Goal: Information Seeking & Learning: Learn about a topic

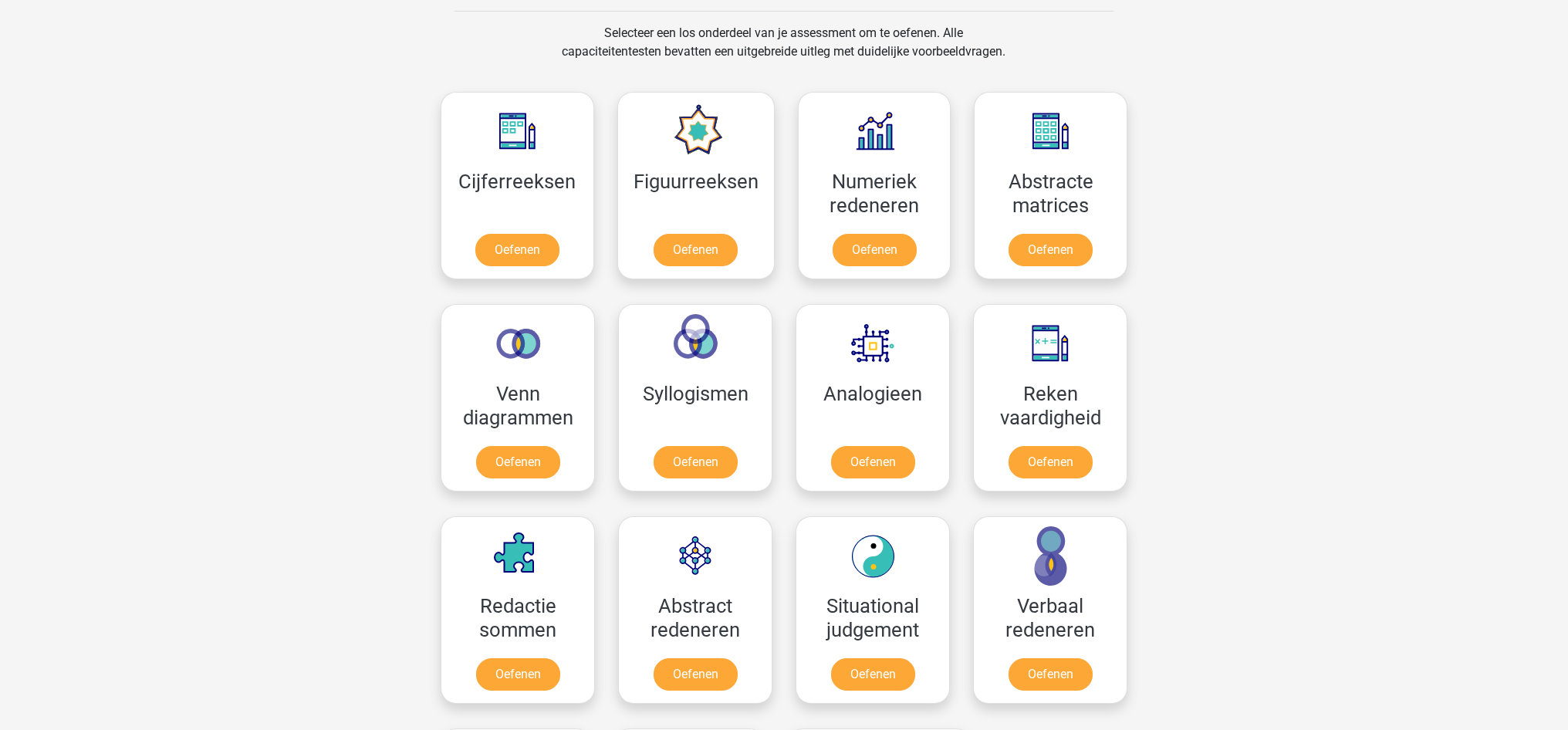
scroll to position [728, 0]
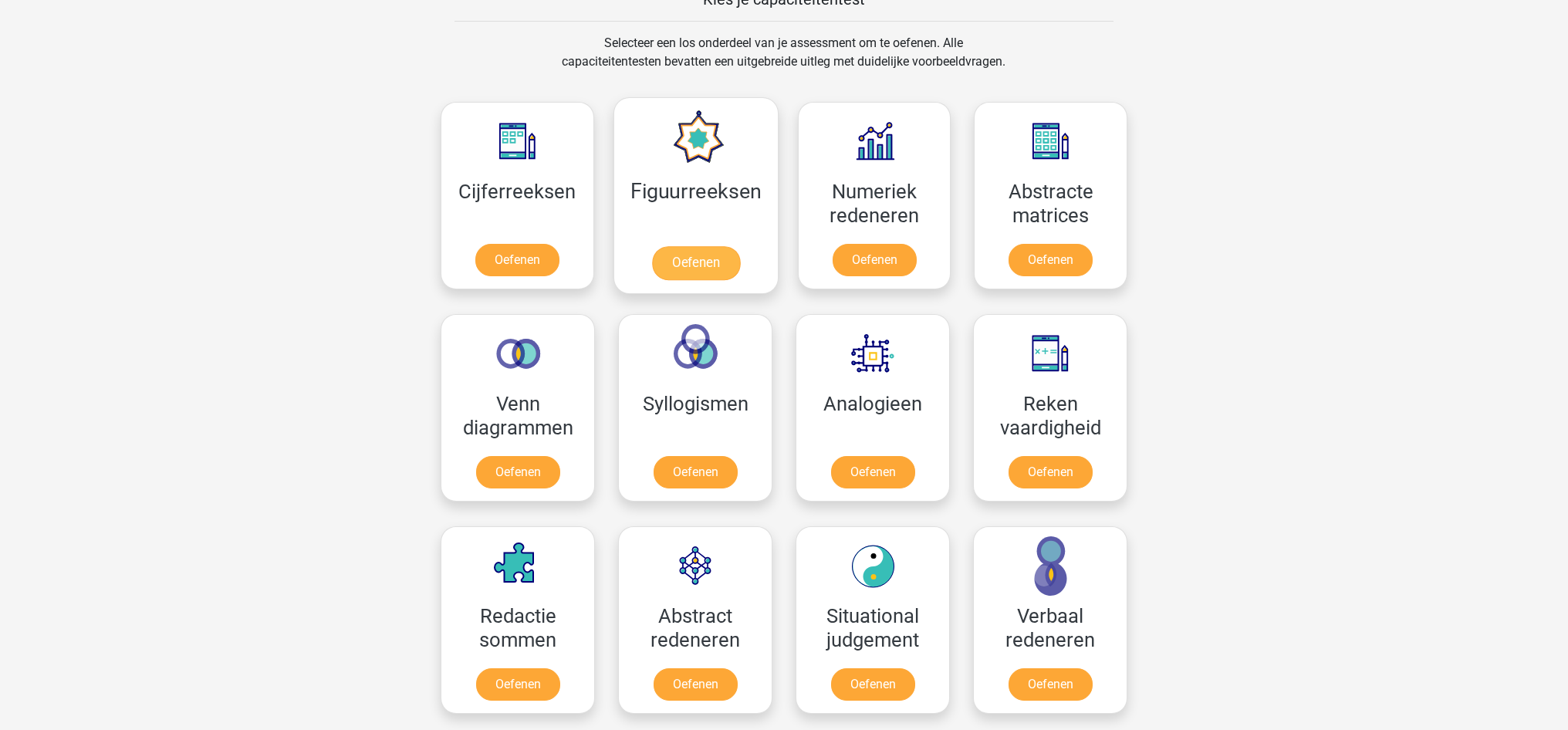
click at [695, 264] on link "Oefenen" at bounding box center [695, 263] width 88 height 34
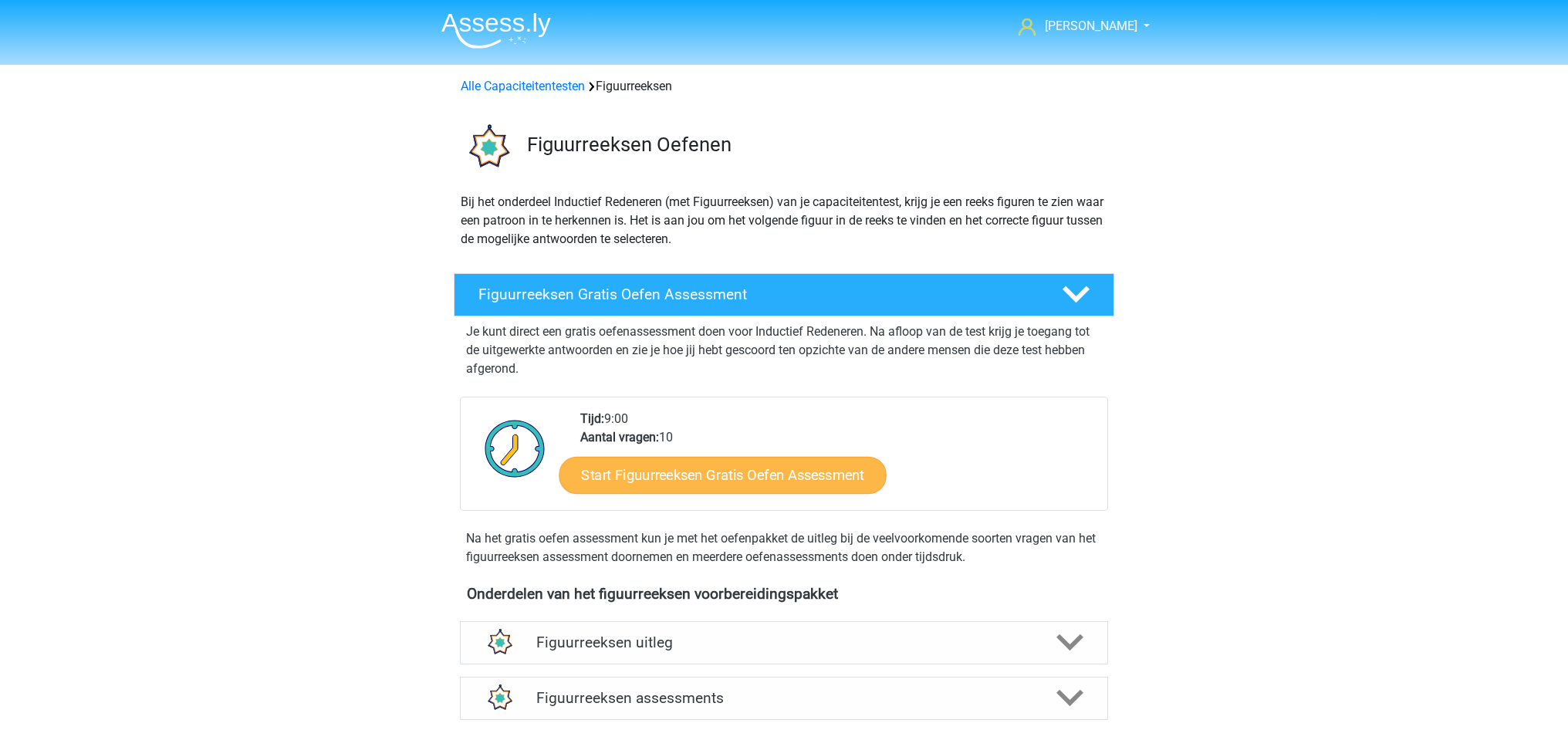
click at [755, 474] on link "Start Figuurreeksen Gratis Oefen Assessment" at bounding box center [723, 475] width 328 height 37
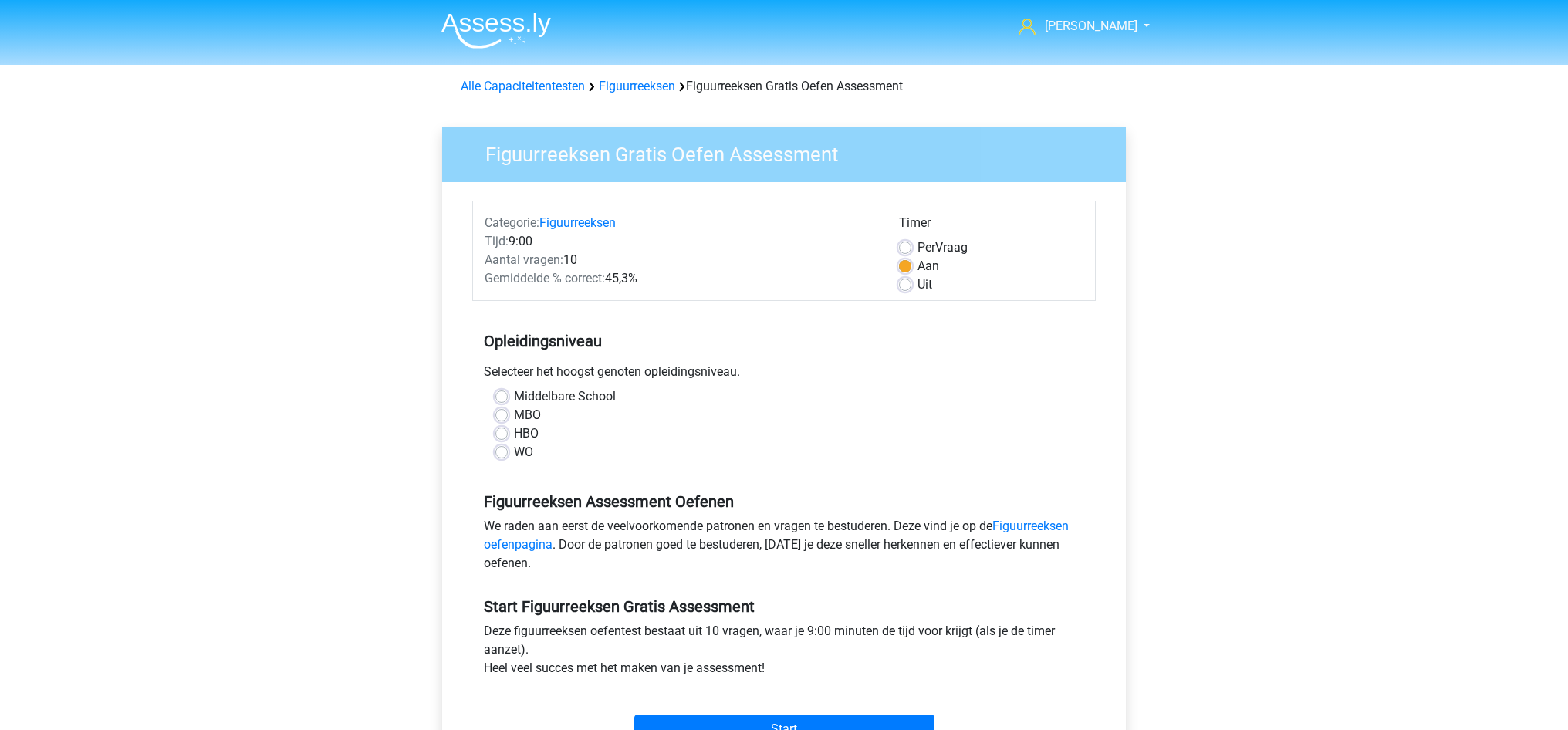
click at [514, 414] on label "MBO" at bounding box center [527, 415] width 27 height 18
click at [505, 414] on input "MBO" at bounding box center [501, 413] width 13 height 15
radio input "true"
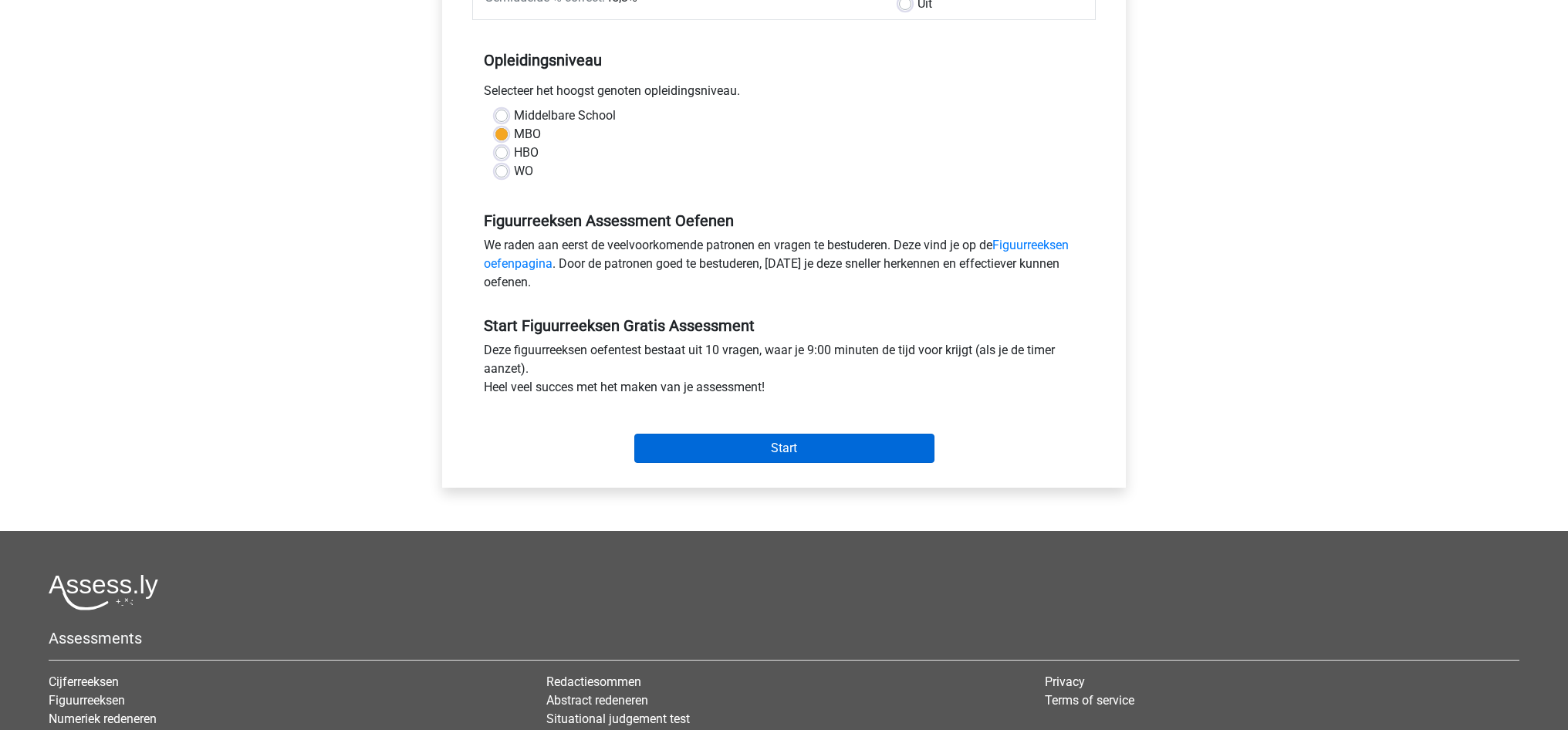
scroll to position [293, 0]
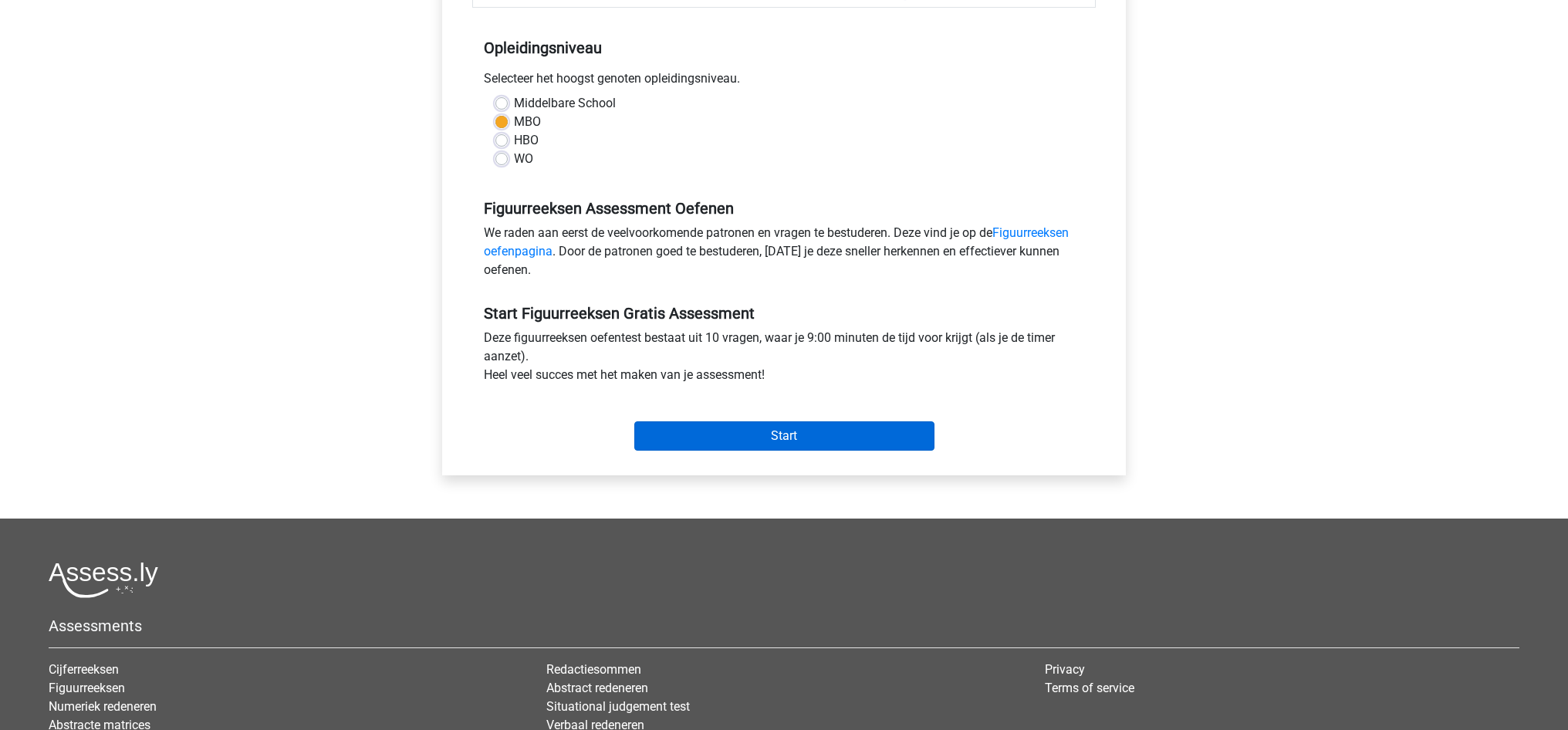
click at [797, 433] on input "Start" at bounding box center [784, 436] width 300 height 29
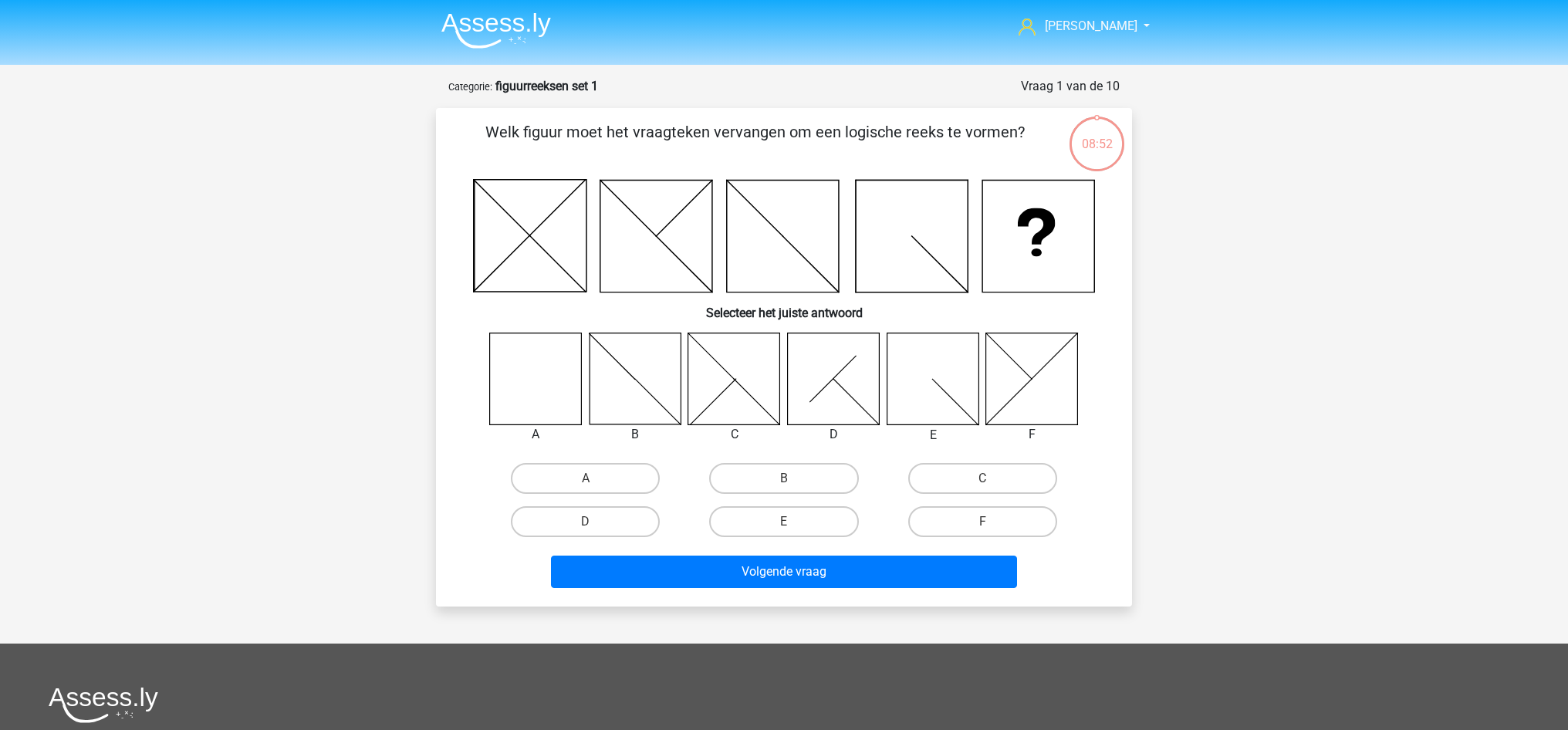
click at [541, 356] on icon at bounding box center [535, 378] width 92 height 92
click at [572, 465] on label "A" at bounding box center [585, 478] width 149 height 31
click at [585, 479] on input "A" at bounding box center [590, 484] width 10 height 10
radio input "true"
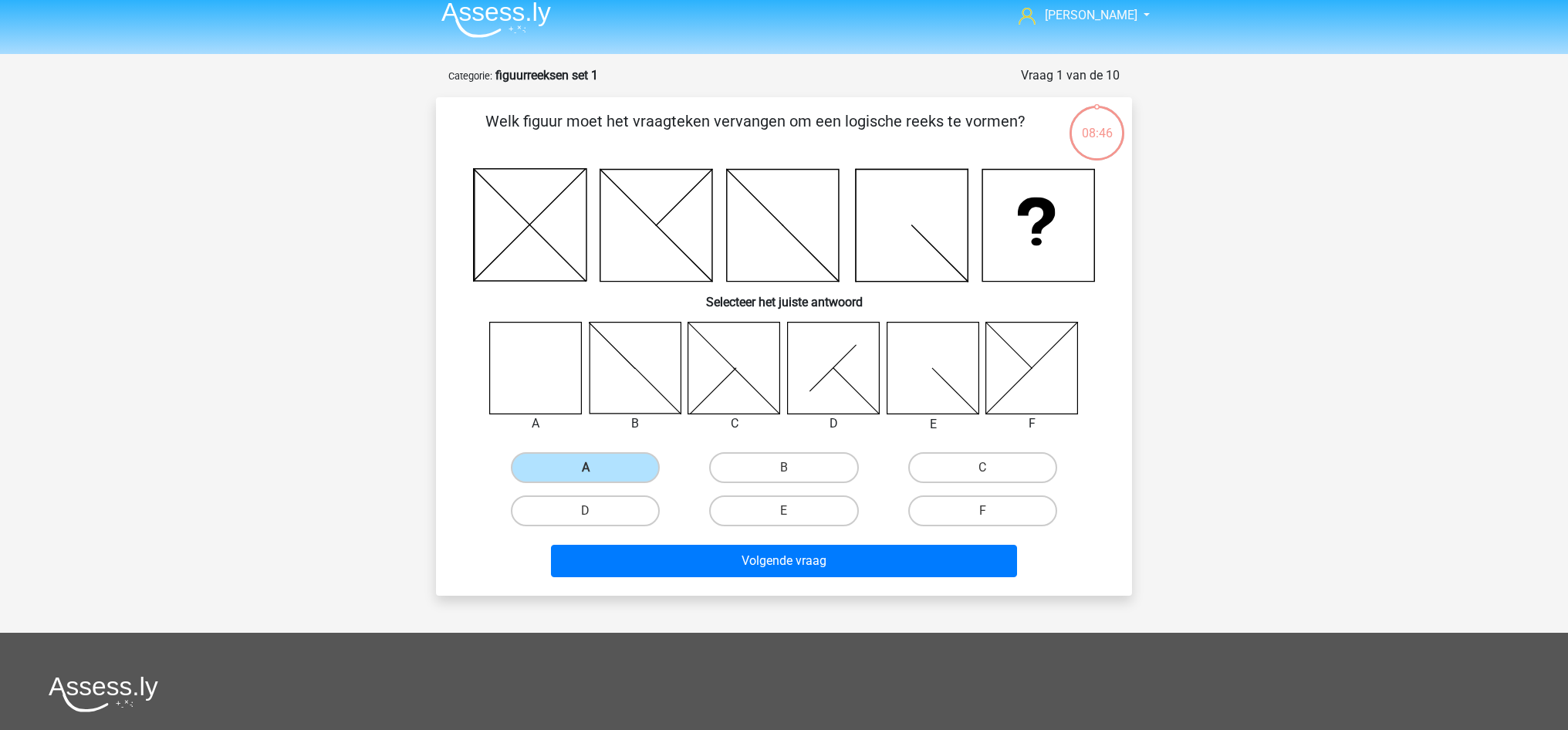
scroll to position [12, 0]
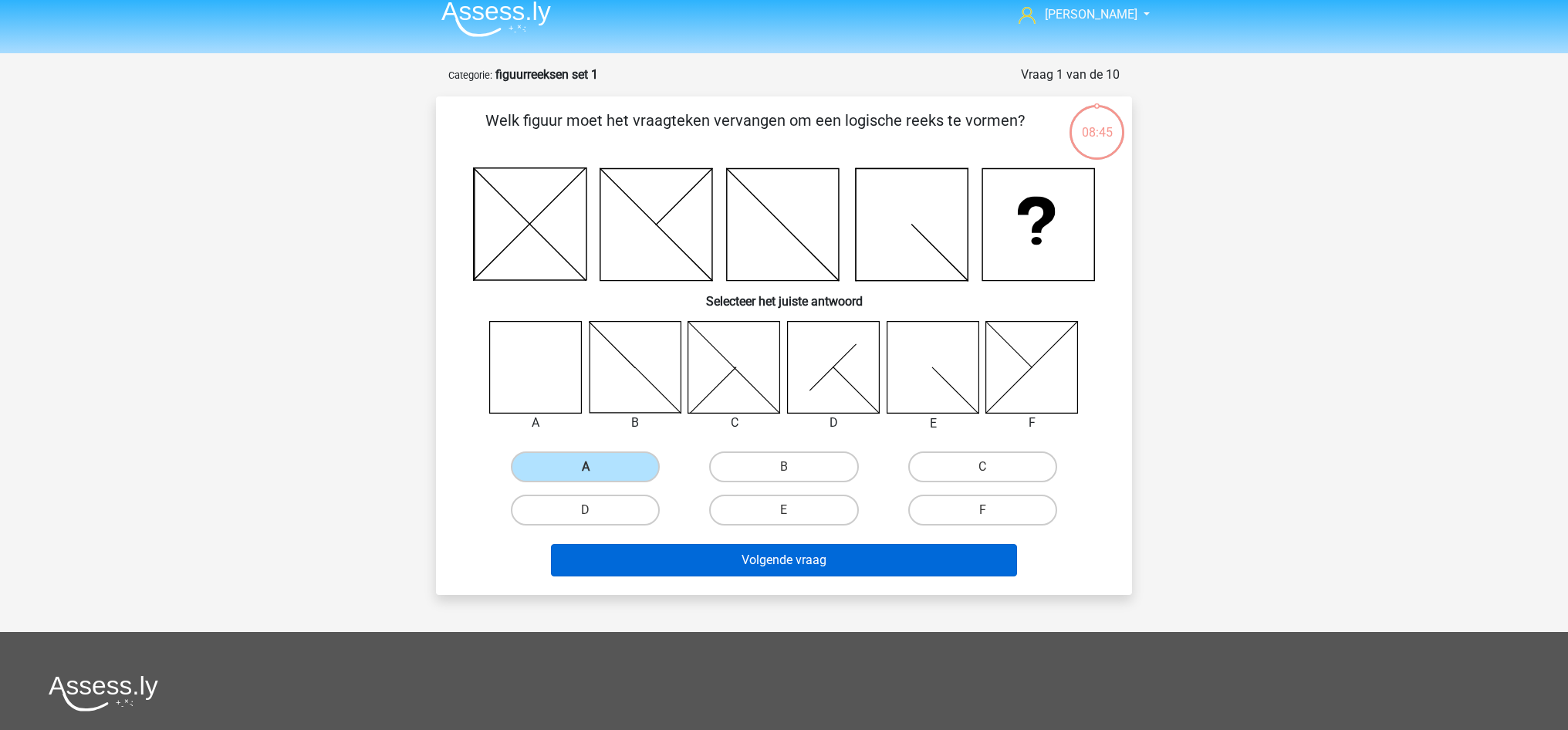
click at [817, 555] on button "Volgende vraag" at bounding box center [784, 560] width 467 height 33
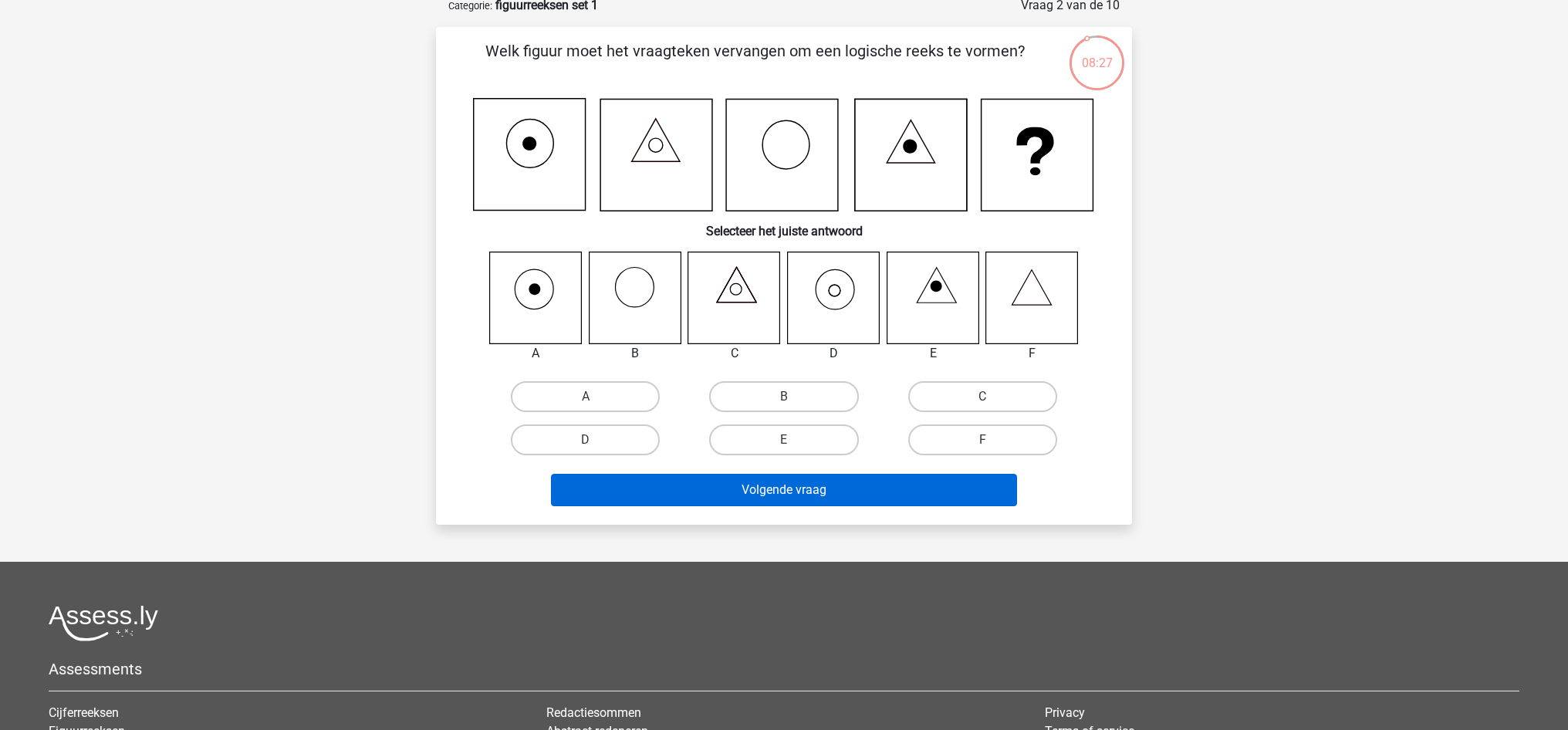
scroll to position [84, 0]
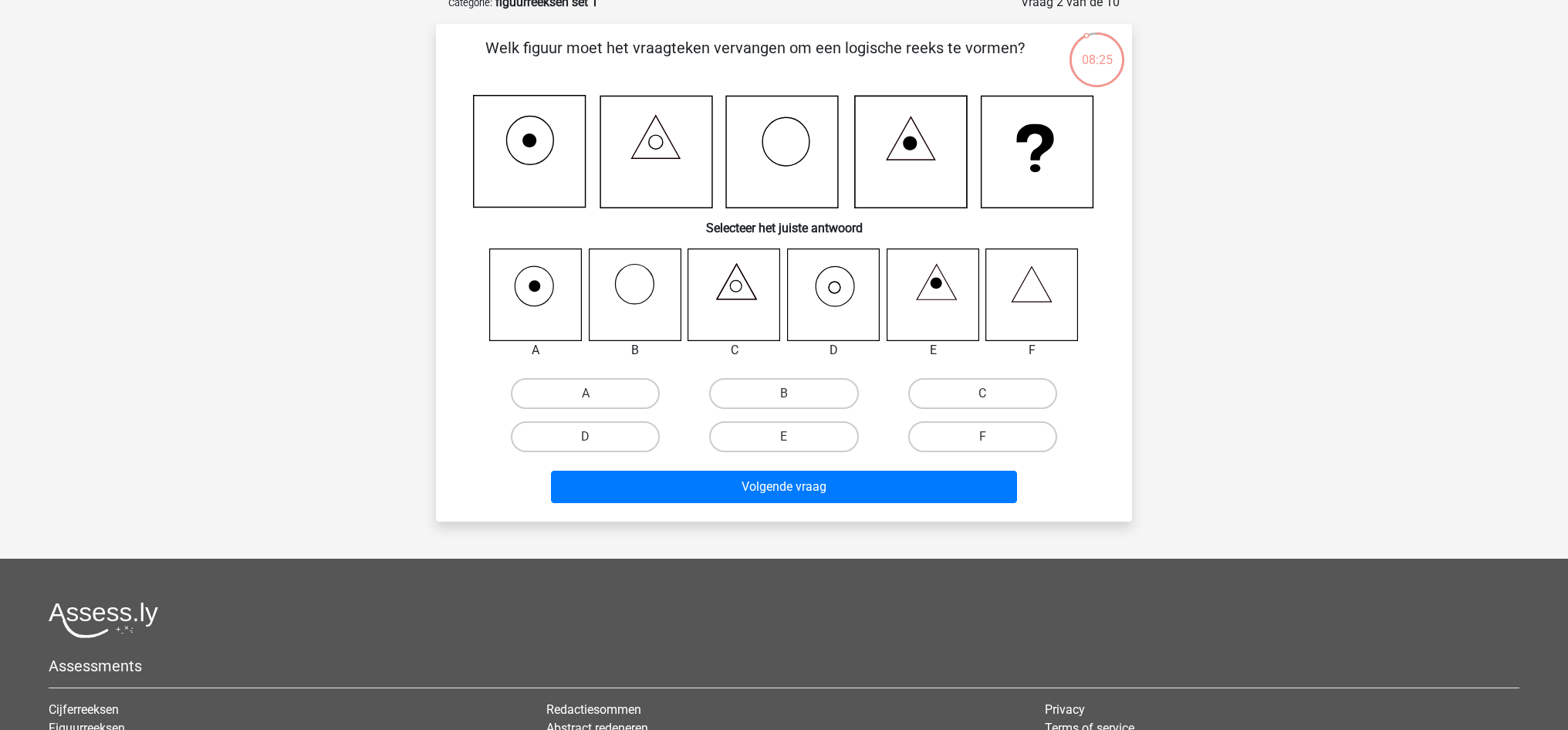
click at [847, 264] on icon at bounding box center [833, 294] width 92 height 92
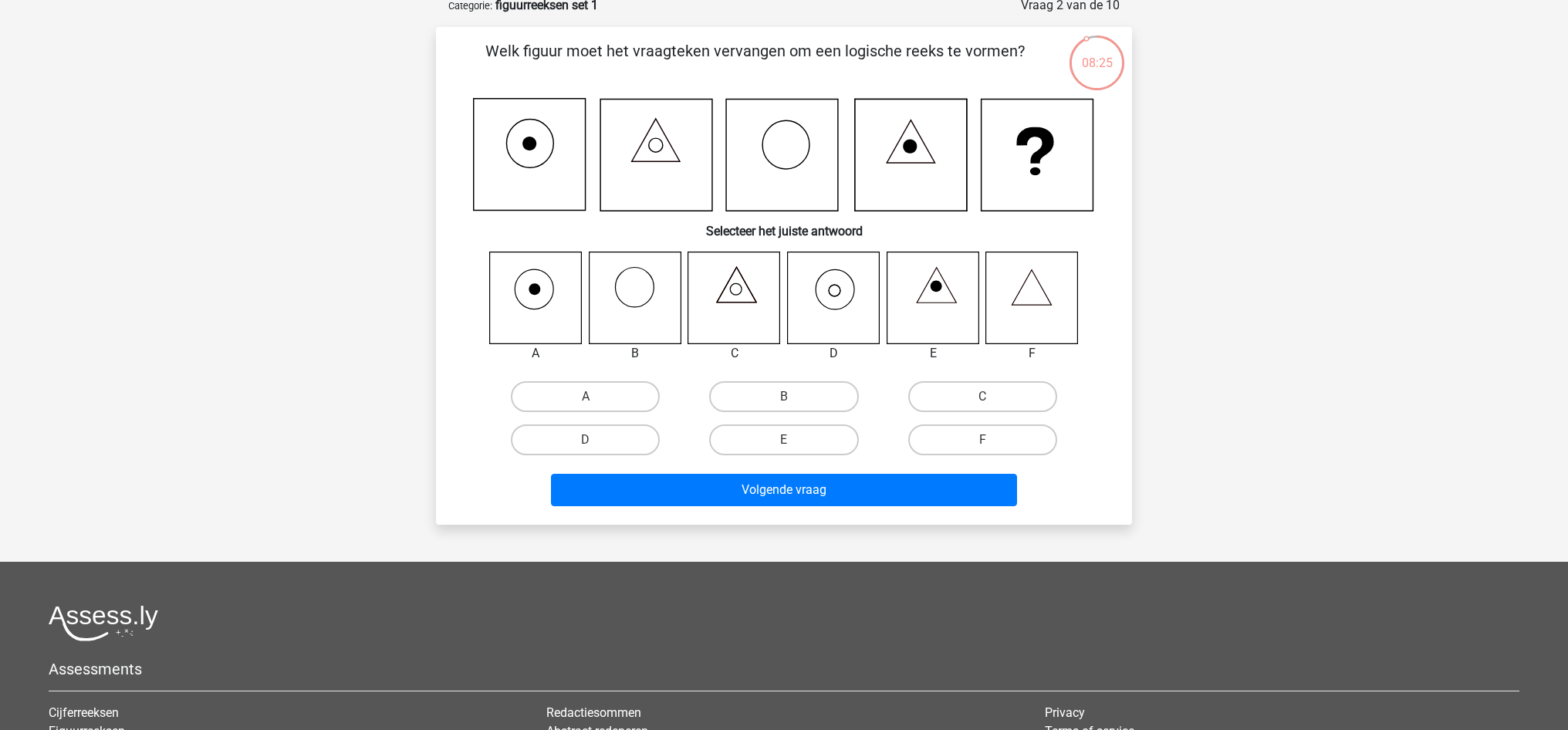
scroll to position [81, 0]
click at [620, 444] on label "D" at bounding box center [585, 439] width 149 height 31
click at [595, 444] on input "D" at bounding box center [590, 445] width 10 height 10
radio input "true"
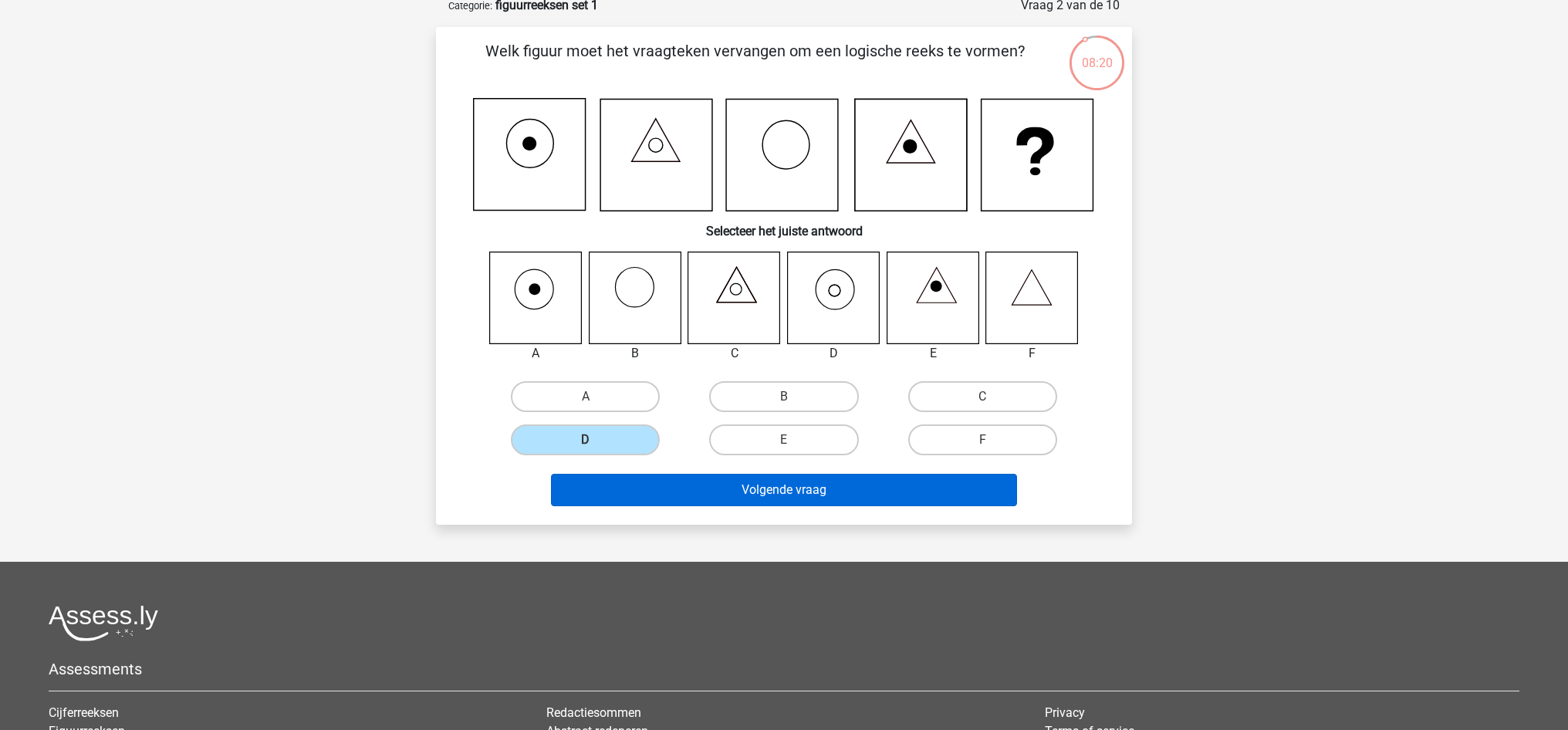
click at [845, 491] on button "Volgende vraag" at bounding box center [784, 490] width 467 height 33
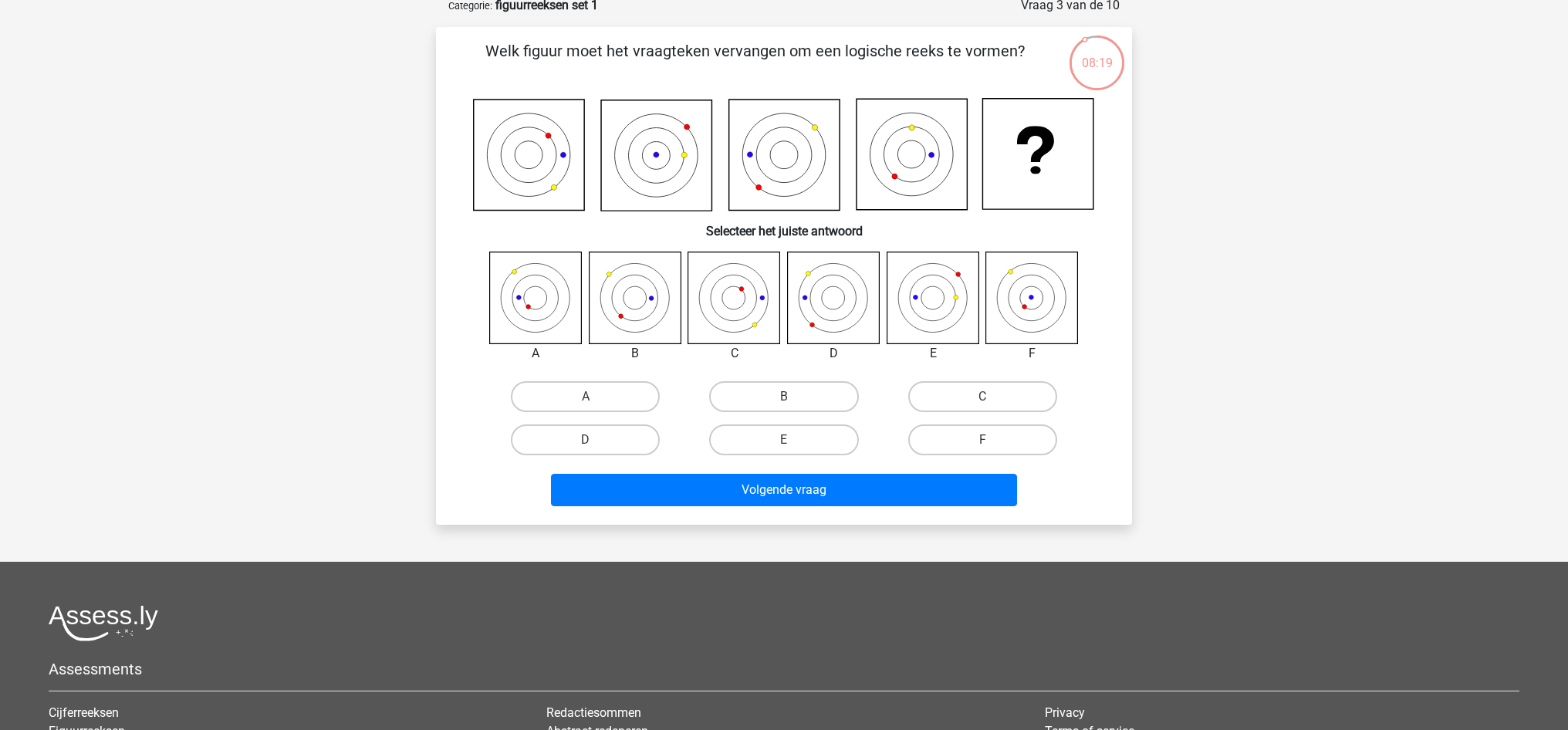
scroll to position [77, 0]
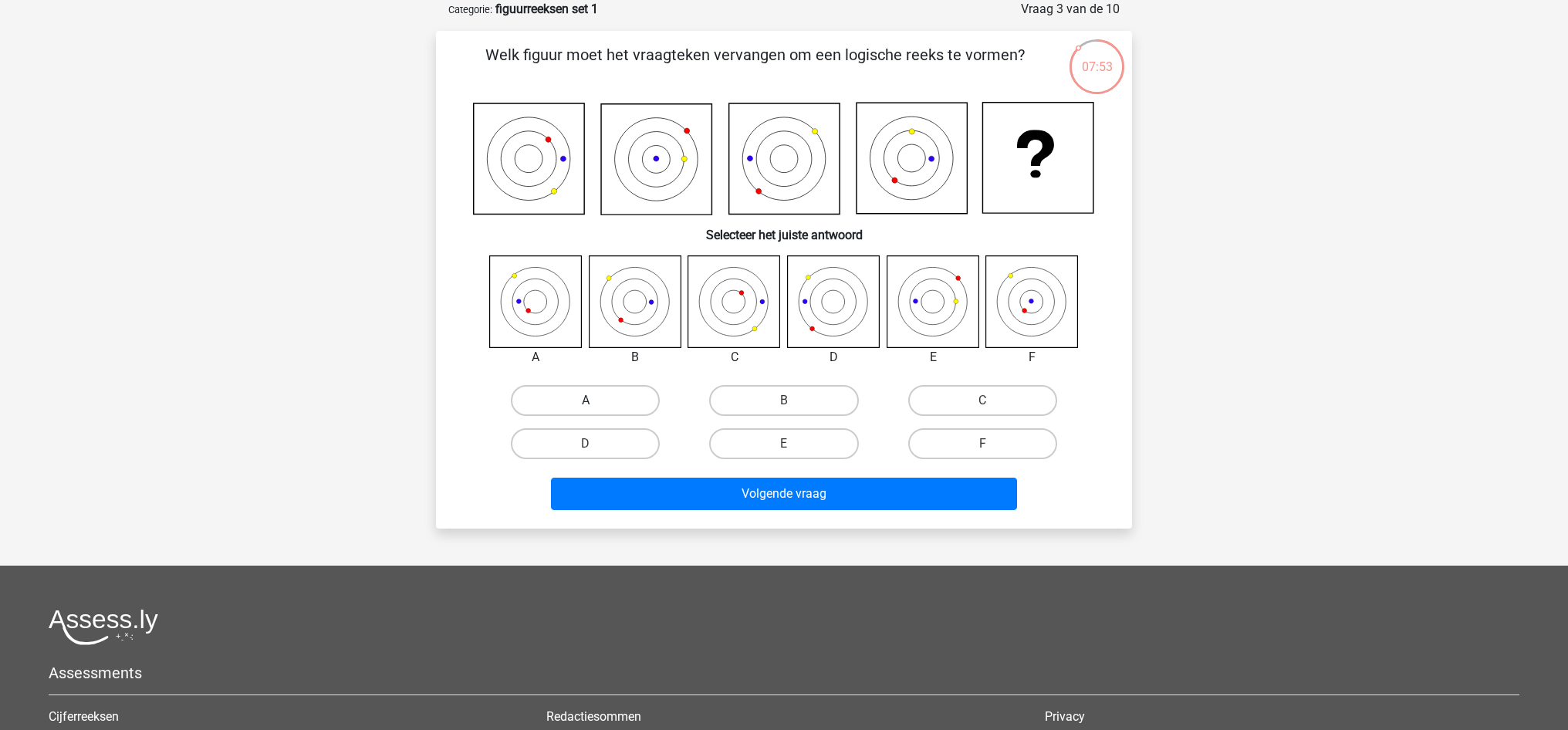
click at [562, 407] on label "A" at bounding box center [585, 400] width 149 height 31
click at [585, 407] on input "A" at bounding box center [590, 406] width 10 height 10
radio input "true"
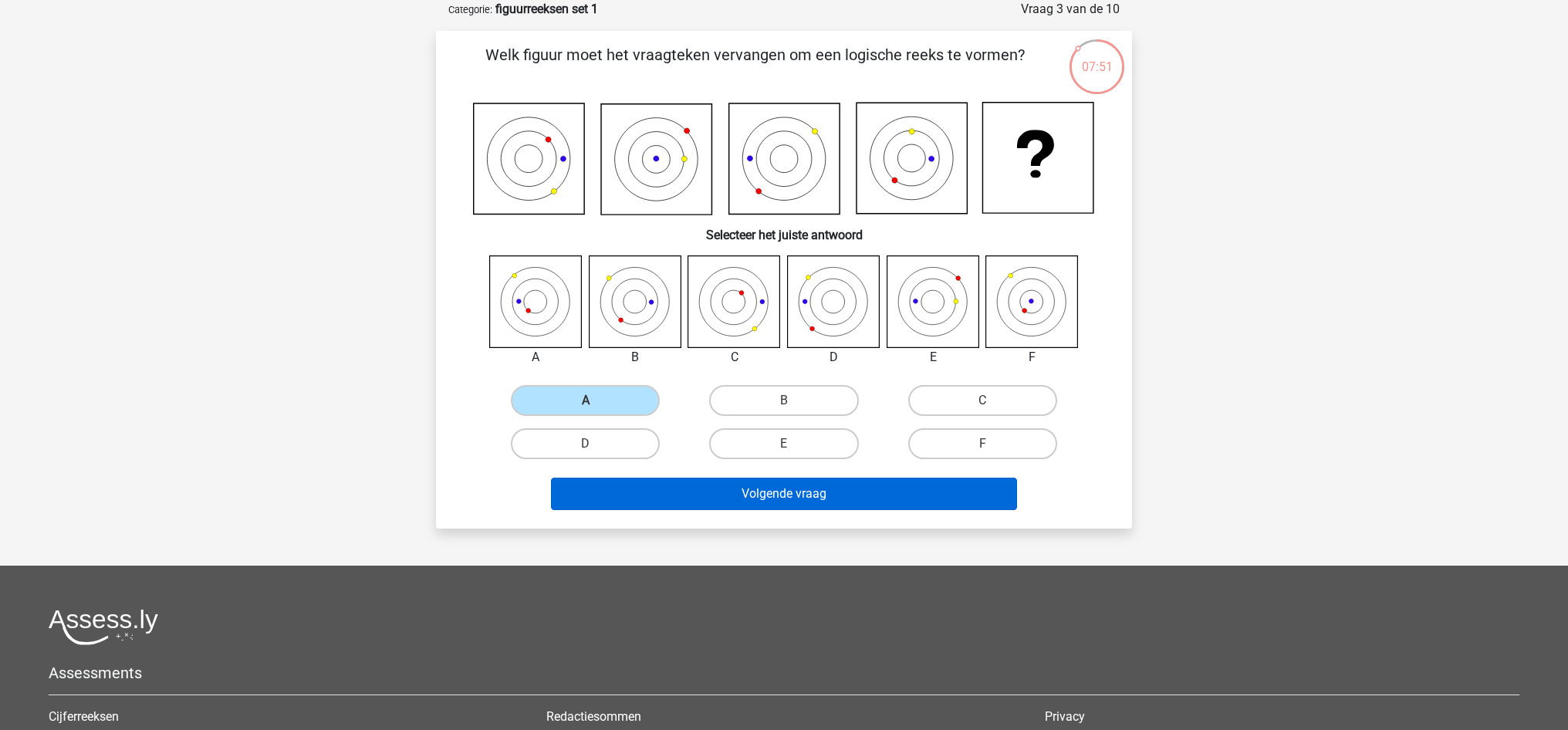
click at [745, 496] on button "Volgende vraag" at bounding box center [784, 494] width 467 height 33
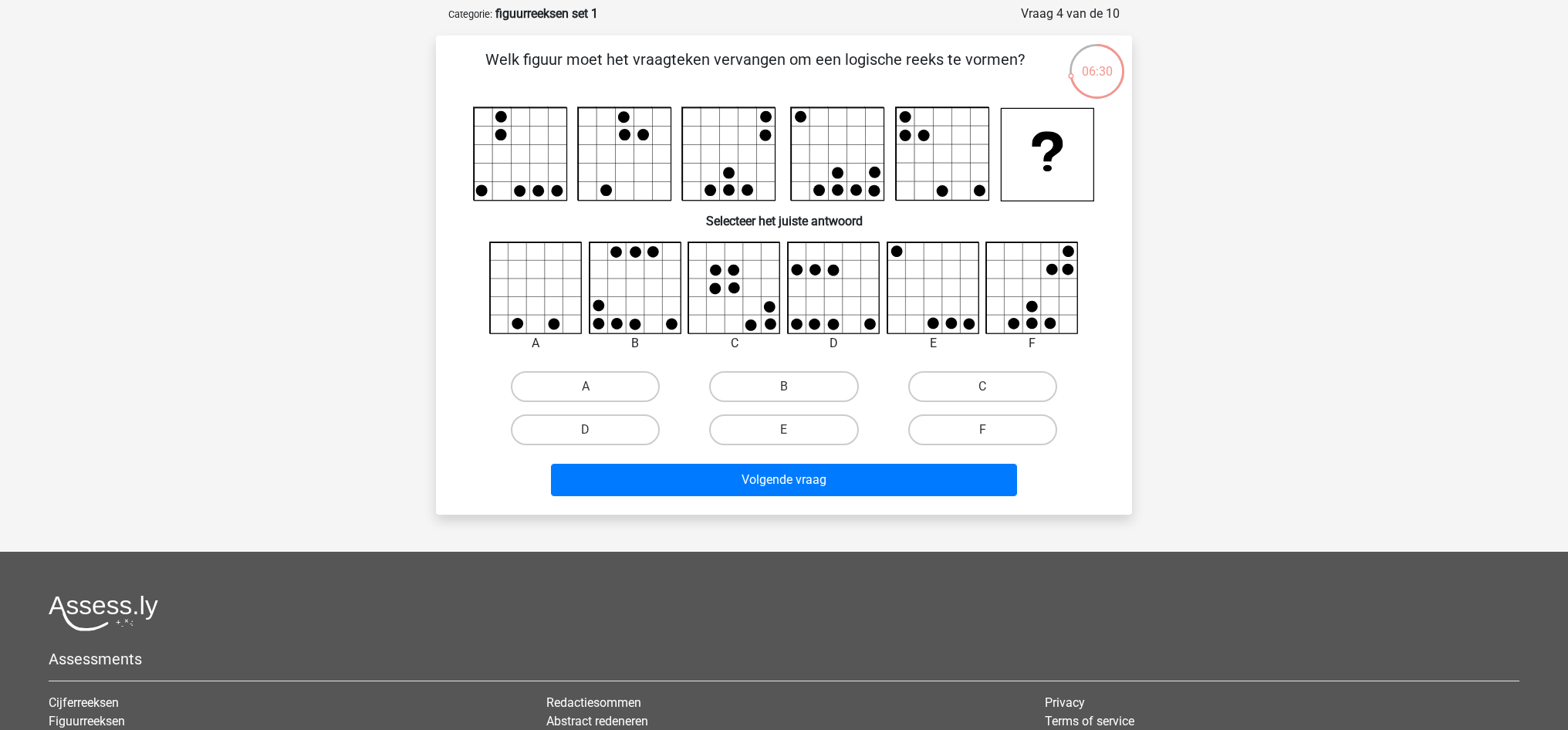
scroll to position [81, 0]
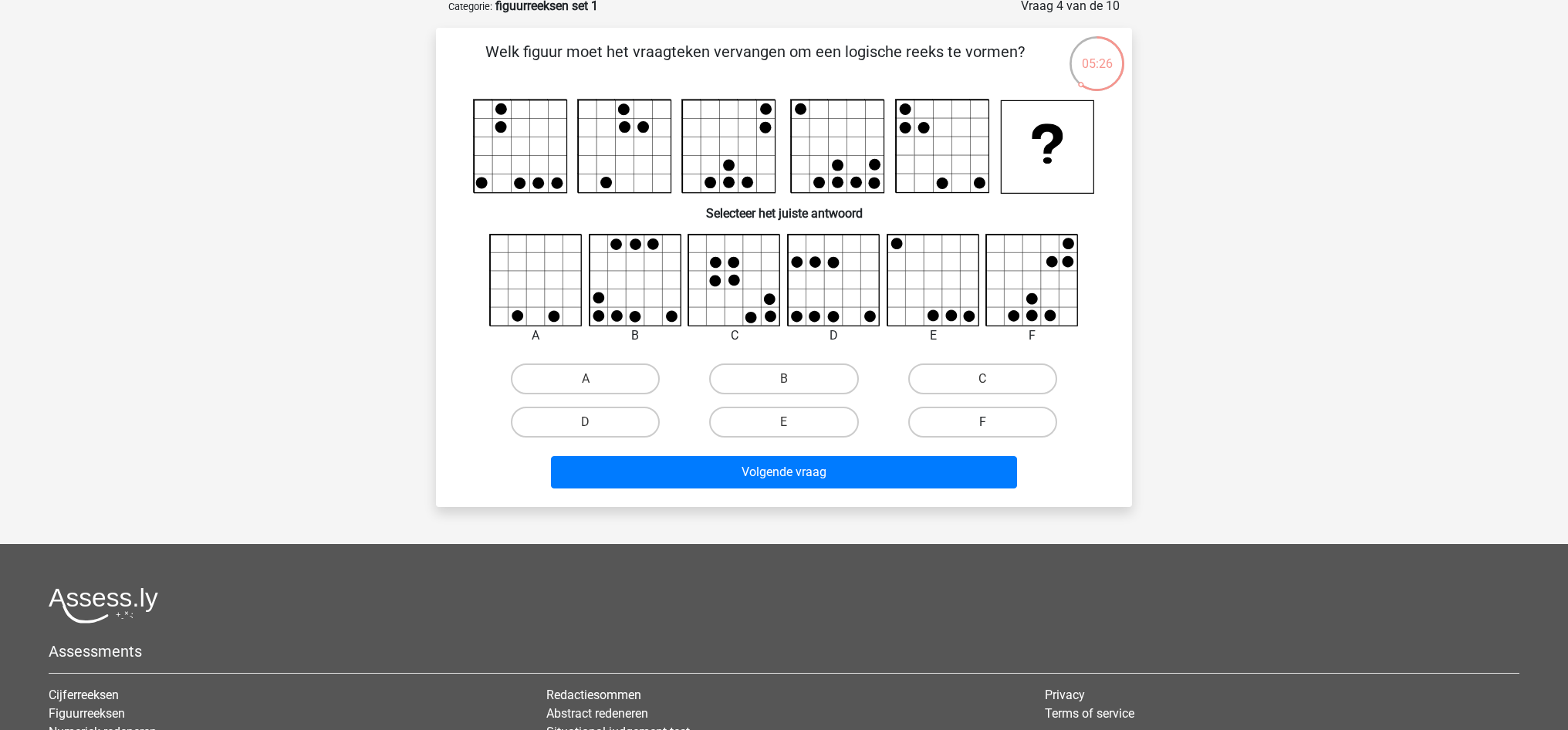
click at [999, 423] on label "F" at bounding box center [982, 422] width 149 height 31
click at [993, 423] on input "F" at bounding box center [988, 428] width 10 height 10
radio input "true"
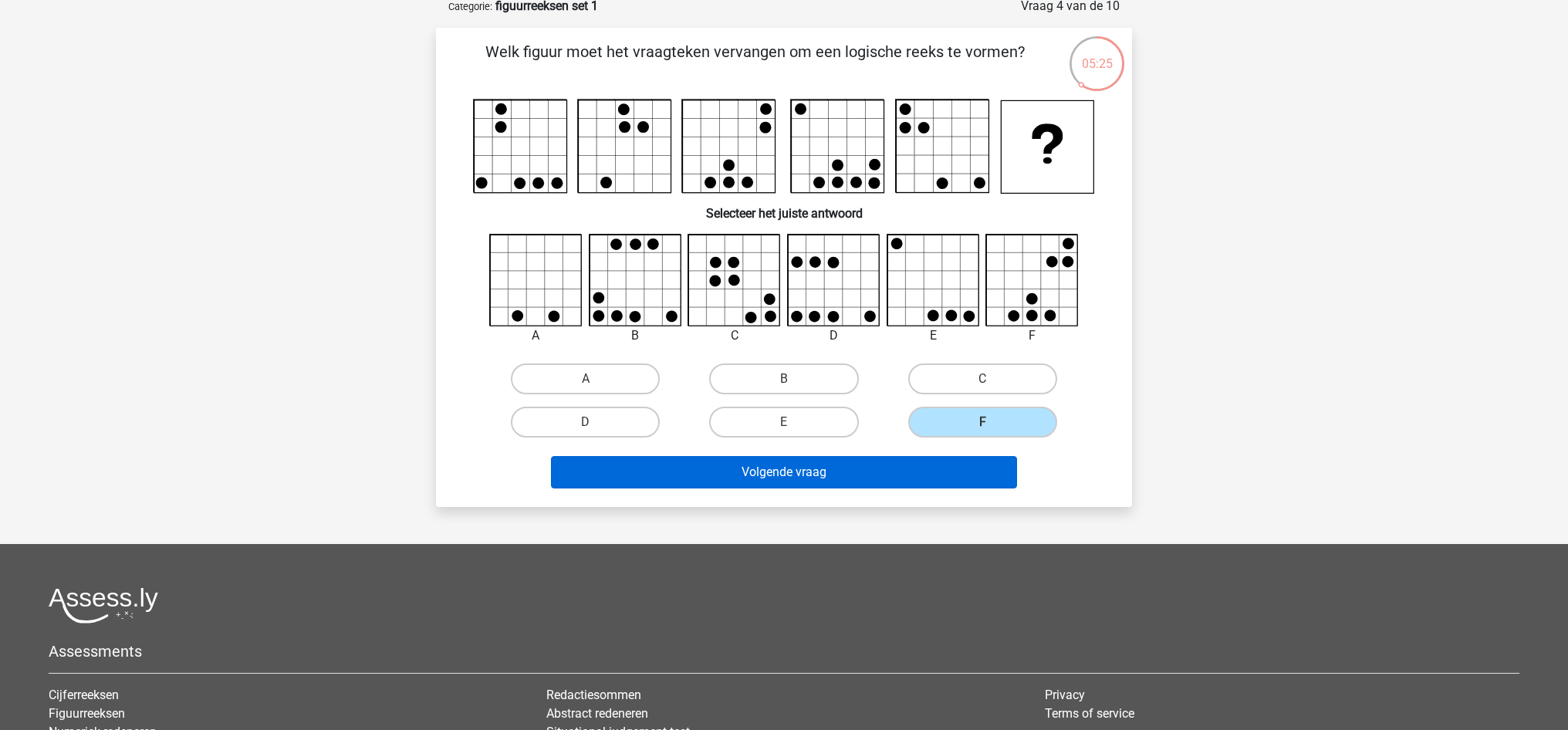
click at [917, 474] on button "Volgende vraag" at bounding box center [784, 472] width 467 height 33
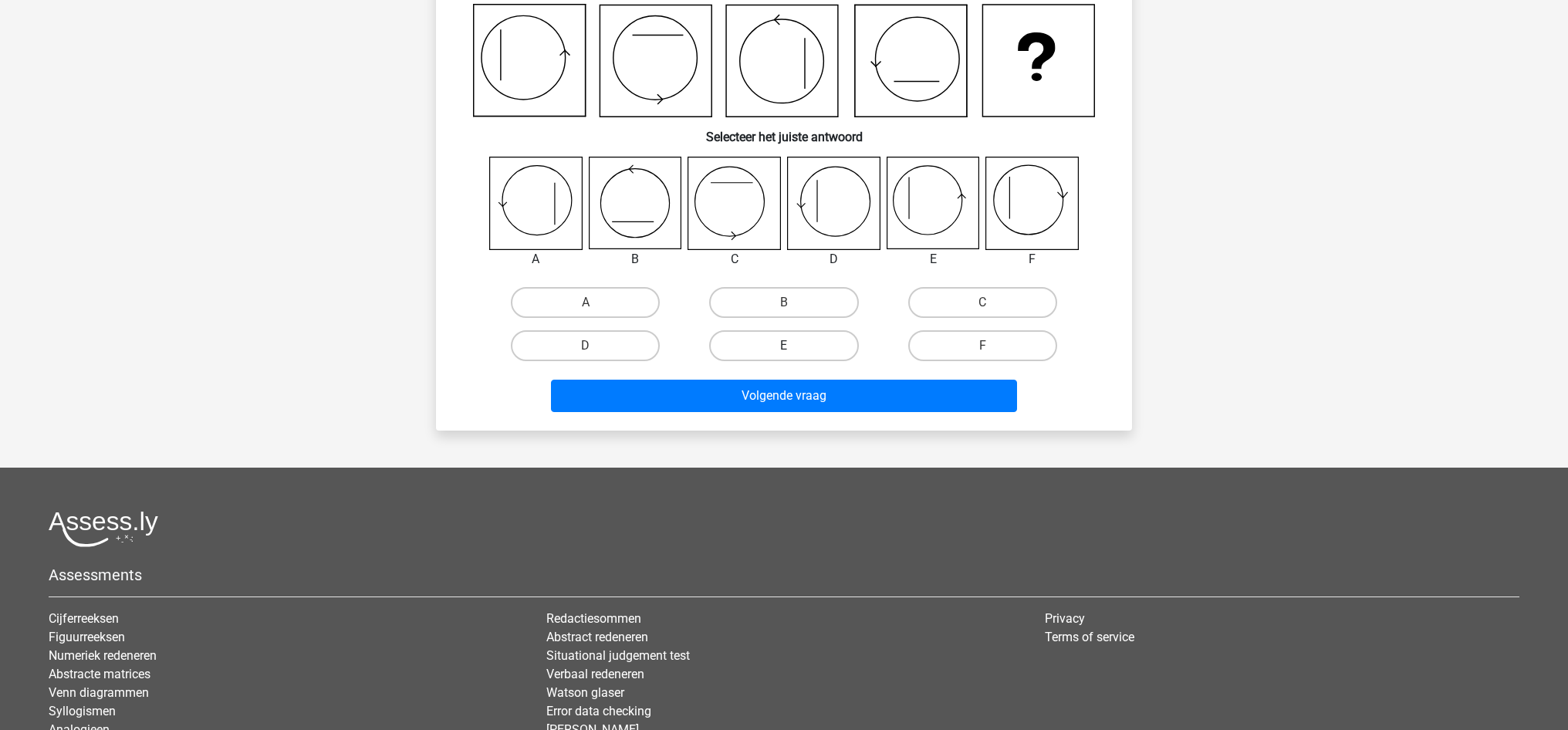
scroll to position [174, 1]
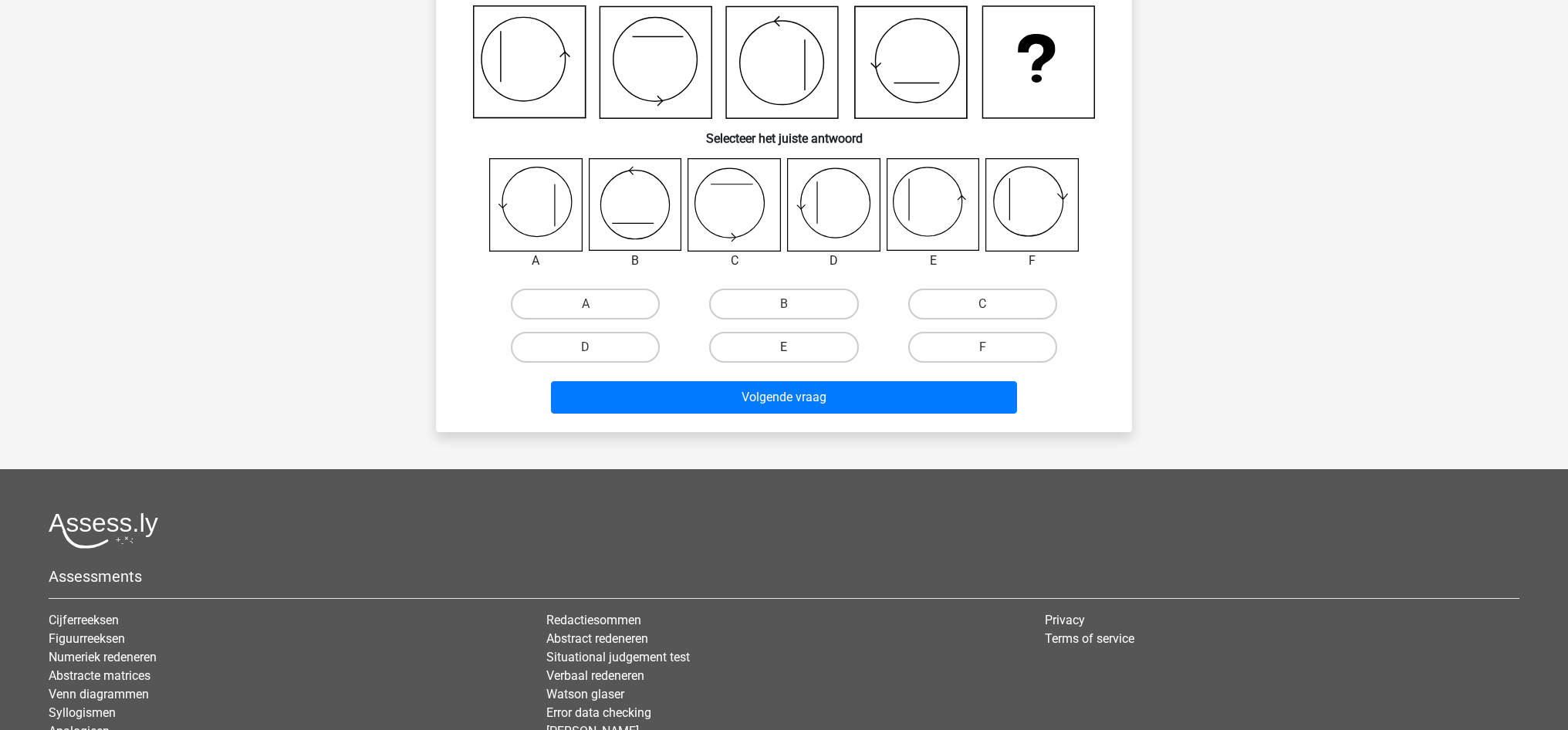
click at [800, 347] on label "E" at bounding box center [783, 347] width 149 height 31
click at [794, 347] on input "E" at bounding box center [789, 352] width 10 height 10
radio input "true"
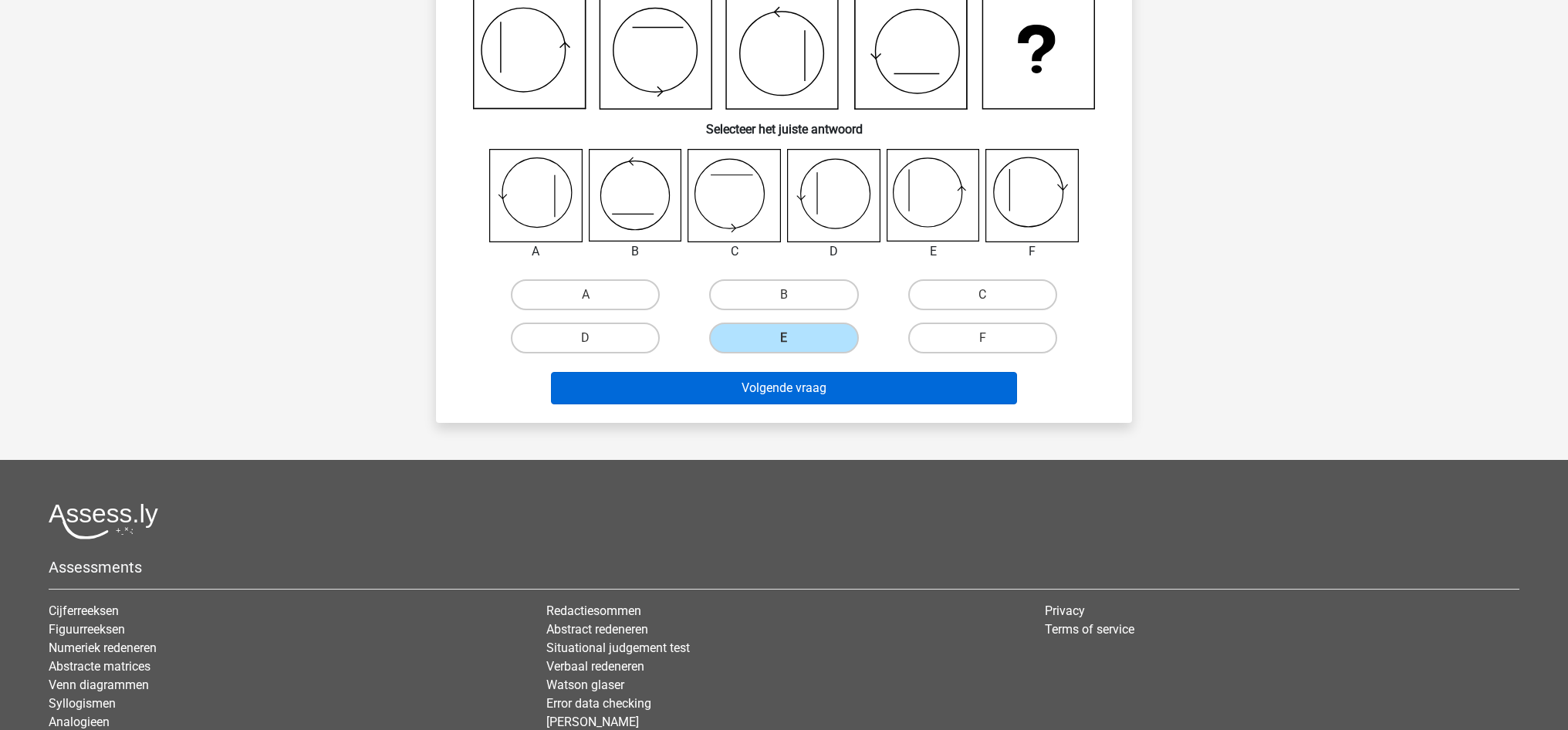
scroll to position [183, 1]
click at [804, 398] on button "Volgende vraag" at bounding box center [784, 388] width 467 height 33
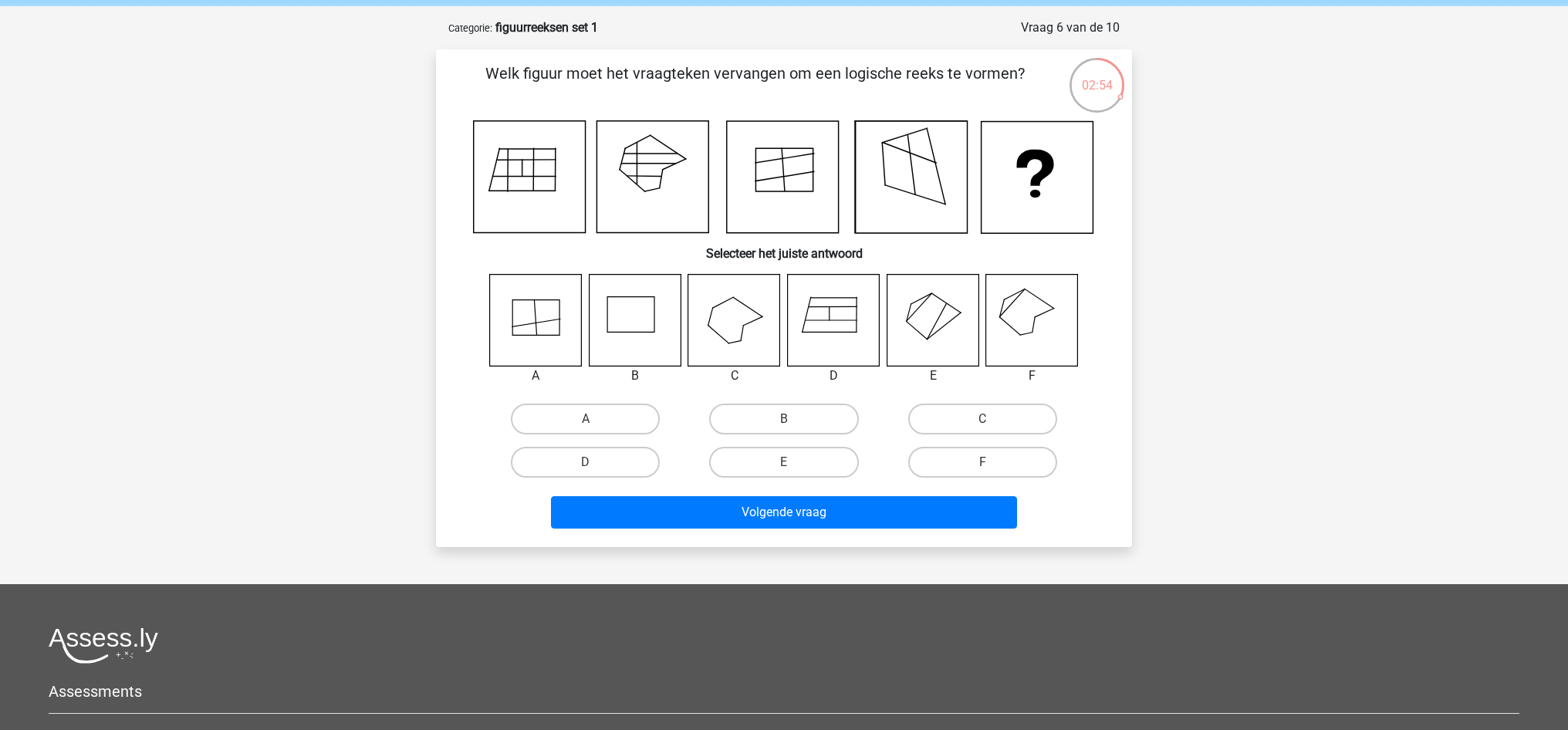
scroll to position [65, 1]
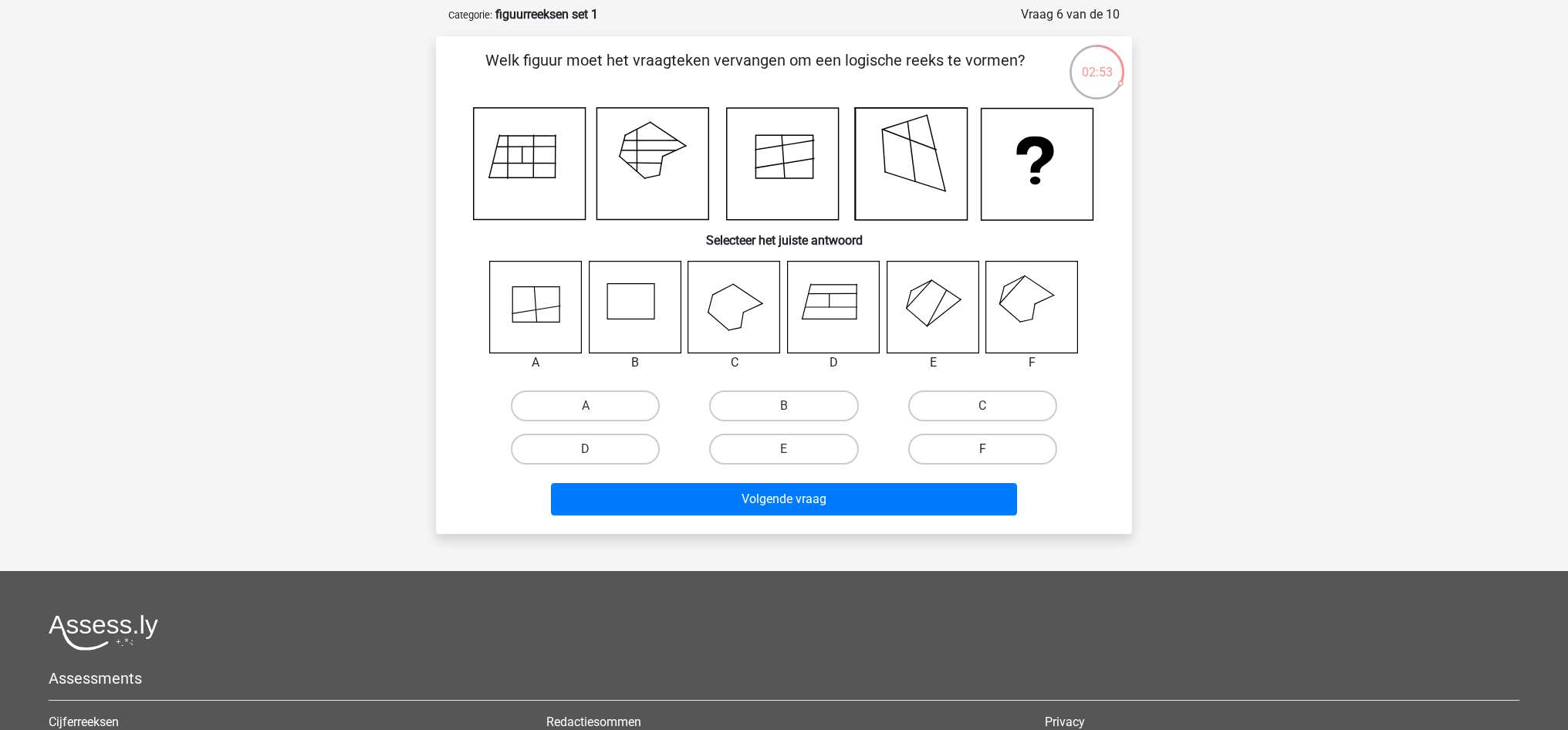
click at [998, 449] on label "F" at bounding box center [982, 449] width 149 height 31
click at [993, 449] on input "F" at bounding box center [988, 454] width 10 height 10
radio input "true"
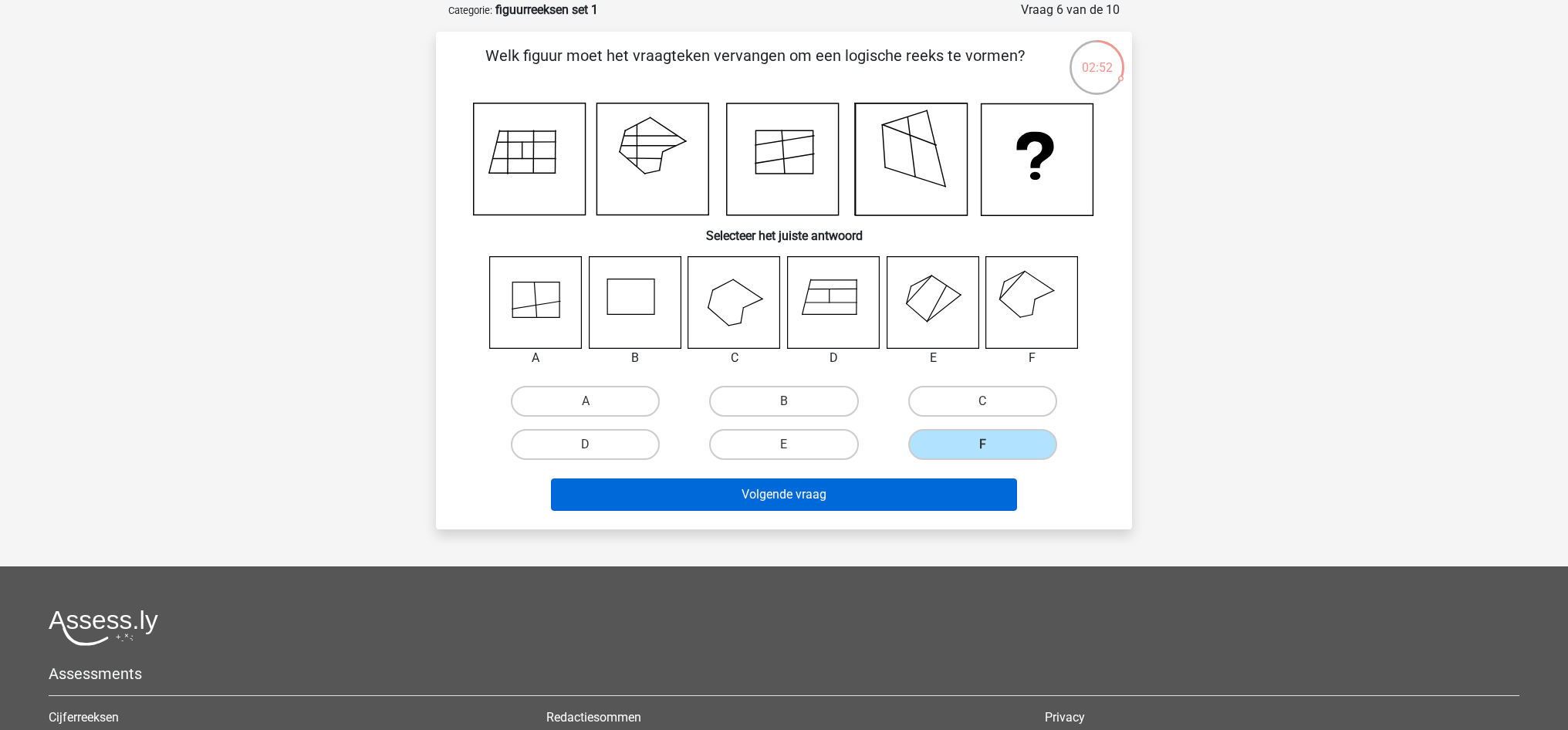
click at [952, 491] on button "Volgende vraag" at bounding box center [784, 495] width 467 height 33
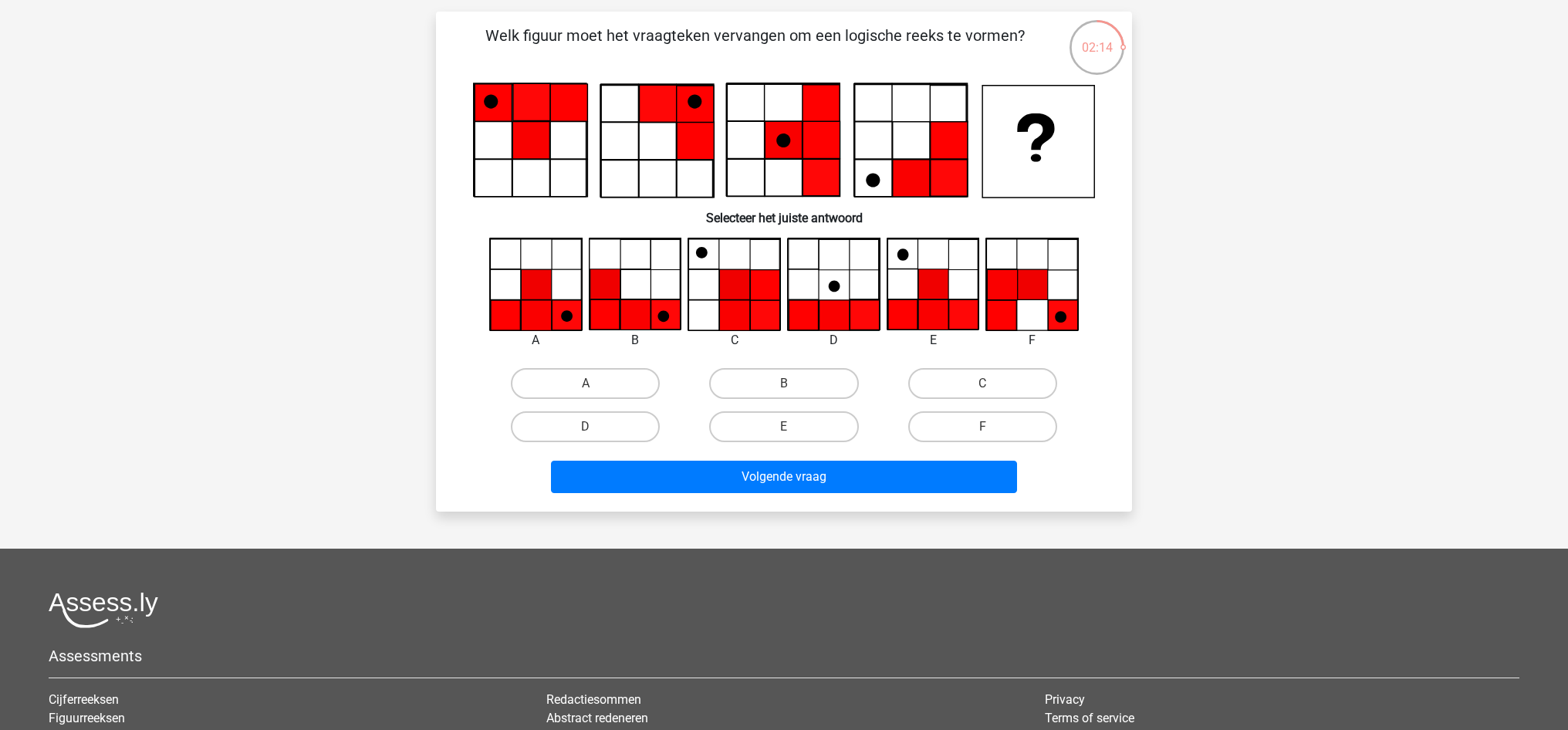
scroll to position [100, 0]
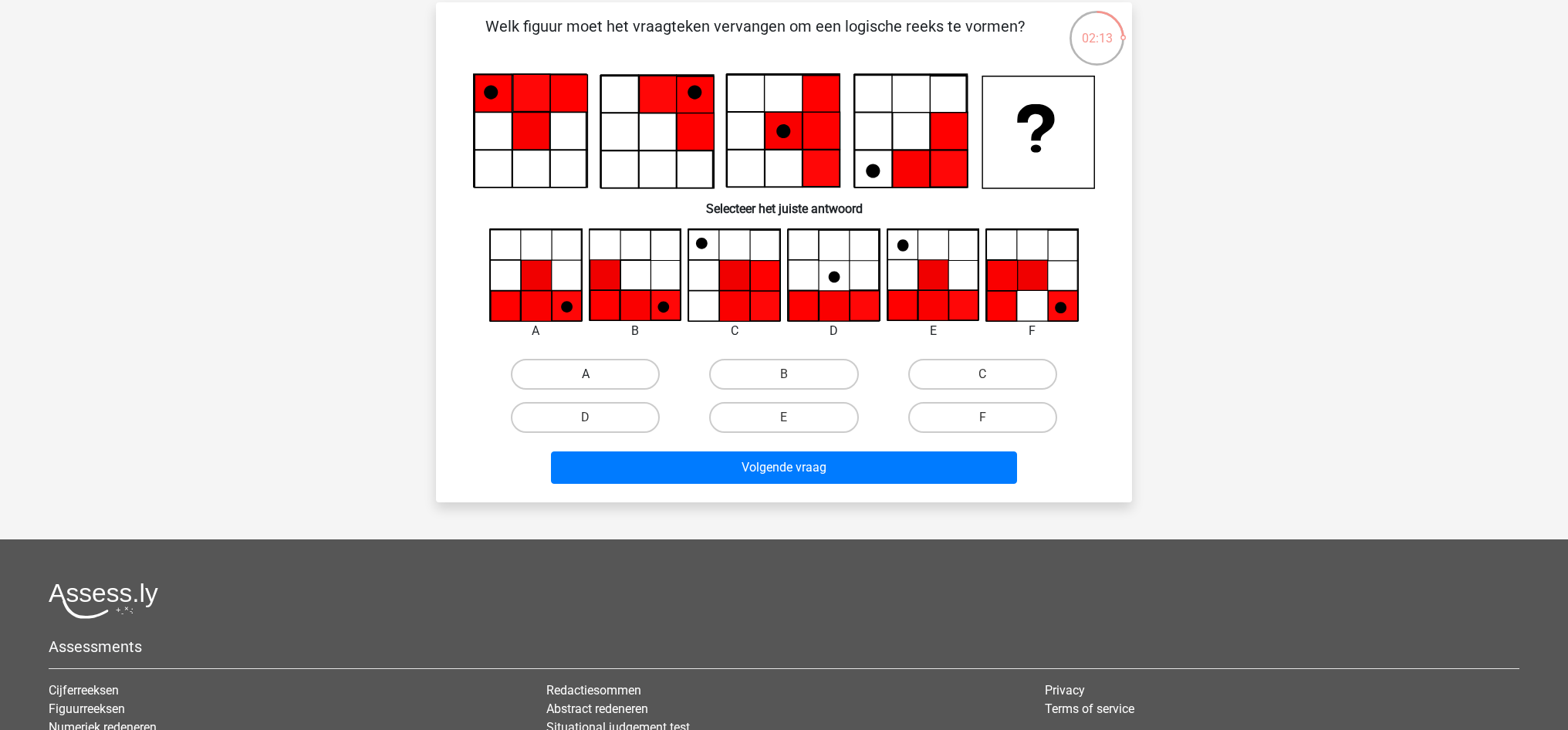
click at [569, 372] on label "A" at bounding box center [585, 374] width 149 height 31
click at [585, 375] on input "A" at bounding box center [590, 380] width 10 height 10
radio input "true"
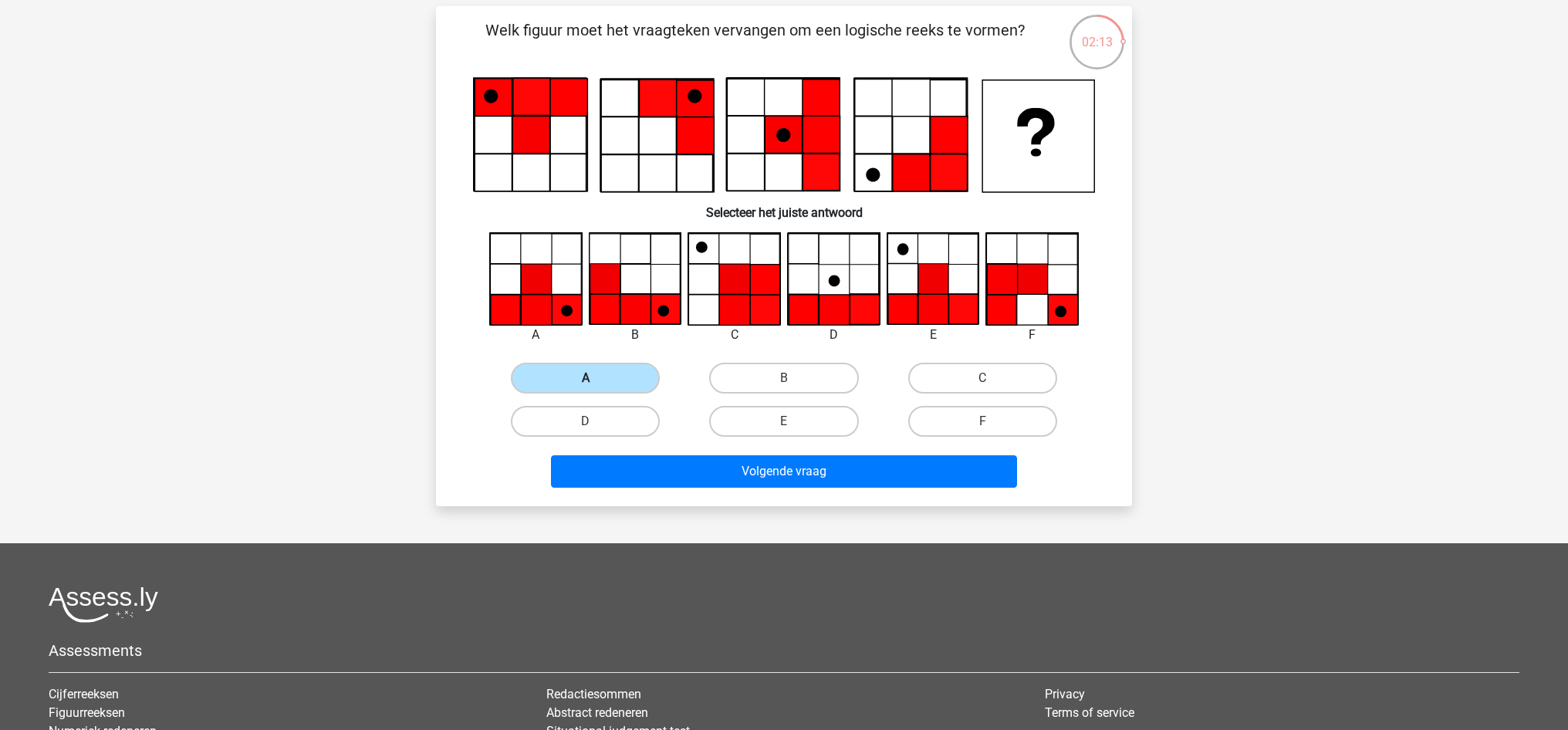
scroll to position [101, 0]
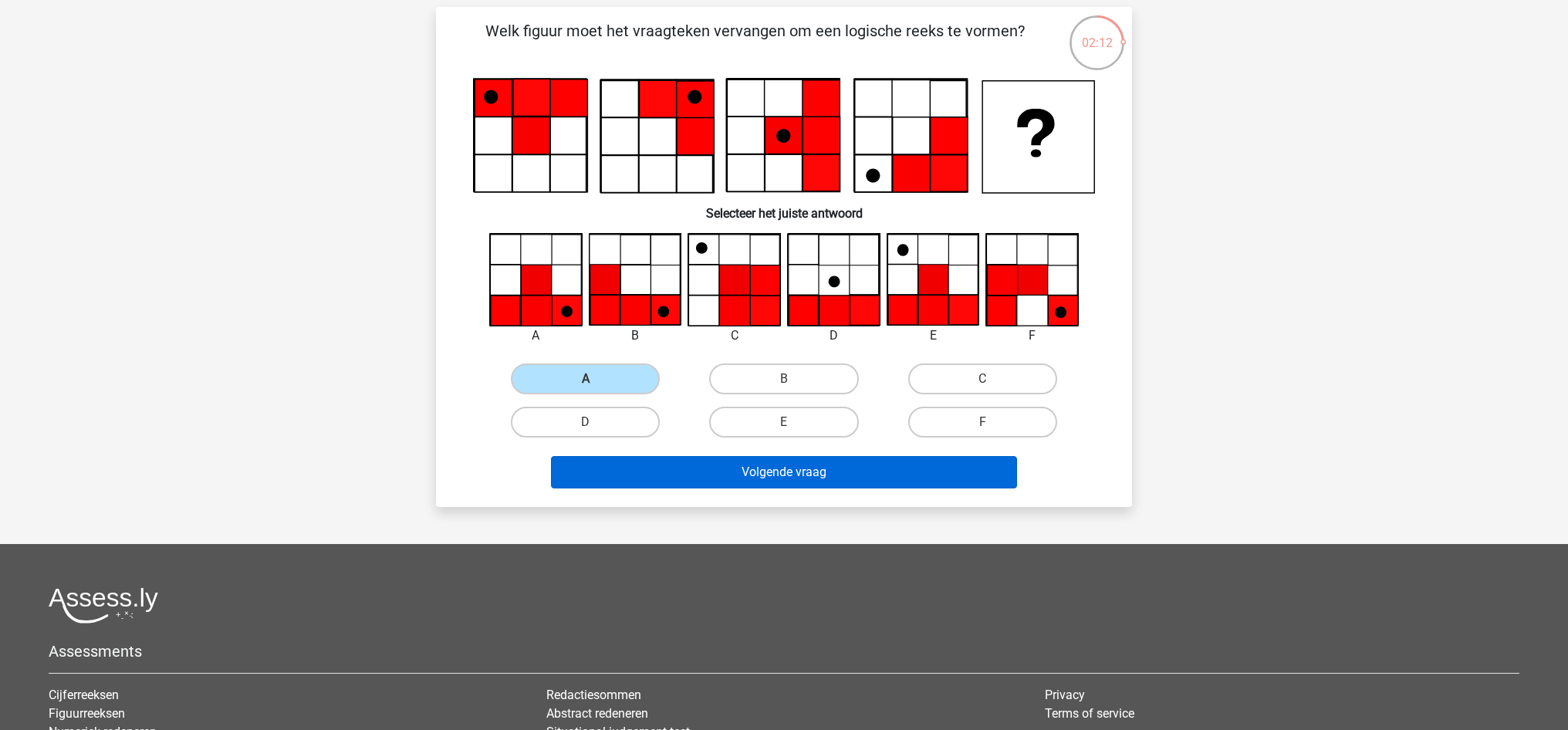
click at [770, 474] on button "Volgende vraag" at bounding box center [784, 472] width 467 height 33
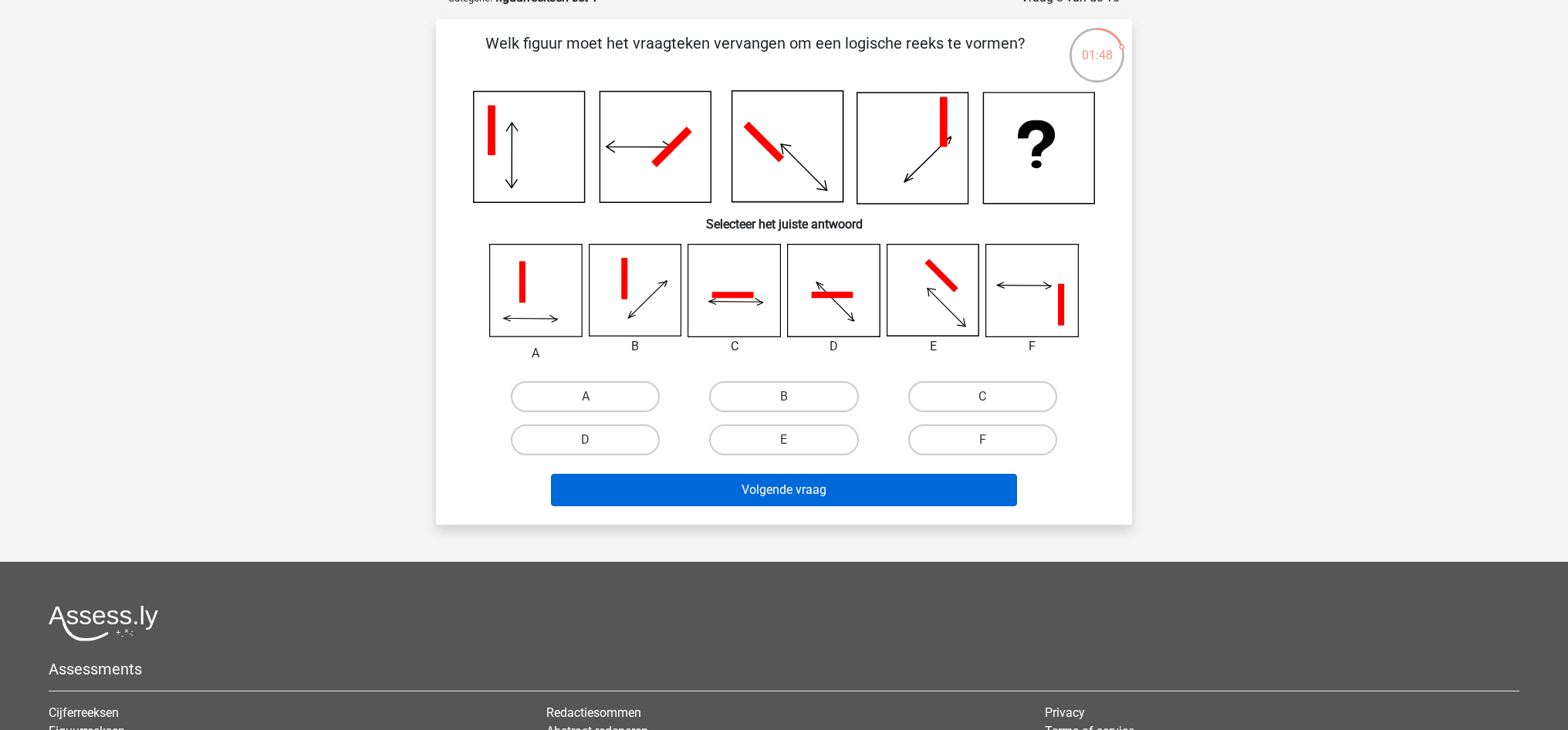
scroll to position [86, 0]
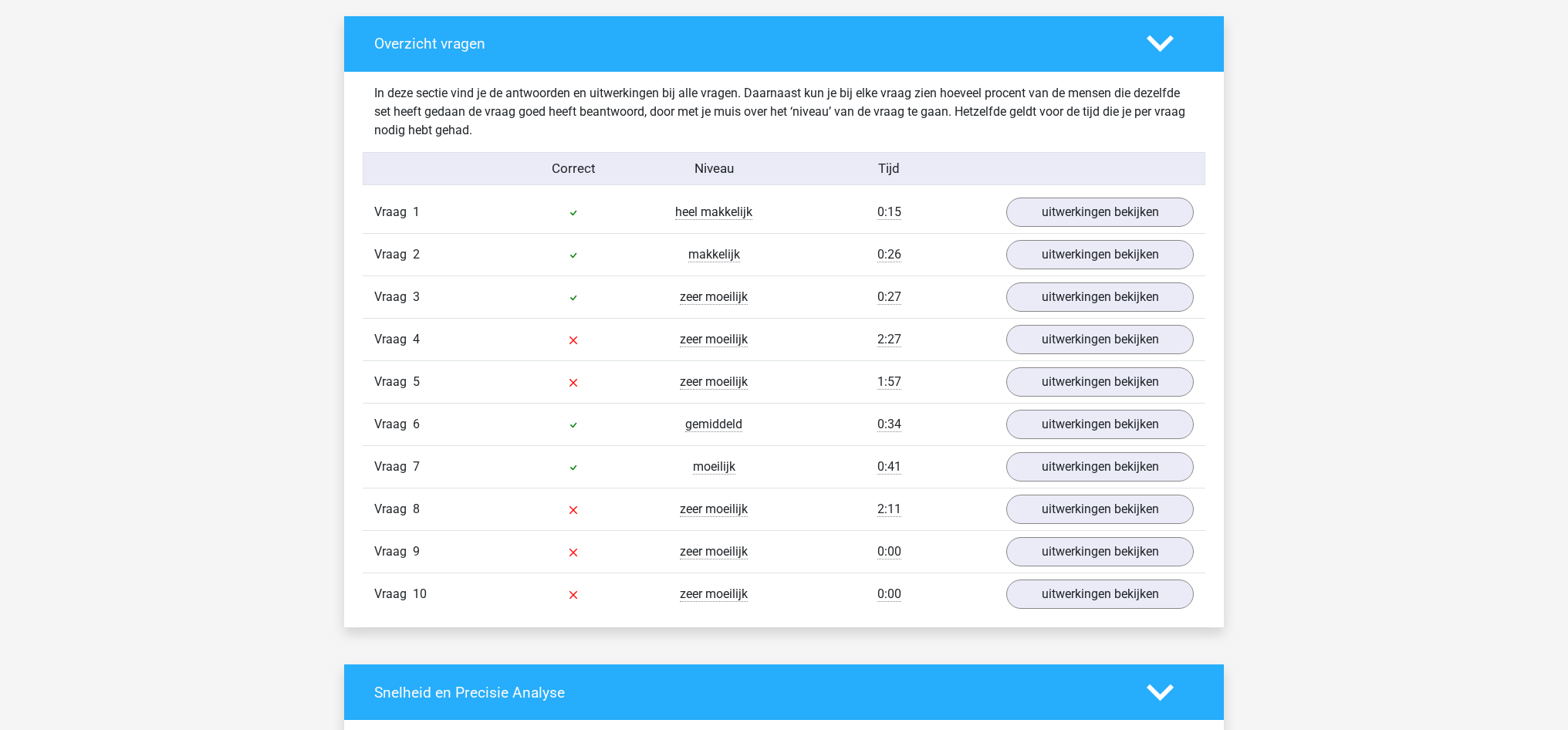
scroll to position [878, 0]
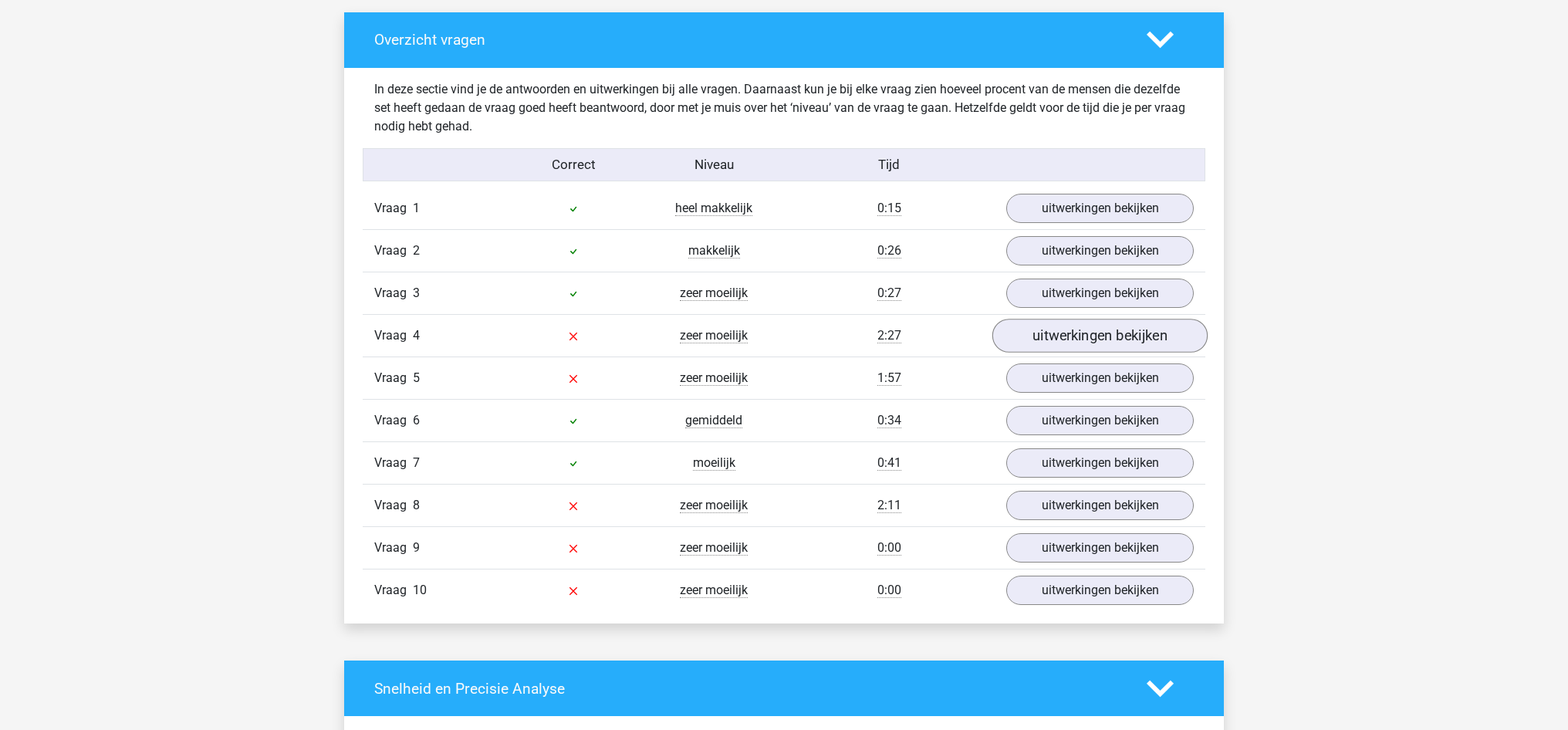
click at [1042, 346] on link "uitwerkingen bekijken" at bounding box center [1100, 335] width 215 height 34
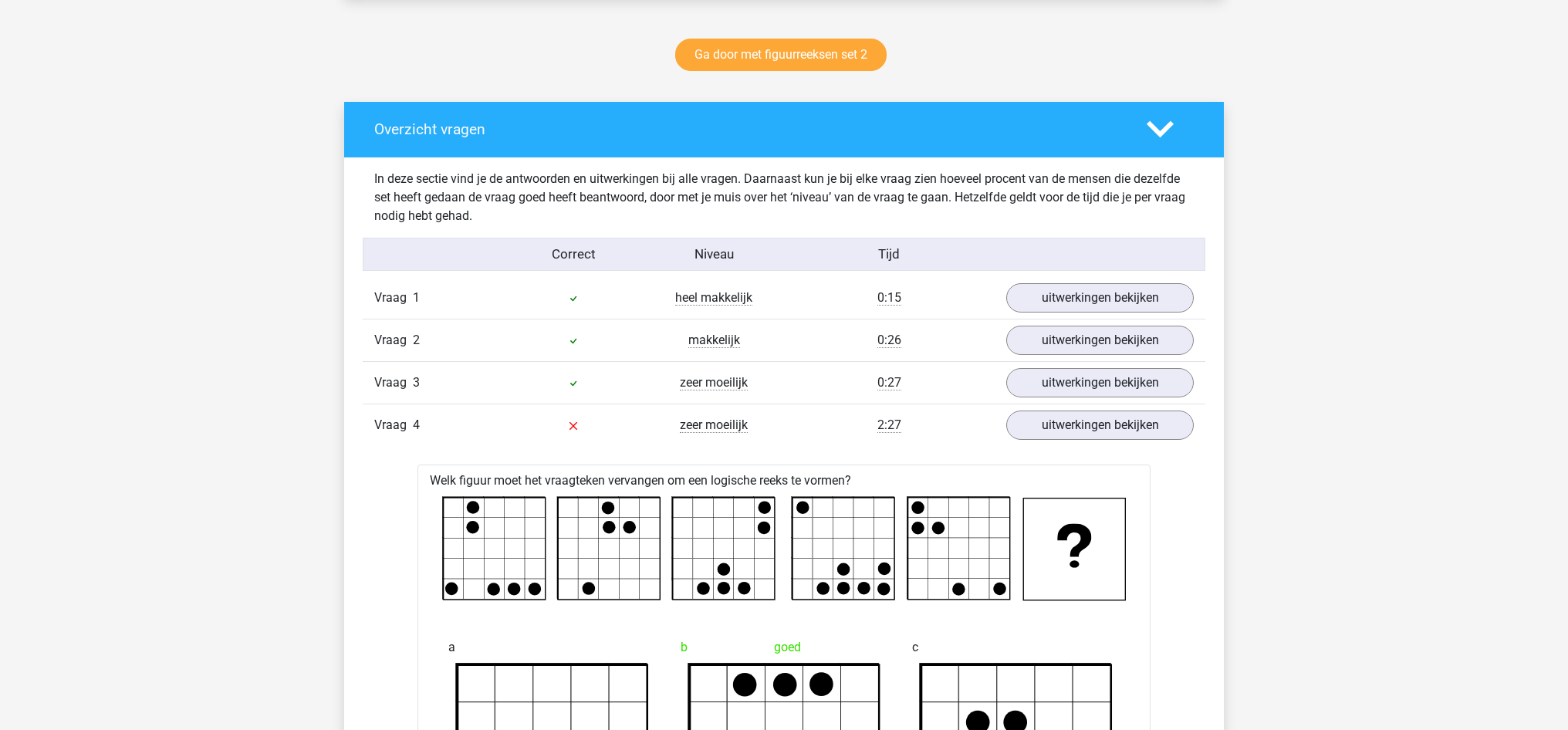
scroll to position [785, 0]
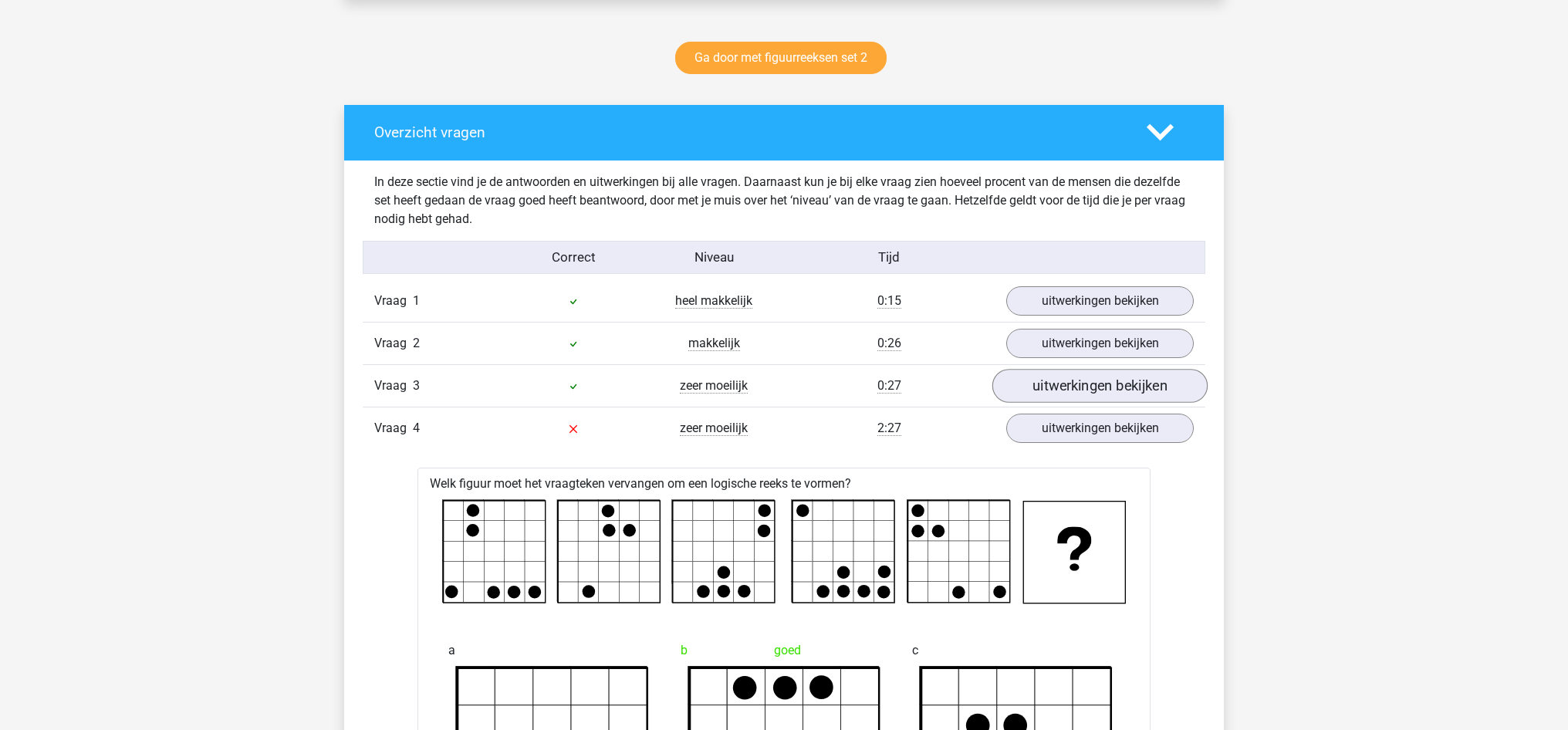
click at [1110, 390] on link "uitwerkingen bekijken" at bounding box center [1100, 386] width 215 height 34
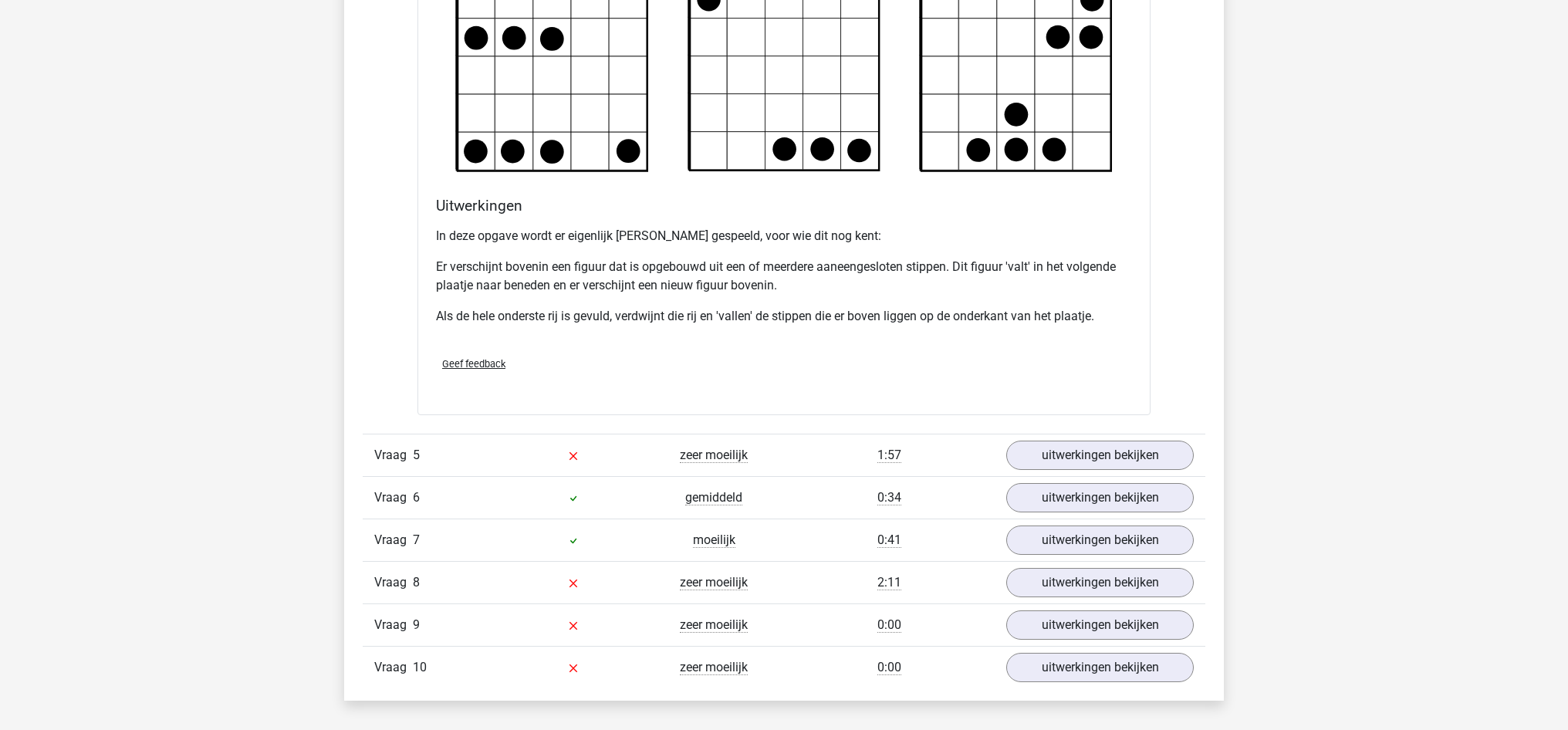
scroll to position [2734, 0]
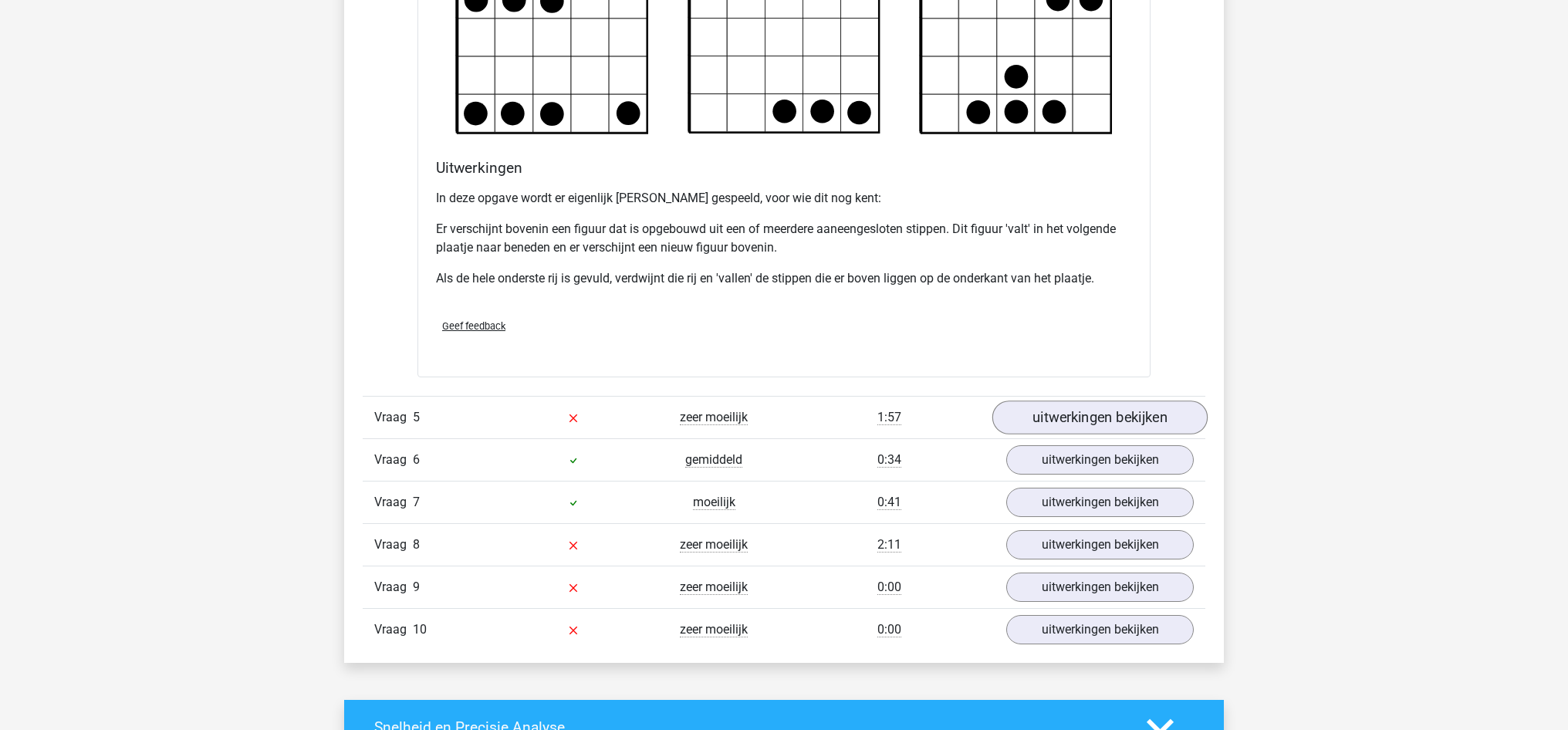
click at [1112, 444] on div "Vraag 6 gemiddeld 0:34 uitwerkingen bekijken" at bounding box center [784, 460] width 842 height 43
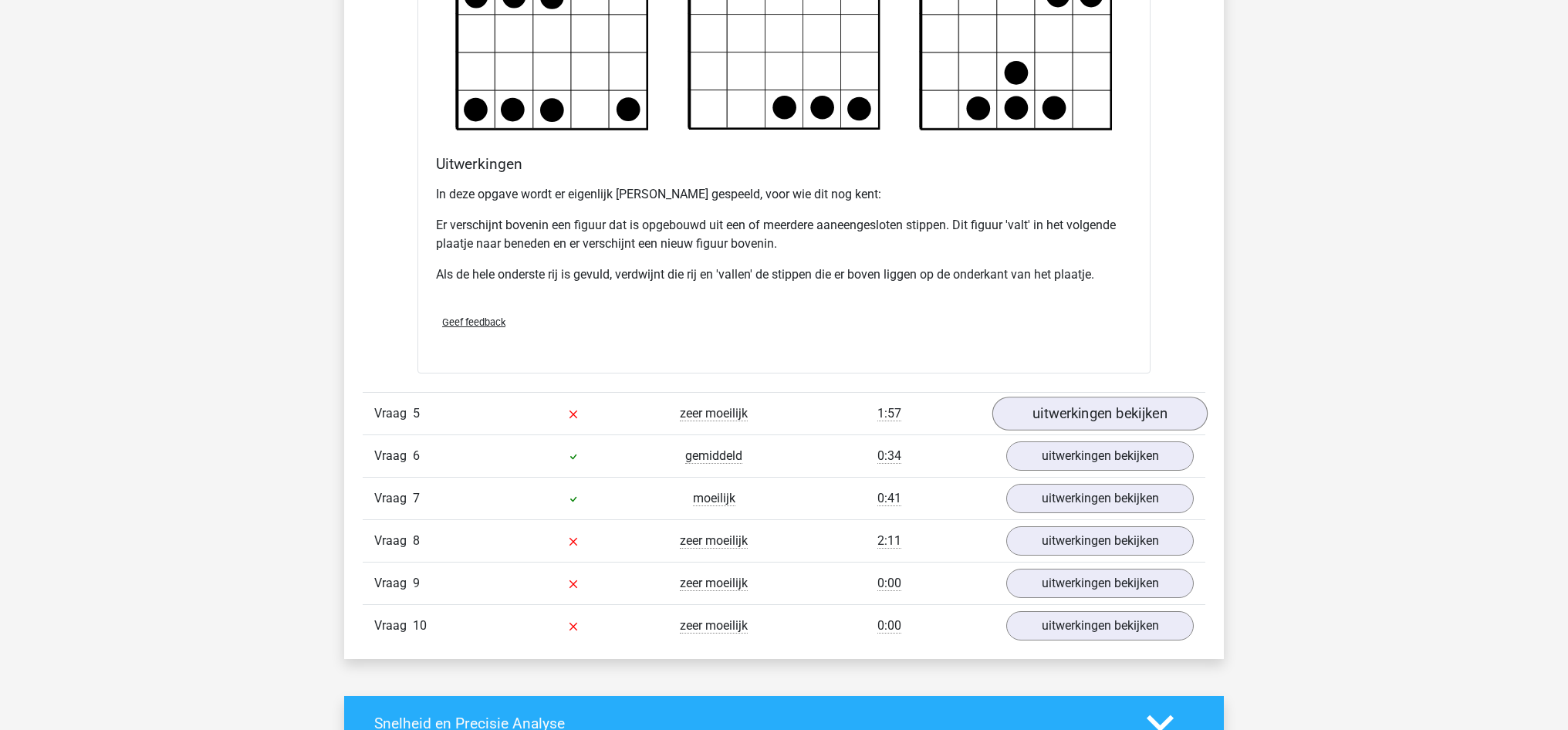
scroll to position [2765, 0]
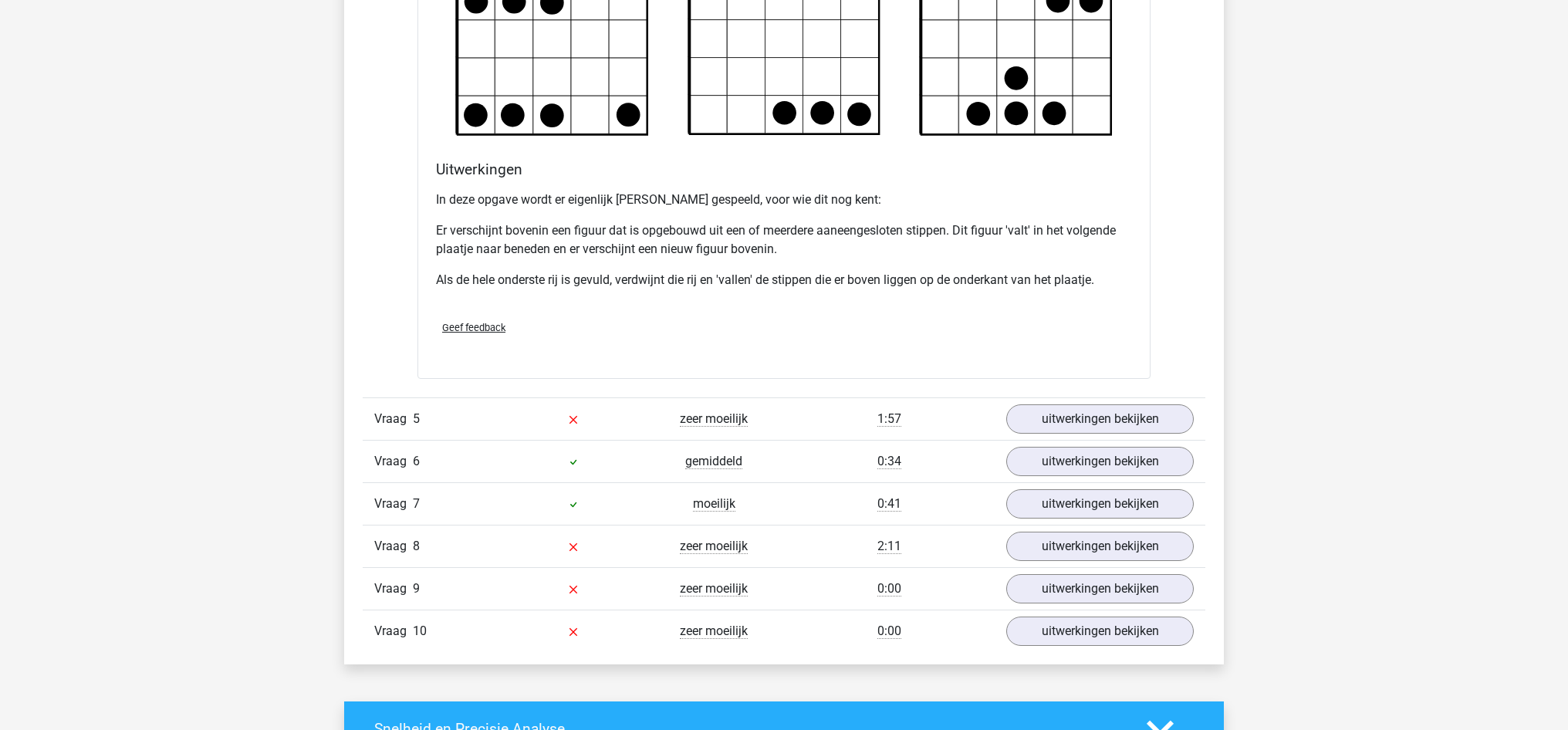
click at [1105, 435] on div "Vraag 5 zeer moeilijk 1:57 uitwerkingen bekijken" at bounding box center [784, 418] width 842 height 43
click at [1099, 425] on link "uitwerkingen bekijken" at bounding box center [1100, 419] width 215 height 34
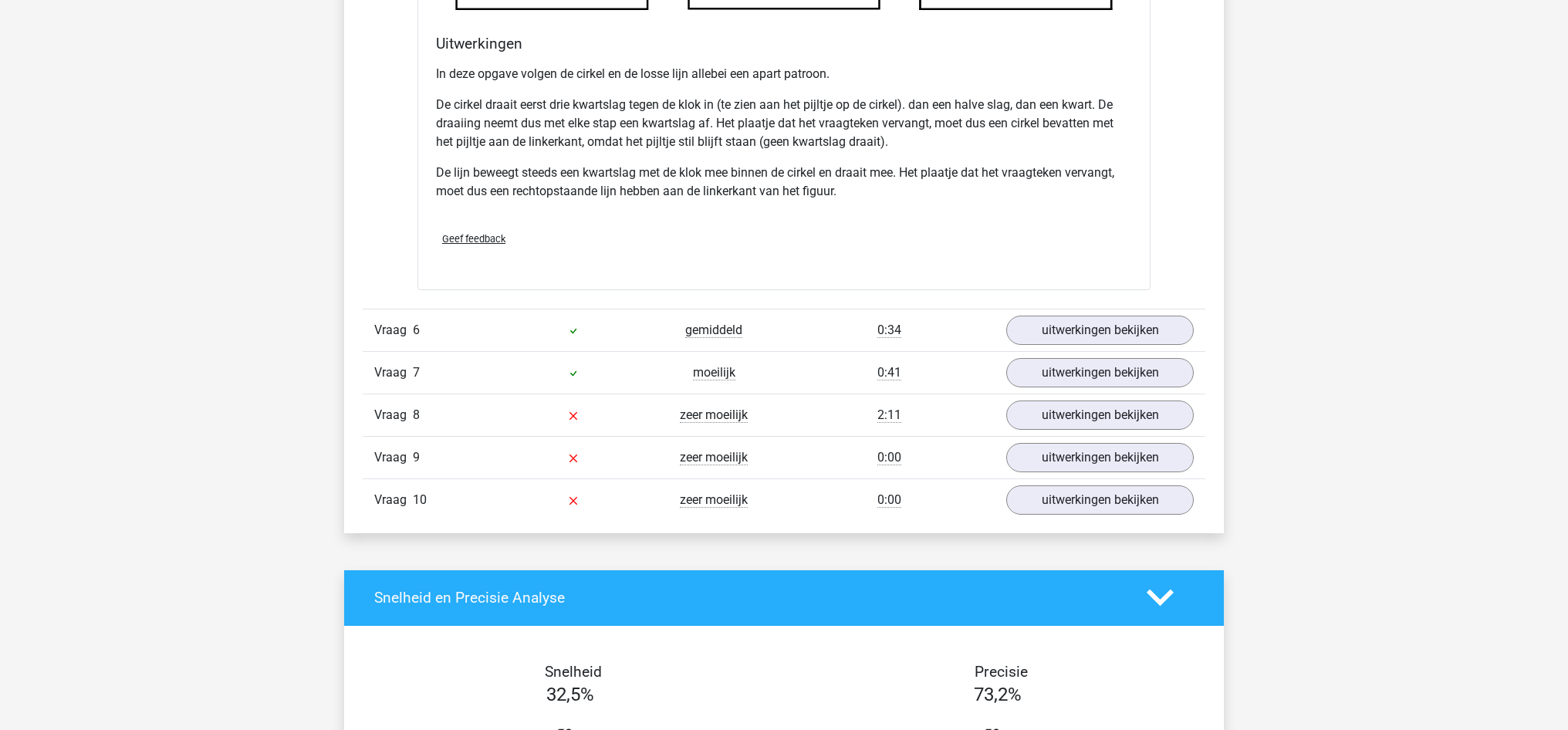
scroll to position [3874, 0]
click at [1031, 328] on link "uitwerkingen bekijken" at bounding box center [1100, 329] width 215 height 34
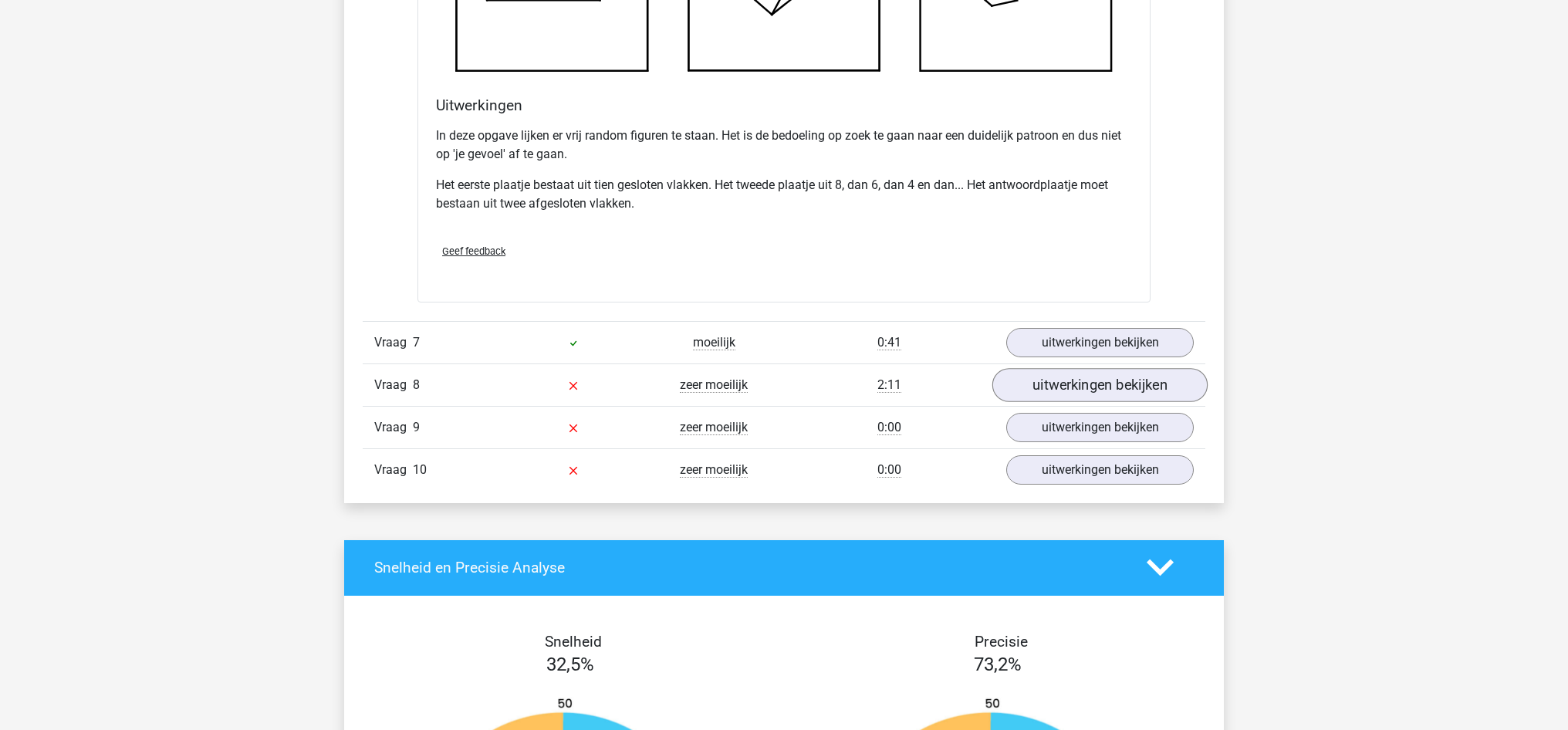
scroll to position [4833, 0]
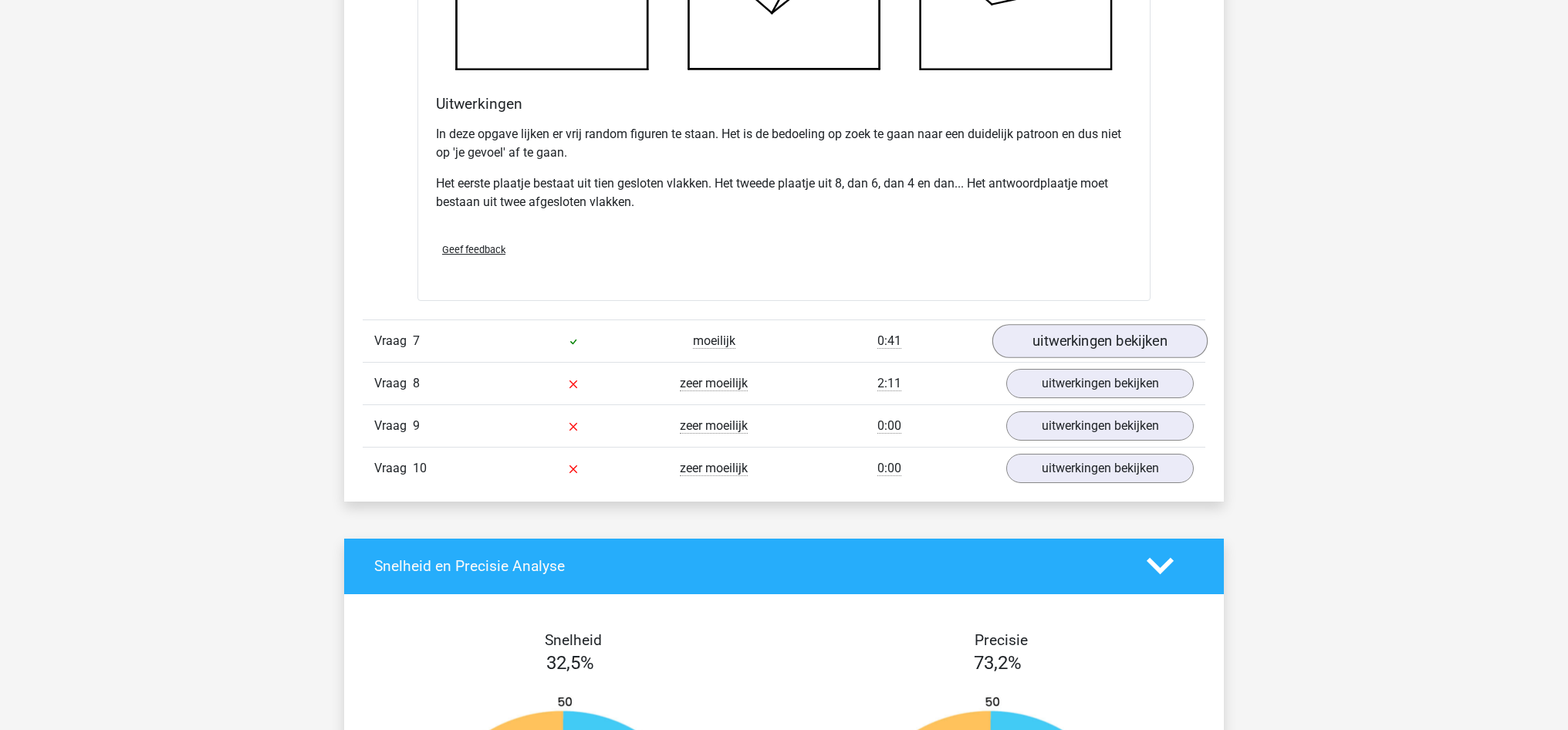
click at [1074, 344] on link "uitwerkingen bekijken" at bounding box center [1100, 341] width 215 height 34
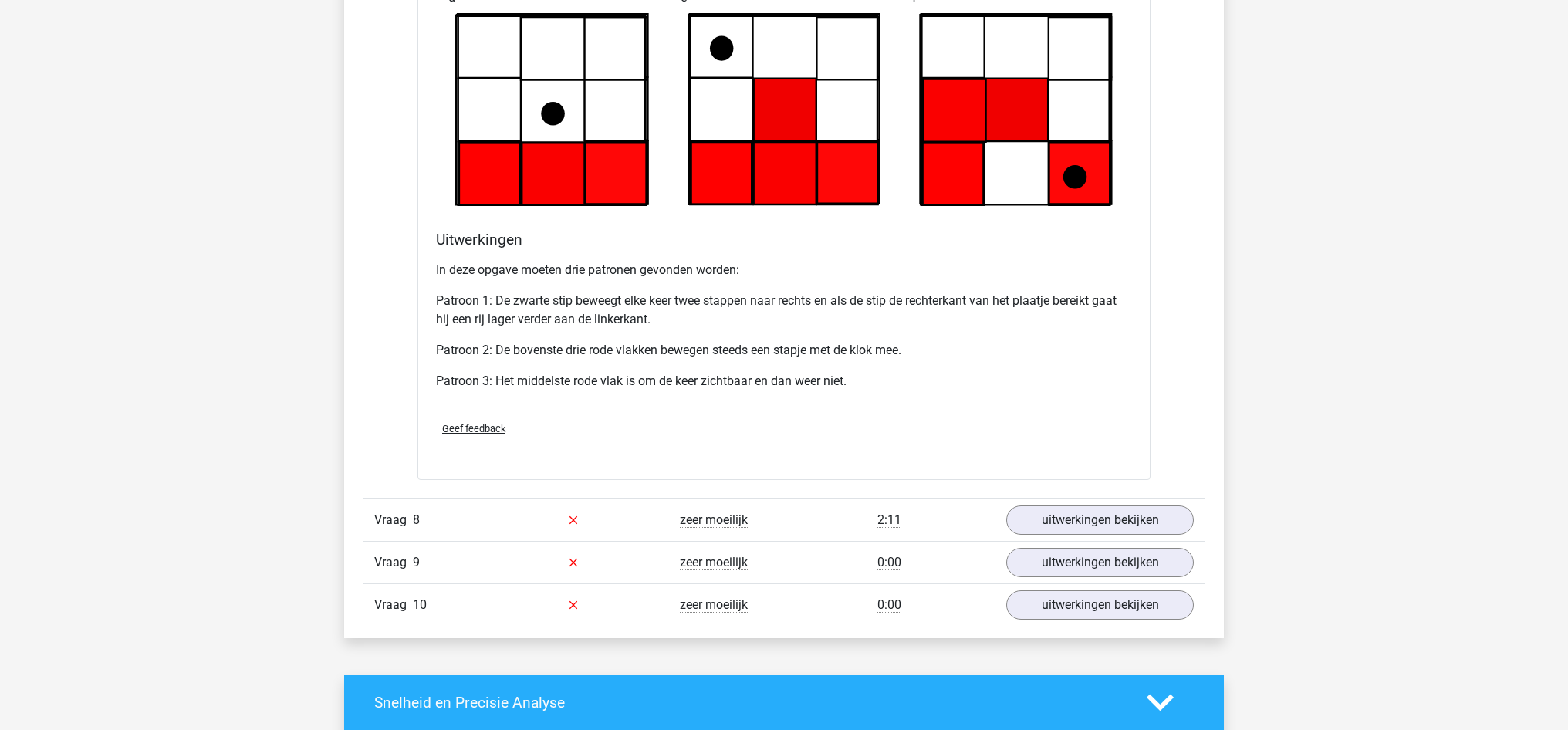
scroll to position [5670, 0]
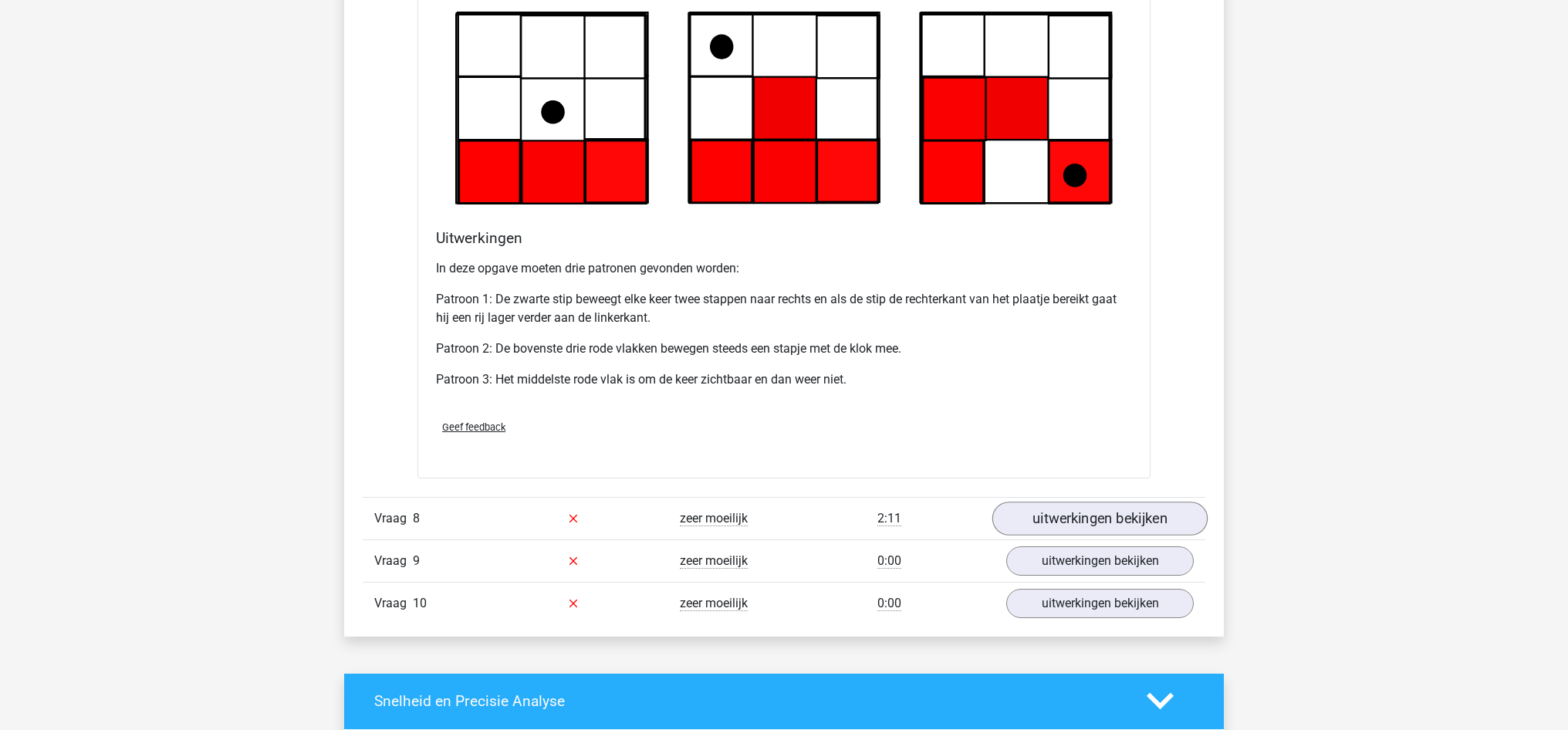
click at [1101, 505] on link "uitwerkingen bekijken" at bounding box center [1100, 518] width 215 height 34
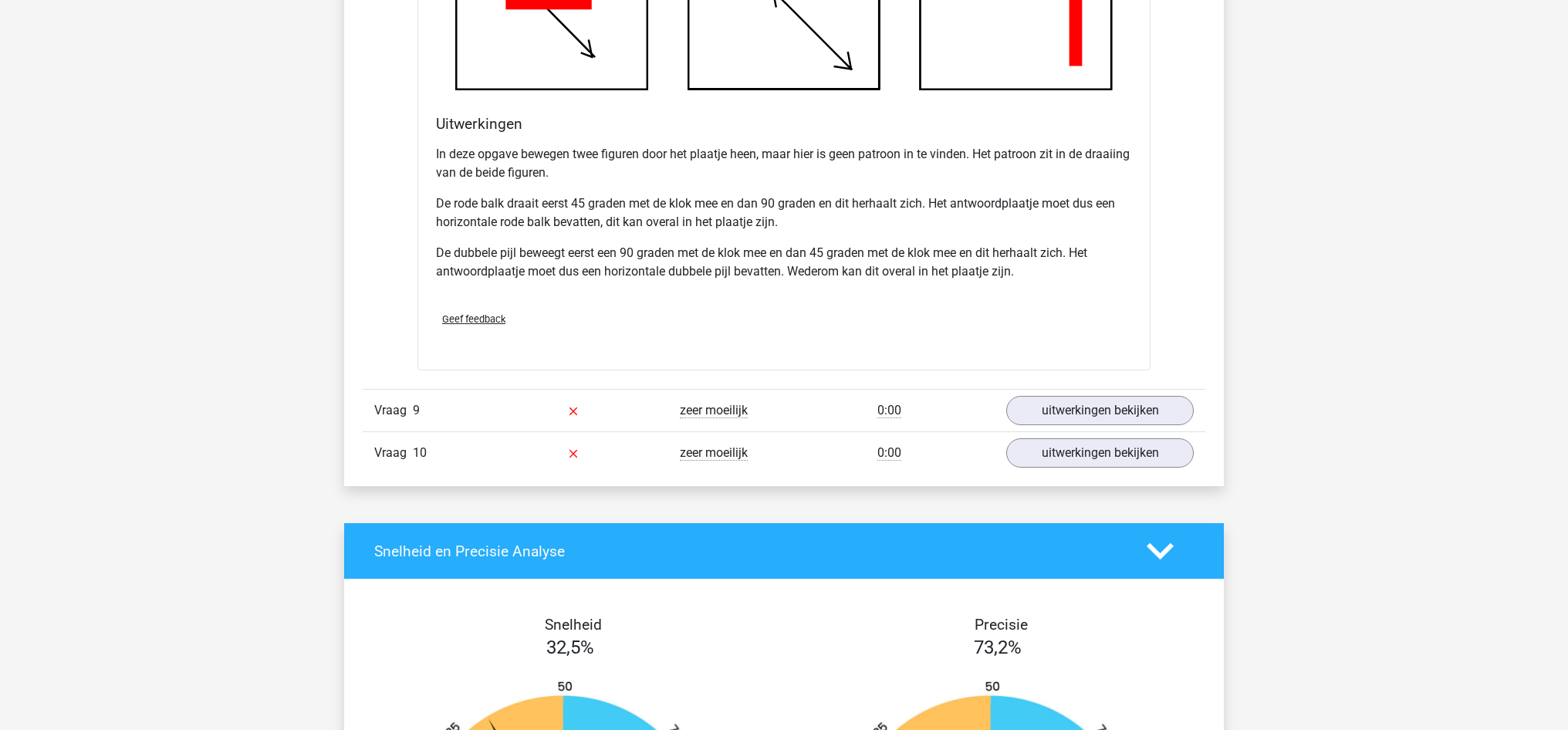
scroll to position [6805, 0]
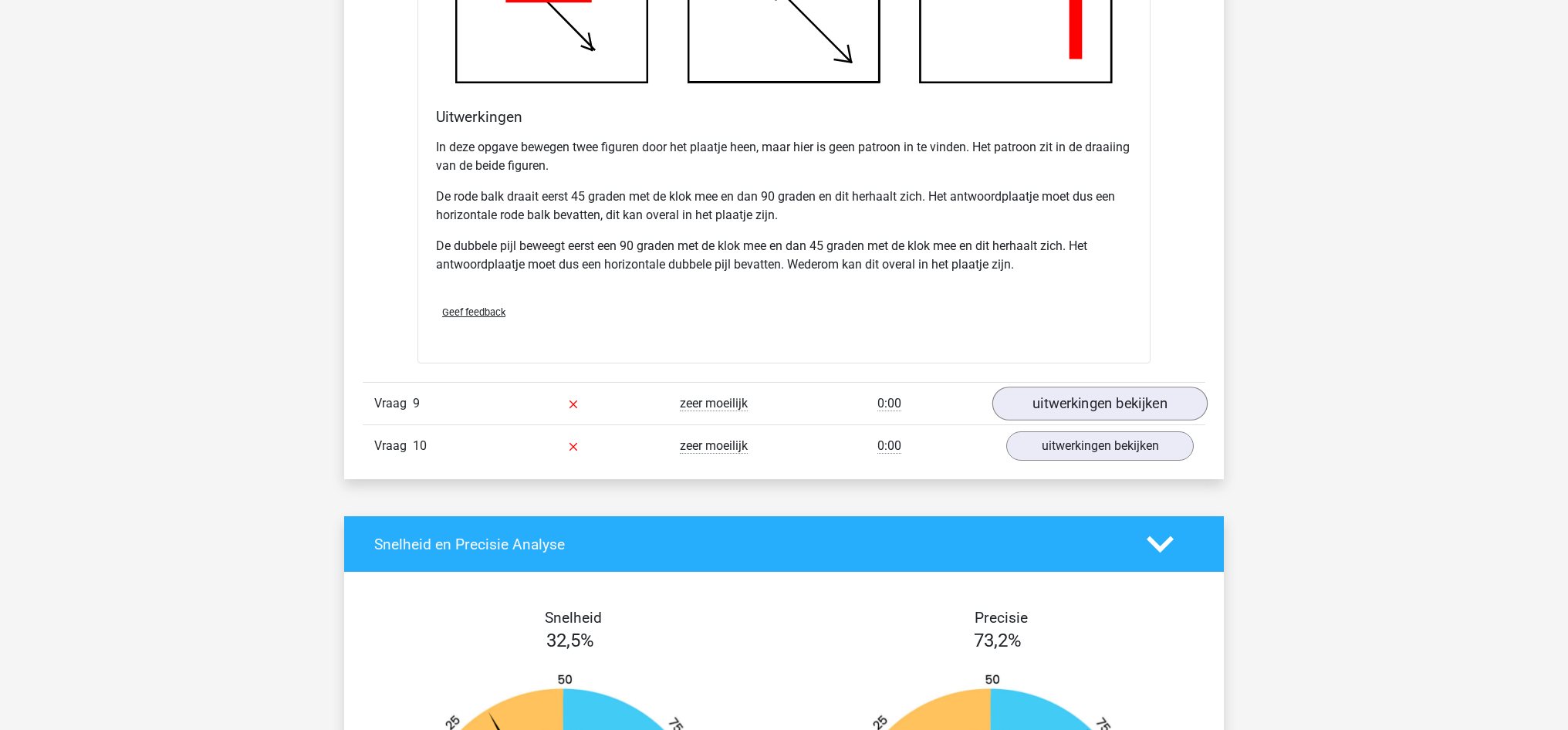
click at [1031, 395] on link "uitwerkingen bekijken" at bounding box center [1100, 404] width 215 height 34
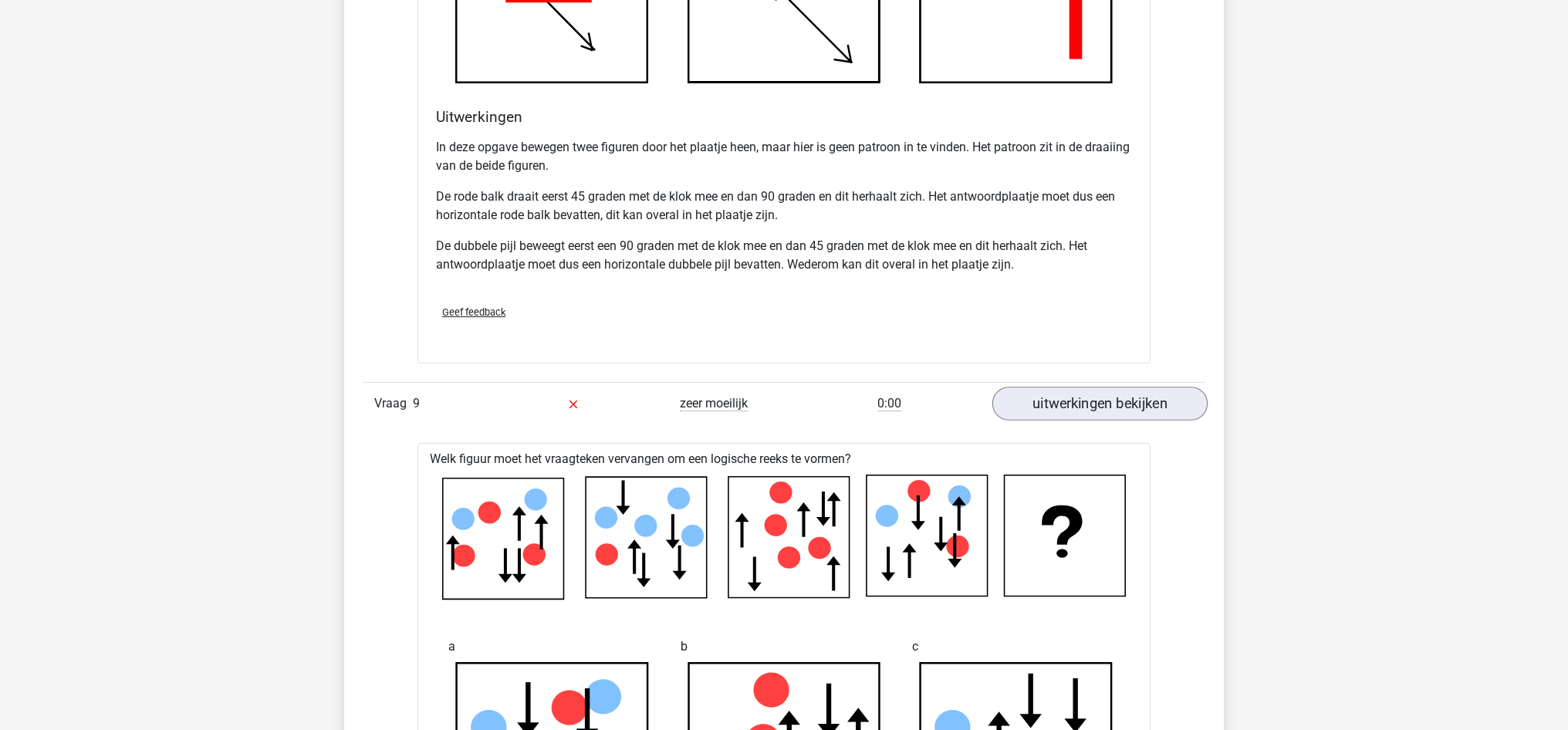
click at [1047, 404] on link "uitwerkingen bekijken" at bounding box center [1100, 404] width 215 height 34
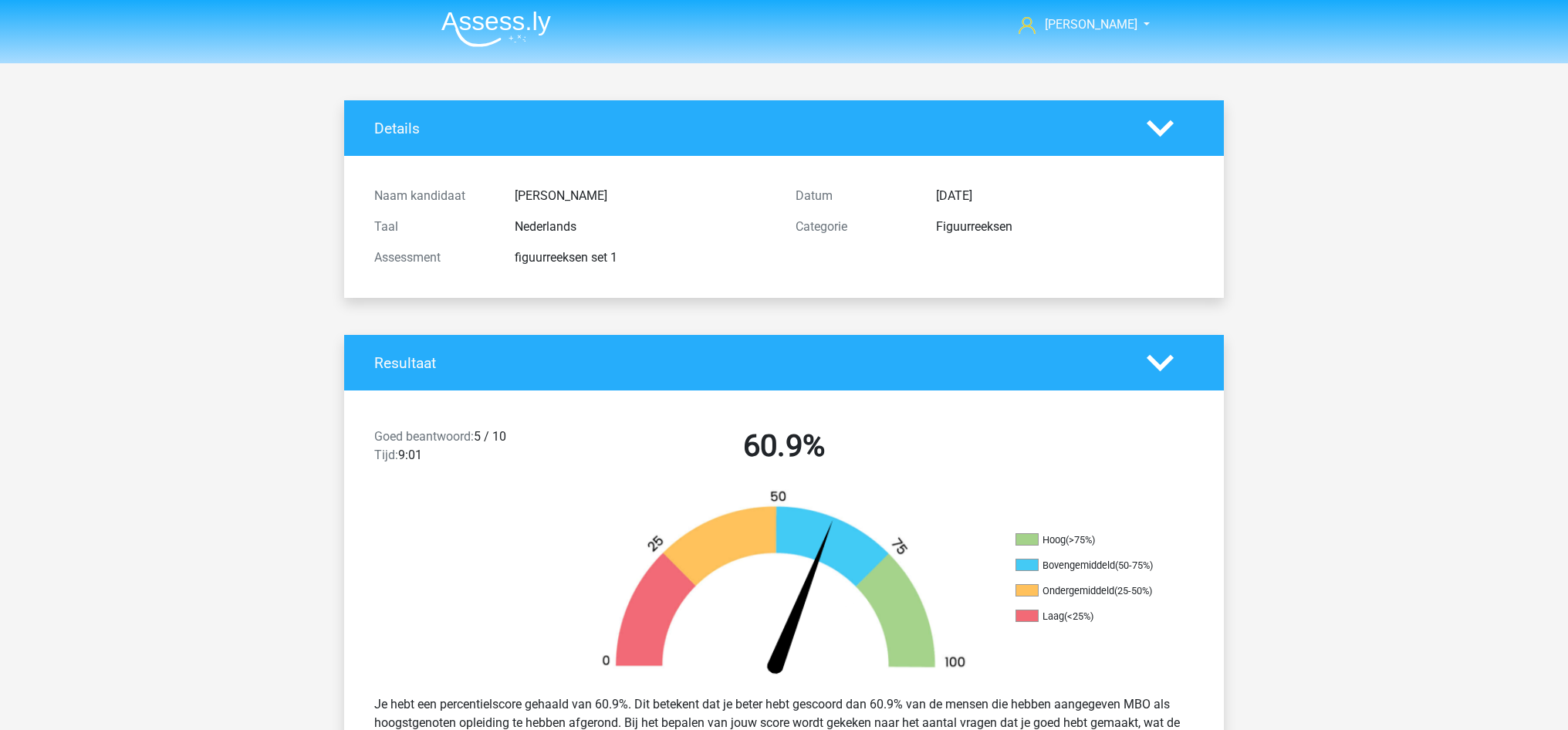
scroll to position [2, 0]
click at [1165, 128] on polygon at bounding box center [1160, 128] width 27 height 17
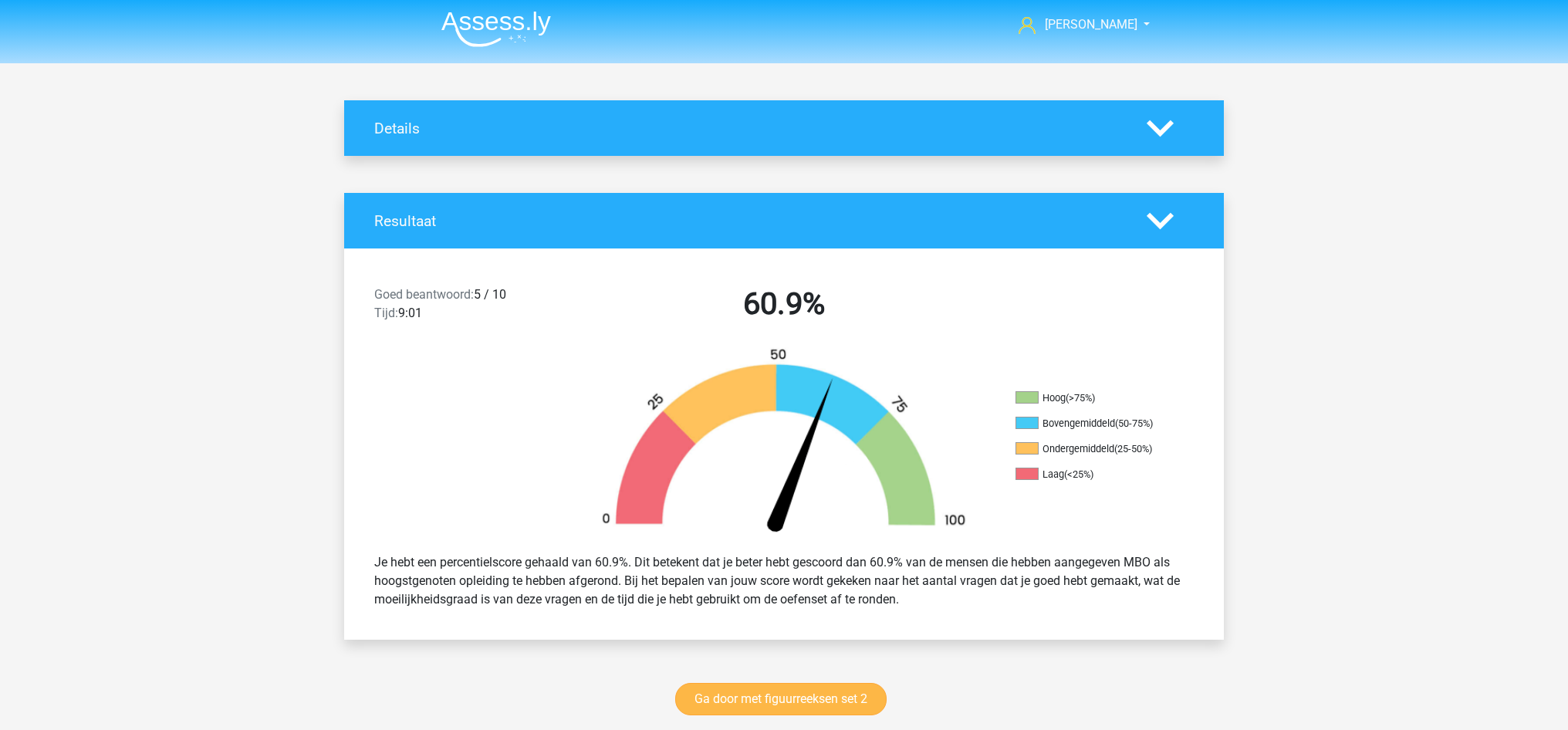
click at [848, 697] on link "Ga door met figuurreeksen set 2" at bounding box center [781, 699] width 212 height 33
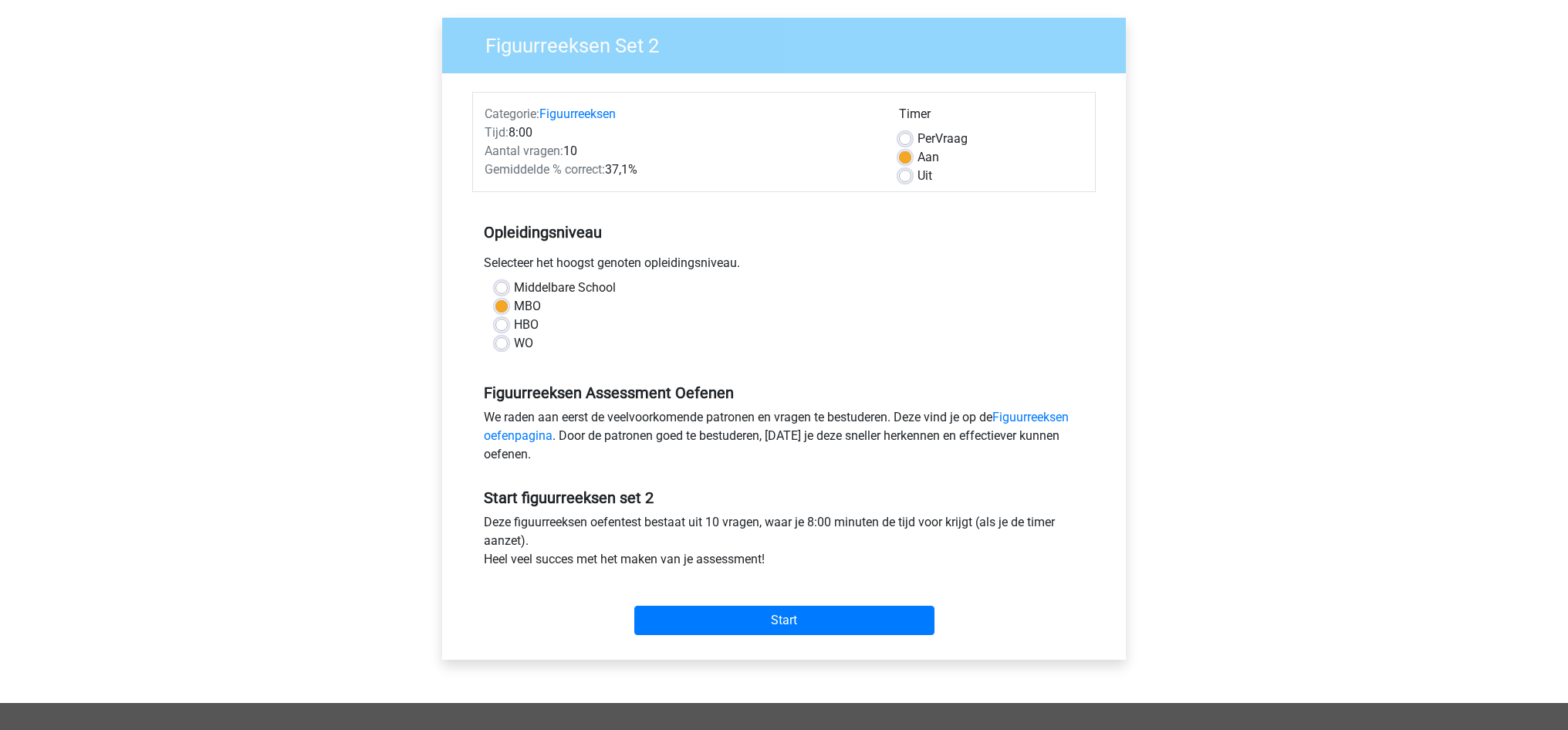
scroll to position [109, 0]
click at [780, 620] on input "Start" at bounding box center [784, 620] width 300 height 29
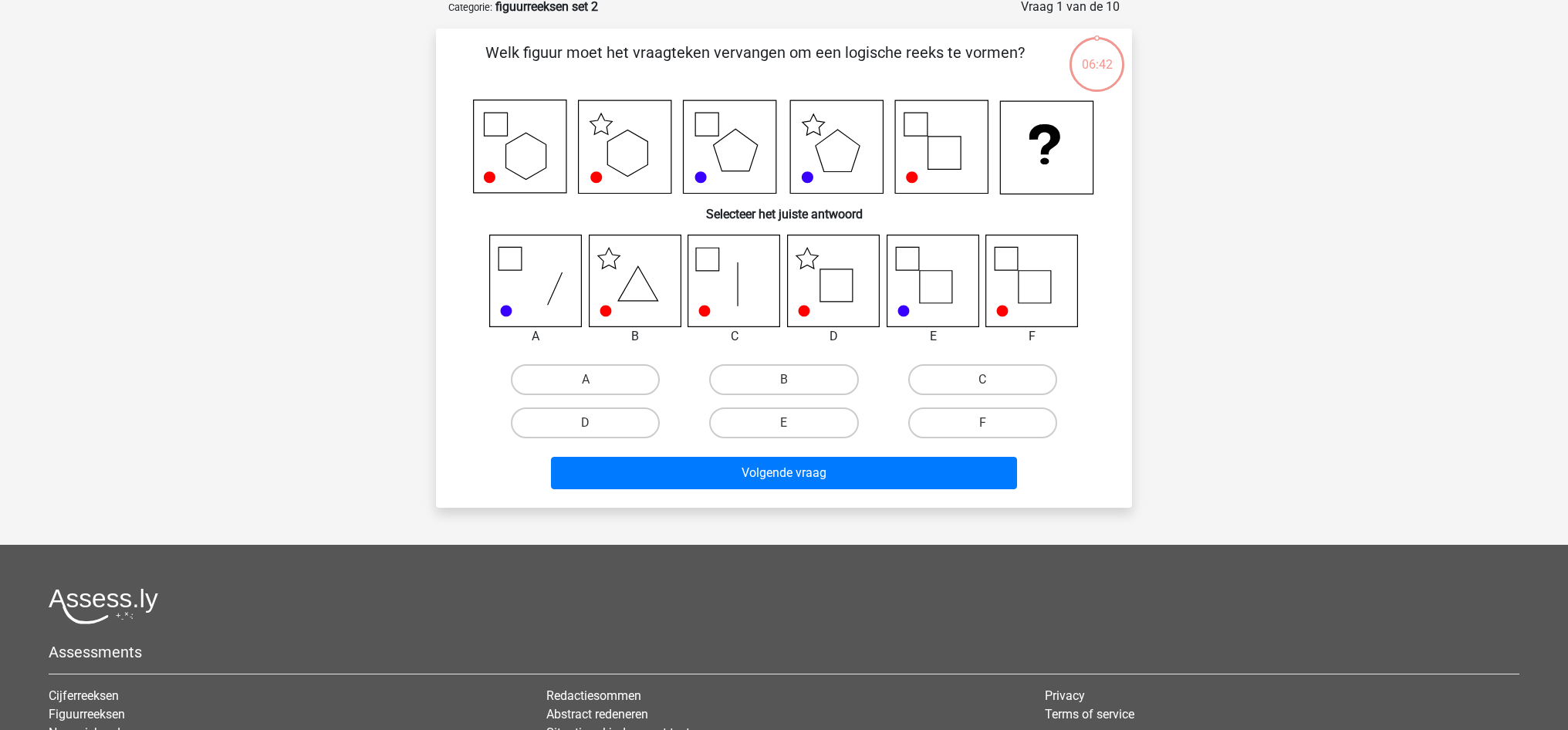
scroll to position [80, 0]
click at [835, 276] on icon at bounding box center [833, 280] width 92 height 92
click at [615, 420] on label "D" at bounding box center [585, 423] width 149 height 31
click at [595, 423] on input "D" at bounding box center [590, 428] width 10 height 10
radio input "true"
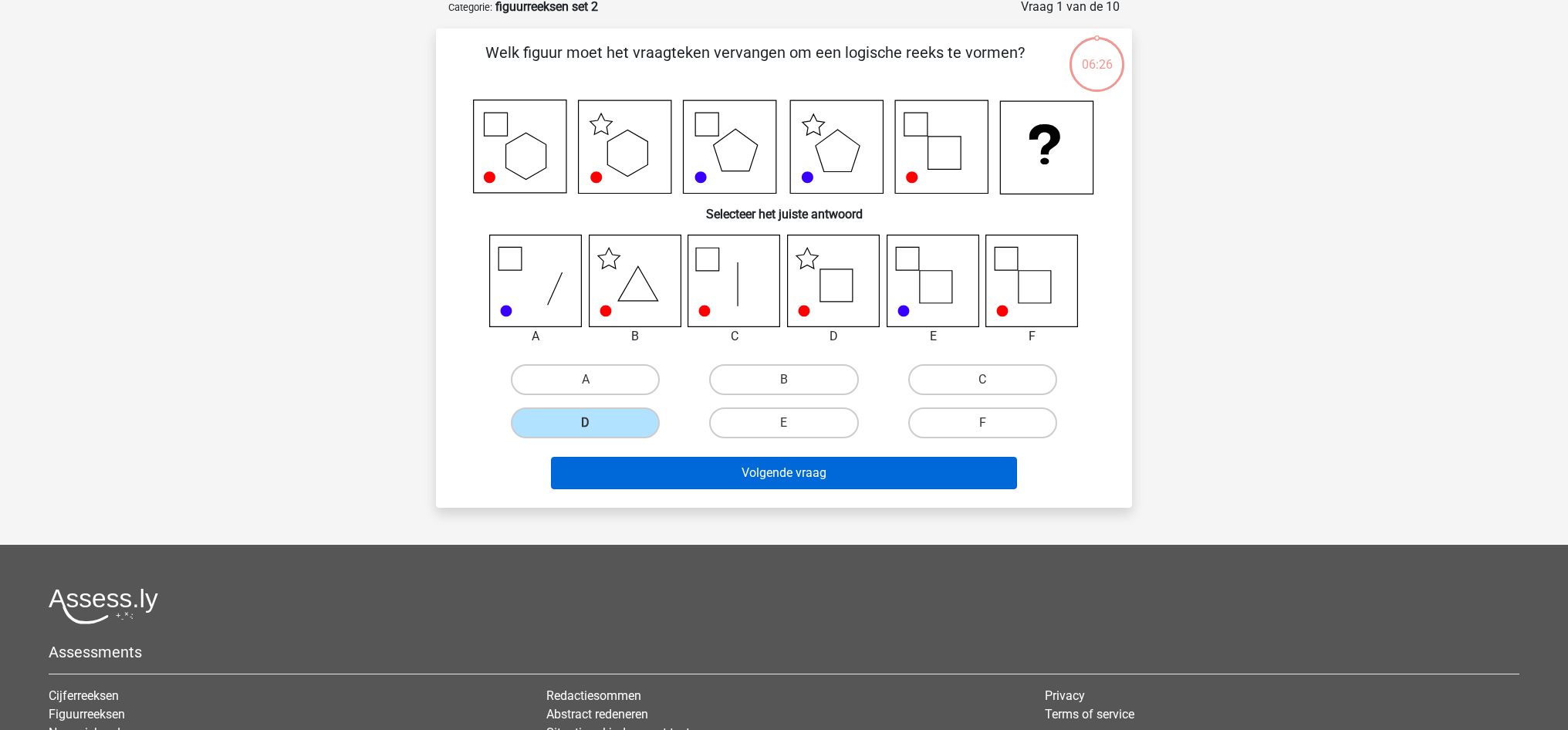
click at [719, 469] on button "Volgende vraag" at bounding box center [784, 473] width 467 height 33
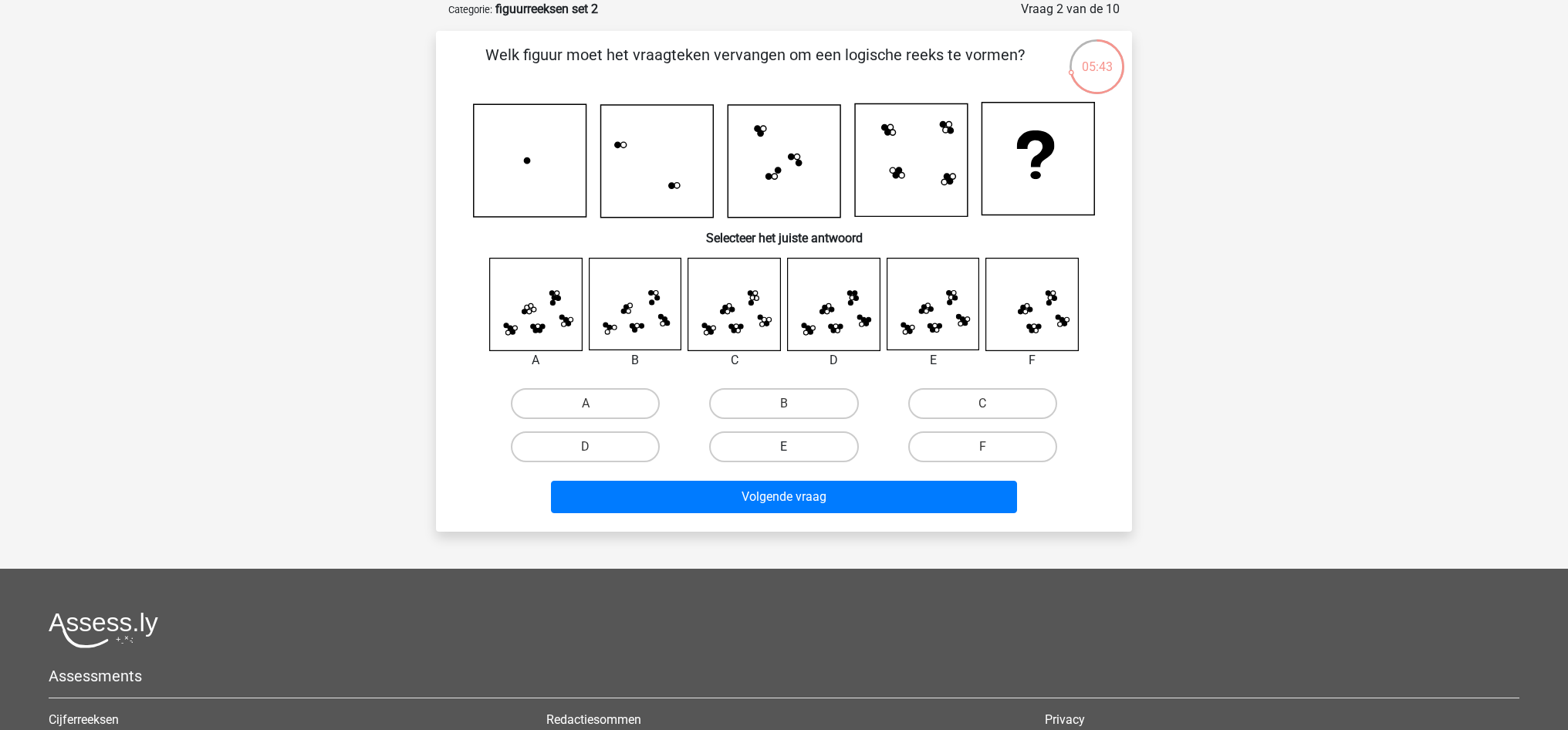
click at [819, 446] on label "E" at bounding box center [783, 447] width 149 height 31
click at [794, 447] on input "E" at bounding box center [789, 452] width 10 height 10
radio input "true"
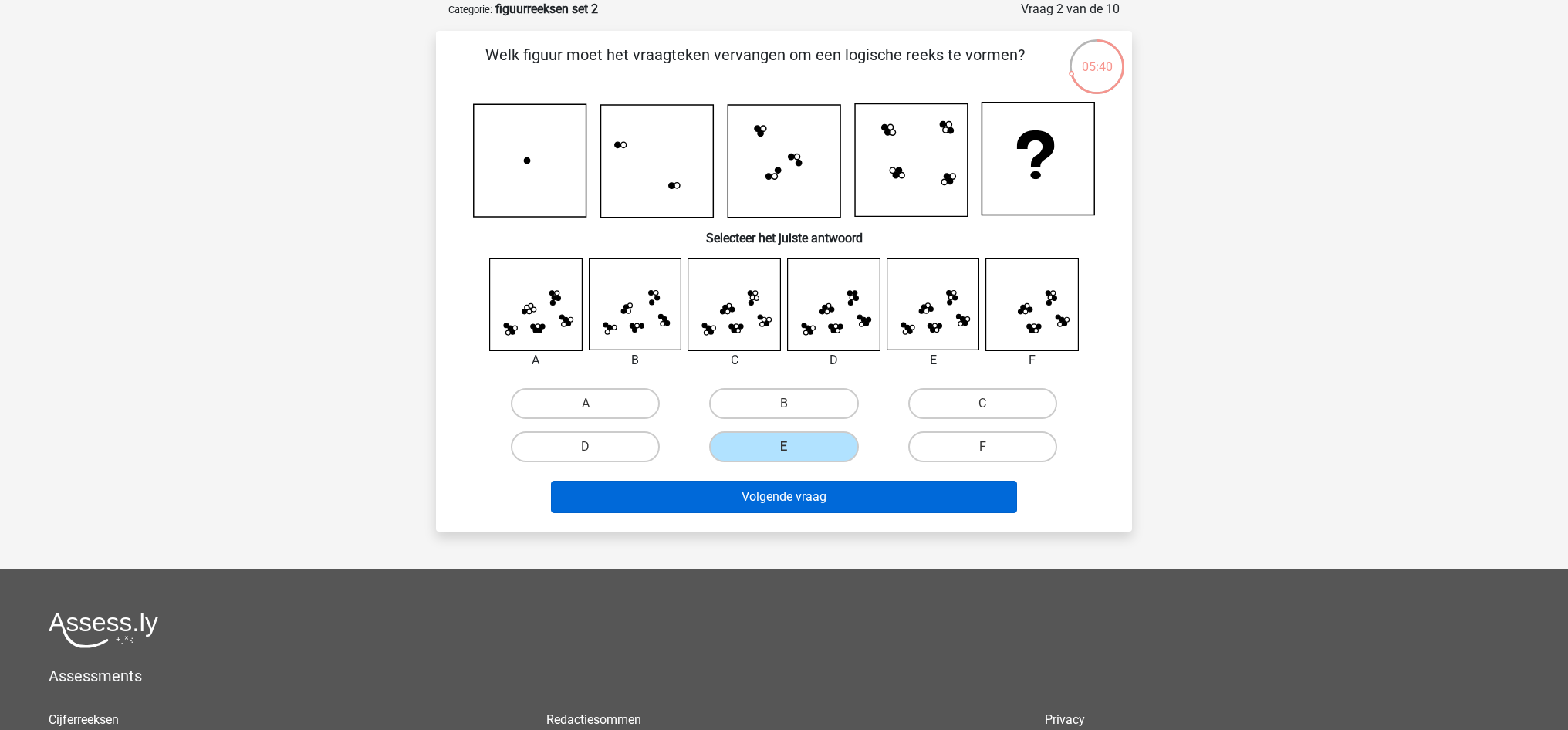
click at [831, 503] on button "Volgende vraag" at bounding box center [784, 496] width 467 height 33
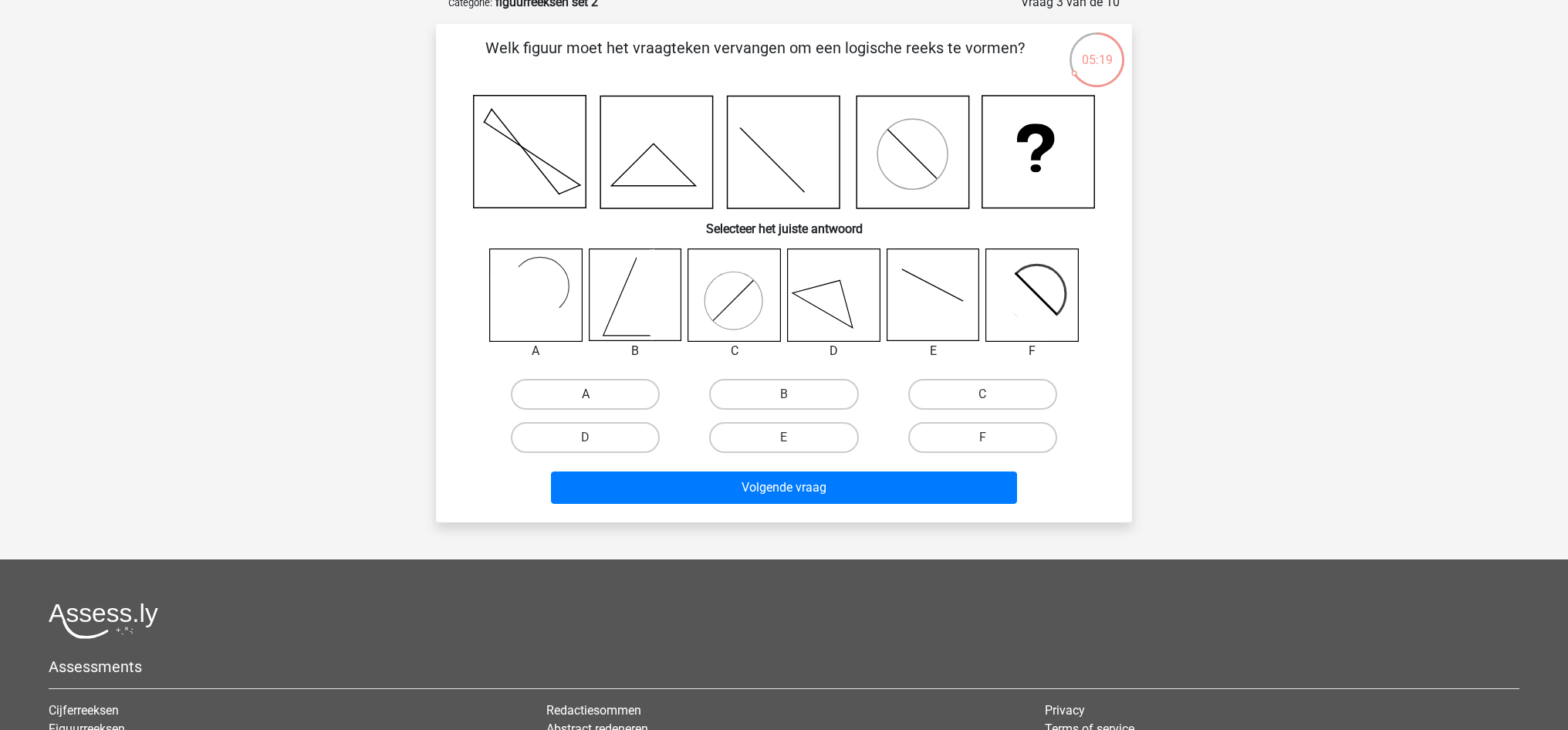
scroll to position [85, 0]
click at [576, 391] on label "A" at bounding box center [585, 393] width 149 height 31
click at [585, 394] on input "A" at bounding box center [590, 399] width 10 height 10
radio input "true"
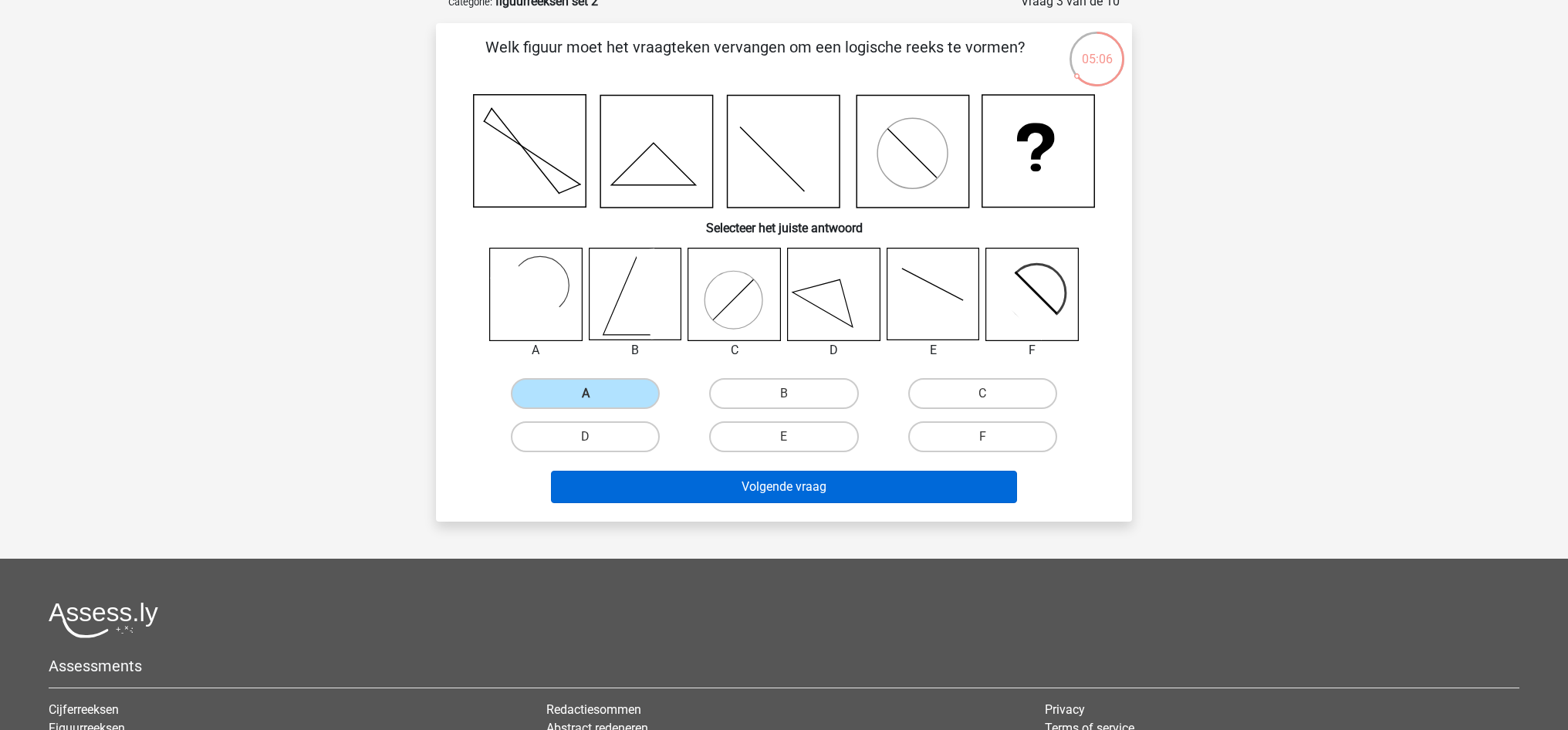
click at [785, 486] on button "Volgende vraag" at bounding box center [784, 486] width 467 height 33
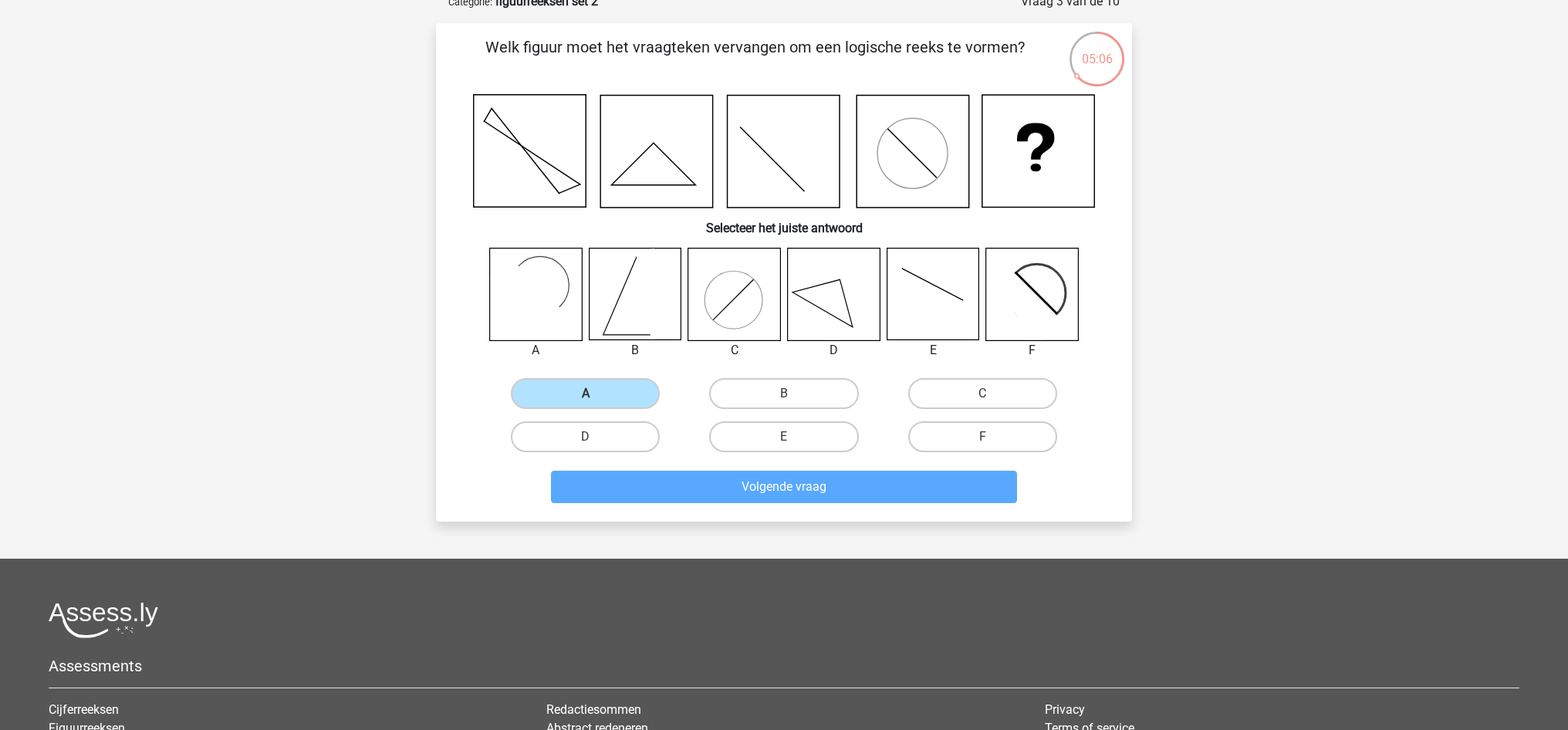
scroll to position [77, 0]
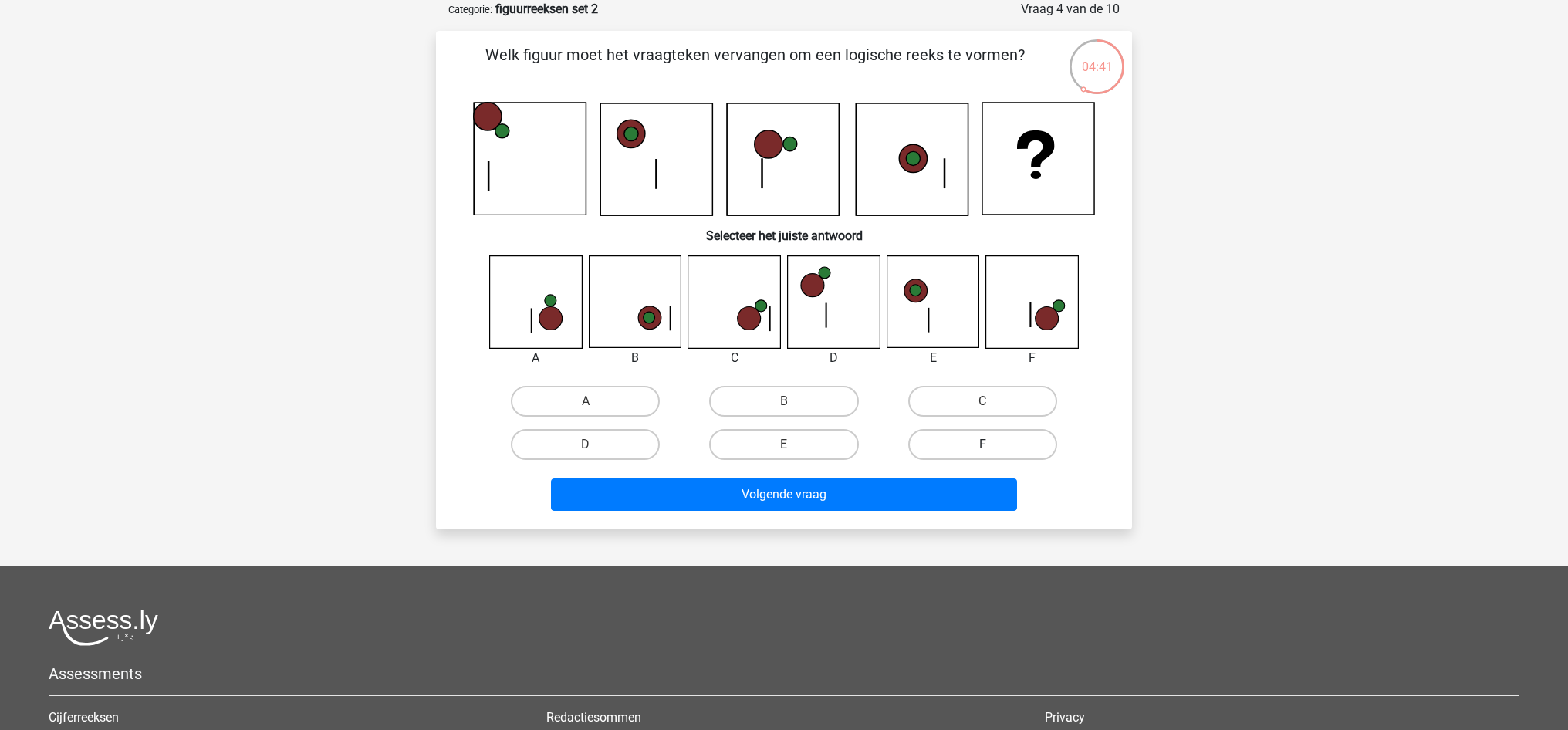
click at [1009, 446] on label "F" at bounding box center [982, 444] width 149 height 31
click at [993, 446] on input "F" at bounding box center [988, 449] width 10 height 10
radio input "true"
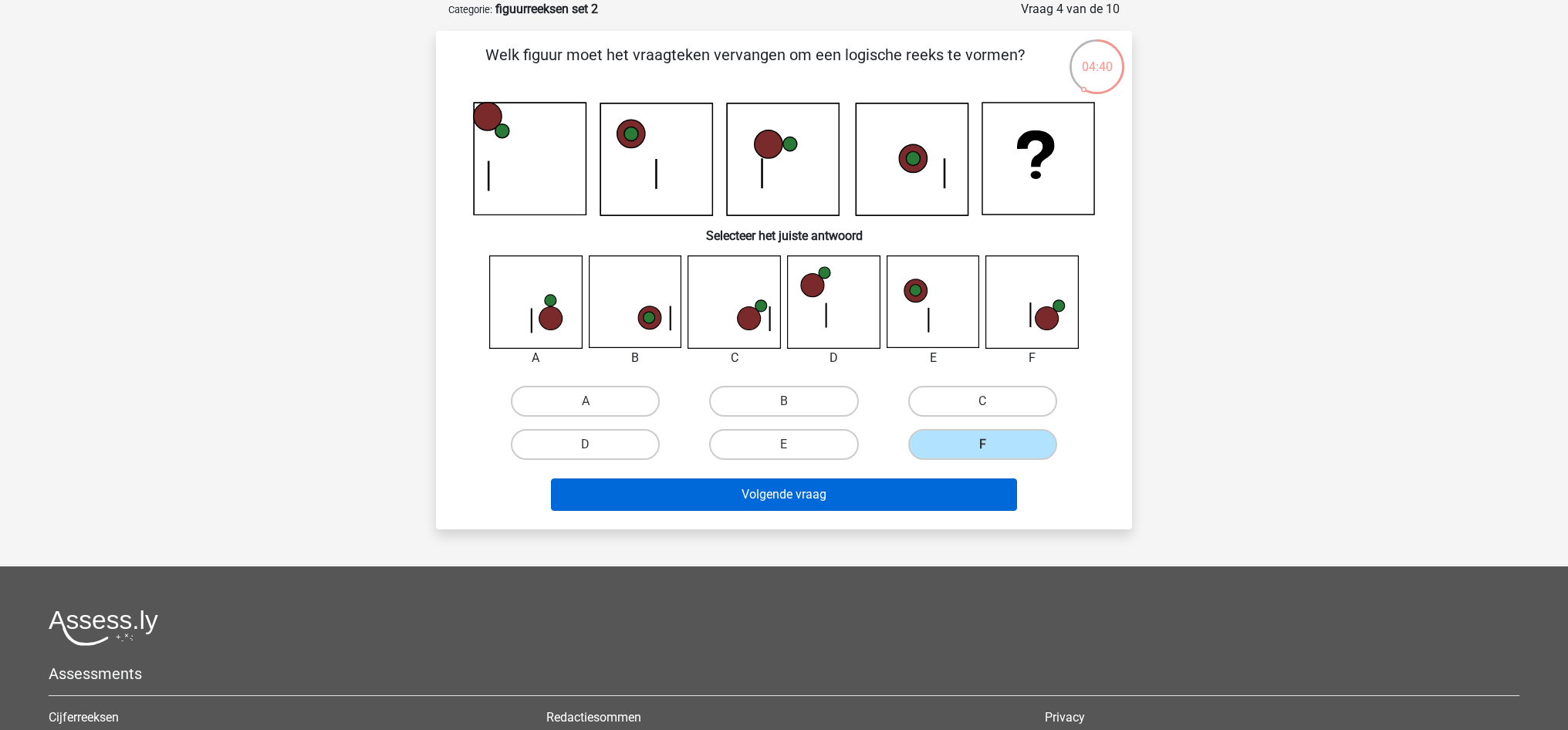
click at [936, 499] on button "Volgende vraag" at bounding box center [784, 495] width 467 height 33
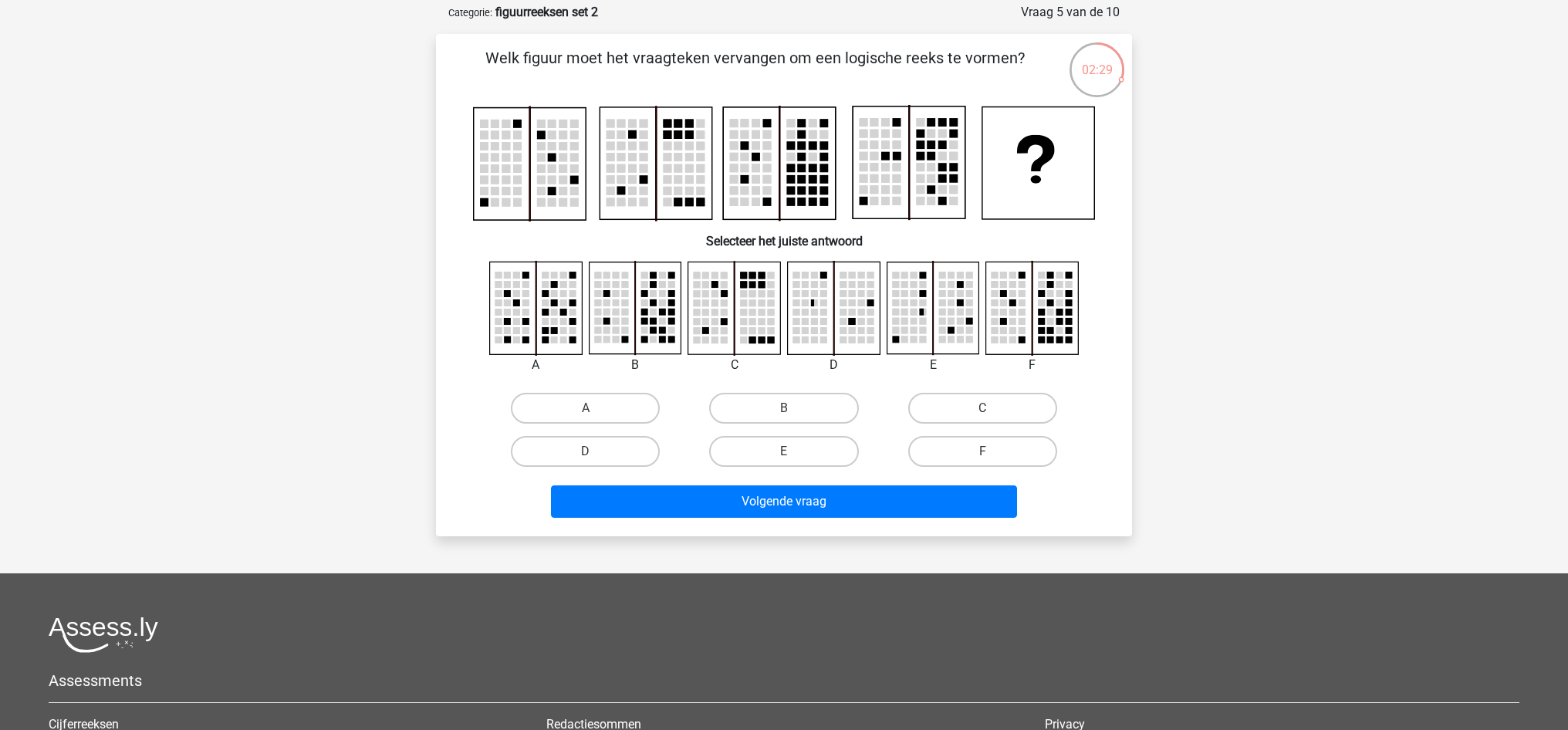
scroll to position [76, 0]
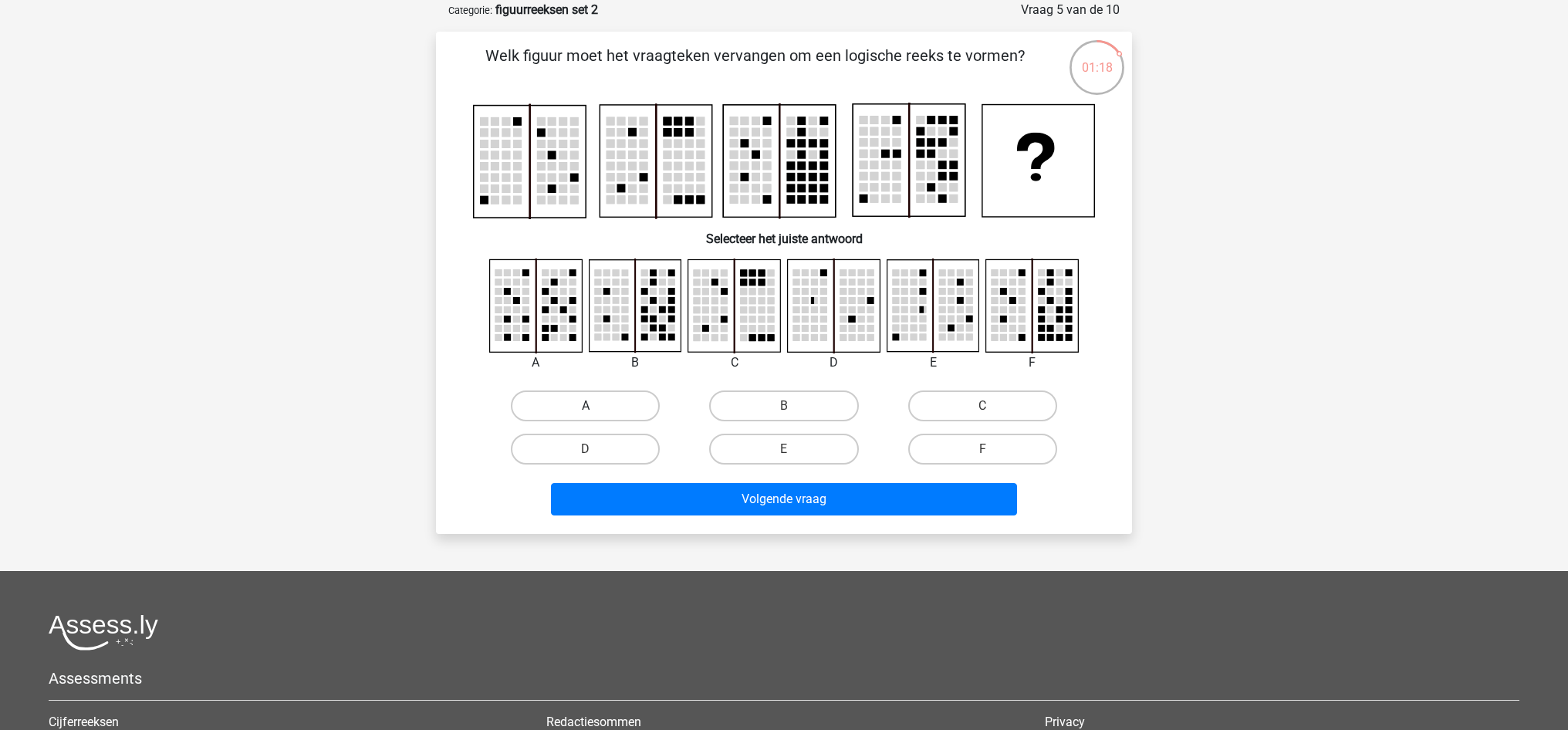
click at [572, 406] on label "A" at bounding box center [585, 406] width 149 height 31
click at [585, 406] on input "A" at bounding box center [590, 411] width 10 height 10
radio input "true"
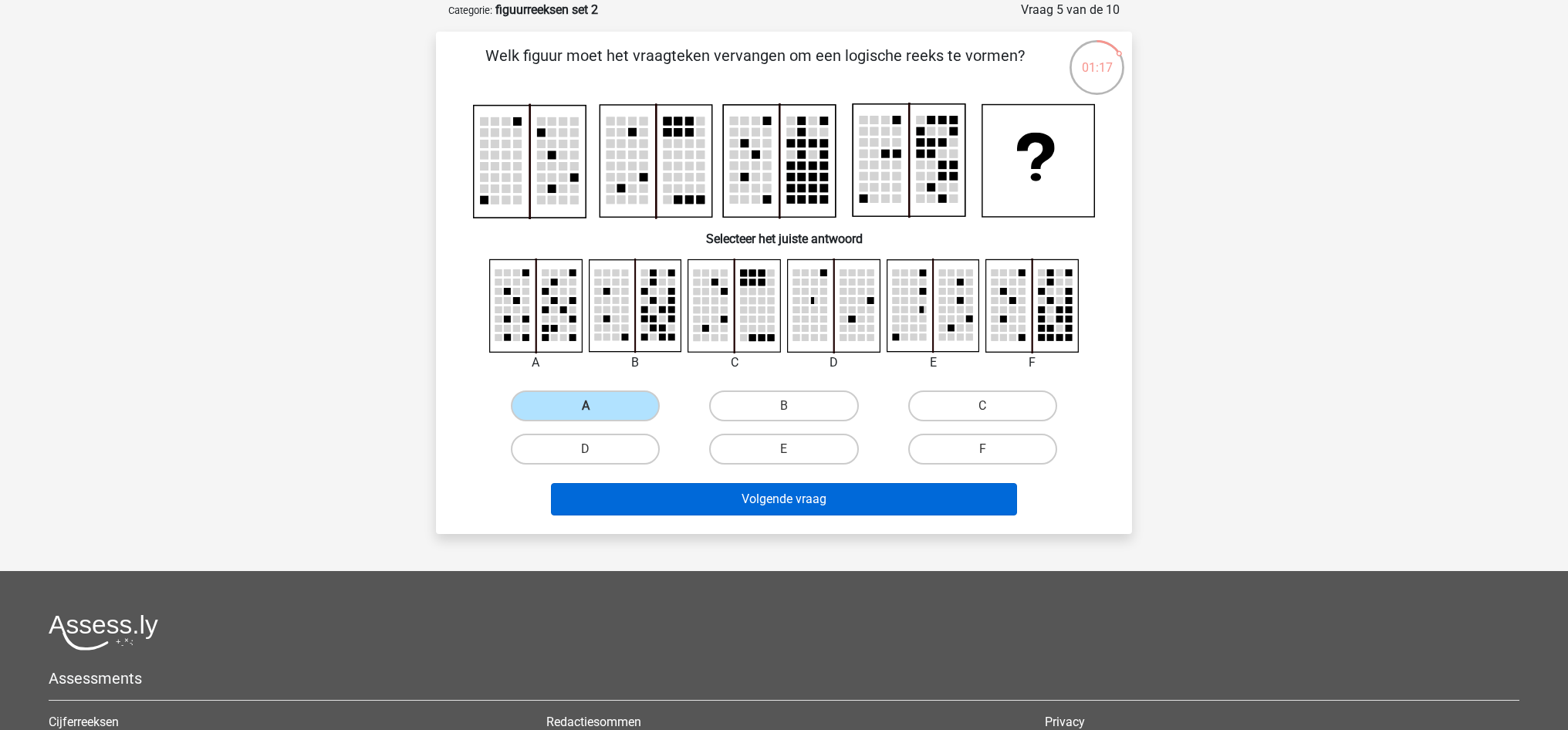
click at [756, 494] on button "Volgende vraag" at bounding box center [784, 499] width 467 height 33
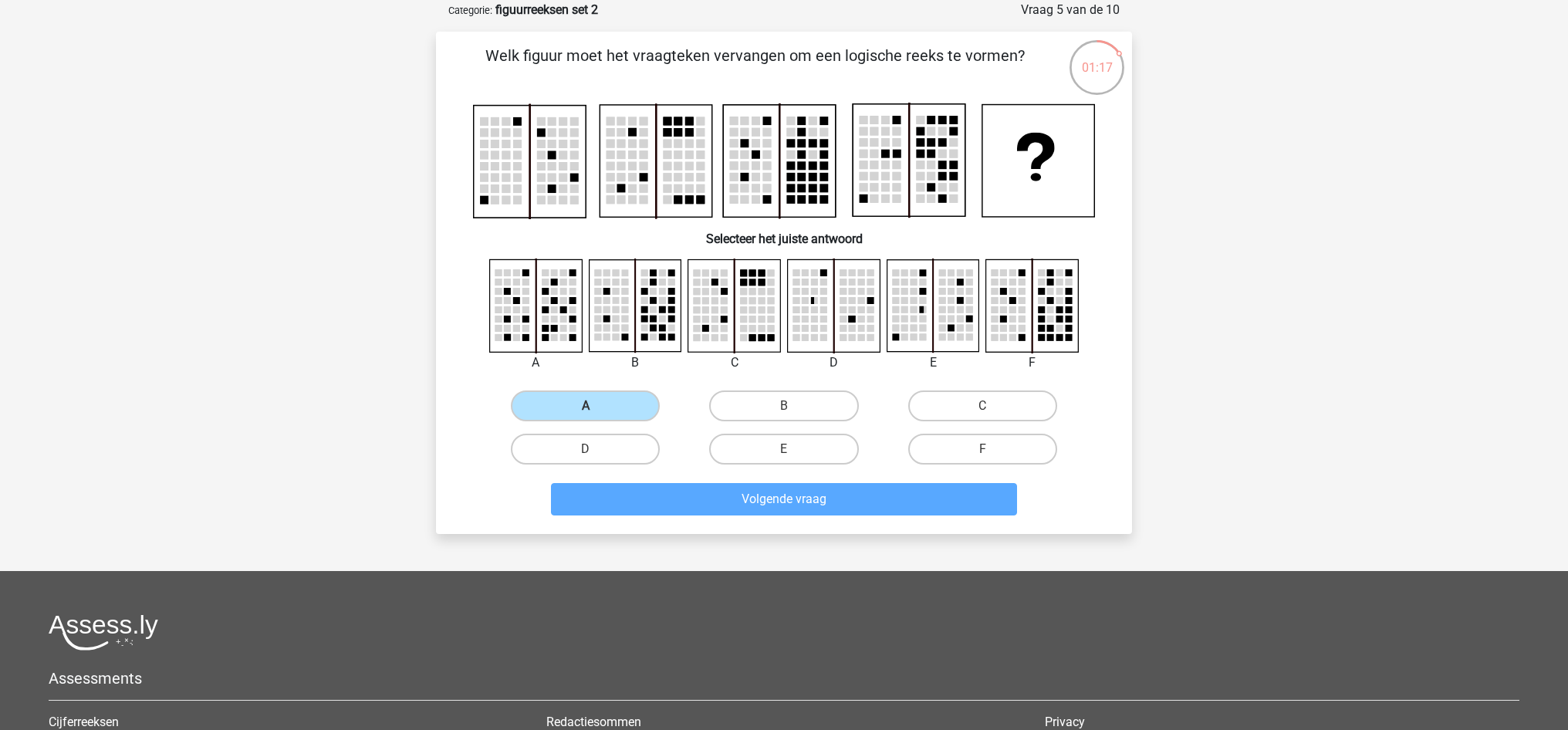
scroll to position [77, 0]
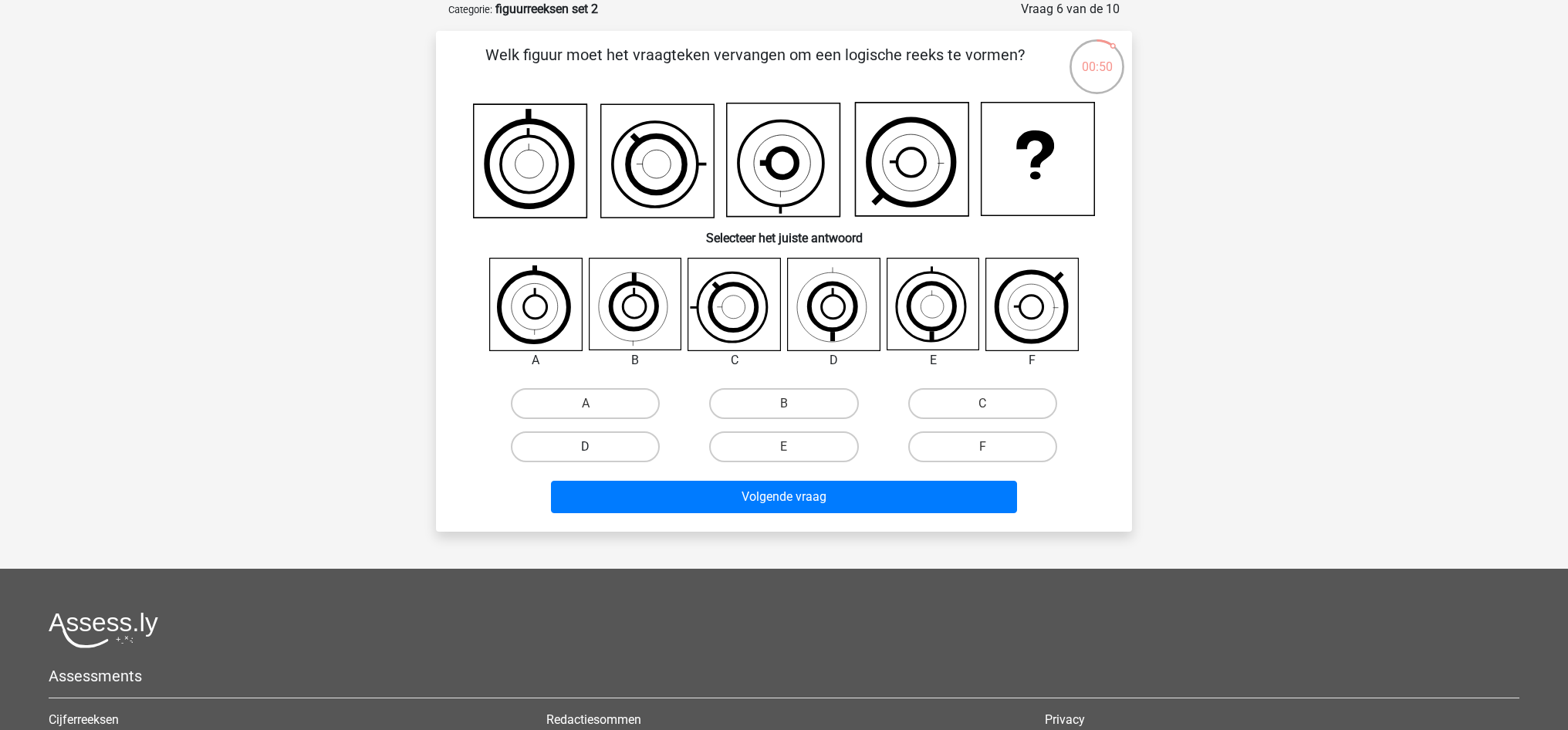
click at [627, 449] on label "D" at bounding box center [585, 447] width 149 height 31
click at [595, 449] on input "D" at bounding box center [590, 452] width 10 height 10
radio input "true"
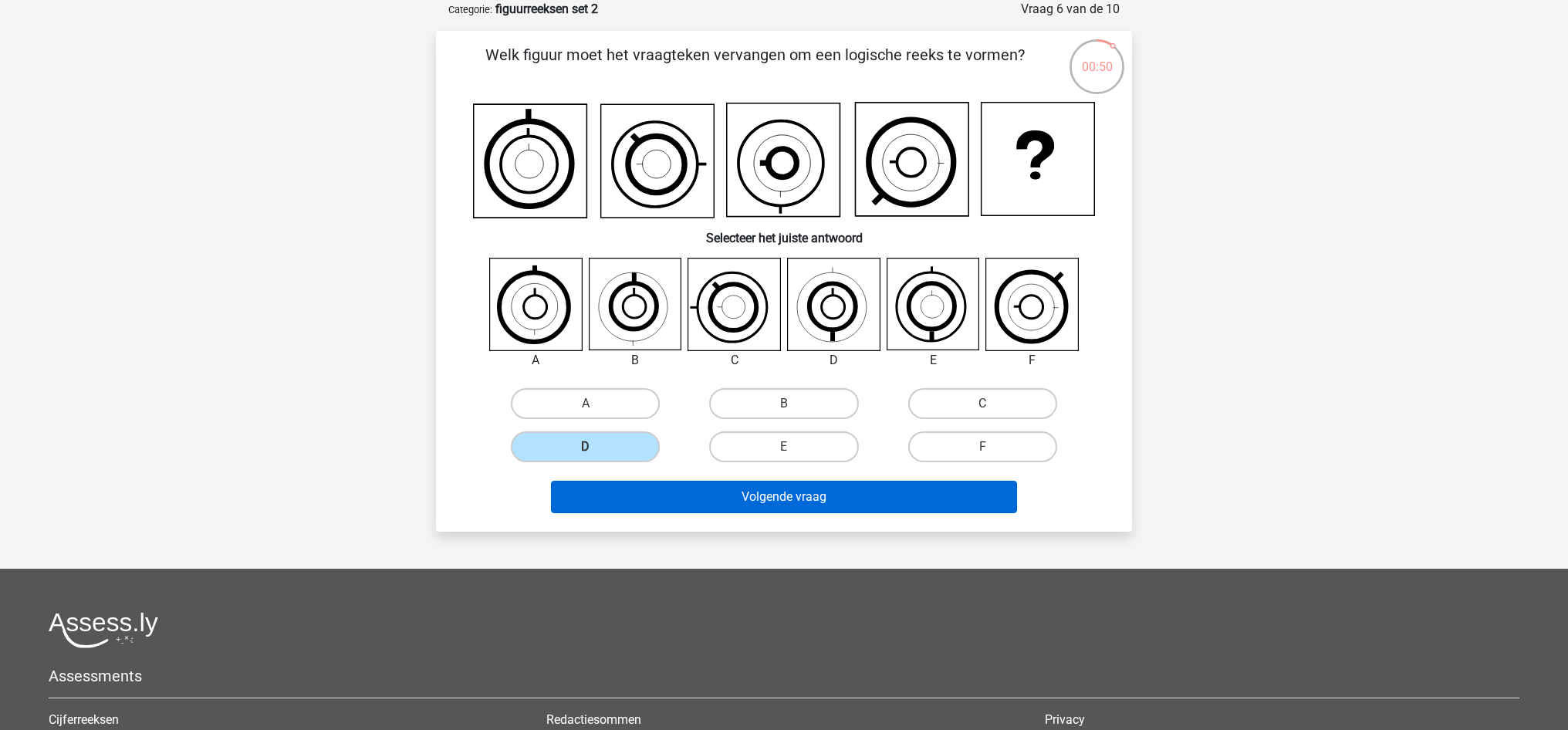
click at [721, 501] on button "Volgende vraag" at bounding box center [784, 496] width 467 height 33
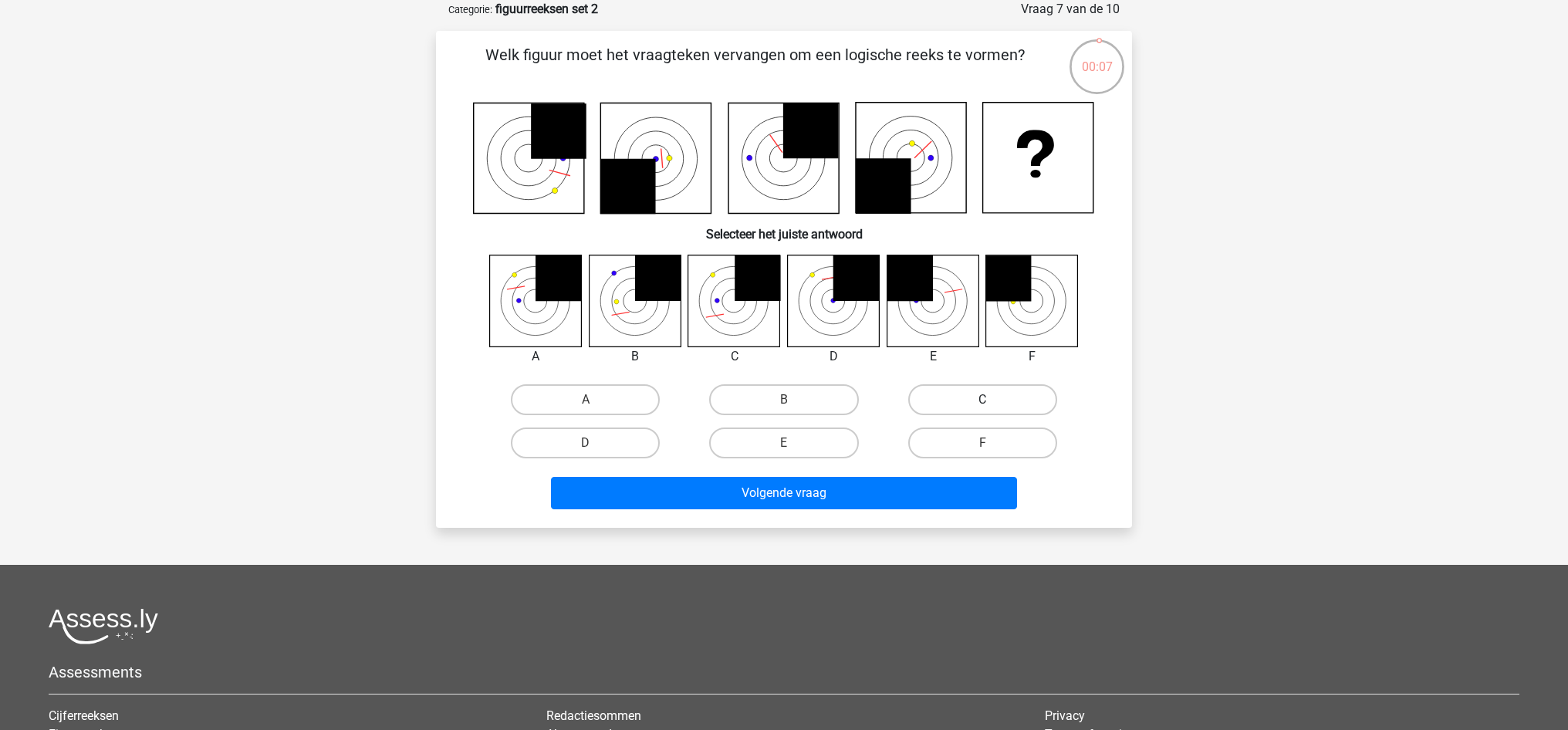
click at [1004, 395] on label "C" at bounding box center [982, 400] width 149 height 31
click at [993, 400] on input "C" at bounding box center [988, 405] width 10 height 10
radio input "true"
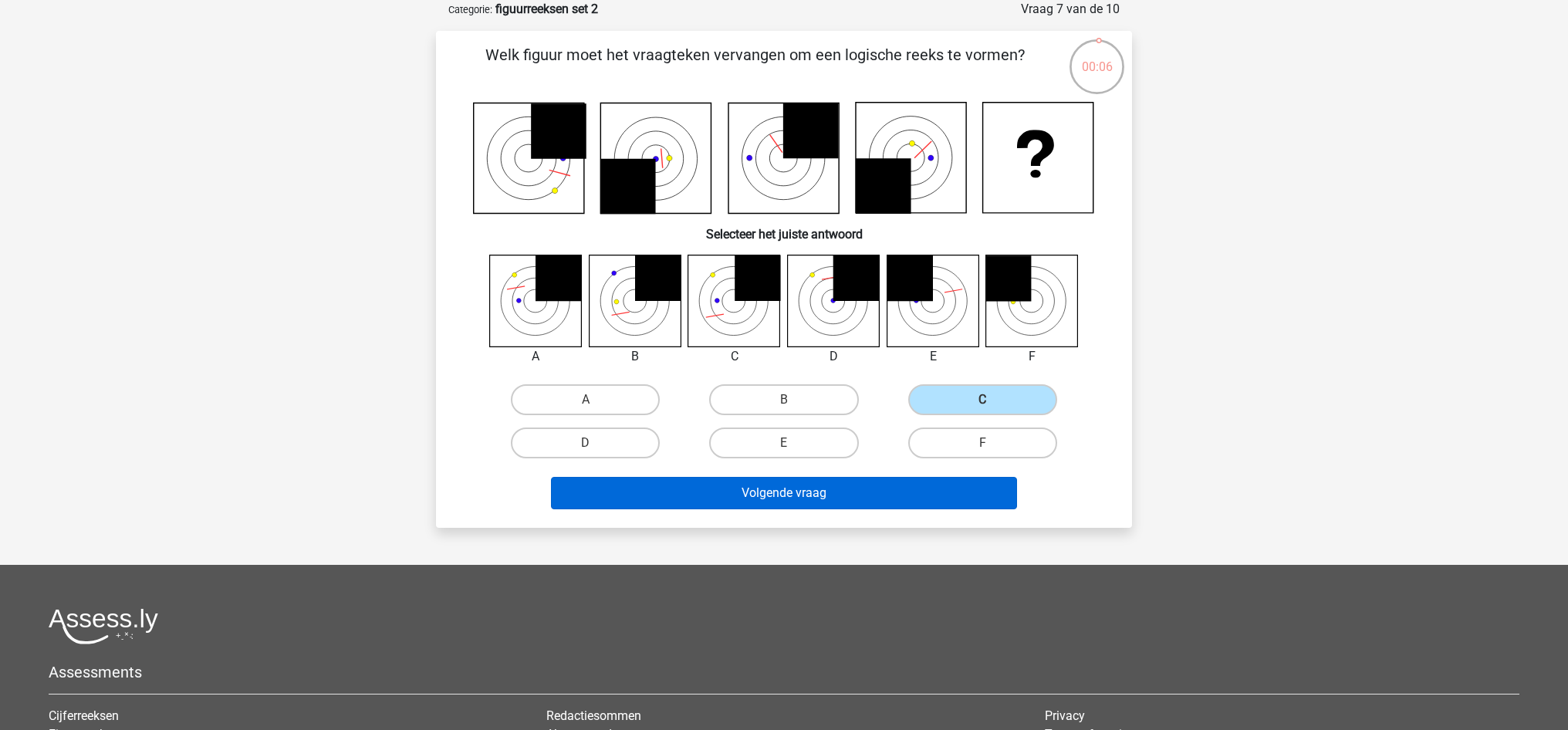
click at [899, 502] on button "Volgende vraag" at bounding box center [784, 493] width 467 height 33
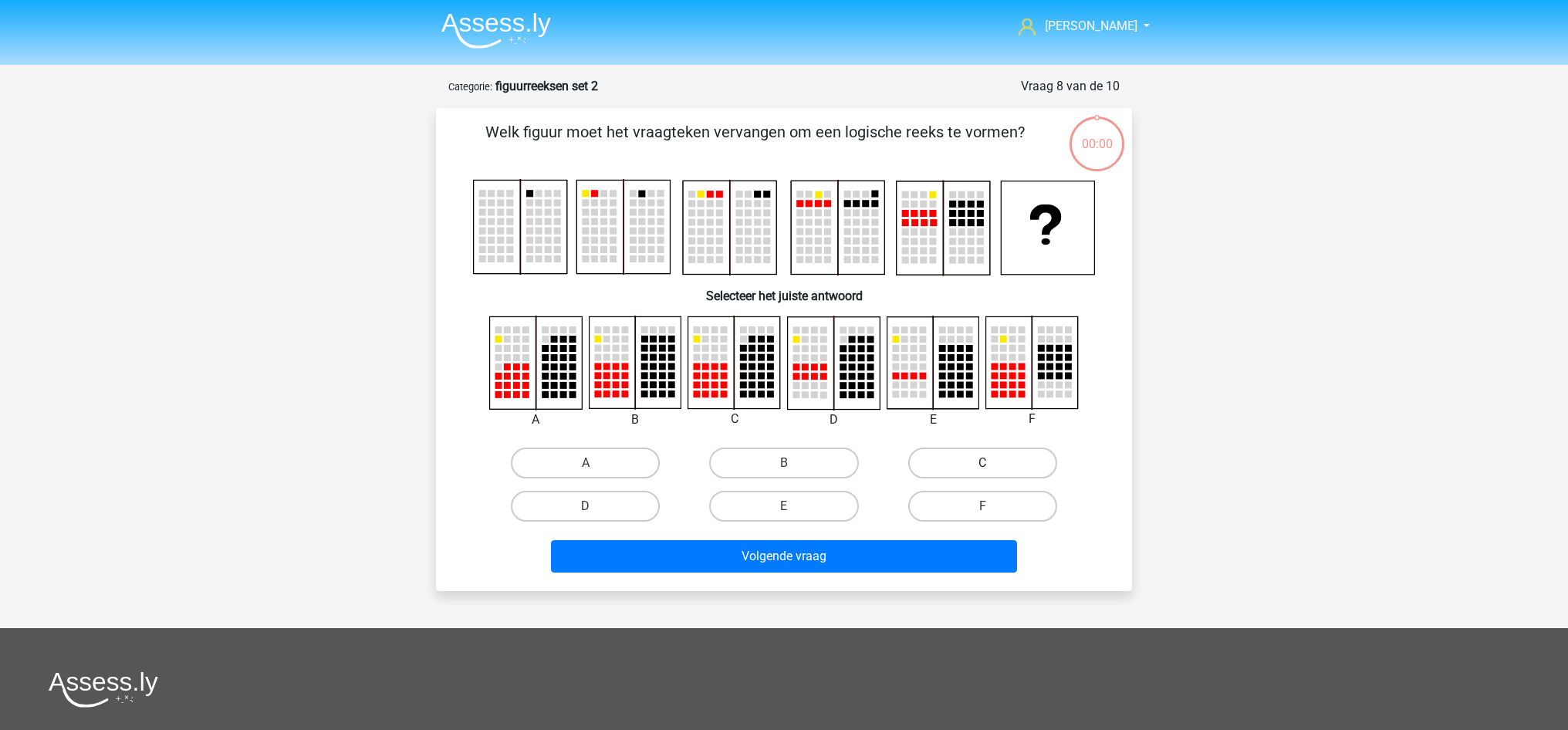
scroll to position [77, 0]
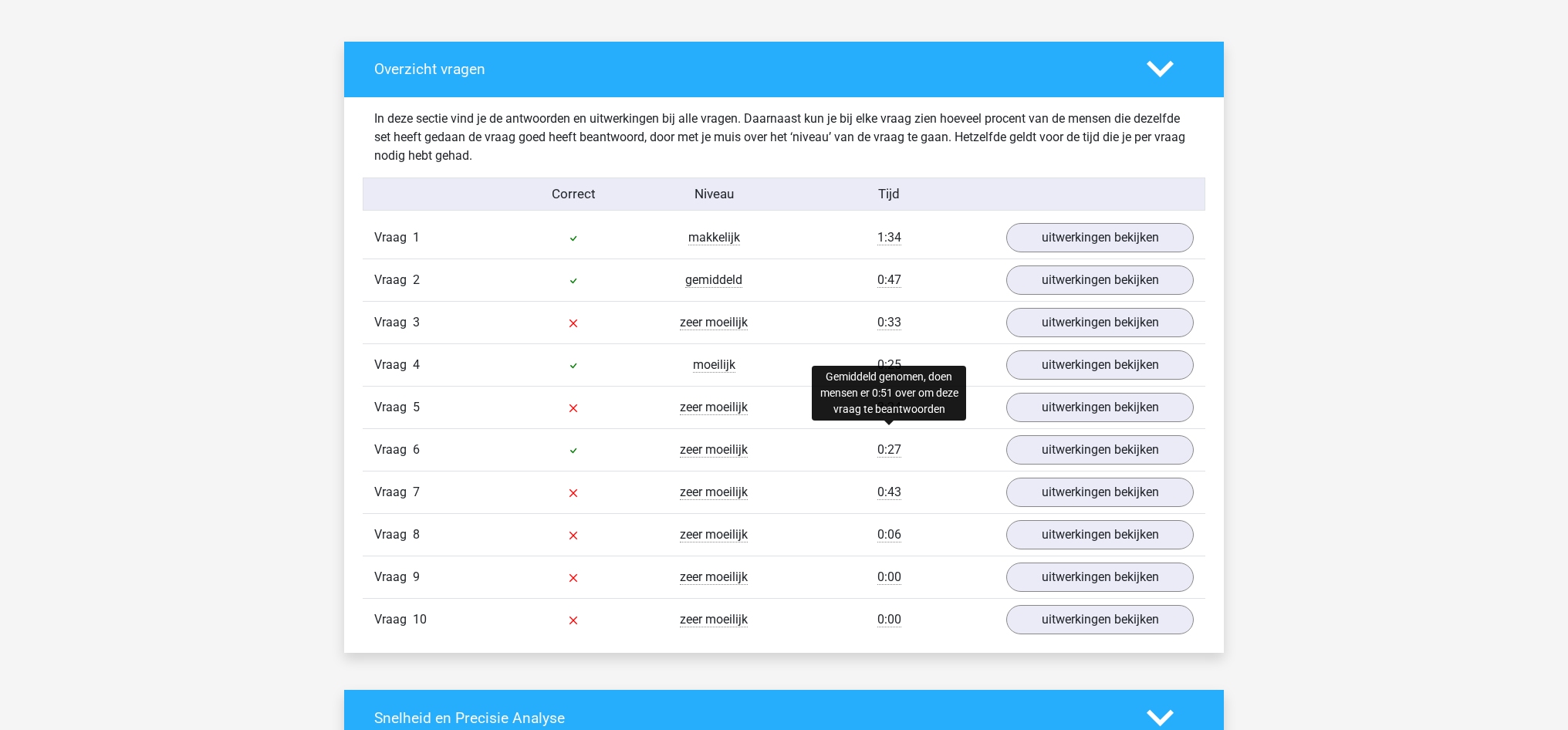
scroll to position [811, 0]
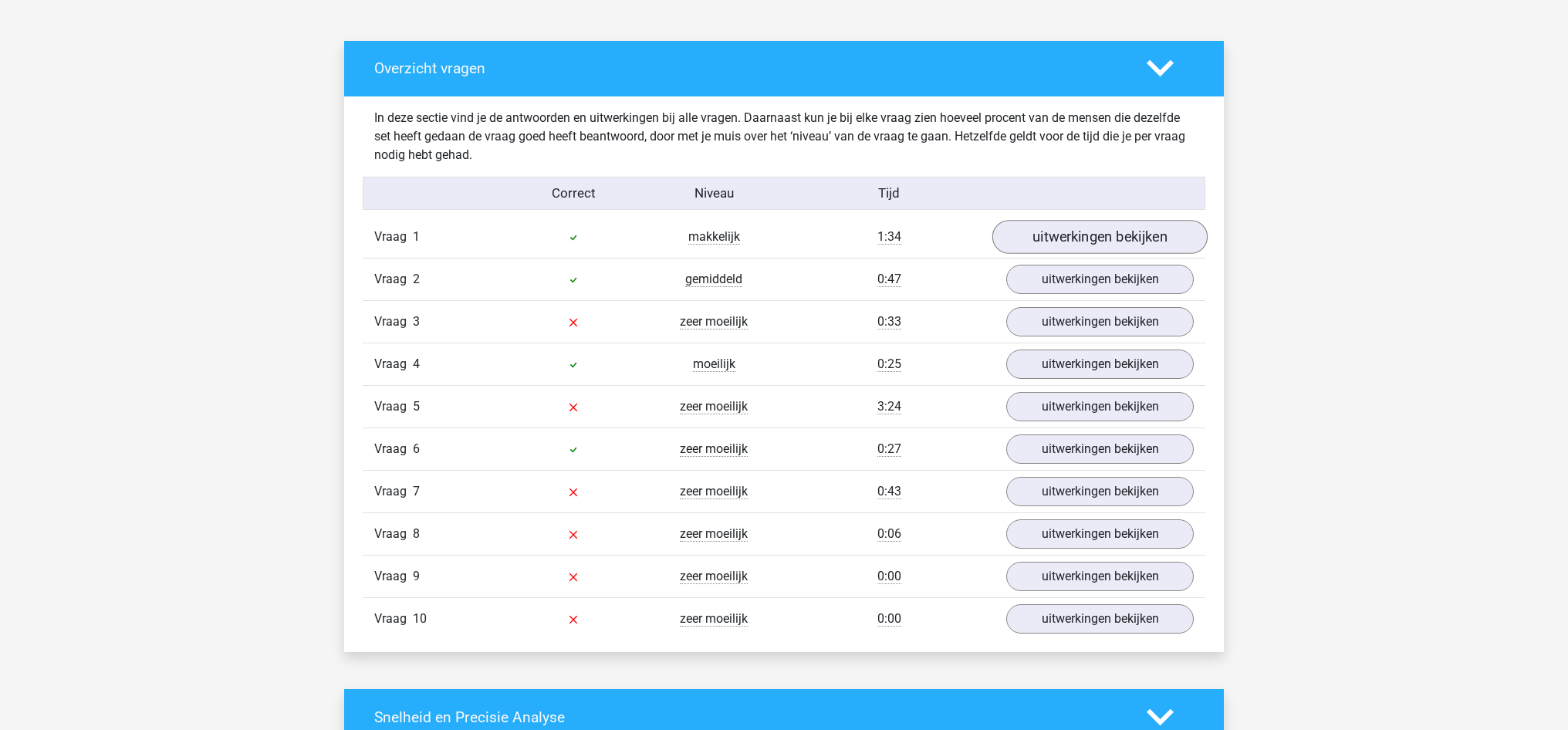
click at [1051, 234] on link "uitwerkingen bekijken" at bounding box center [1100, 237] width 215 height 34
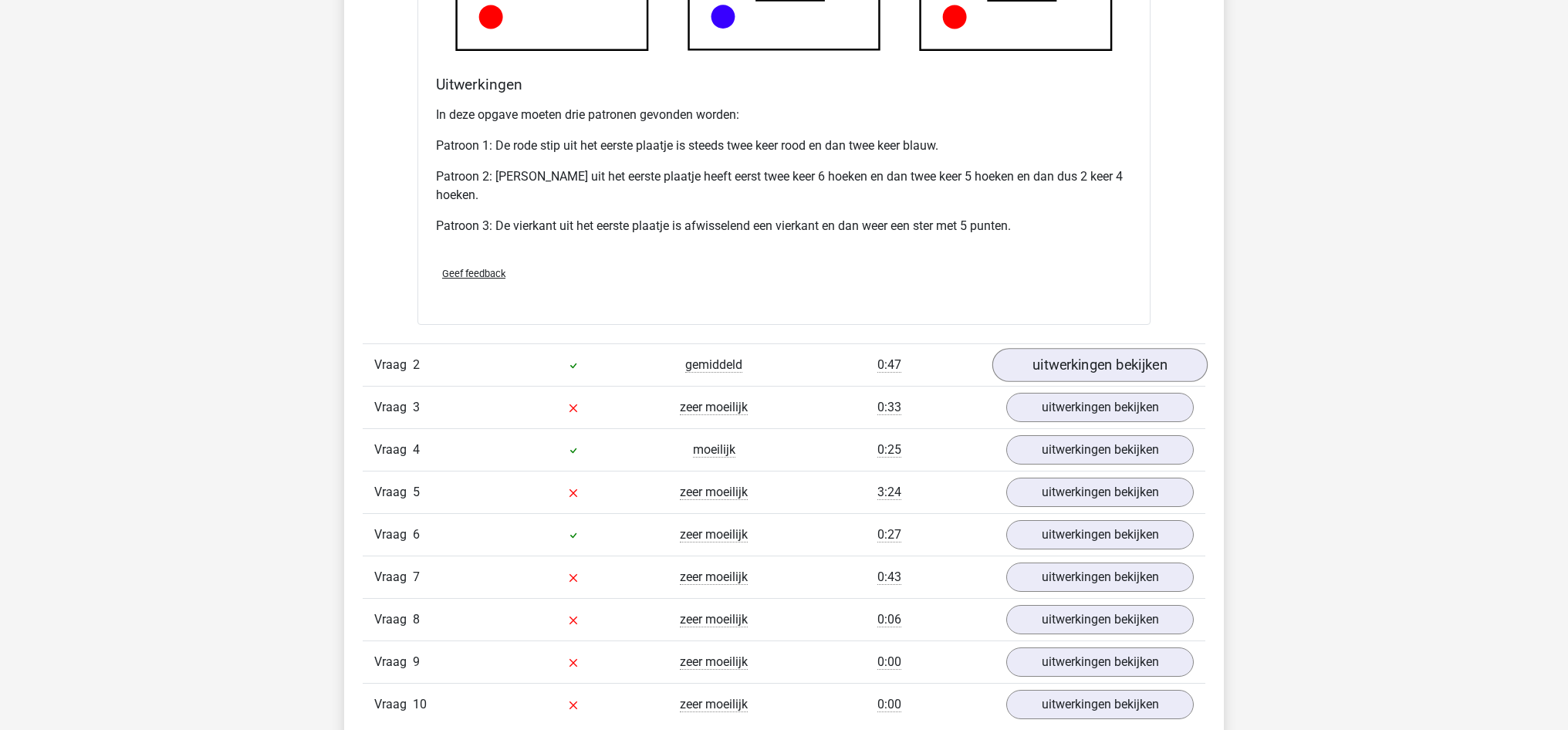
scroll to position [1678, 0]
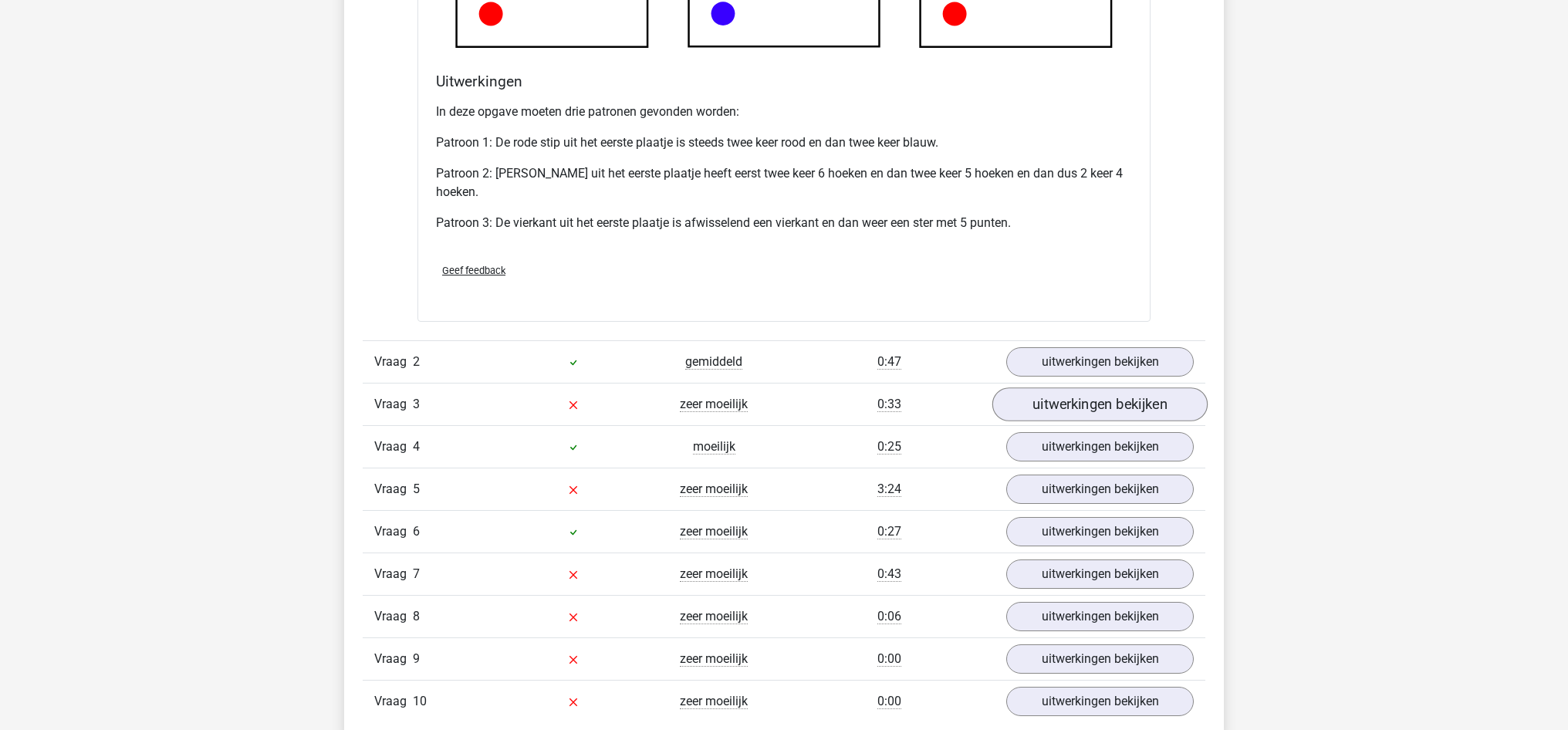
click at [1147, 402] on link "uitwerkingen bekijken" at bounding box center [1100, 404] width 215 height 34
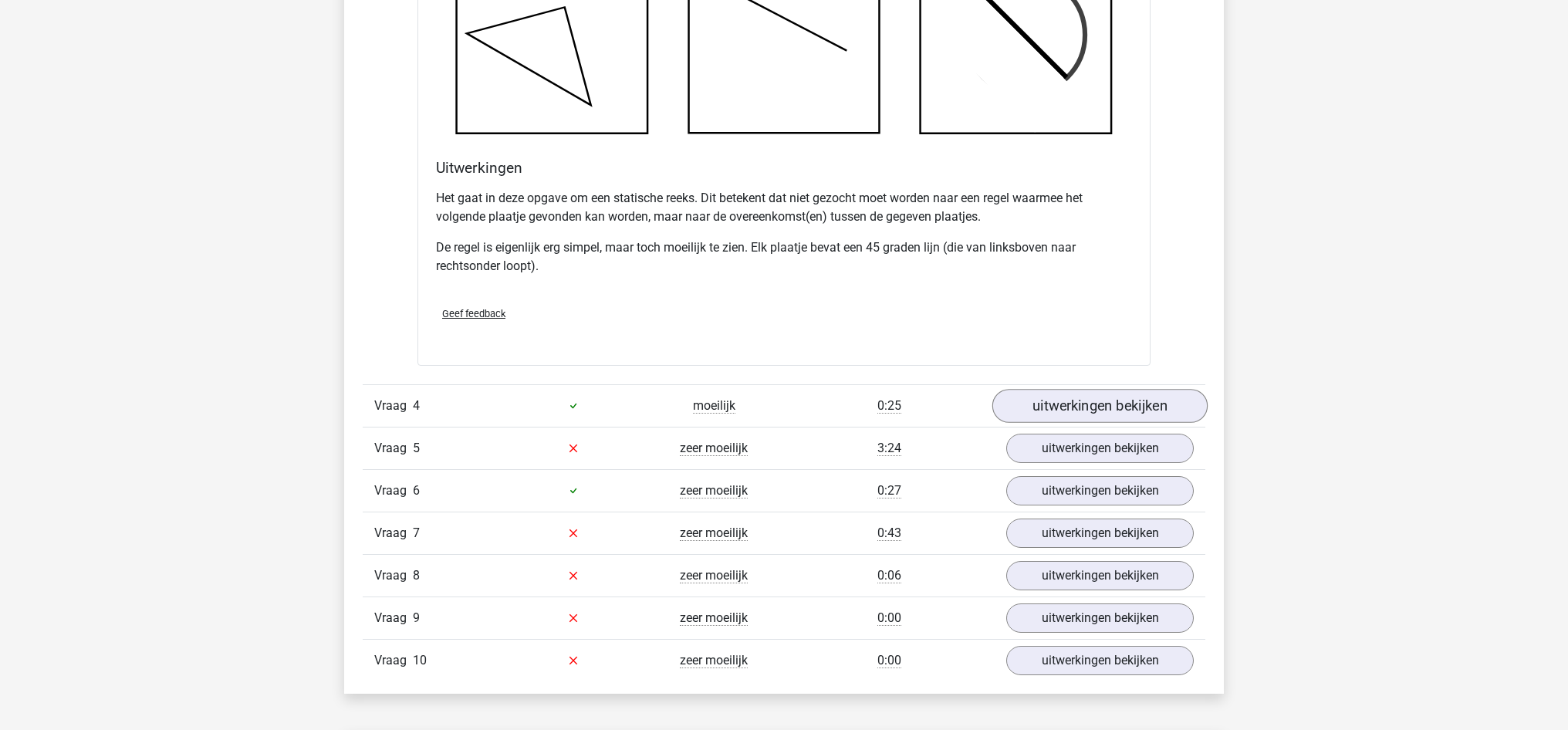
scroll to position [2648, 1]
click at [1135, 397] on link "uitwerkingen bekijken" at bounding box center [1100, 405] width 215 height 34
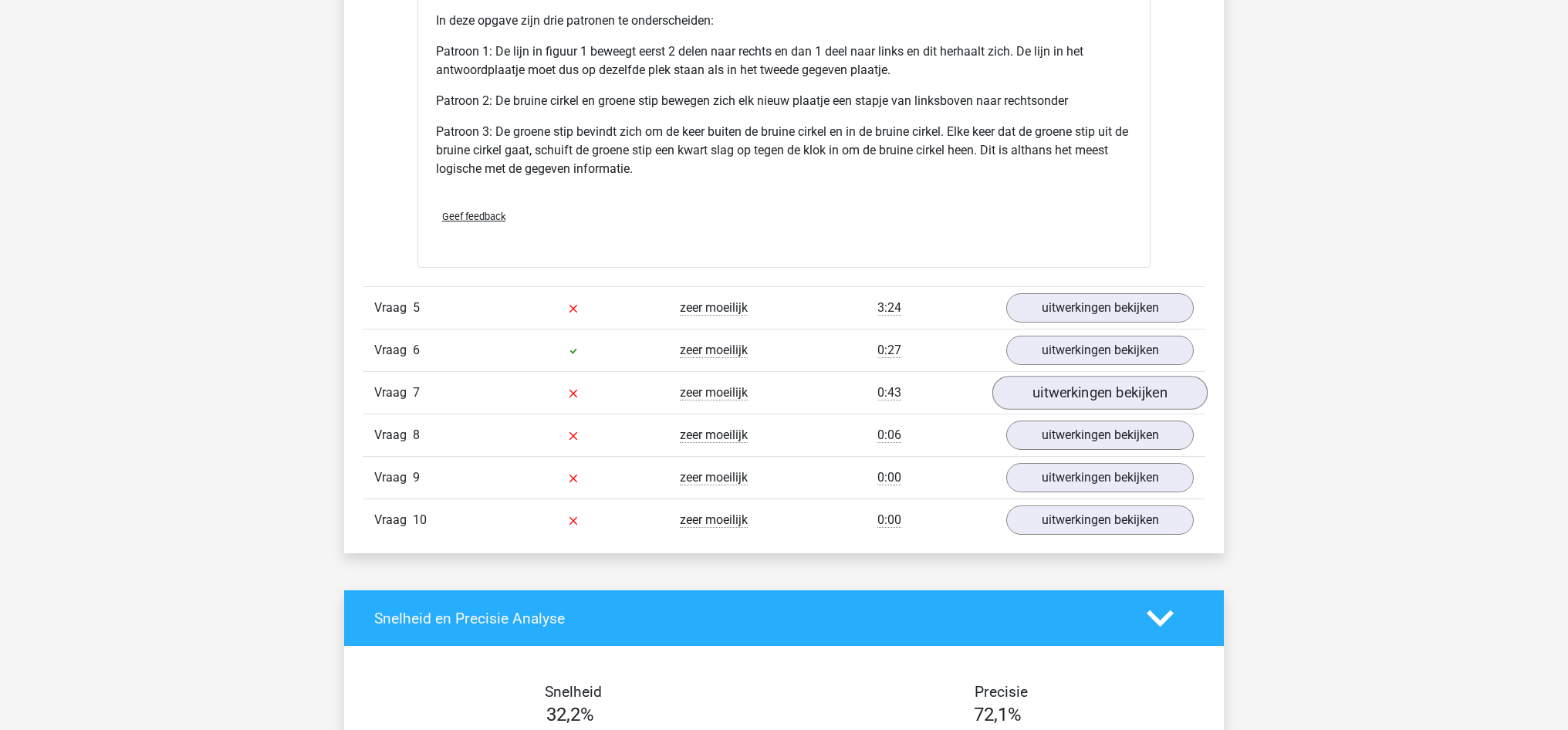
scroll to position [3797, 1]
click at [1130, 395] on link "uitwerkingen bekijken" at bounding box center [1100, 393] width 215 height 34
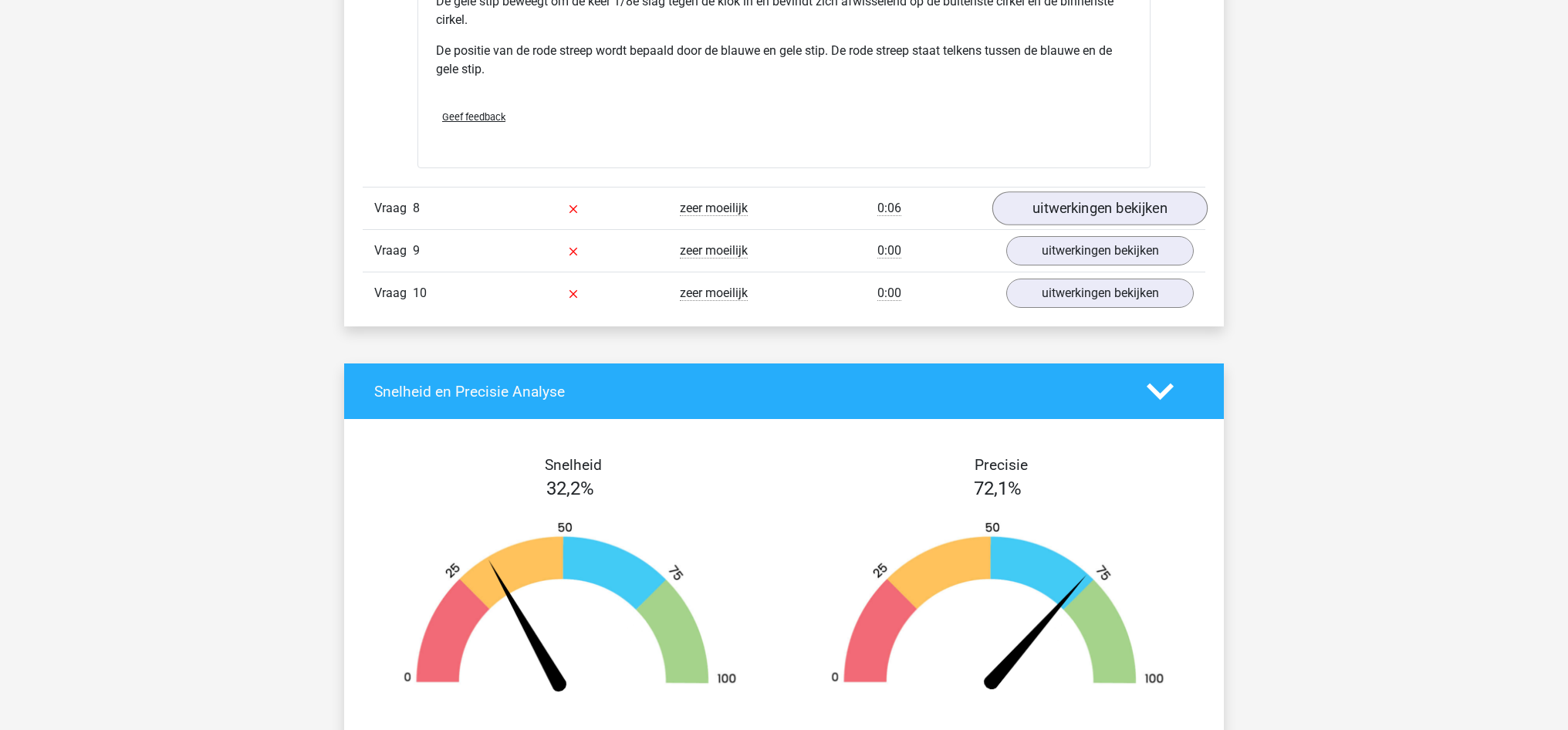
scroll to position [5061, 1]
click at [1109, 207] on link "uitwerkingen bekijken" at bounding box center [1100, 210] width 215 height 34
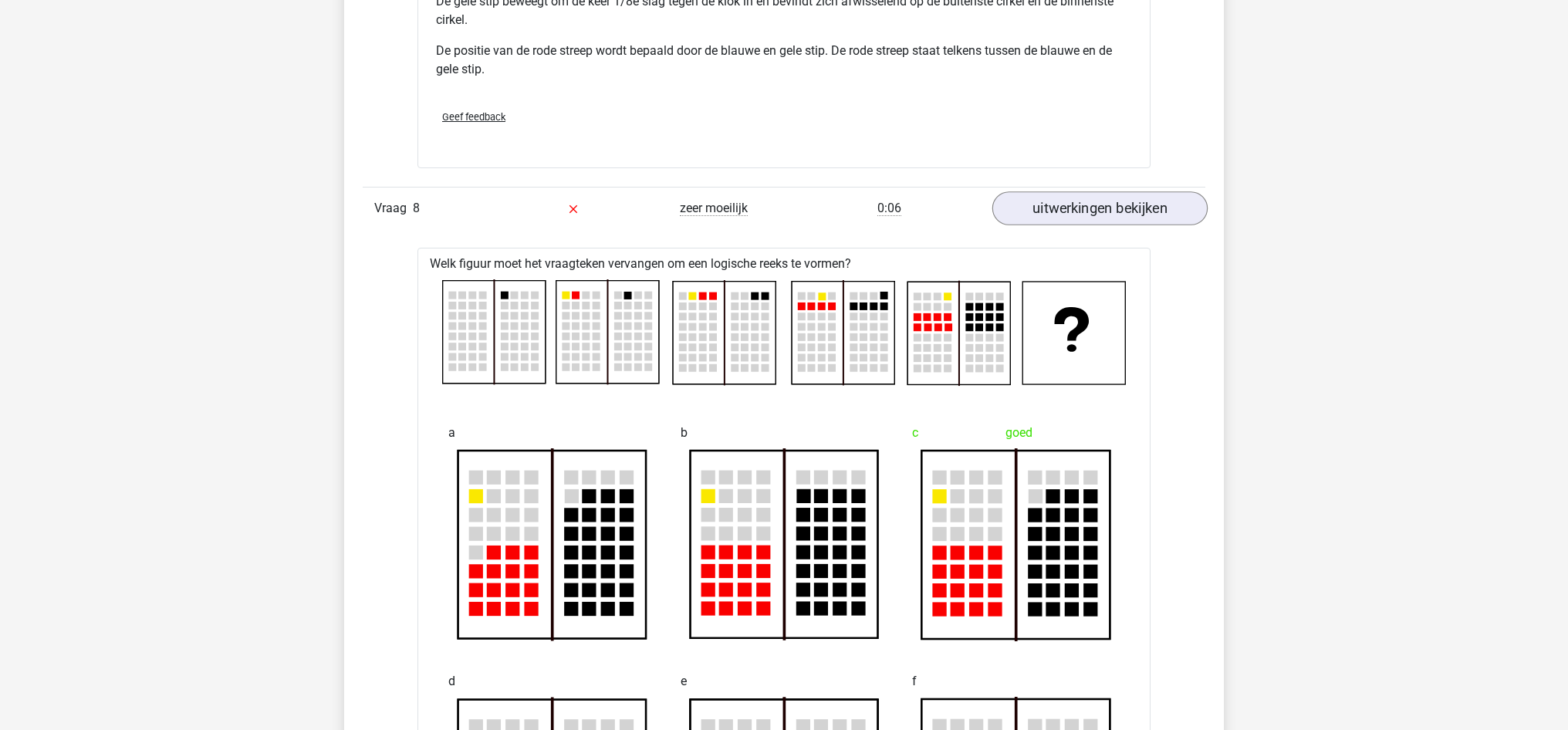
scroll to position [5062, 0]
click at [1109, 207] on link "uitwerkingen bekijken" at bounding box center [1100, 209] width 215 height 34
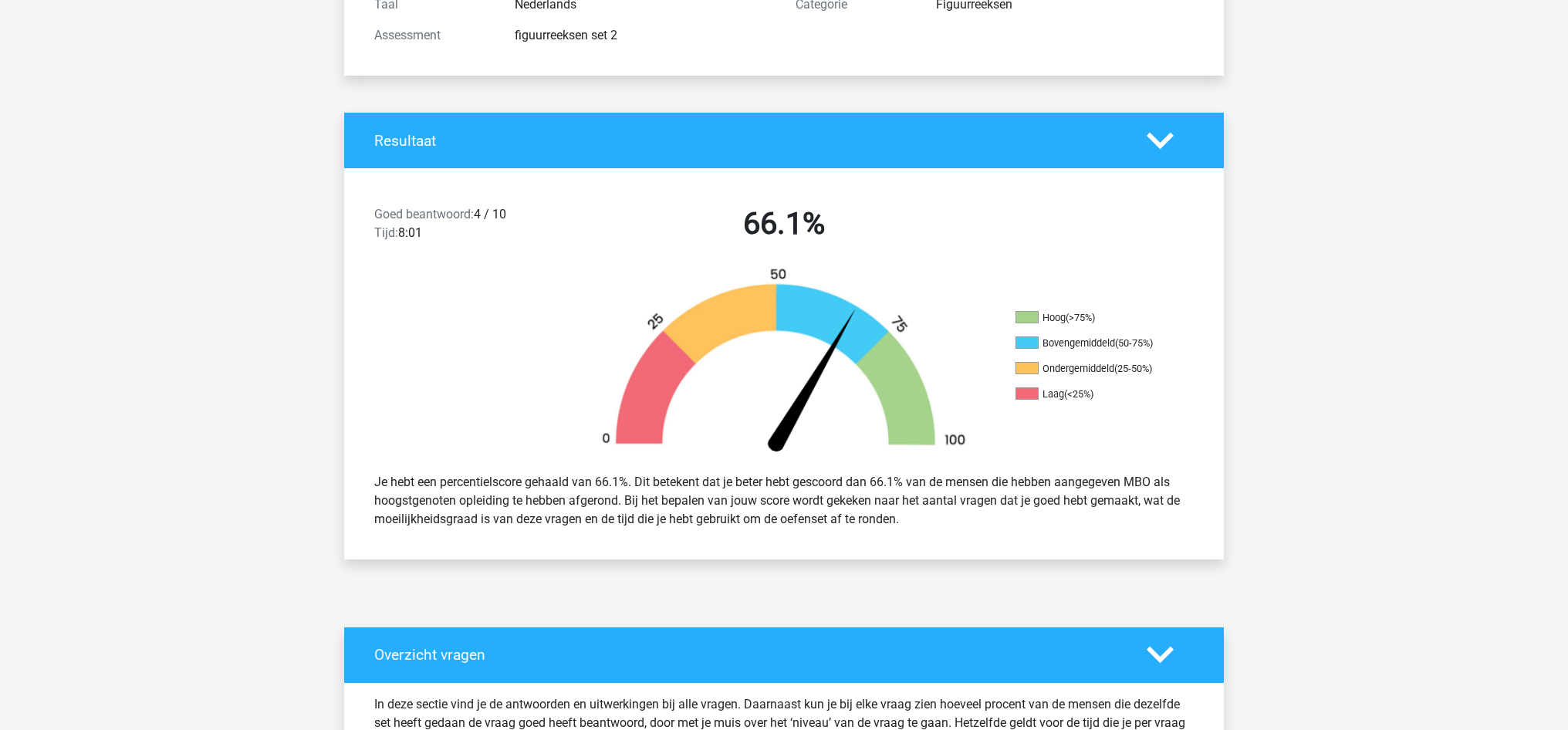
scroll to position [226, 0]
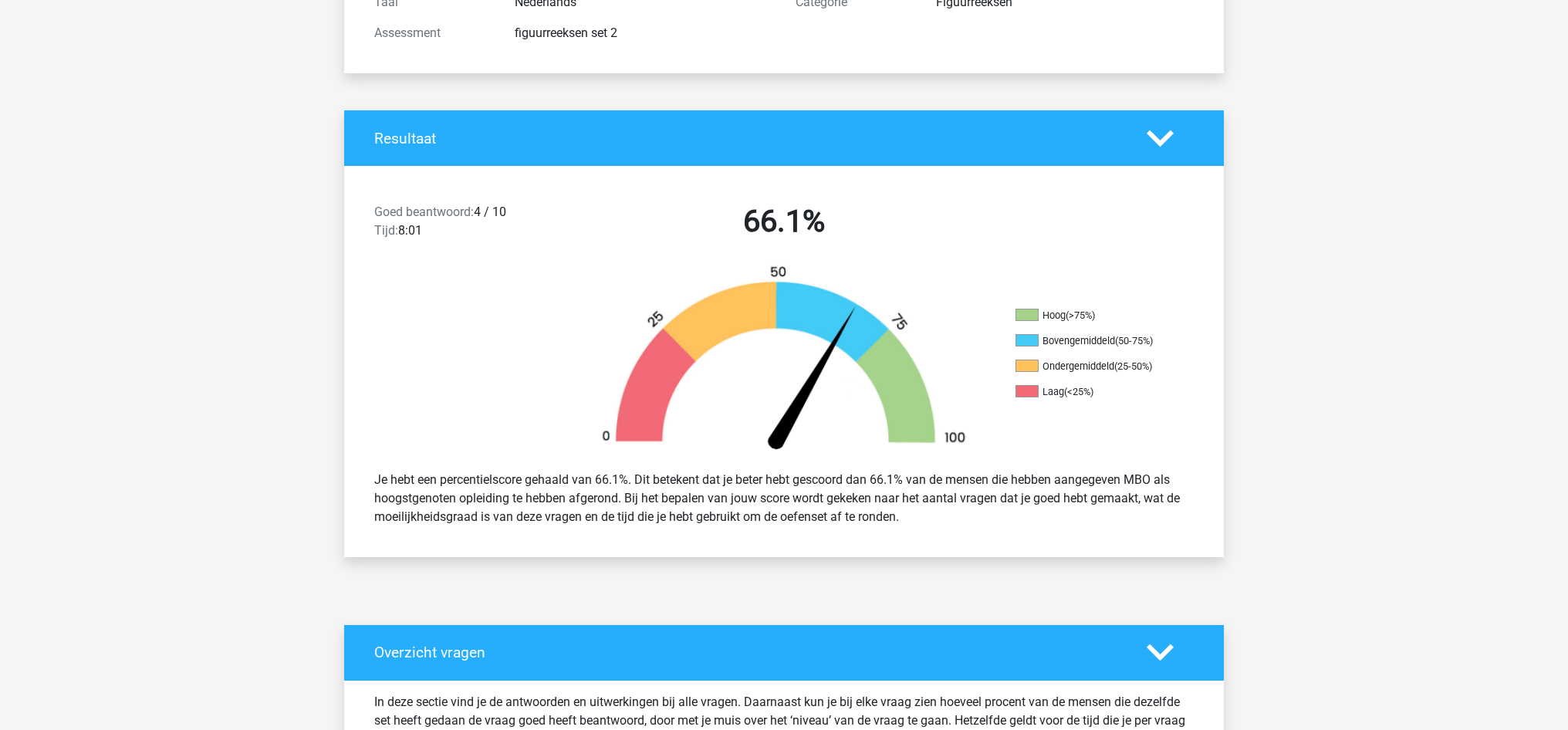
click at [1166, 131] on icon at bounding box center [1160, 139] width 27 height 27
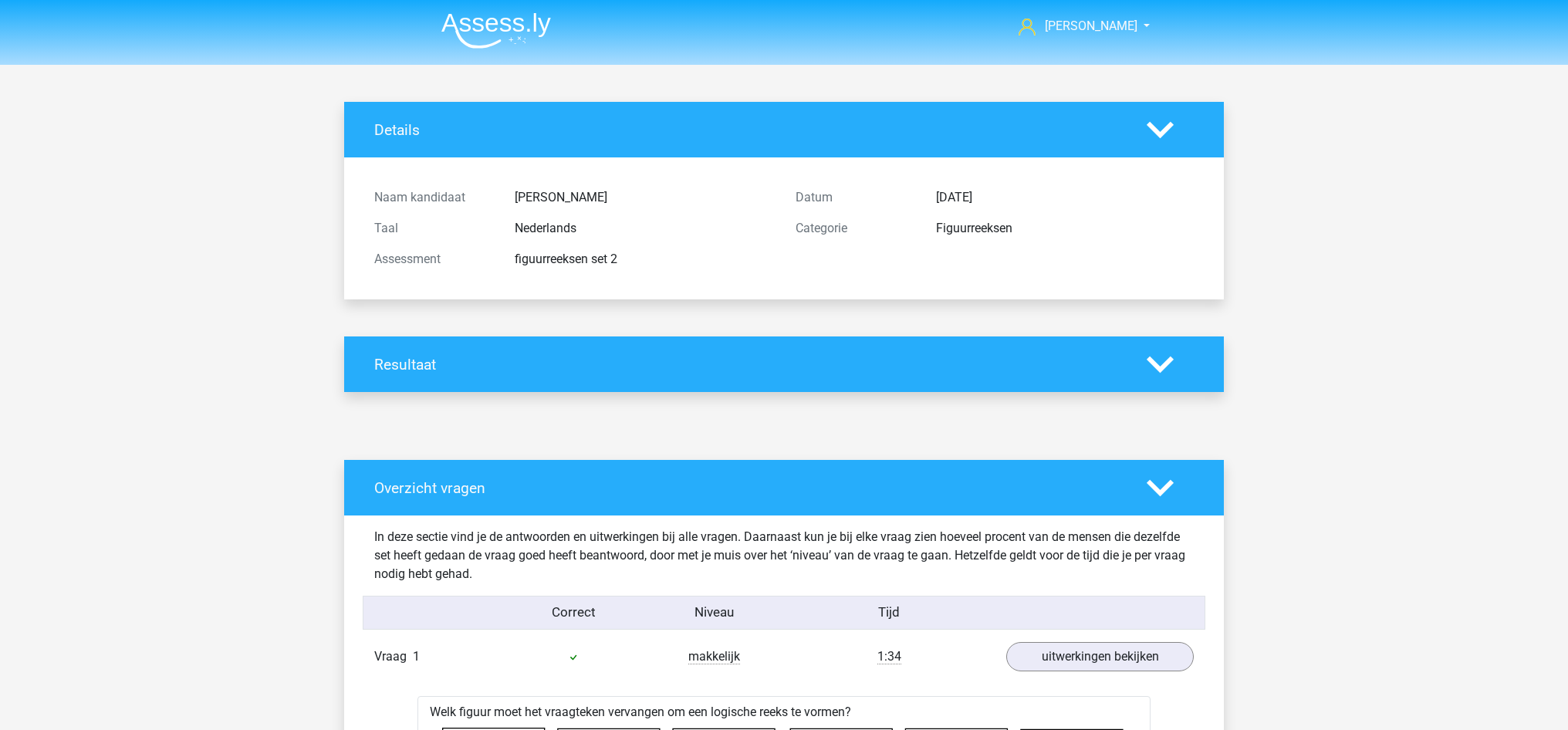
scroll to position [0, 0]
click at [1127, 20] on link "[PERSON_NAME]" at bounding box center [1075, 26] width 127 height 18
click at [486, 23] on img at bounding box center [496, 30] width 109 height 36
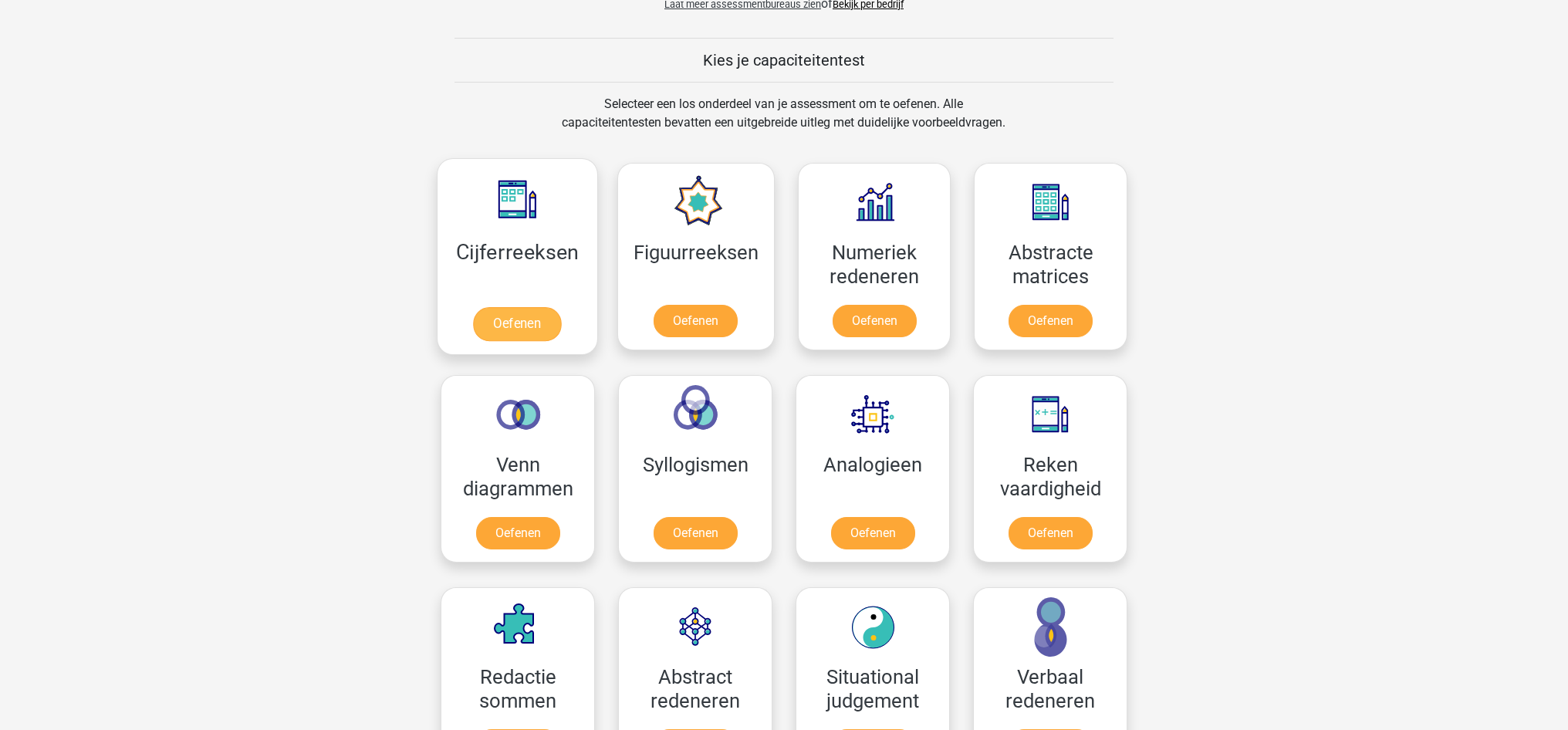
scroll to position [561, 1]
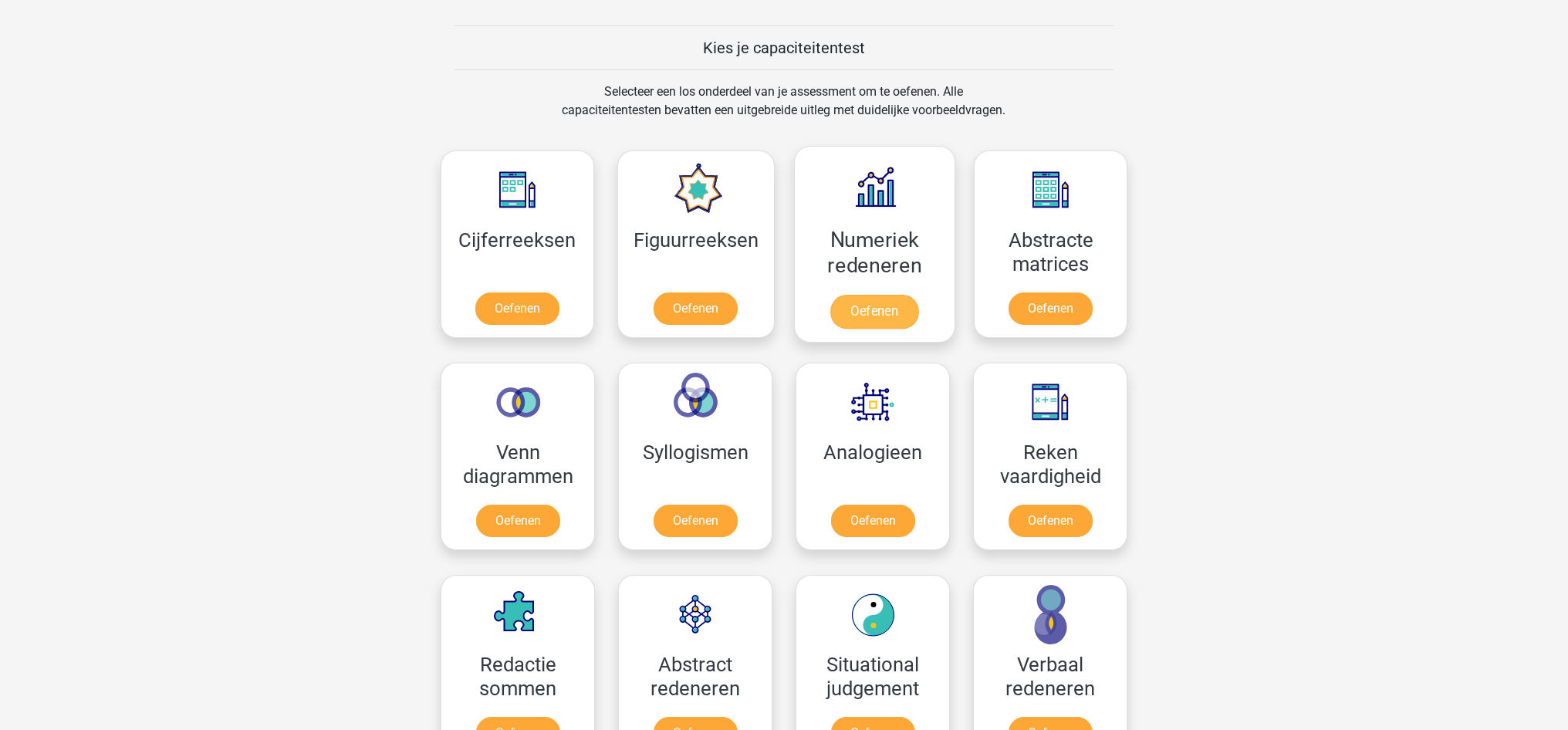
click at [865, 313] on link "Oefenen" at bounding box center [874, 312] width 88 height 34
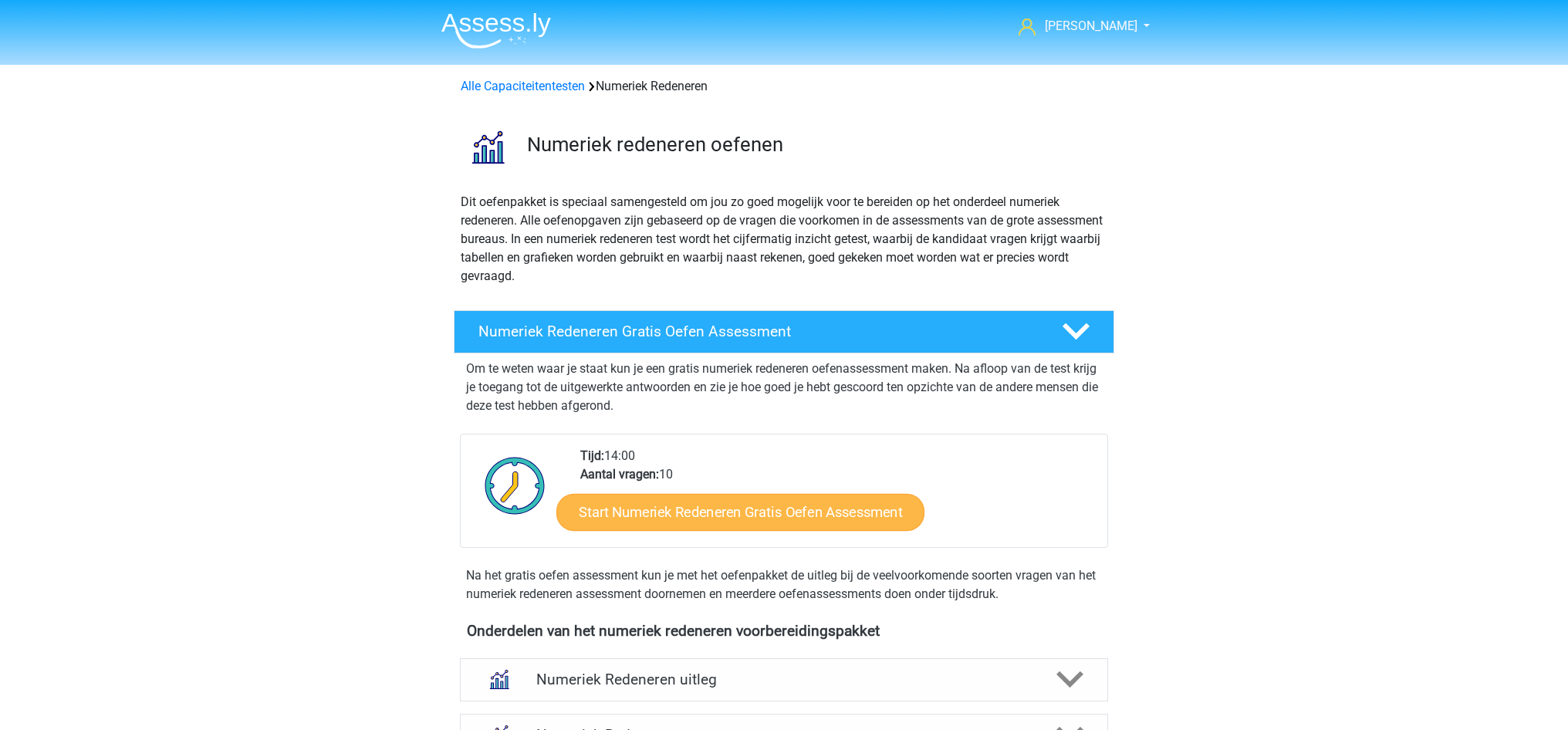
click at [763, 511] on link "Start Numeriek Redeneren Gratis Oefen Assessment" at bounding box center [740, 512] width 368 height 37
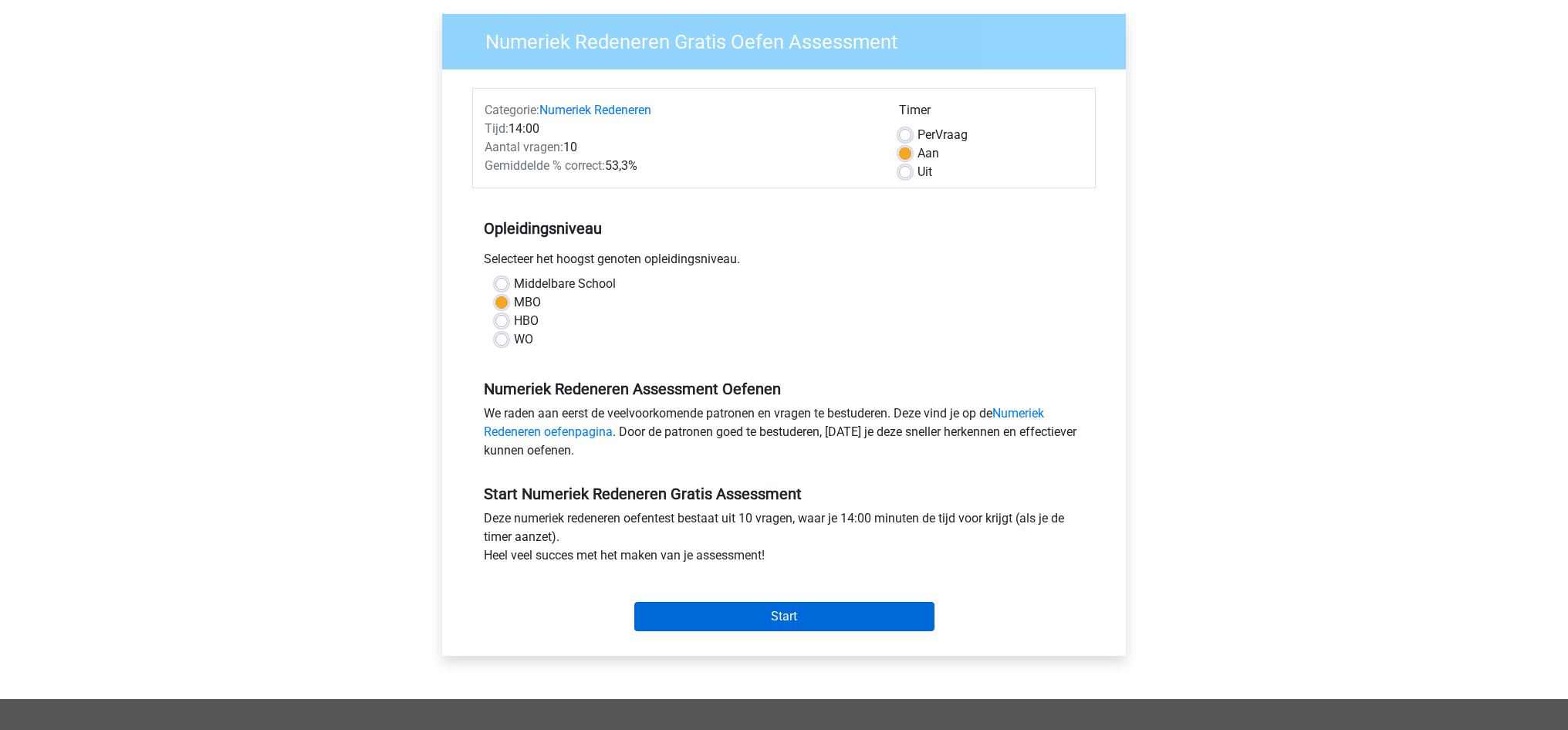
scroll to position [118, 1]
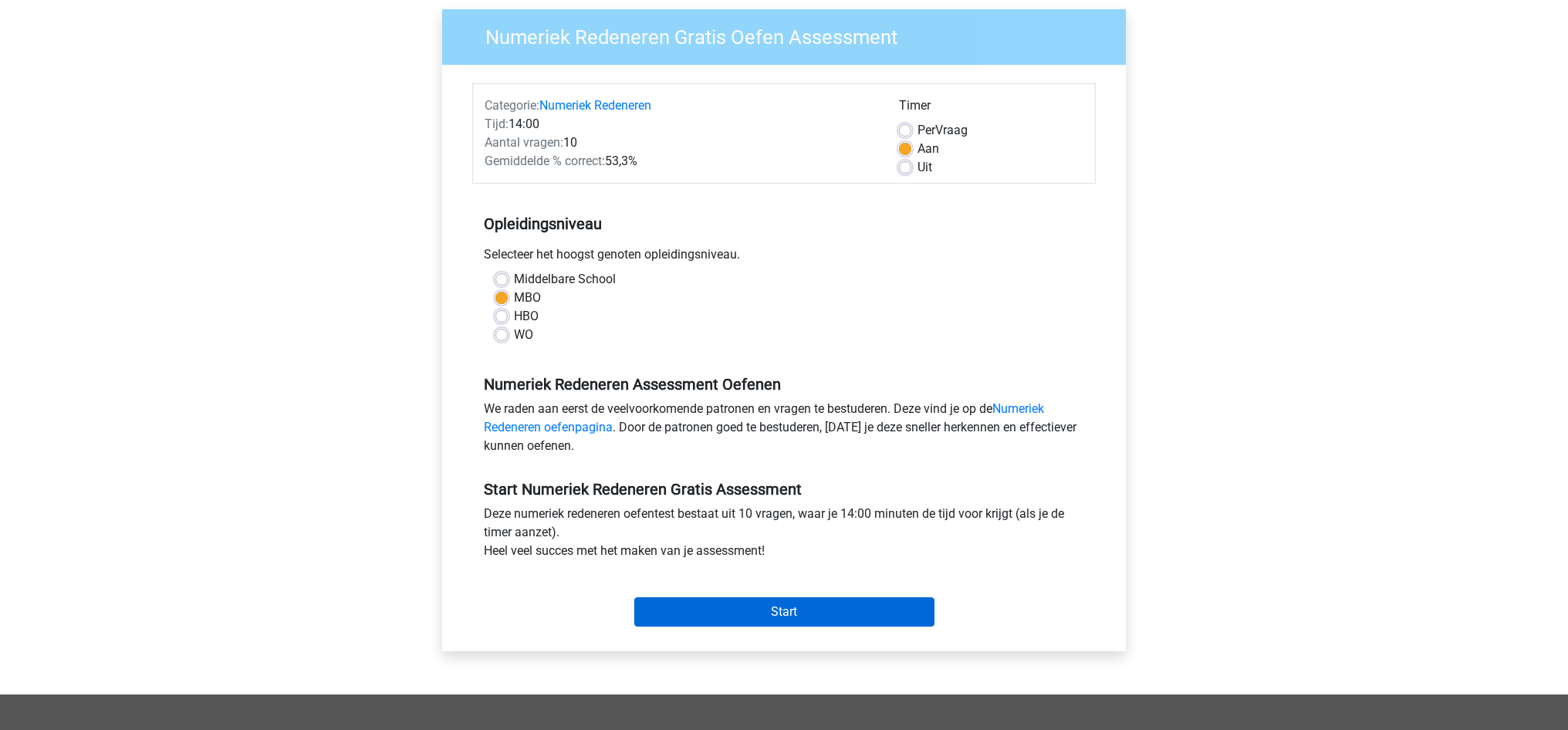
click at [812, 611] on input "Start" at bounding box center [784, 612] width 300 height 29
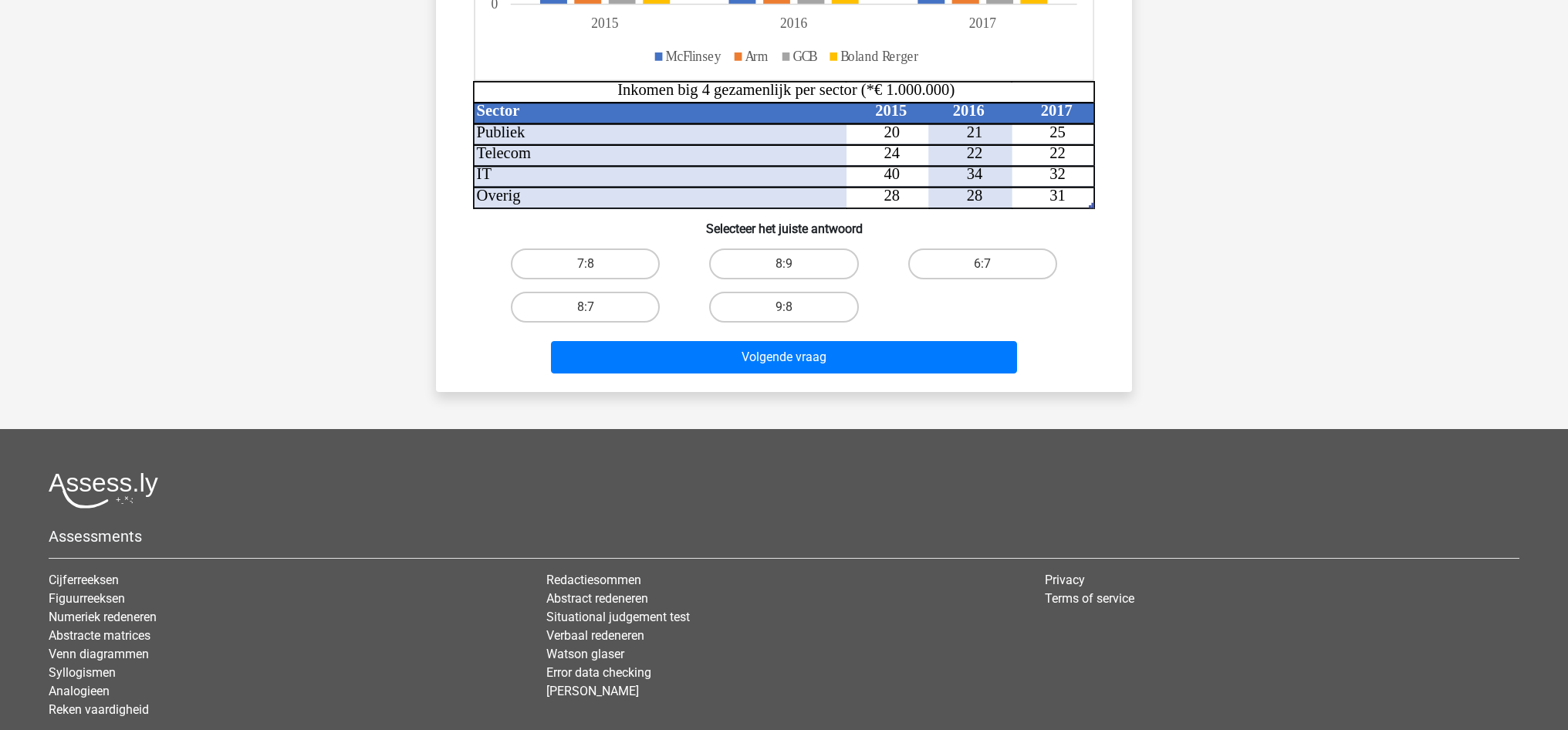
scroll to position [449, 0]
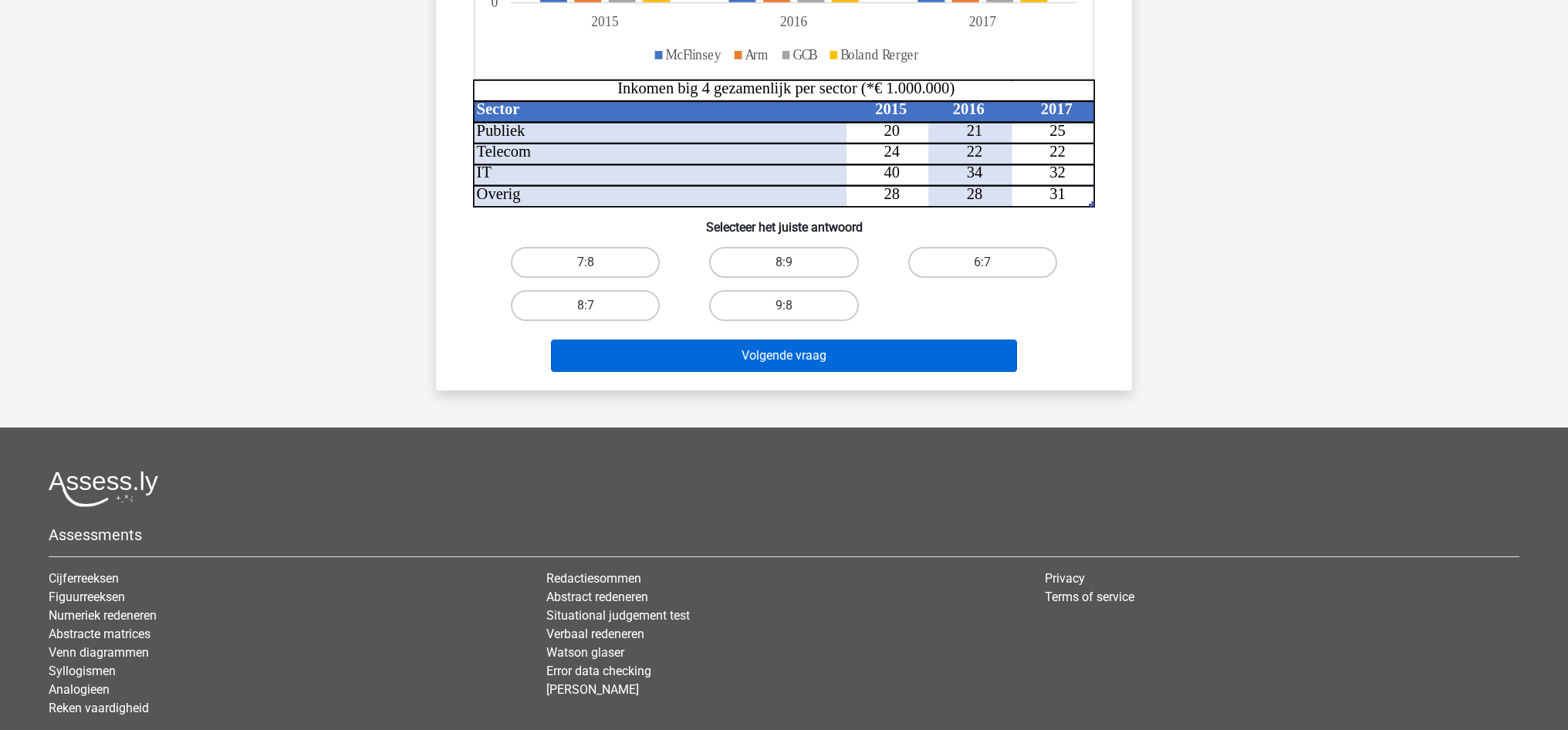
click at [816, 355] on button "Volgende vraag" at bounding box center [784, 355] width 467 height 33
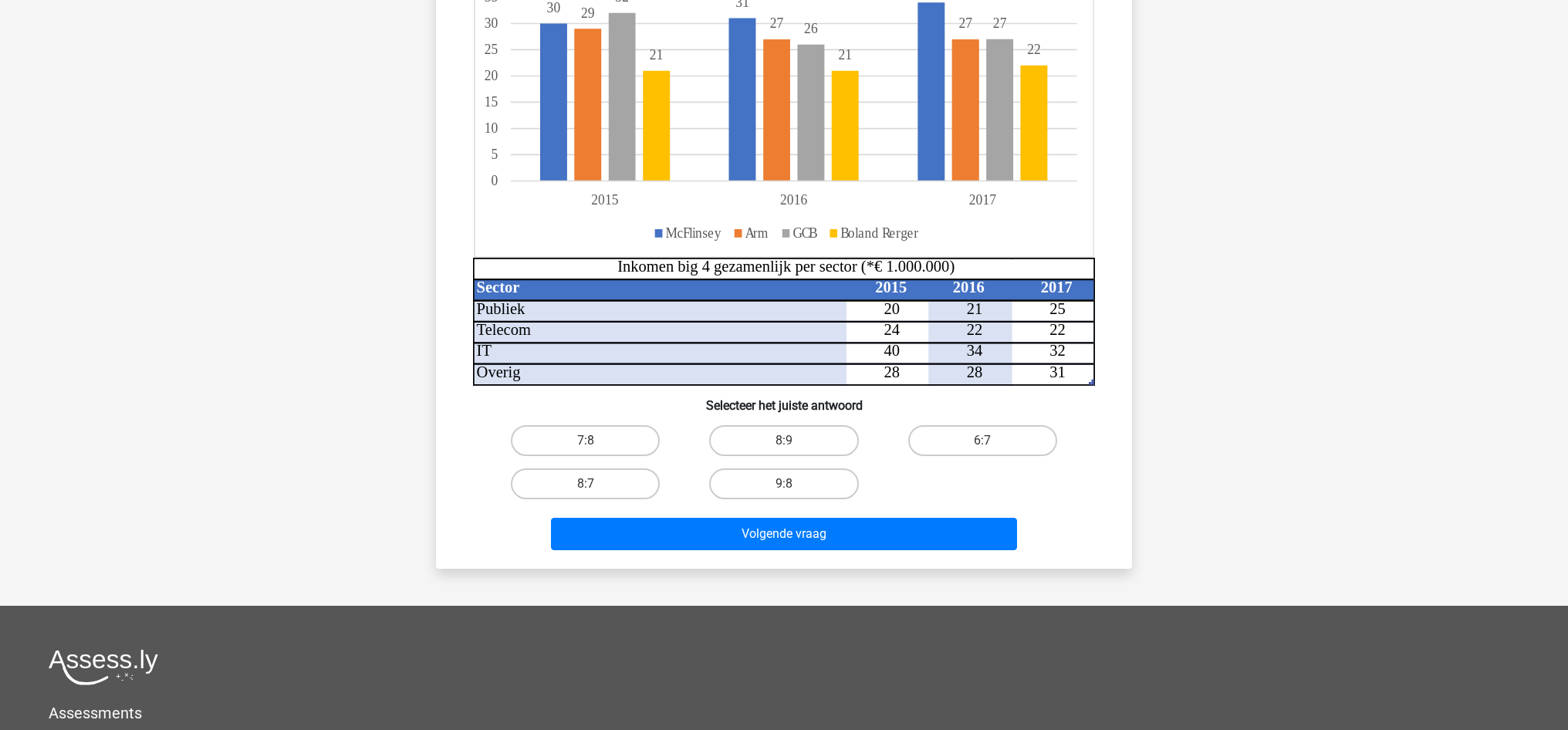
scroll to position [272, 0]
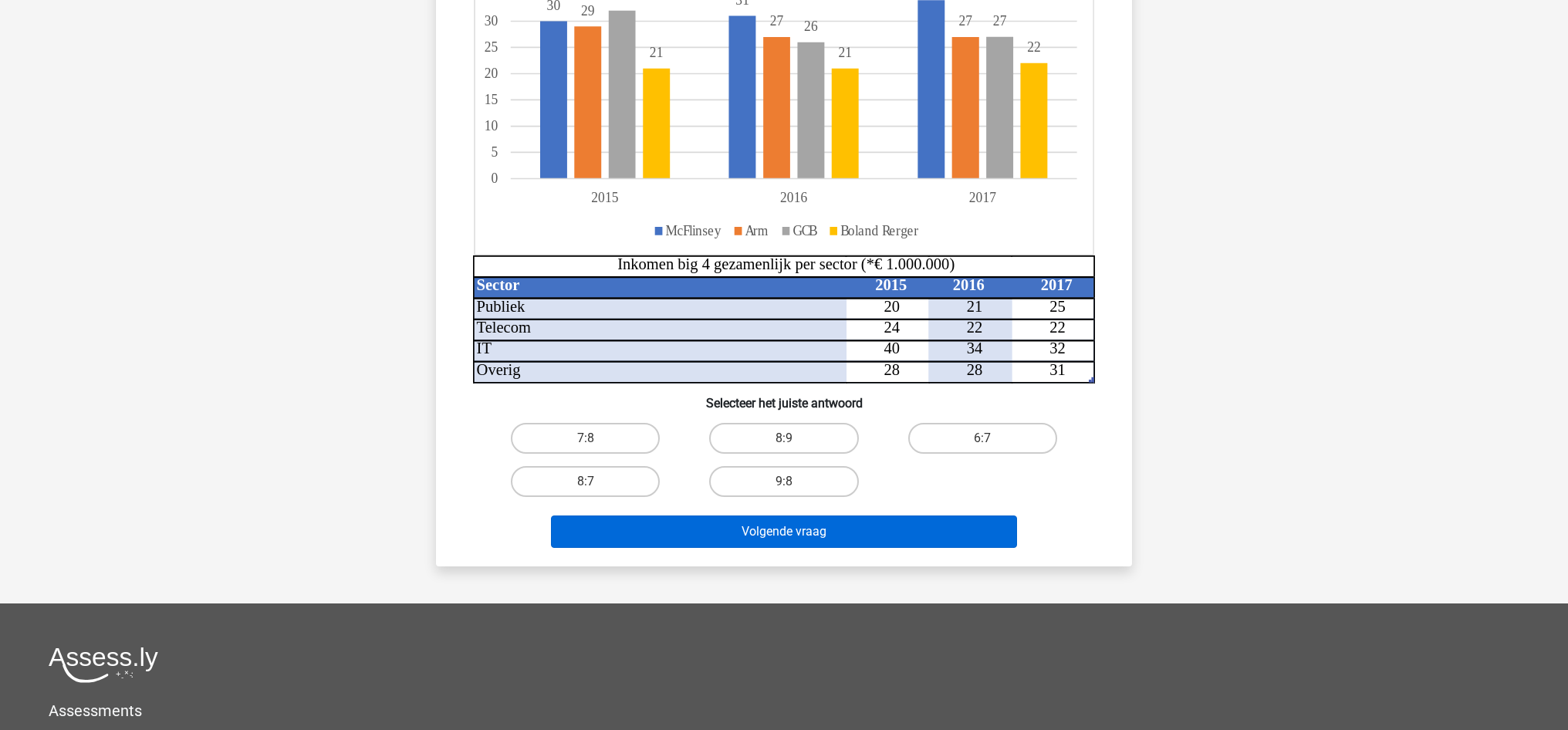
click at [794, 528] on button "Volgende vraag" at bounding box center [784, 532] width 467 height 33
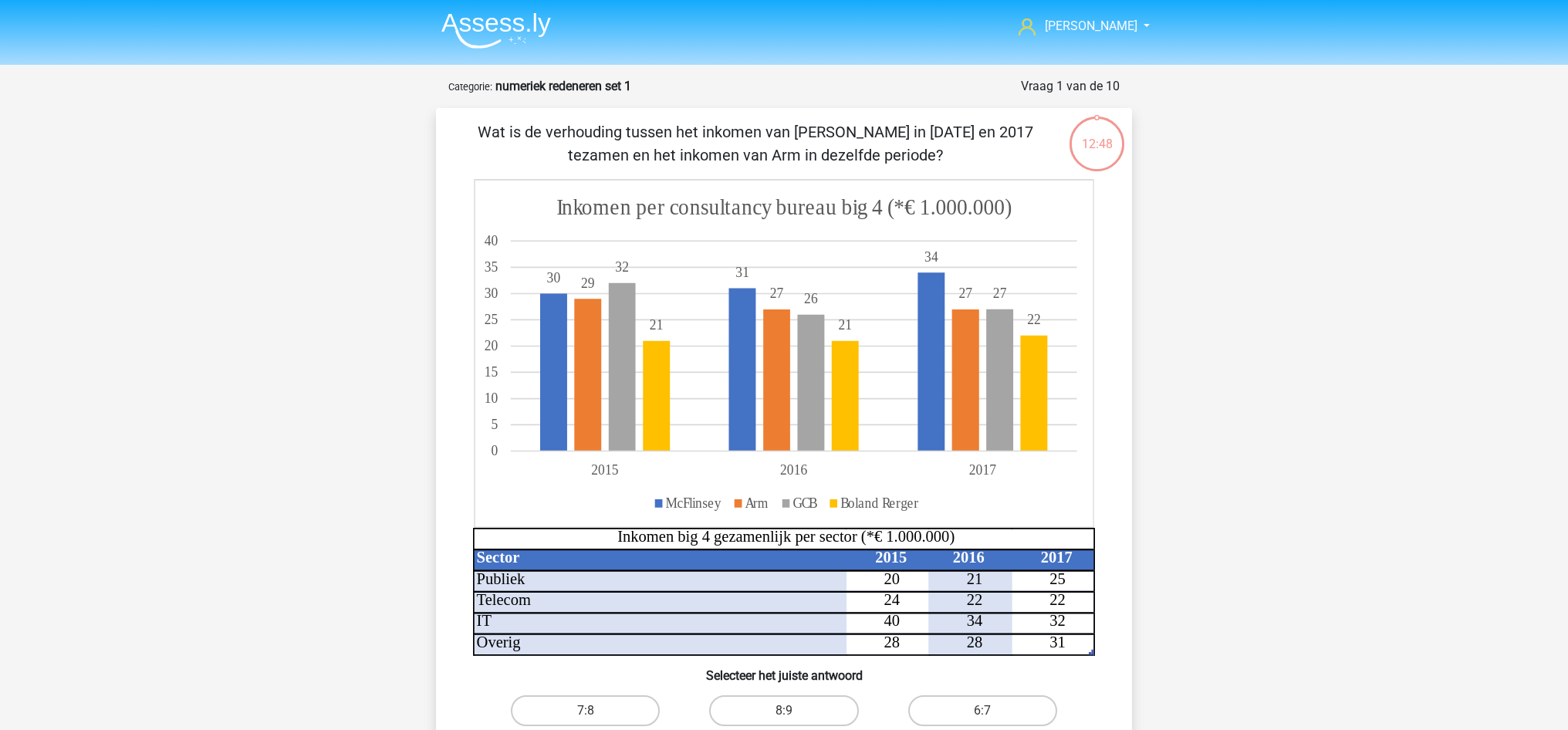
scroll to position [0, 0]
click at [521, 28] on img at bounding box center [496, 30] width 109 height 36
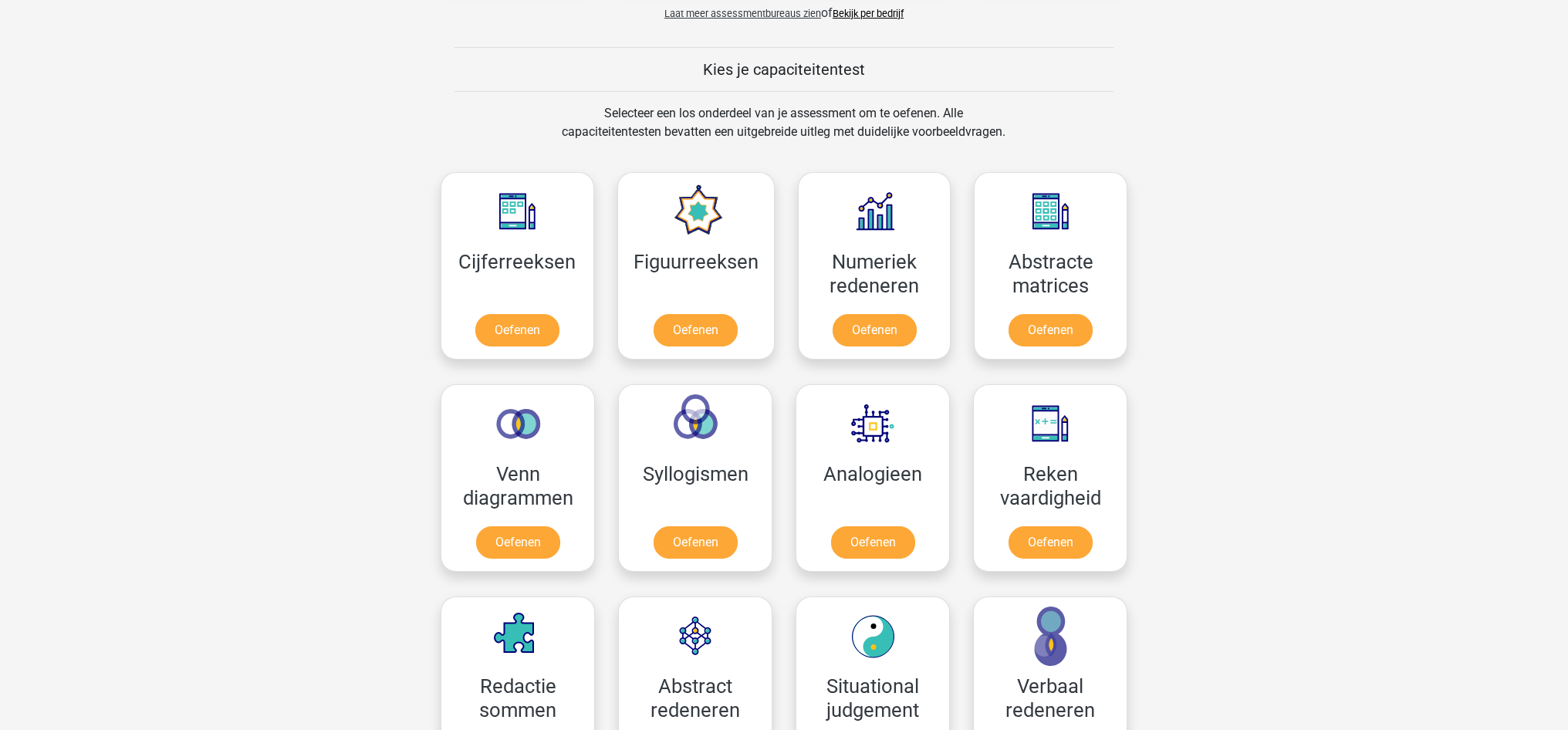
scroll to position [554, 0]
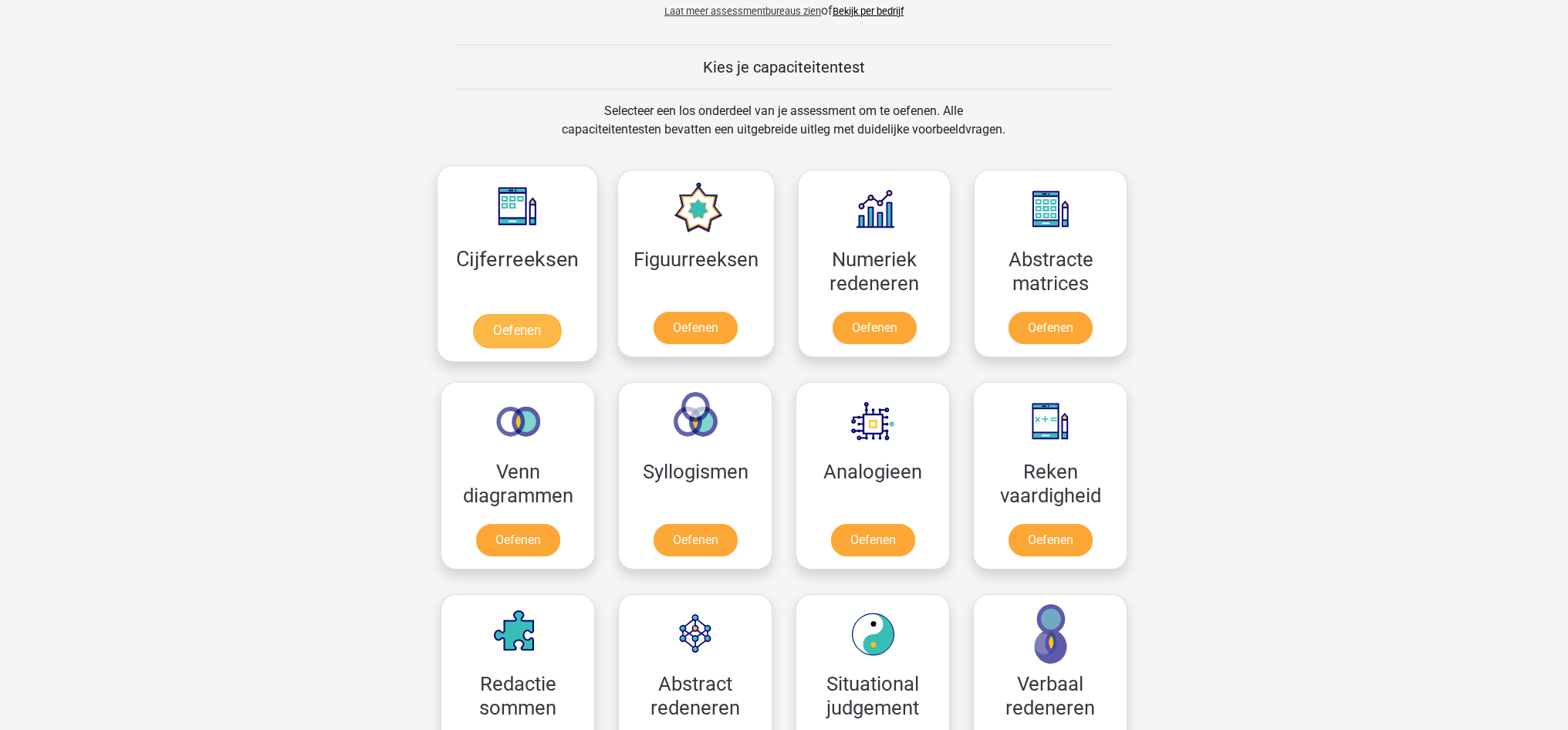
click at [528, 324] on link "Oefenen" at bounding box center [517, 331] width 88 height 34
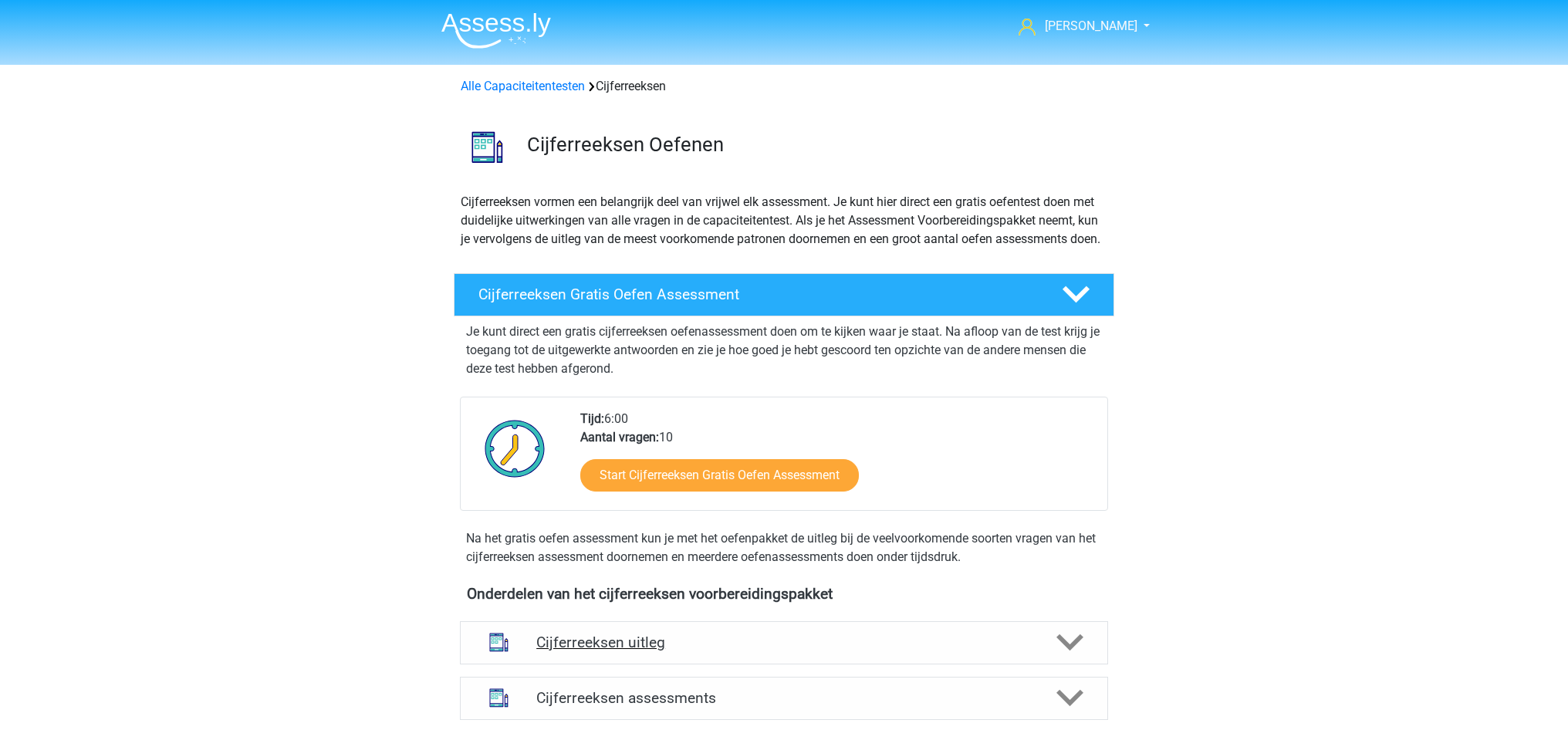
click at [1067, 651] on polygon at bounding box center [1070, 643] width 27 height 17
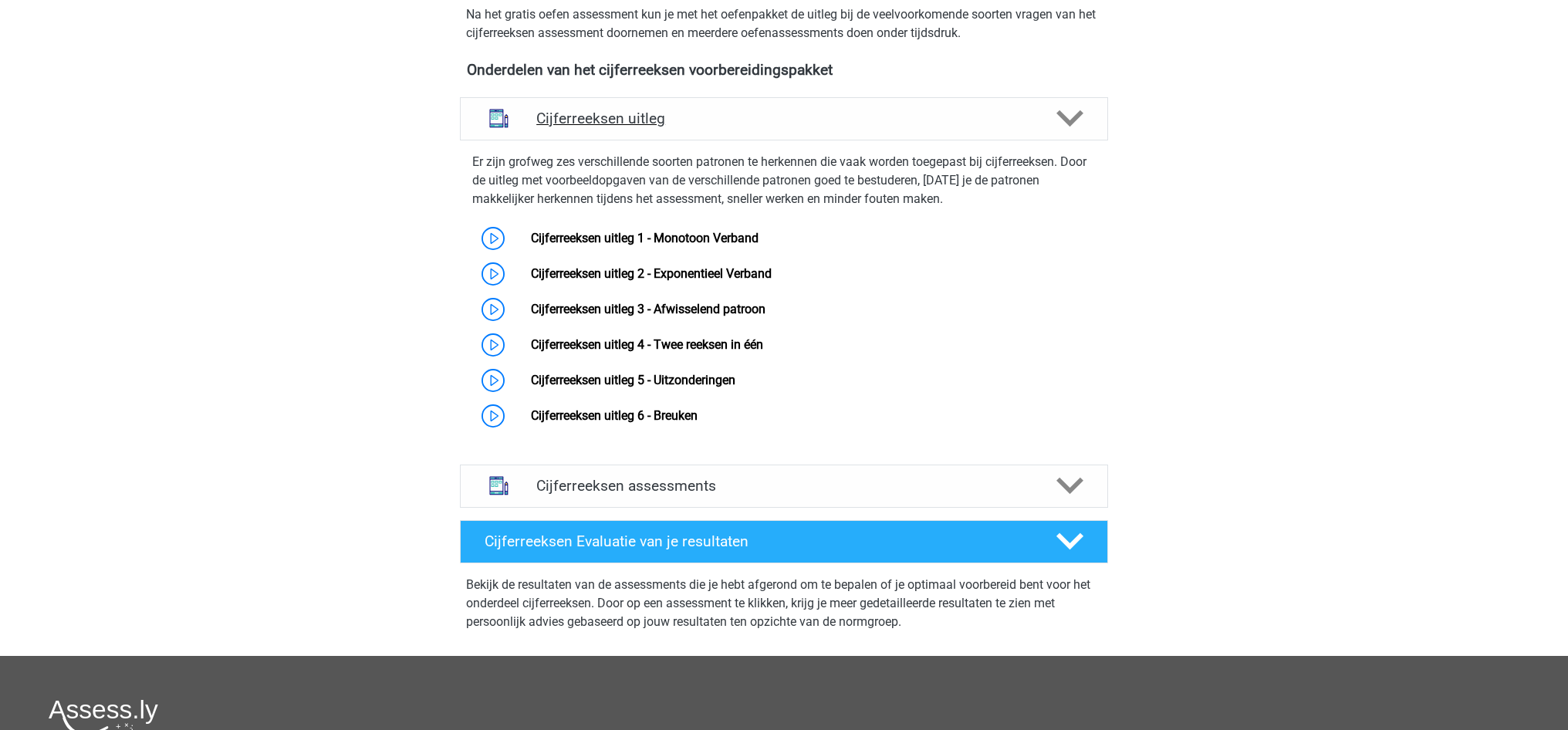
scroll to position [526, 0]
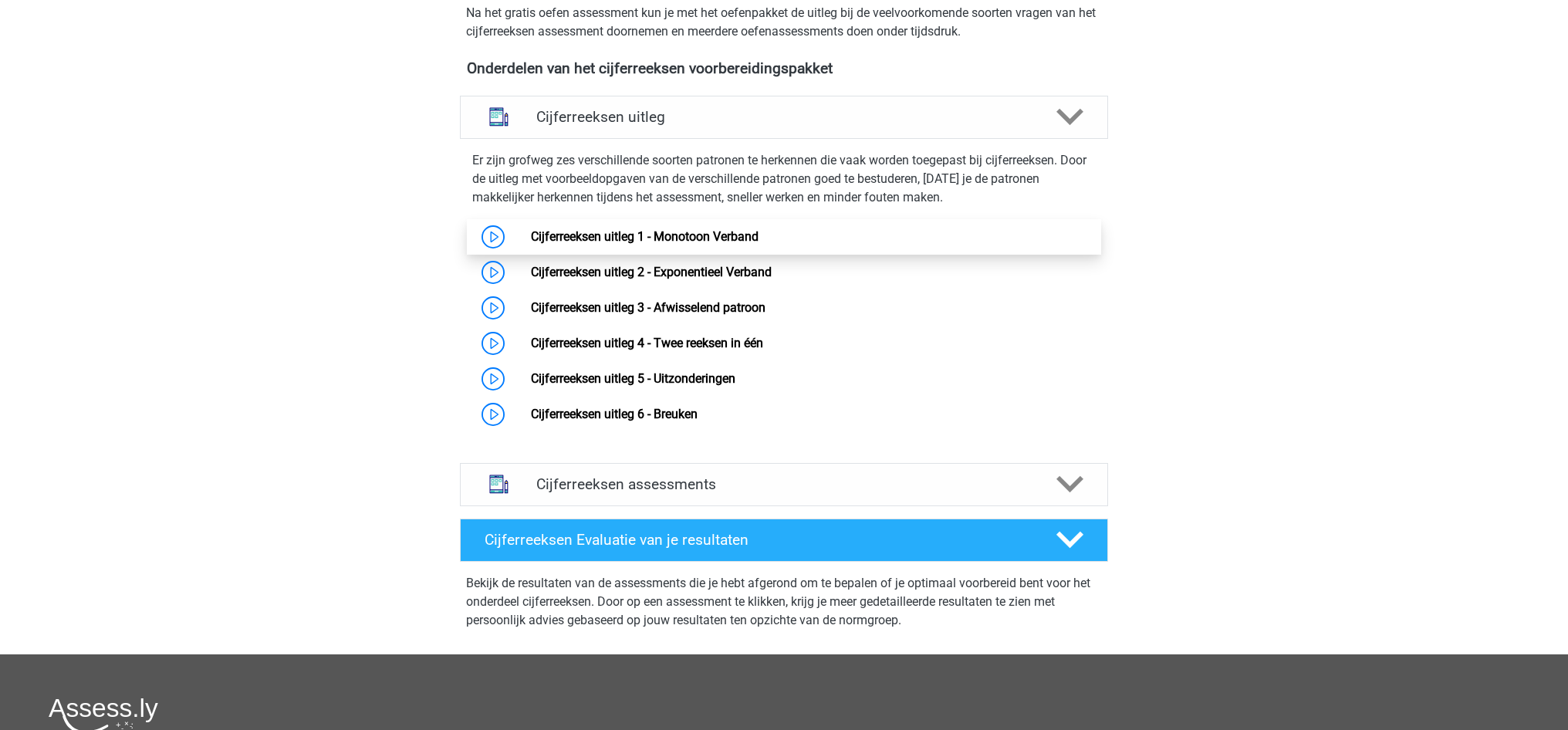
click at [531, 244] on link "Cijferreeksen uitleg 1 - Monotoon Verband" at bounding box center [644, 236] width 228 height 14
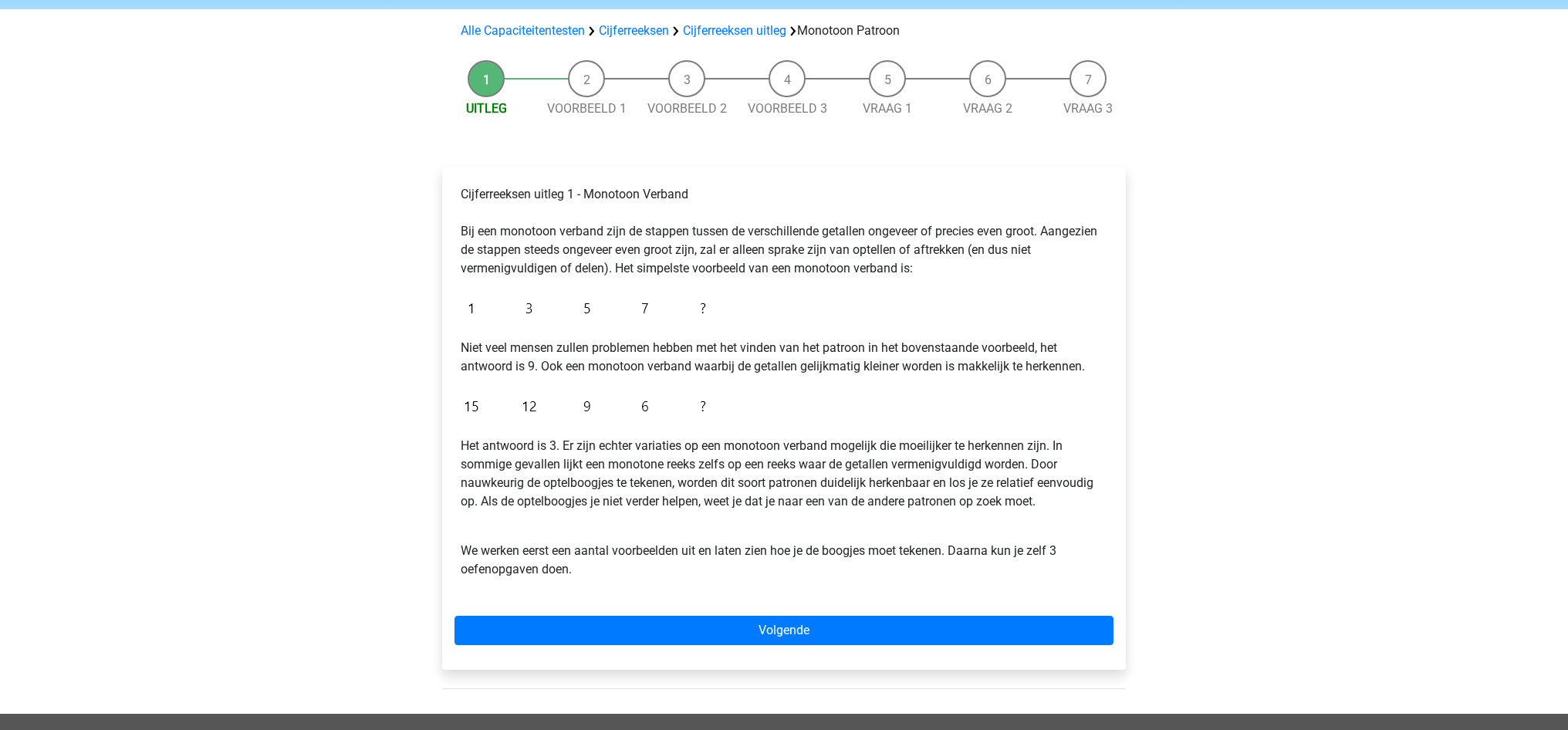
scroll to position [94, 0]
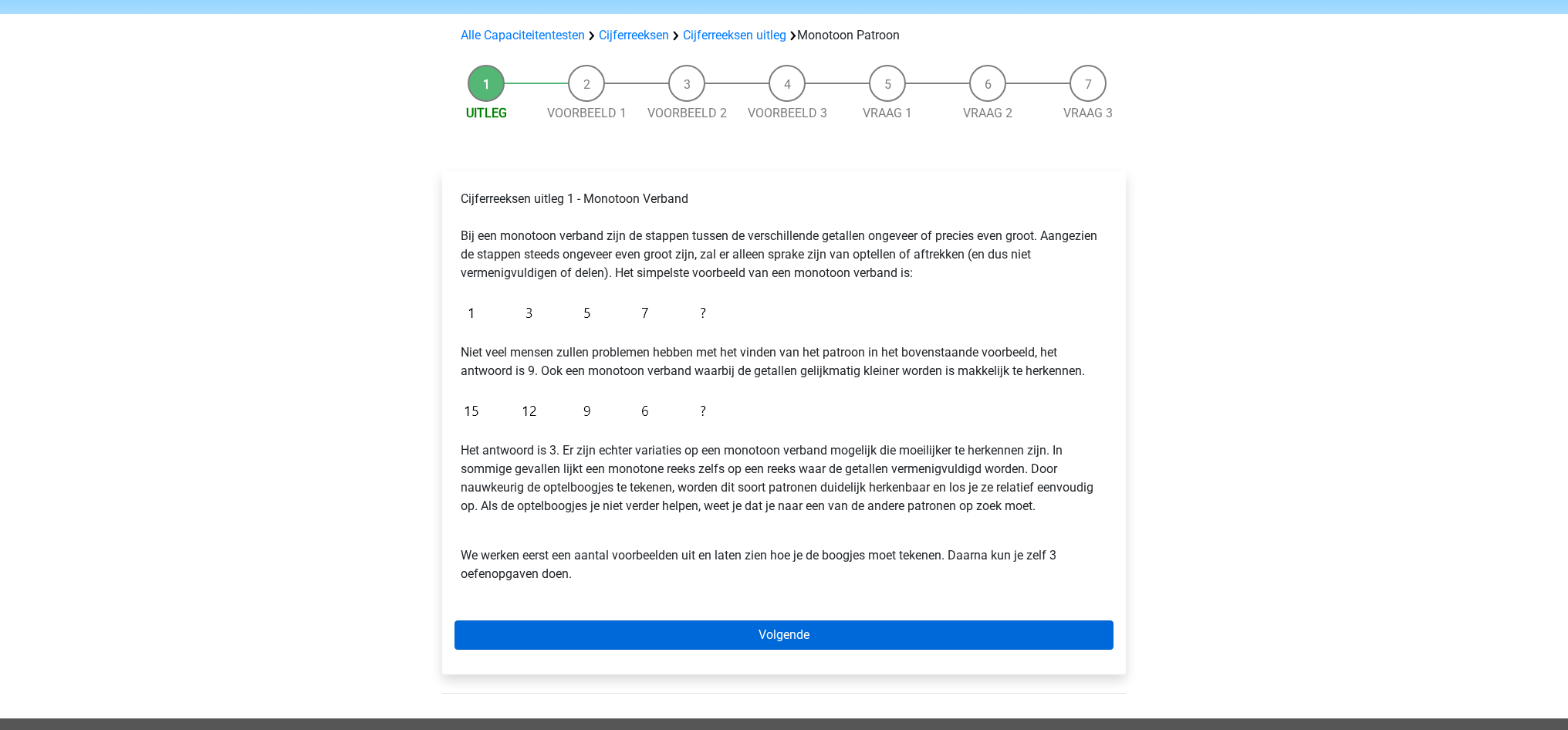
click at [774, 635] on link "Volgende" at bounding box center [784, 635] width 659 height 29
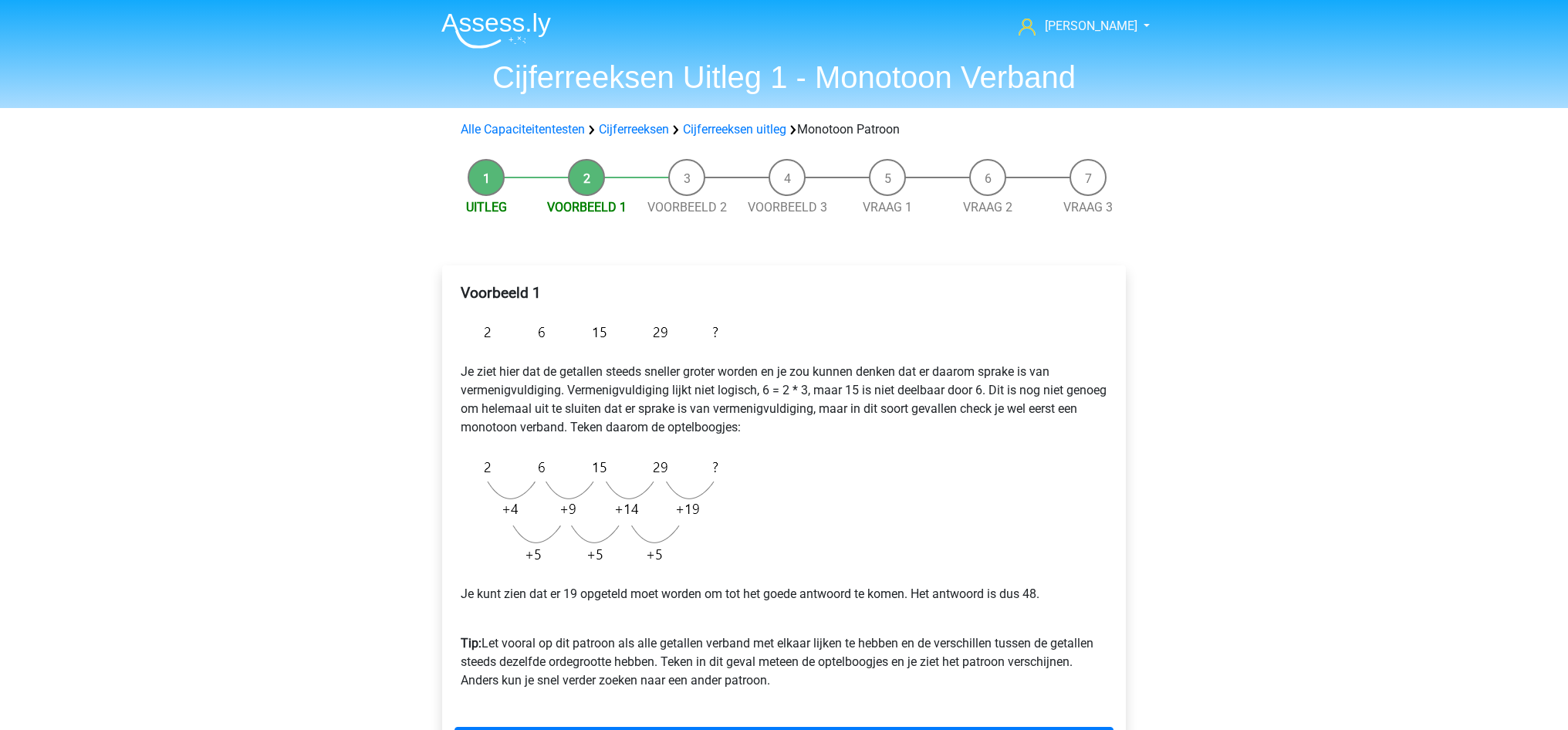
click at [686, 169] on li "Voorbeeld 2" at bounding box center [686, 187] width 100 height 58
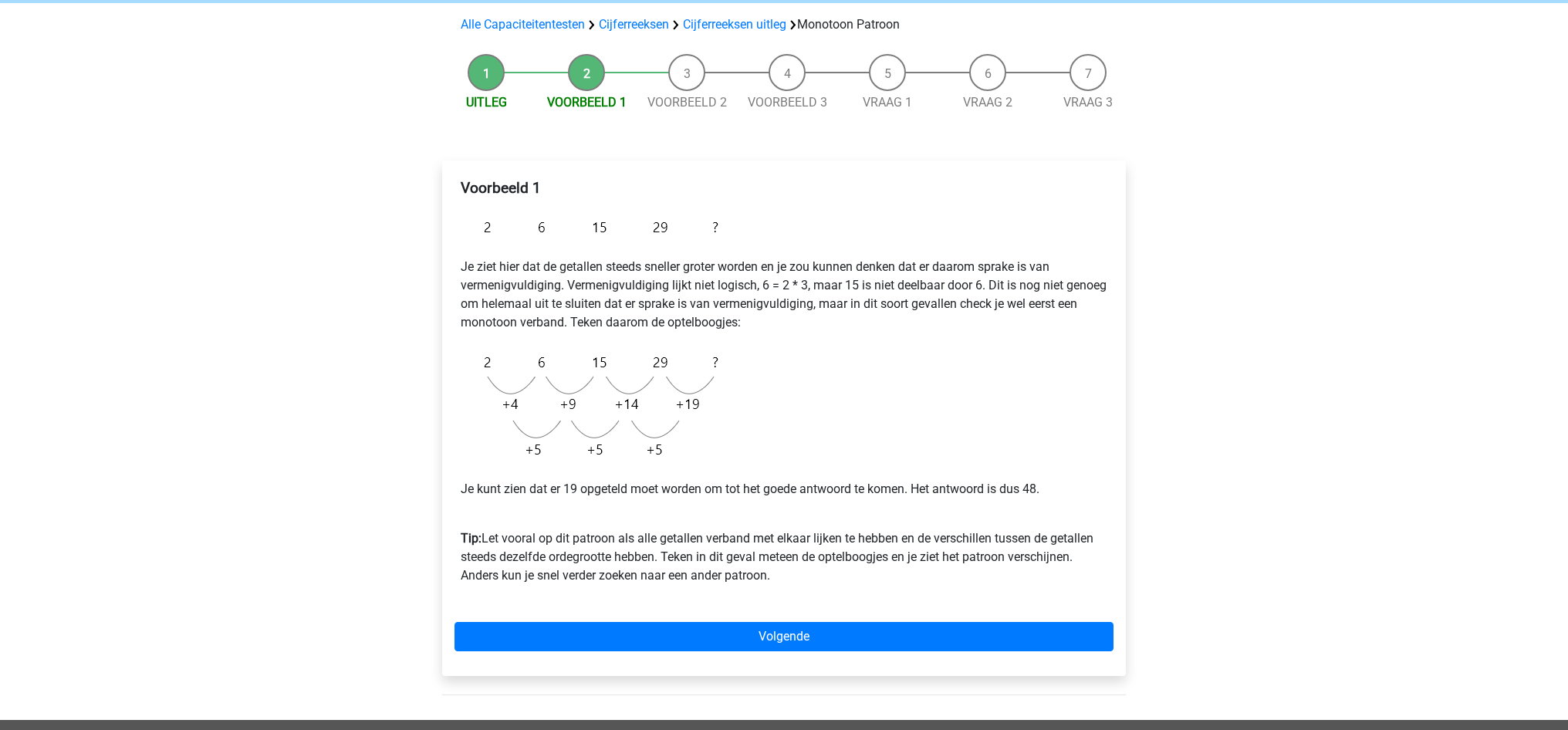
scroll to position [108, 0]
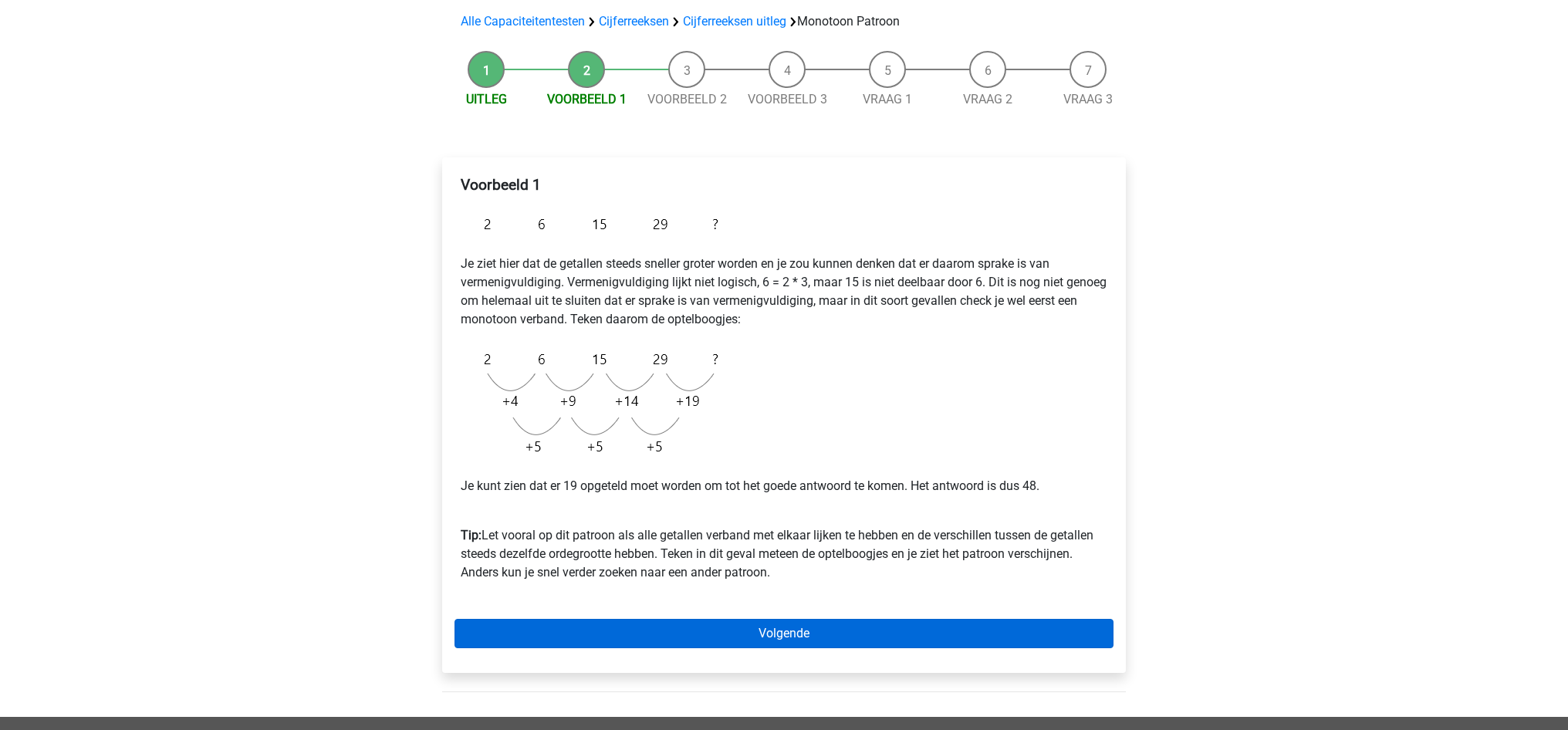
click at [794, 625] on link "Volgende" at bounding box center [784, 633] width 659 height 29
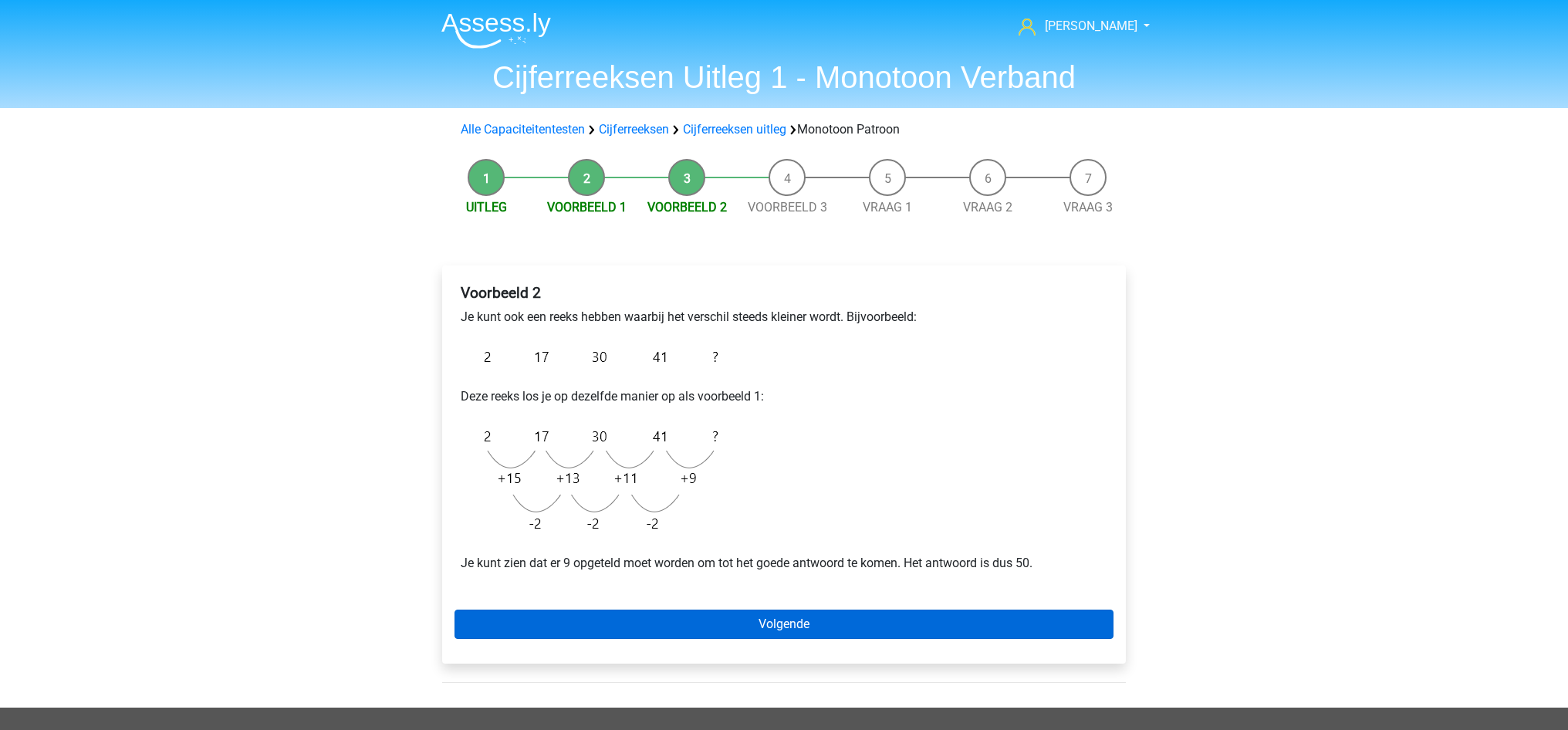
click at [831, 627] on link "Volgende" at bounding box center [784, 624] width 659 height 29
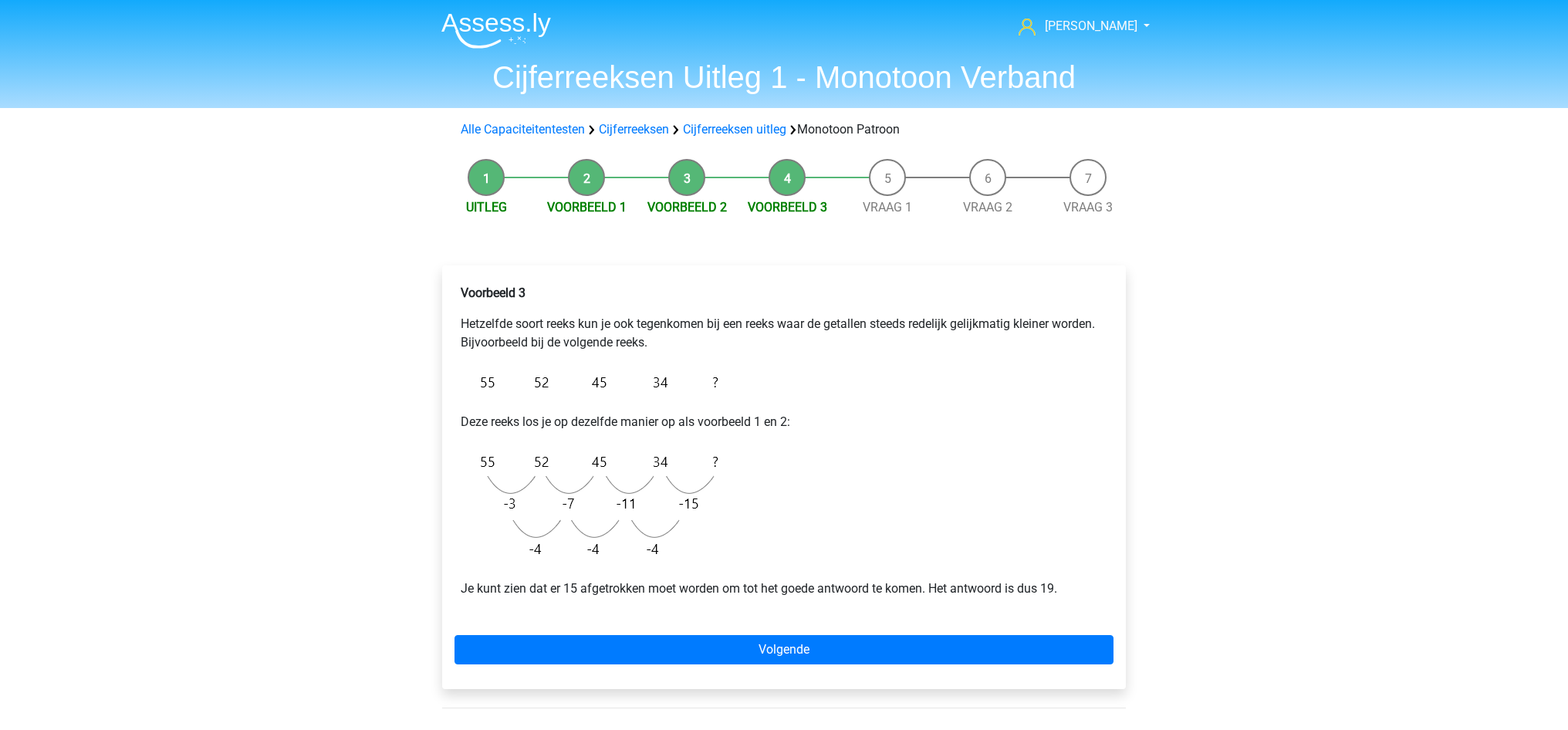
click at [884, 176] on li "Vraag 1" at bounding box center [887, 187] width 100 height 58
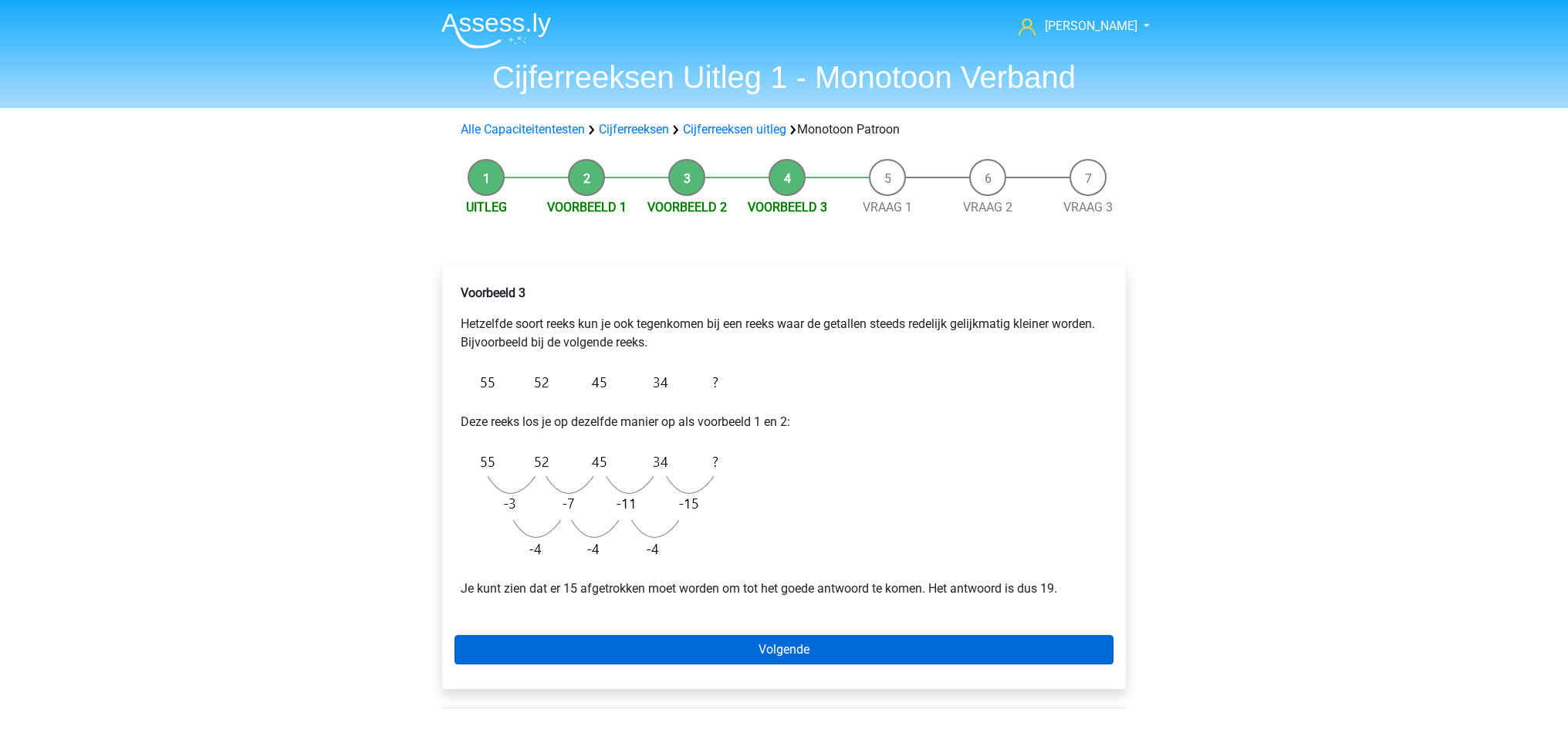
scroll to position [2, 0]
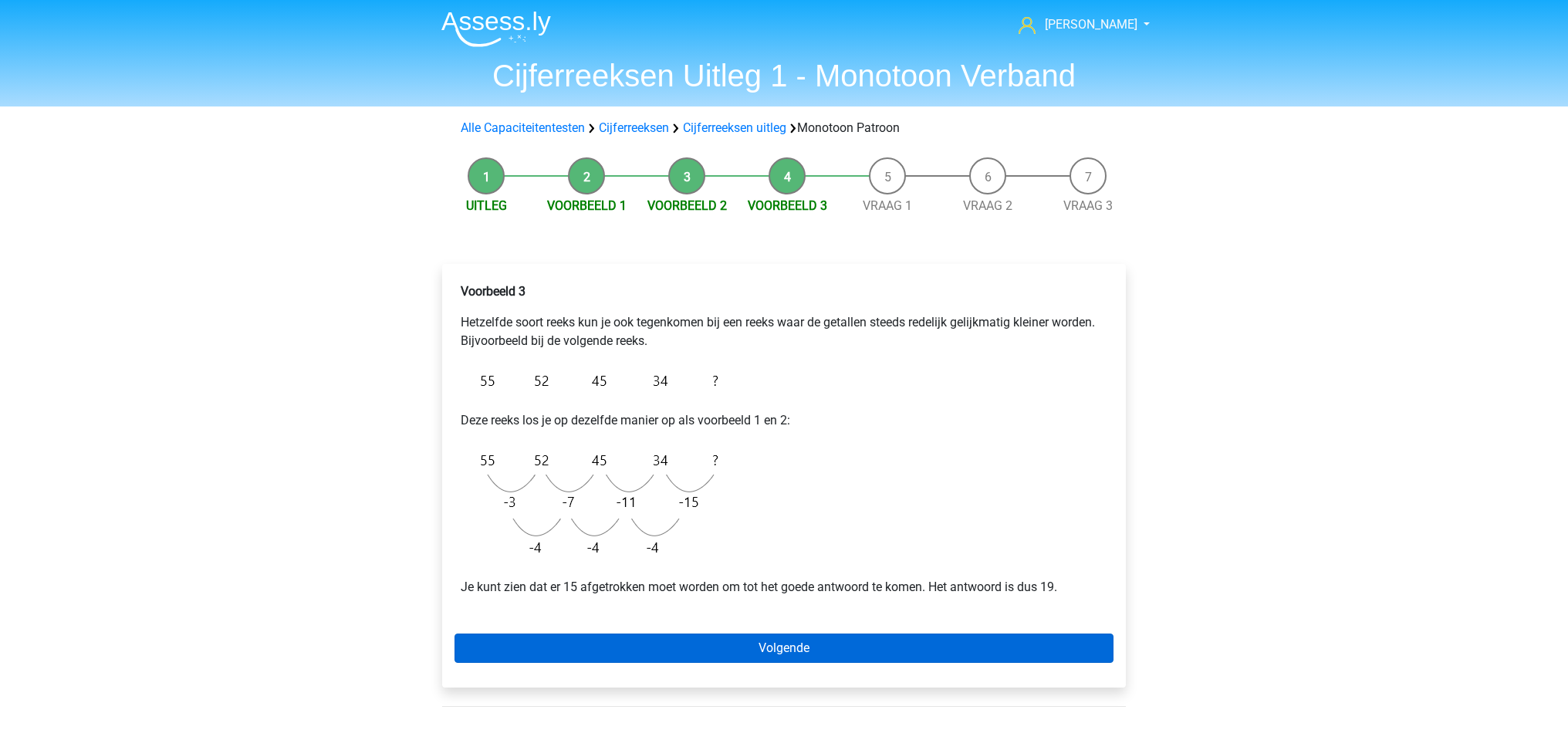
click at [826, 650] on link "Volgende" at bounding box center [784, 648] width 659 height 29
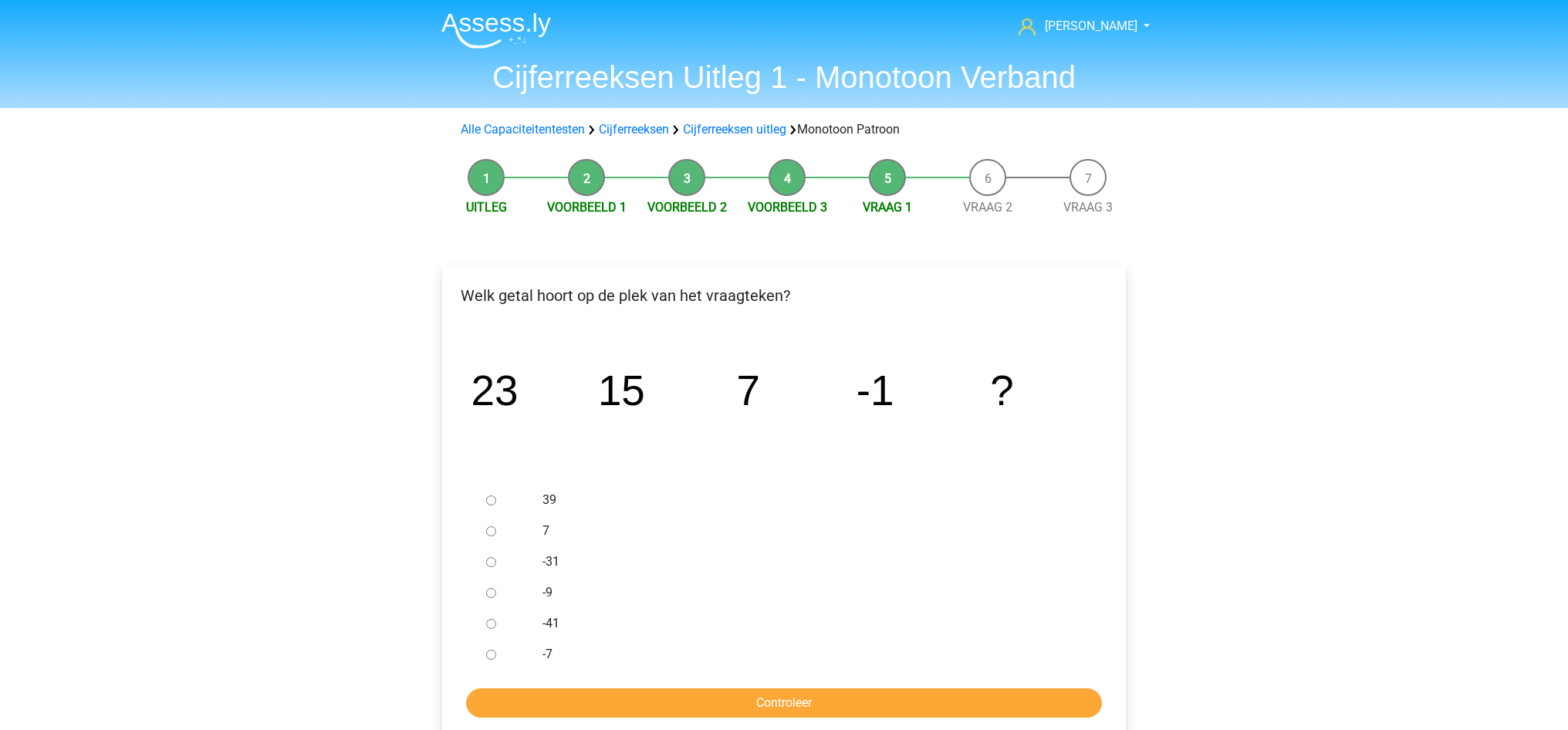
click at [489, 593] on input "-9" at bounding box center [491, 593] width 10 height 10
radio input "true"
click at [663, 706] on input "Controleer" at bounding box center [784, 703] width 636 height 29
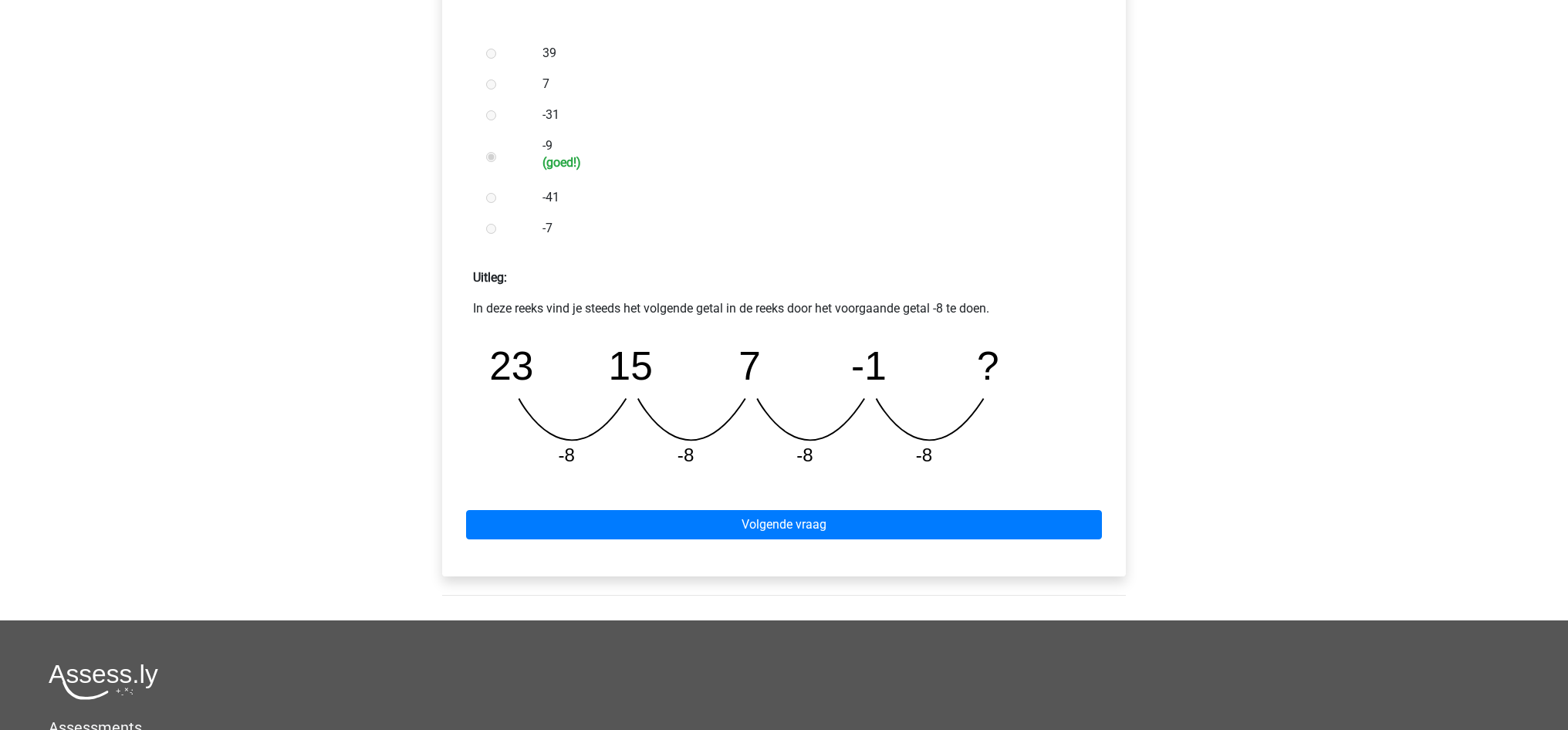
scroll to position [446, 0]
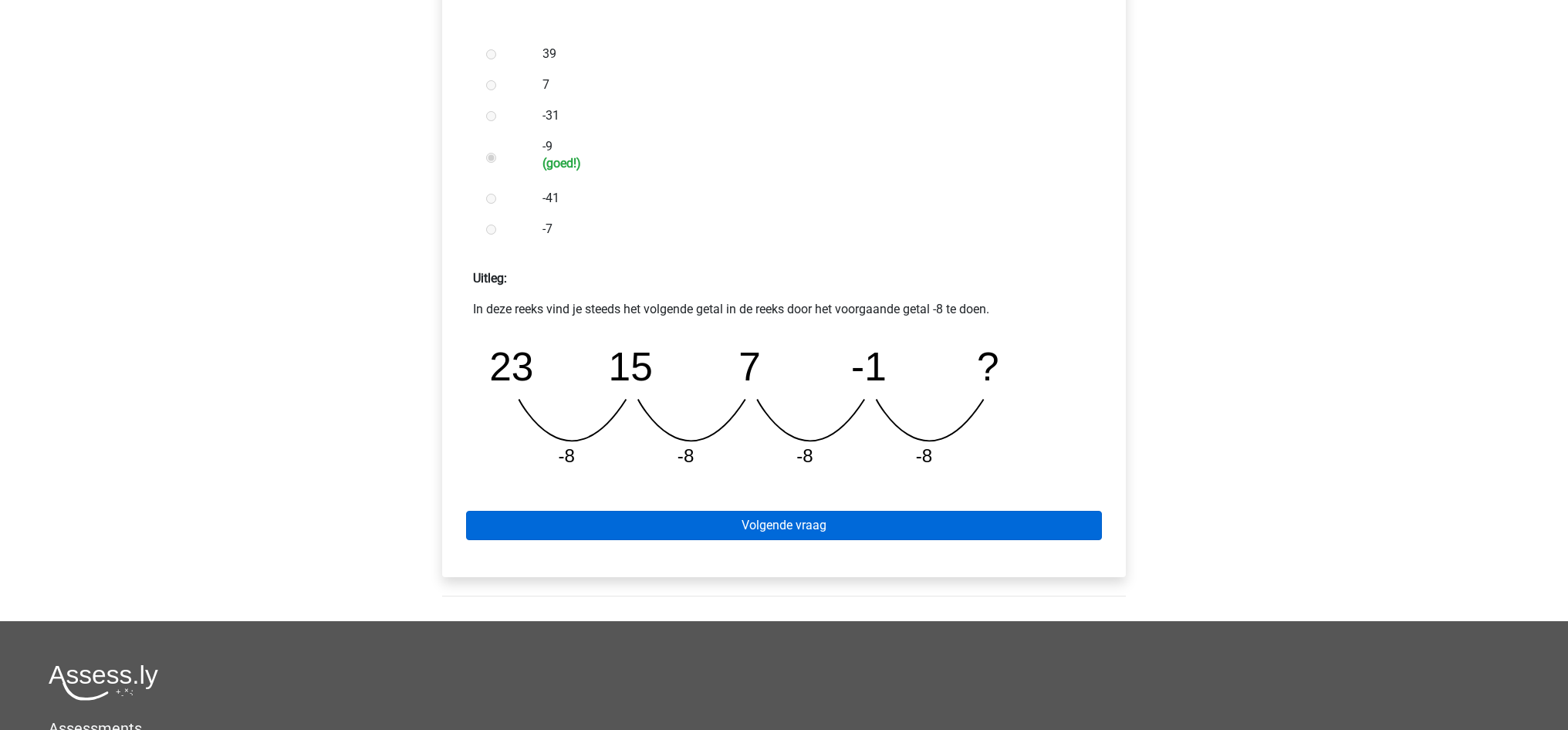
click at [792, 526] on link "Volgende vraag" at bounding box center [784, 525] width 636 height 29
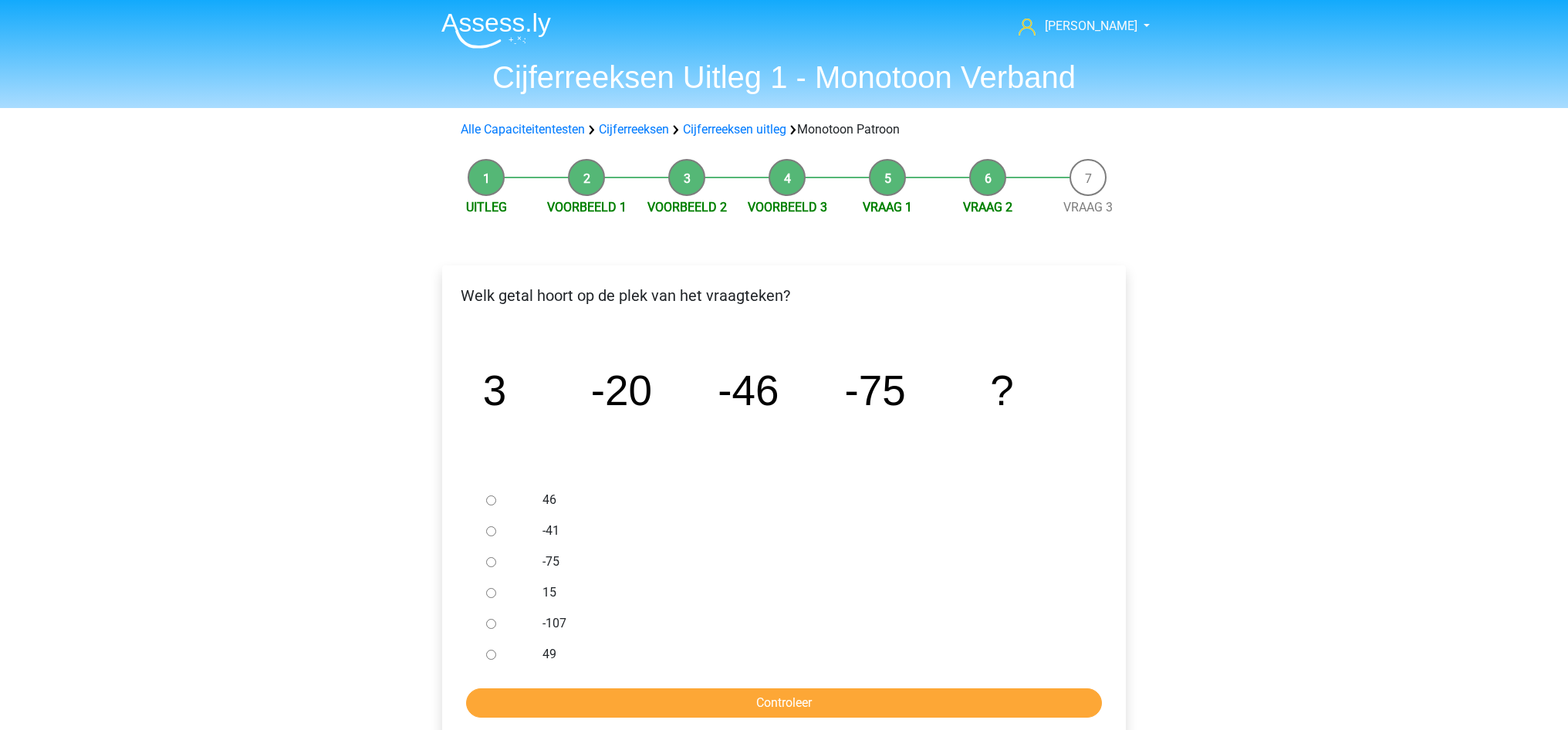
drag, startPoint x: 492, startPoint y: 622, endPoint x: 503, endPoint y: 625, distance: 11.4
click at [492, 622] on input "-107" at bounding box center [491, 624] width 10 height 10
radio input "true"
click at [679, 696] on input "Controleer" at bounding box center [784, 703] width 636 height 29
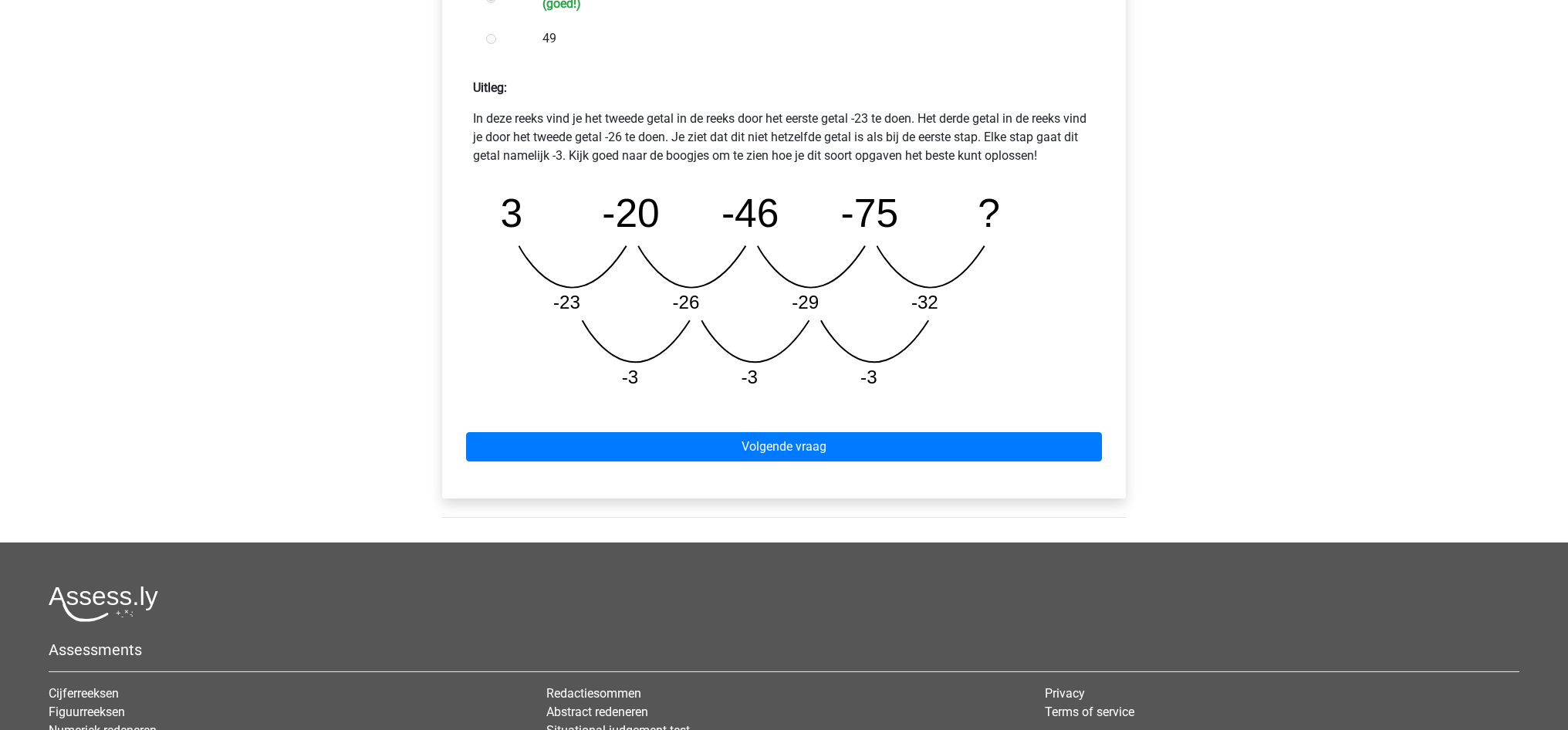
scroll to position [638, 0]
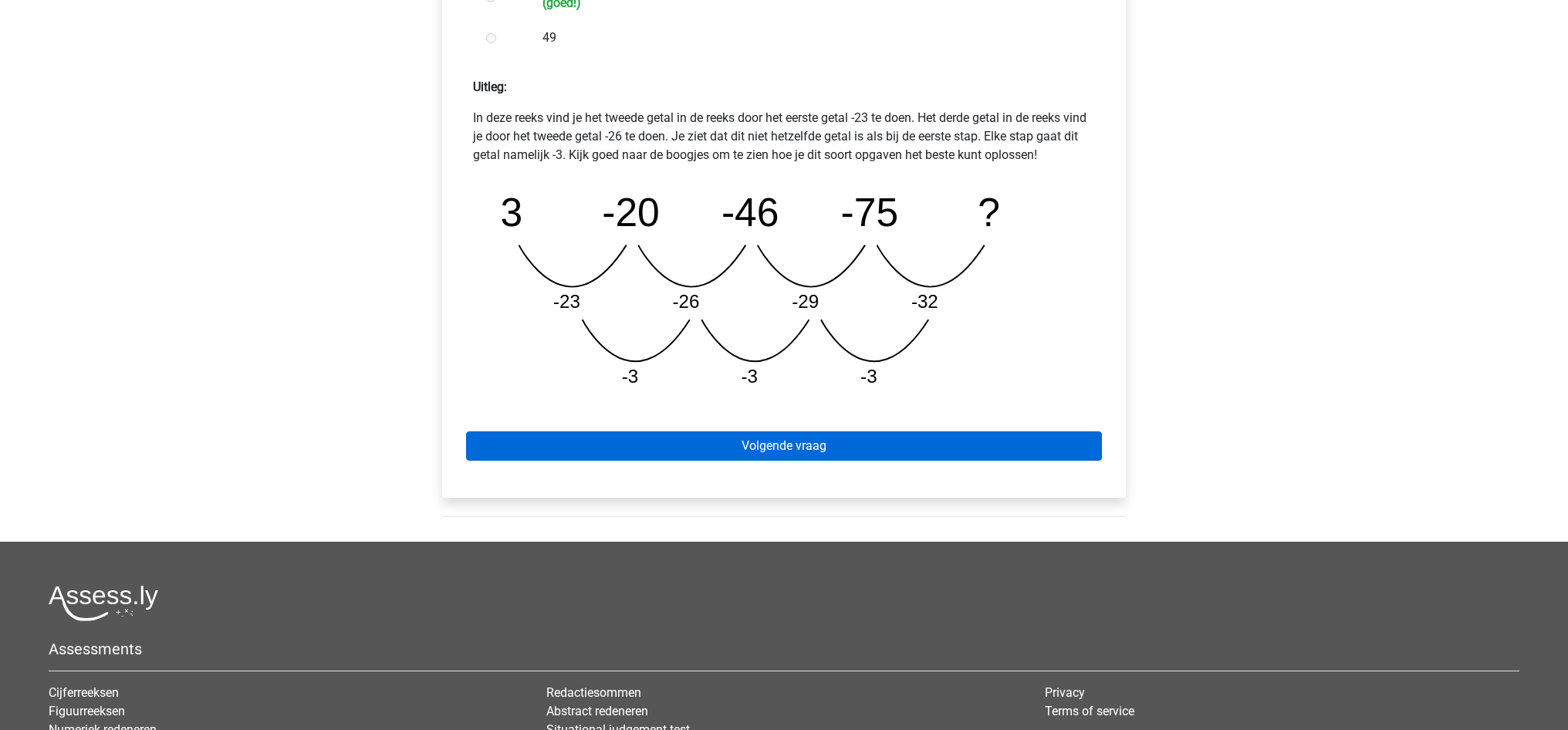
click at [784, 433] on link "Volgende vraag" at bounding box center [784, 446] width 636 height 29
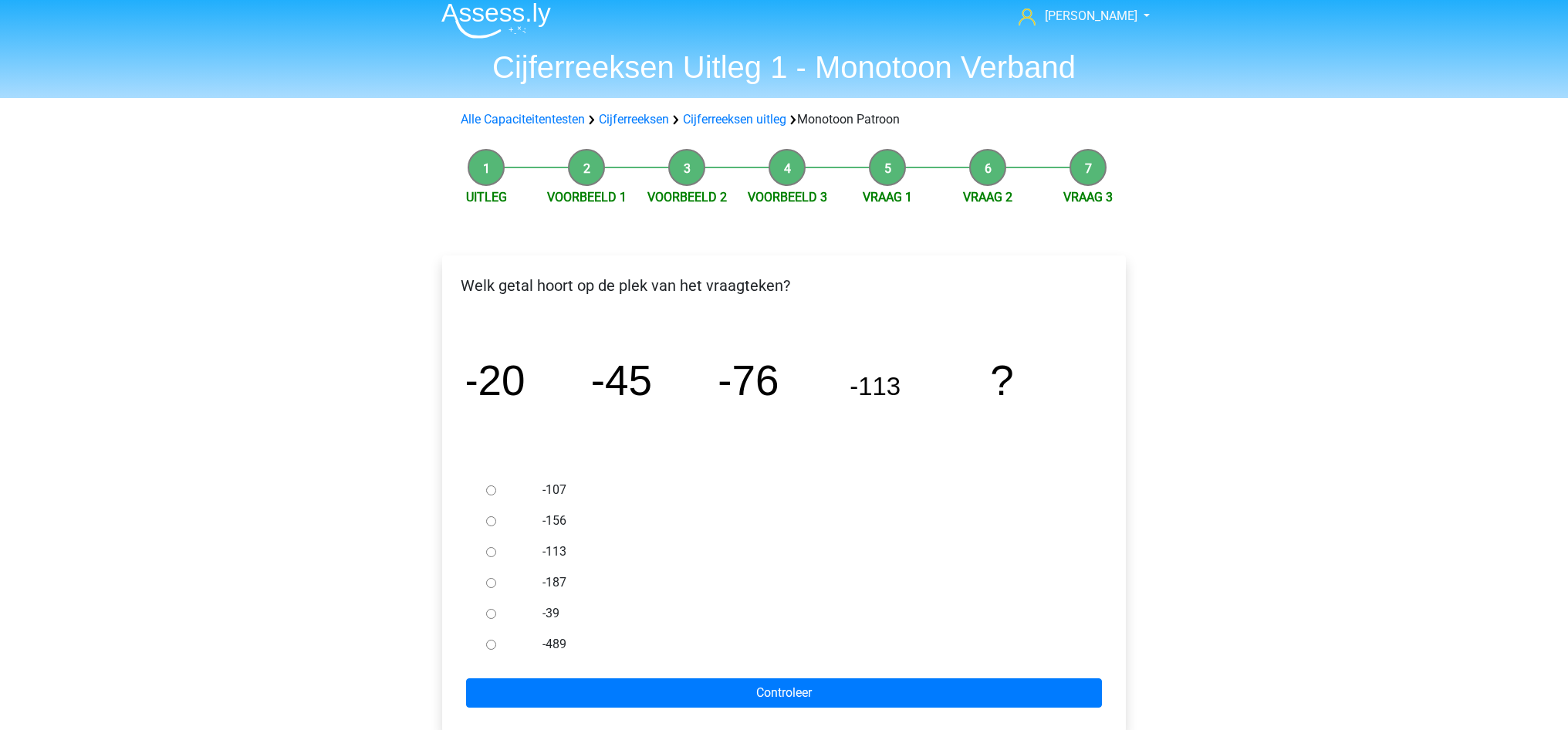
scroll to position [10, 0]
click at [490, 514] on div at bounding box center [505, 521] width 51 height 31
drag, startPoint x: 488, startPoint y: 518, endPoint x: 499, endPoint y: 518, distance: 11.0
click at [490, 518] on input "-156" at bounding box center [491, 522] width 10 height 10
radio input "true"
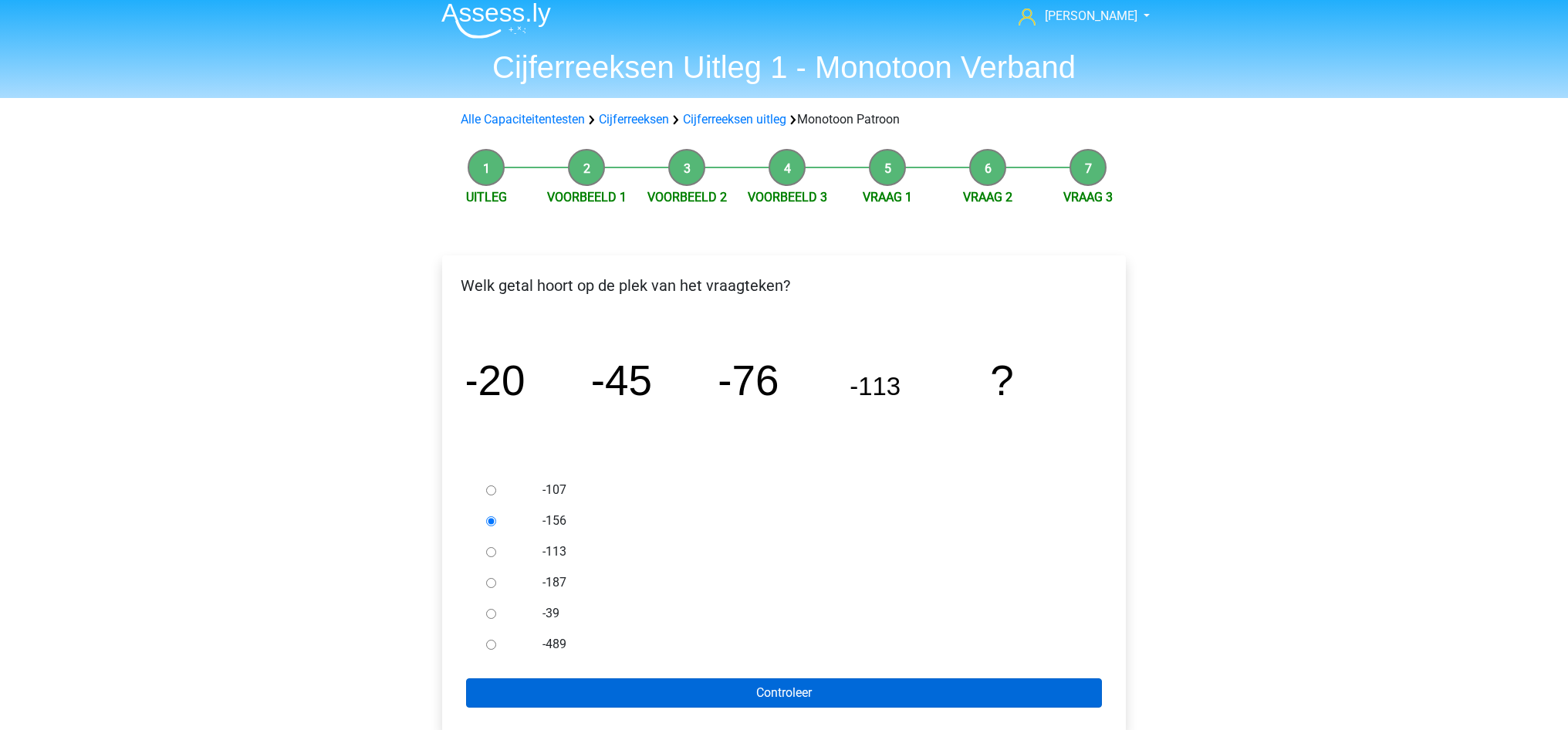
click at [929, 695] on input "Controleer" at bounding box center [784, 693] width 636 height 29
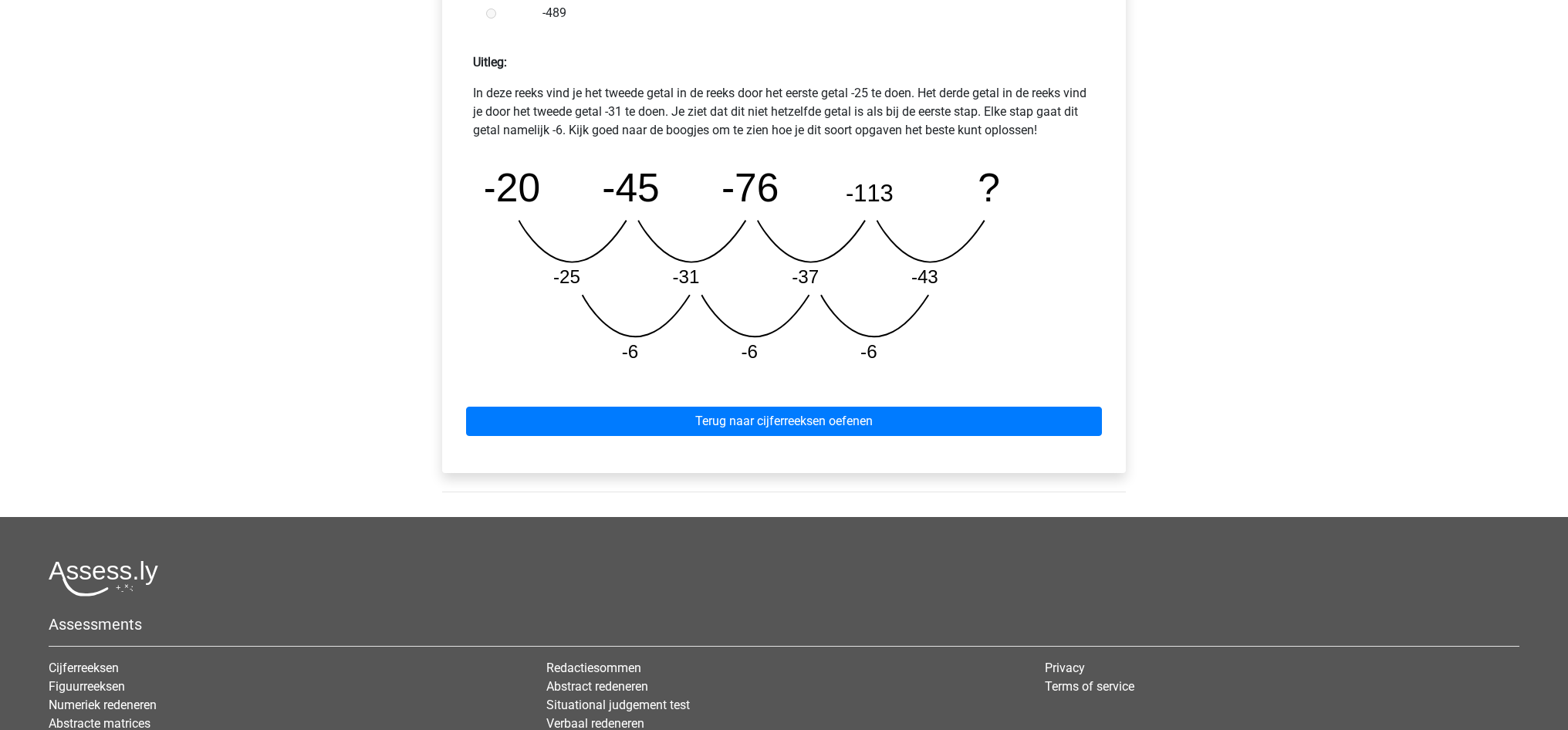
scroll to position [664, 0]
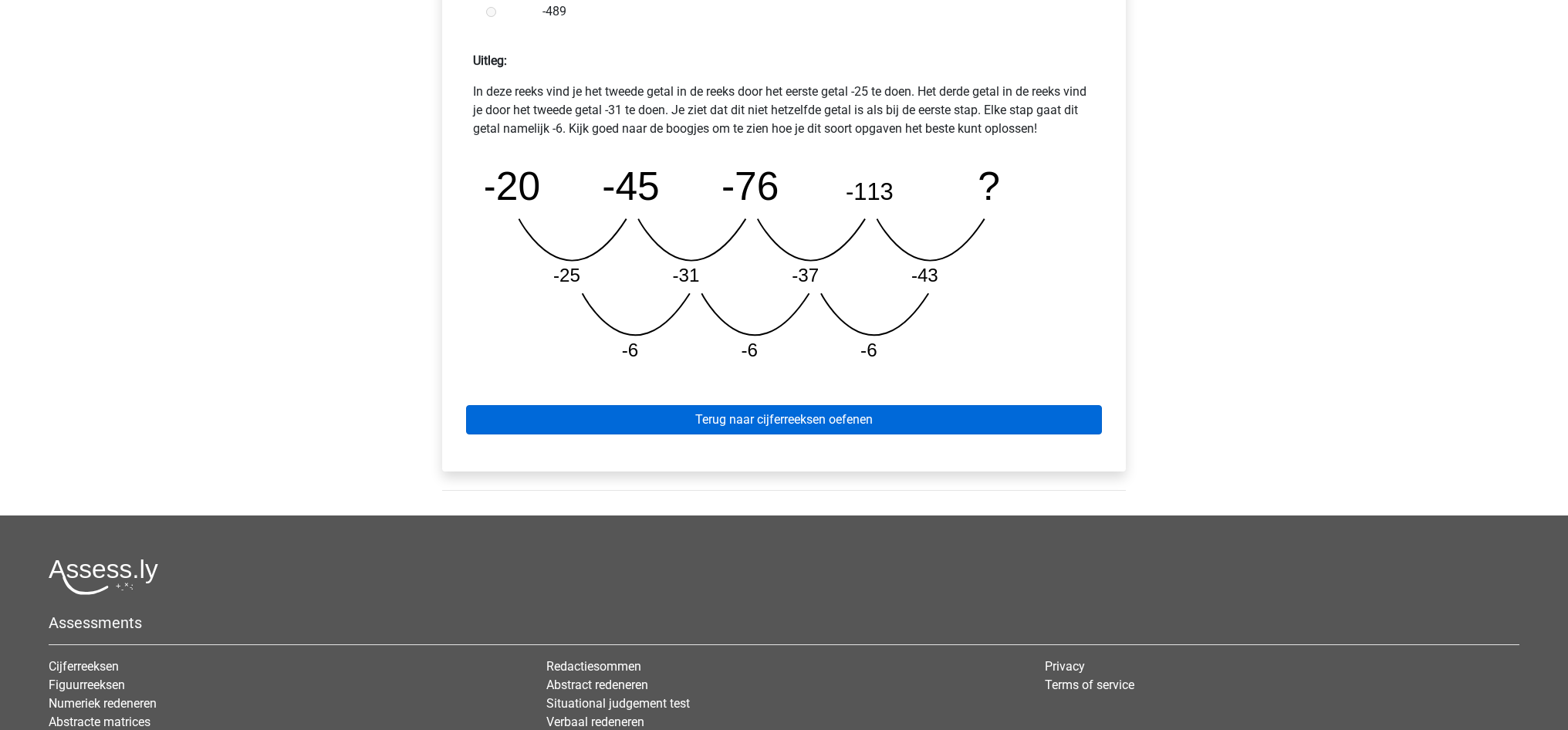
click at [921, 418] on link "Terug naar cijferreeksen oefenen" at bounding box center [784, 419] width 636 height 29
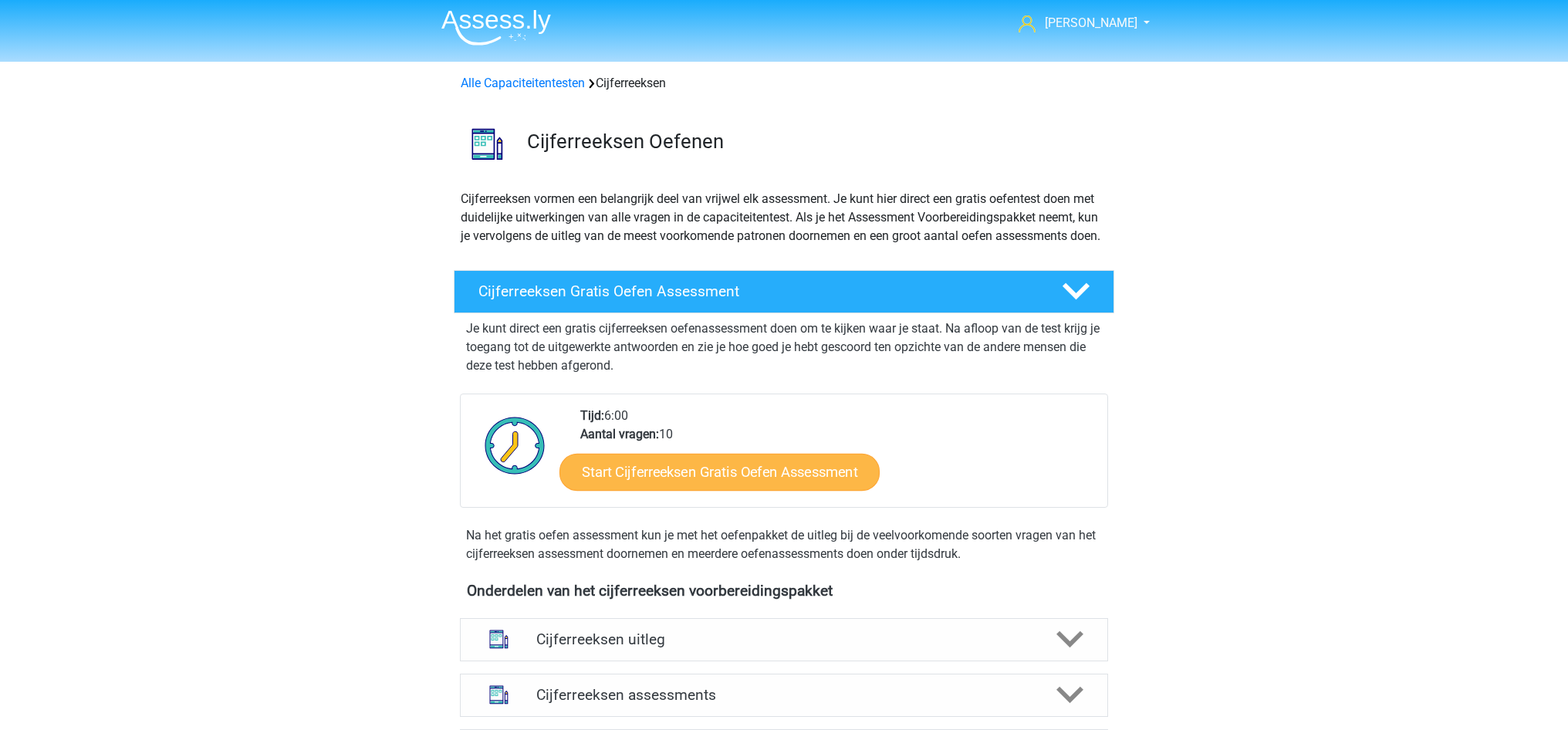
scroll to position [0, 1]
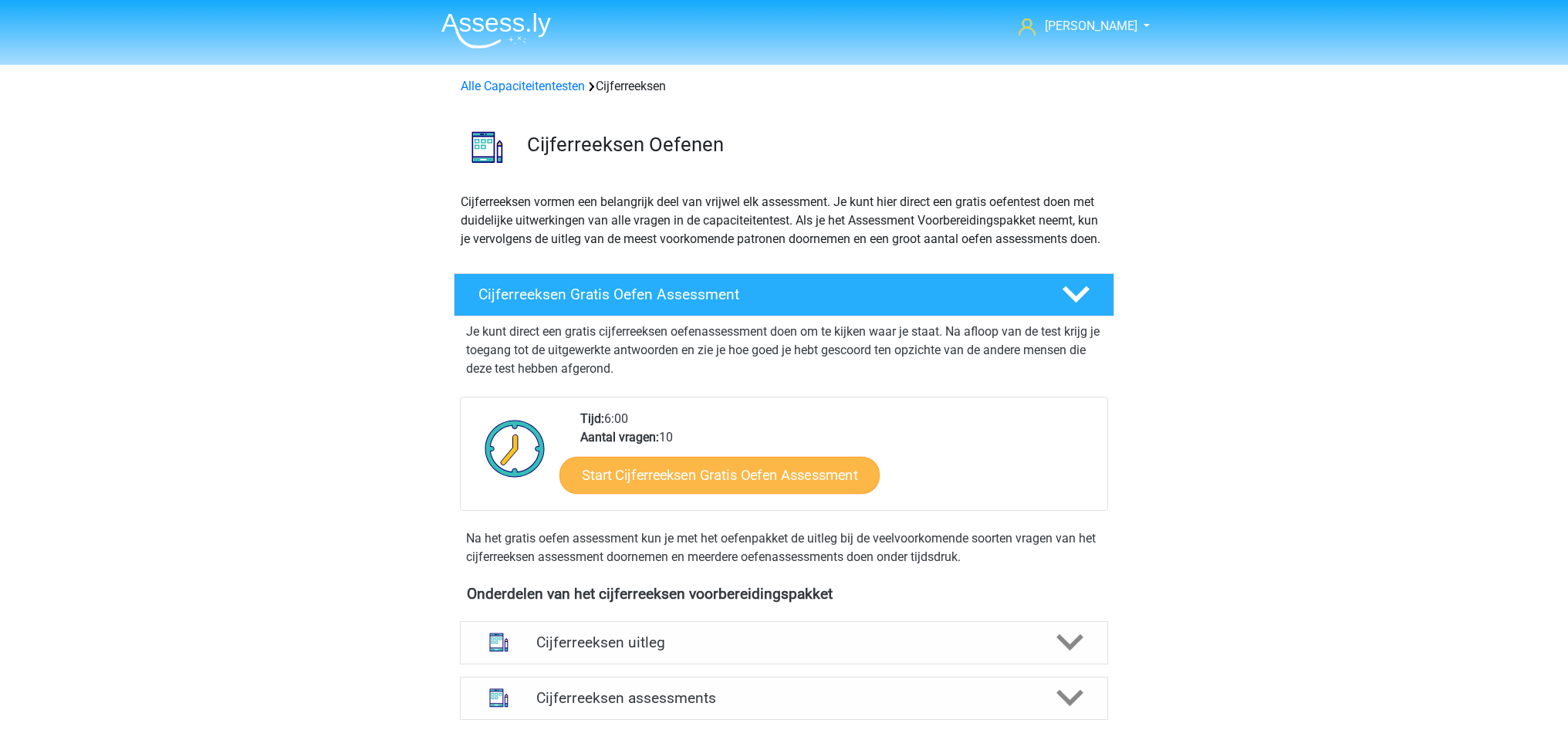
click at [772, 493] on link "Start Cijferreeksen Gratis Oefen Assessment" at bounding box center [719, 475] width 320 height 37
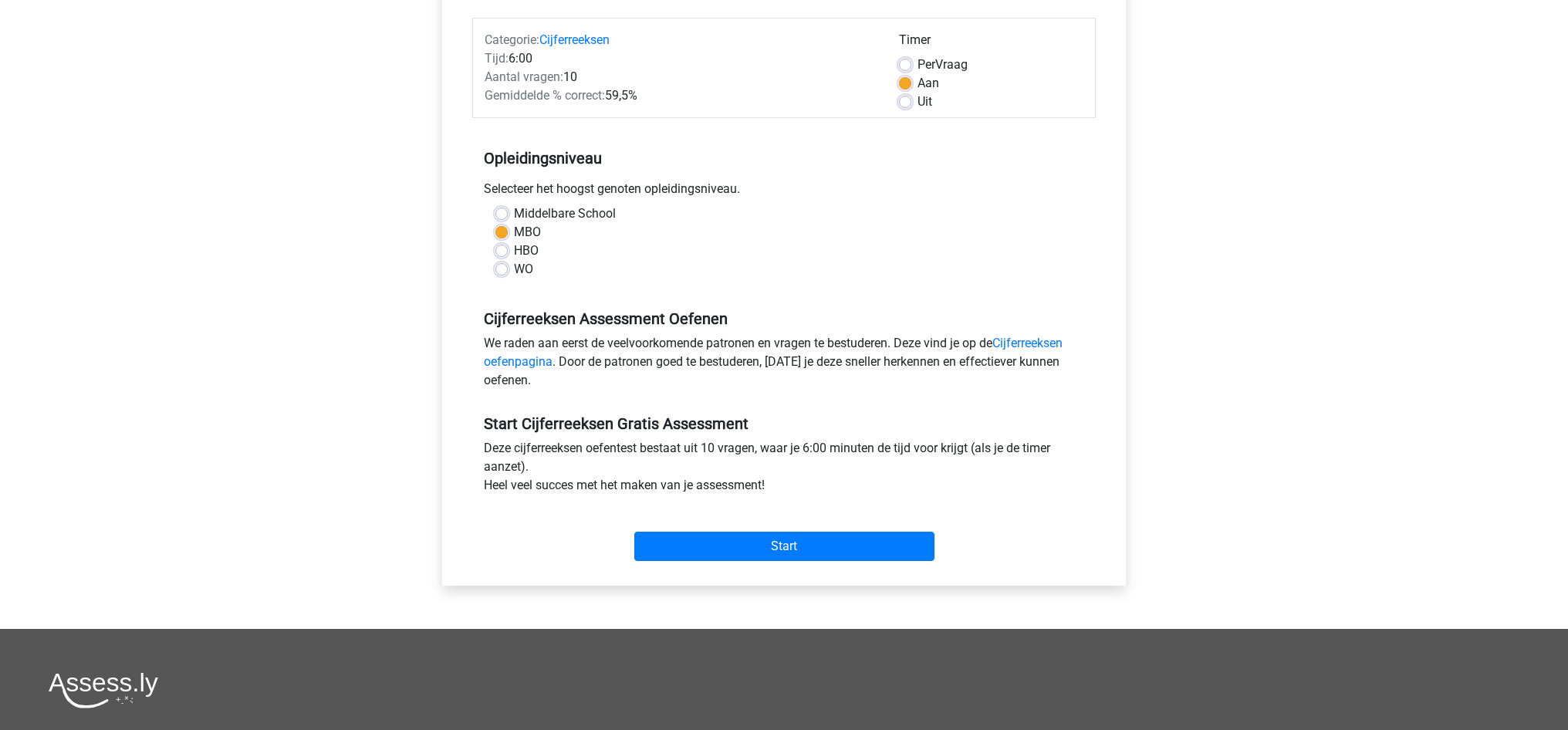
scroll to position [189, 0]
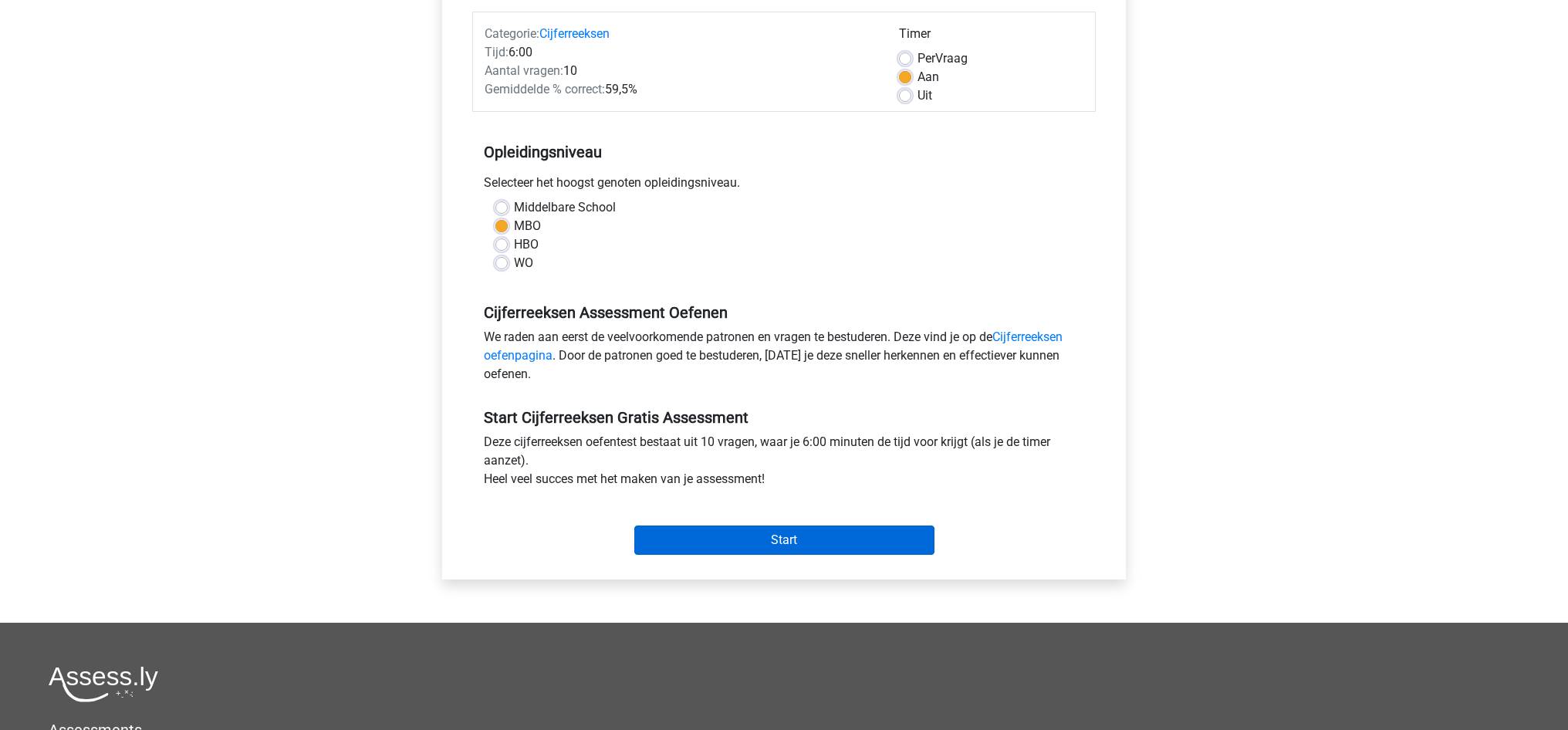
click at [810, 537] on input "Start" at bounding box center [784, 540] width 300 height 29
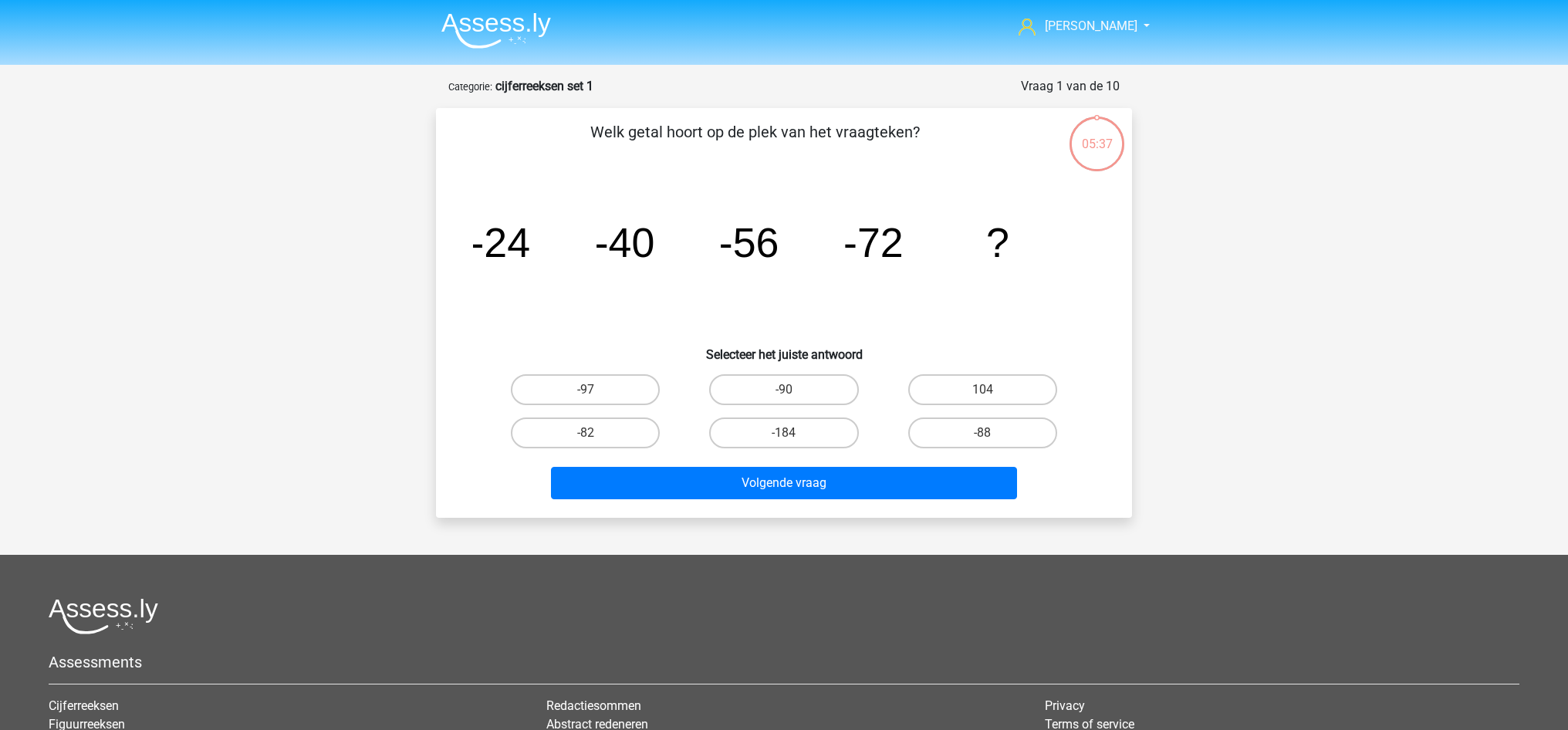
scroll to position [0, 1]
click at [974, 435] on label "-88" at bounding box center [982, 433] width 149 height 31
click at [983, 435] on input "-88" at bounding box center [988, 438] width 10 height 10
radio input "true"
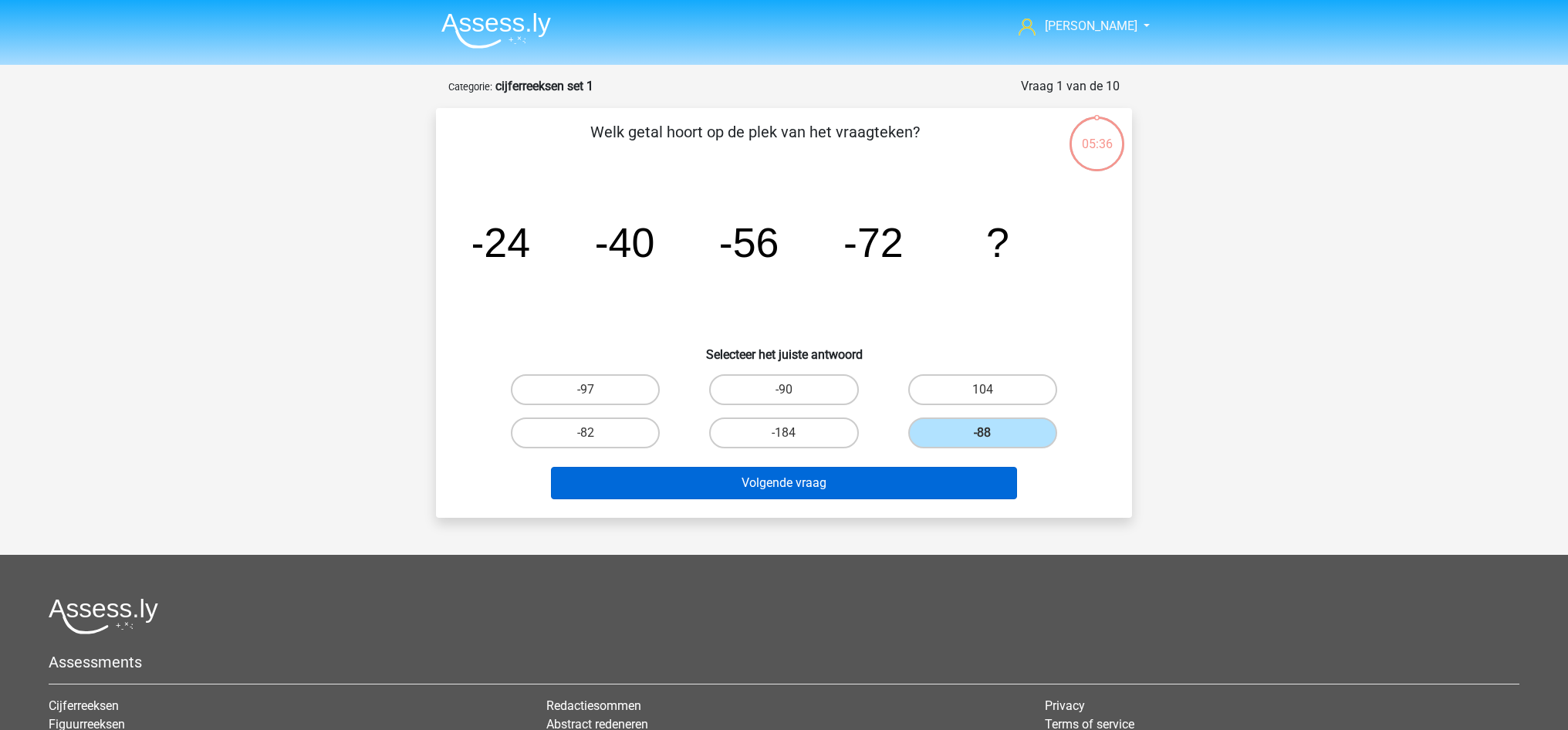
scroll to position [0, 0]
click at [968, 486] on button "Volgende vraag" at bounding box center [784, 483] width 467 height 33
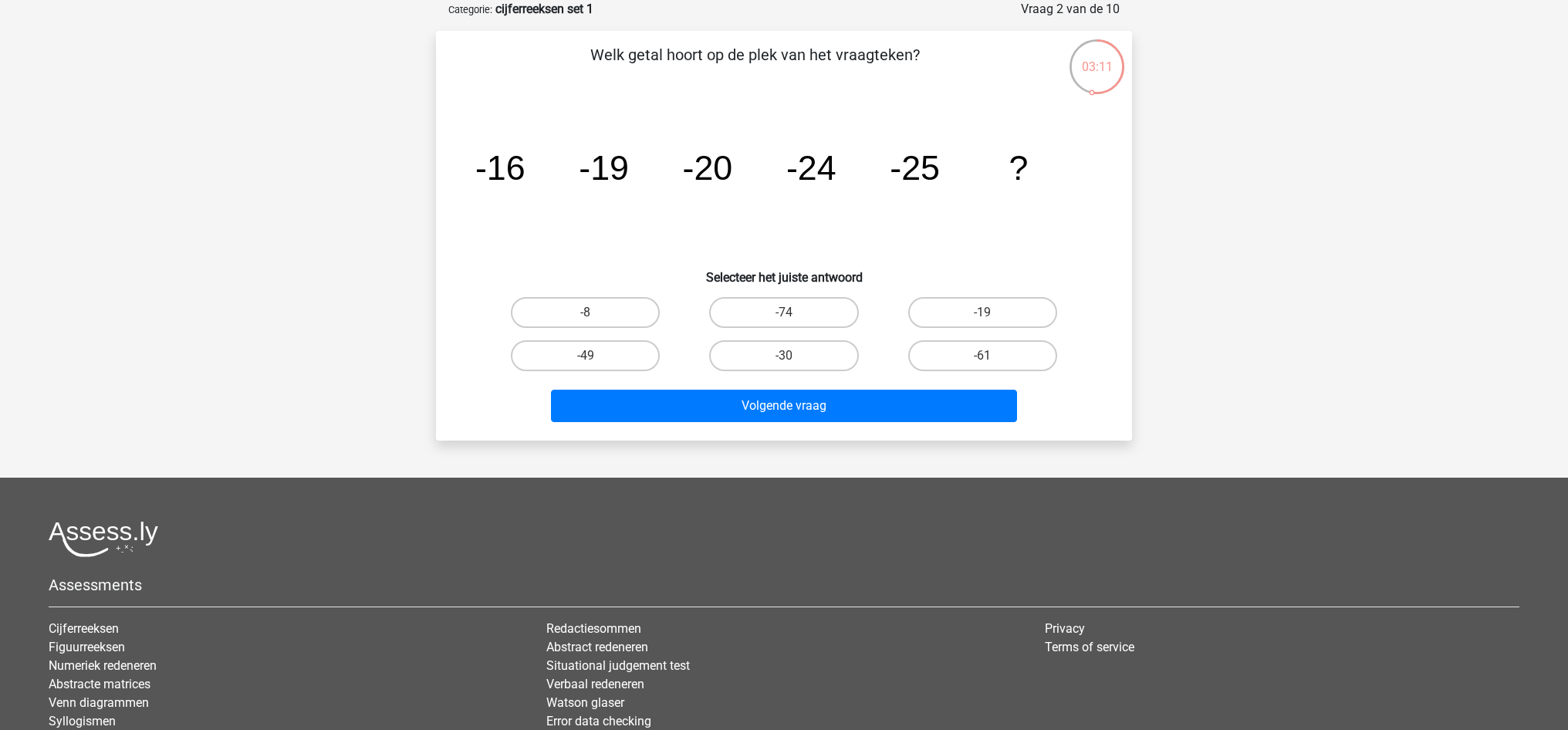
click at [790, 358] on input "-30" at bounding box center [789, 361] width 10 height 10
radio input "true"
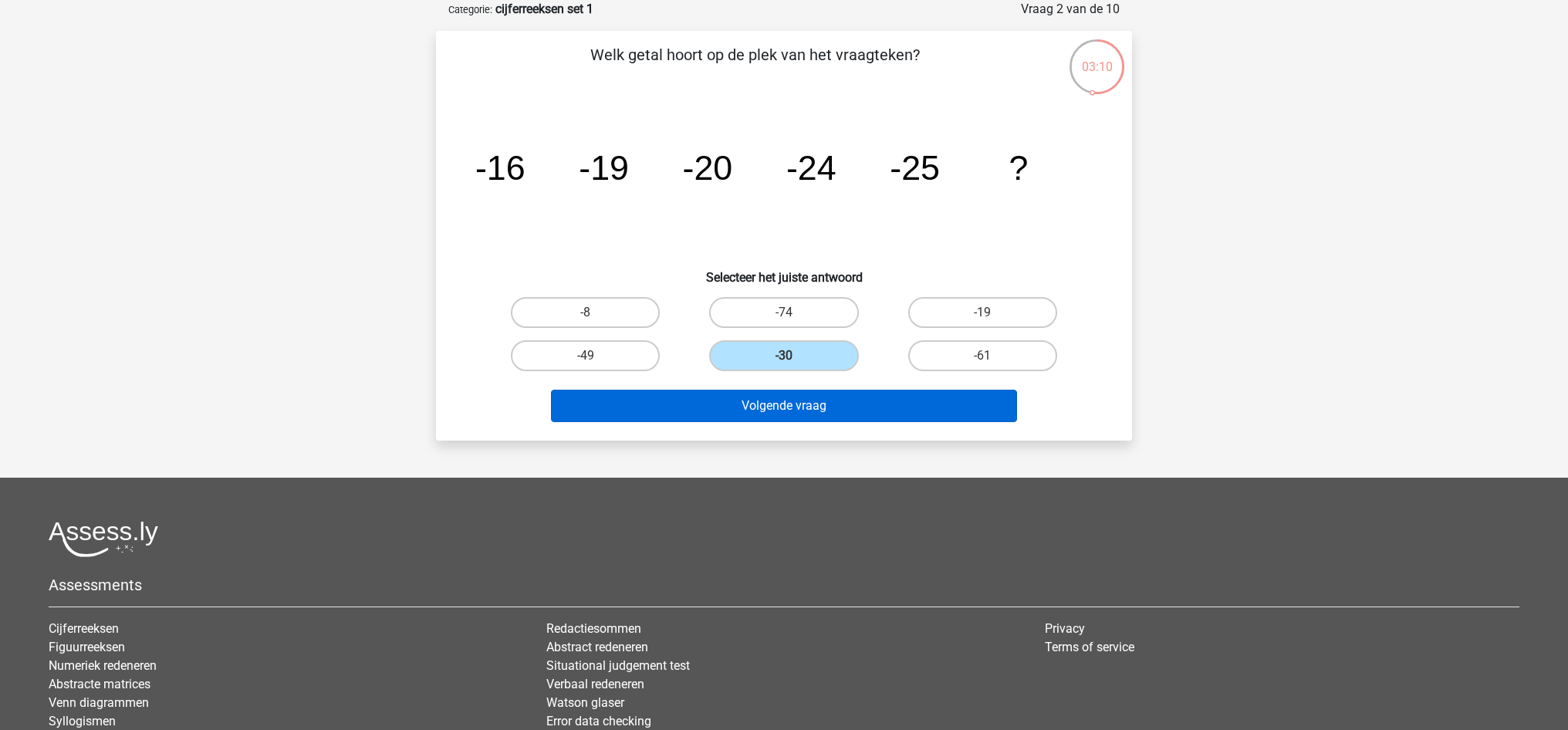
click at [809, 406] on button "Volgende vraag" at bounding box center [784, 406] width 467 height 33
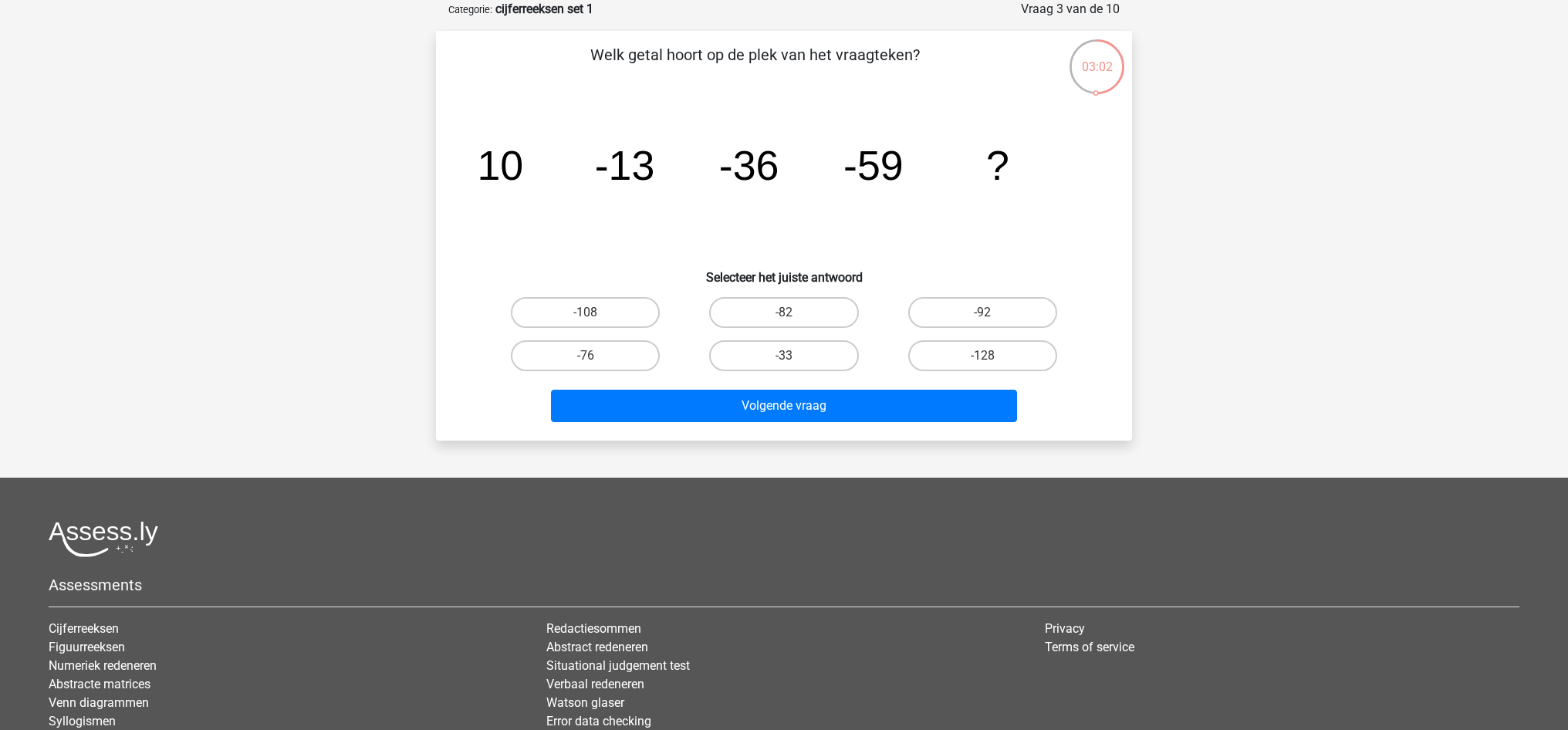
scroll to position [74, 0]
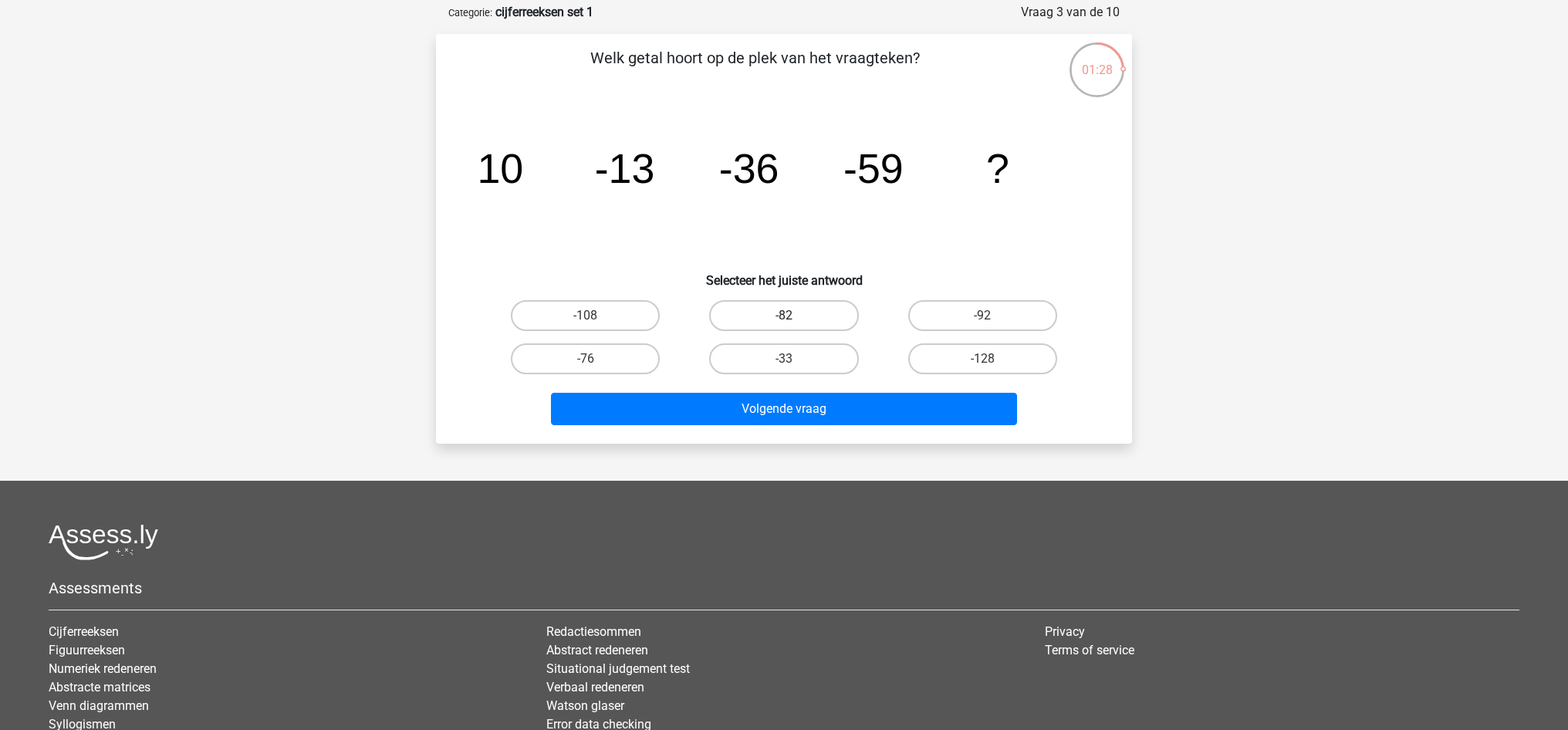
drag, startPoint x: 784, startPoint y: 312, endPoint x: 794, endPoint y: 321, distance: 13.5
click at [784, 312] on label "-82" at bounding box center [783, 315] width 149 height 31
click at [784, 316] on input "-82" at bounding box center [789, 321] width 10 height 10
radio input "true"
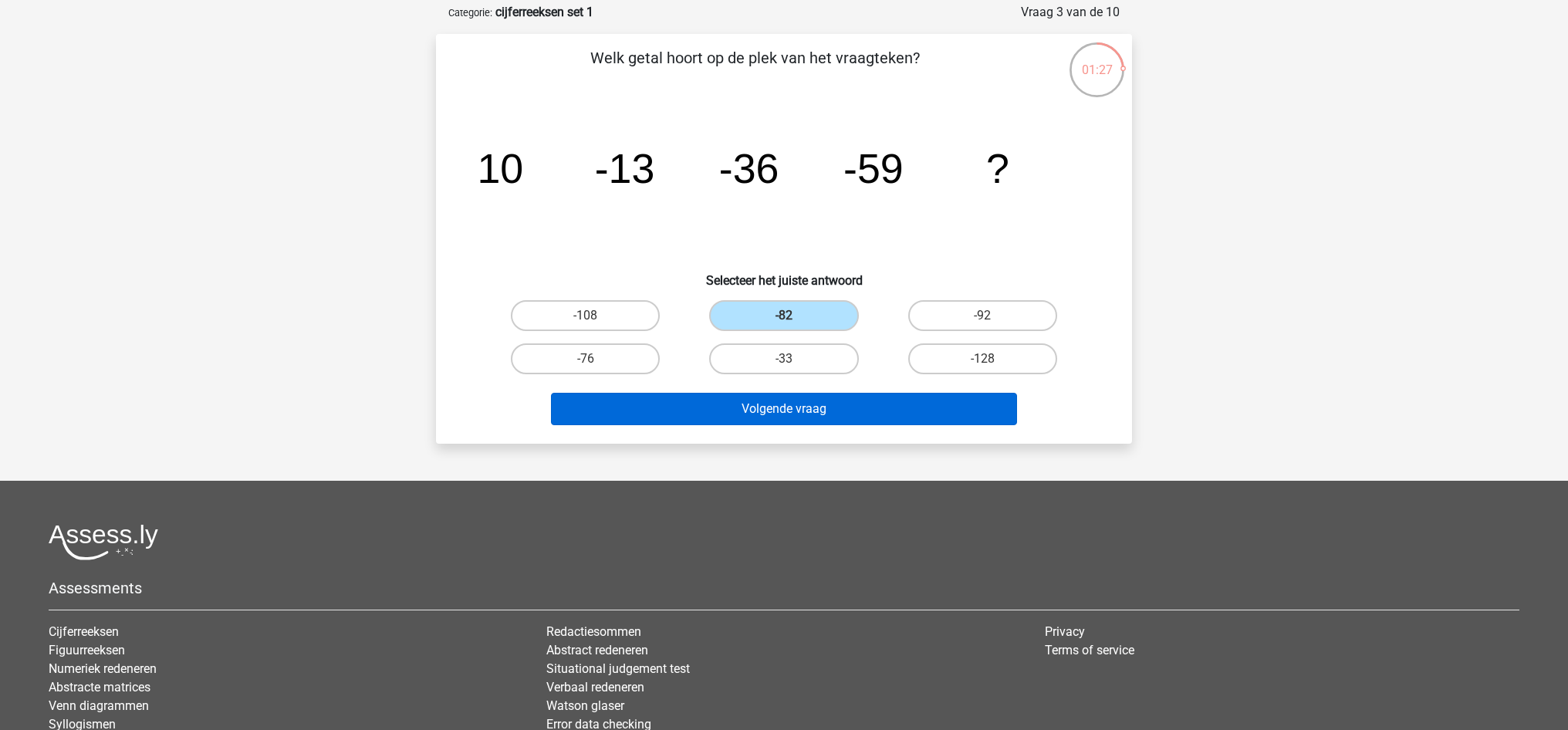
click at [818, 407] on button "Volgende vraag" at bounding box center [784, 409] width 467 height 33
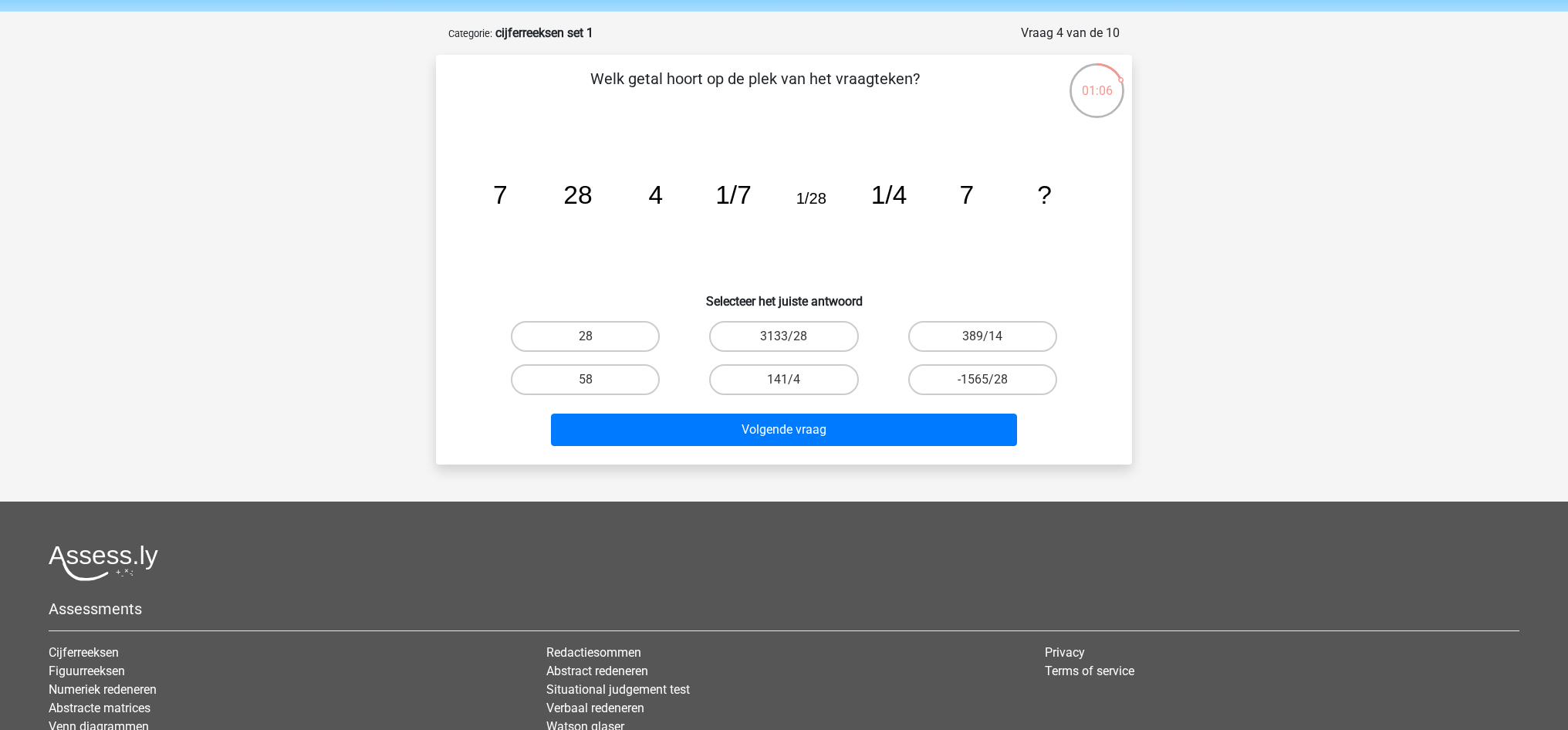
scroll to position [52, 0]
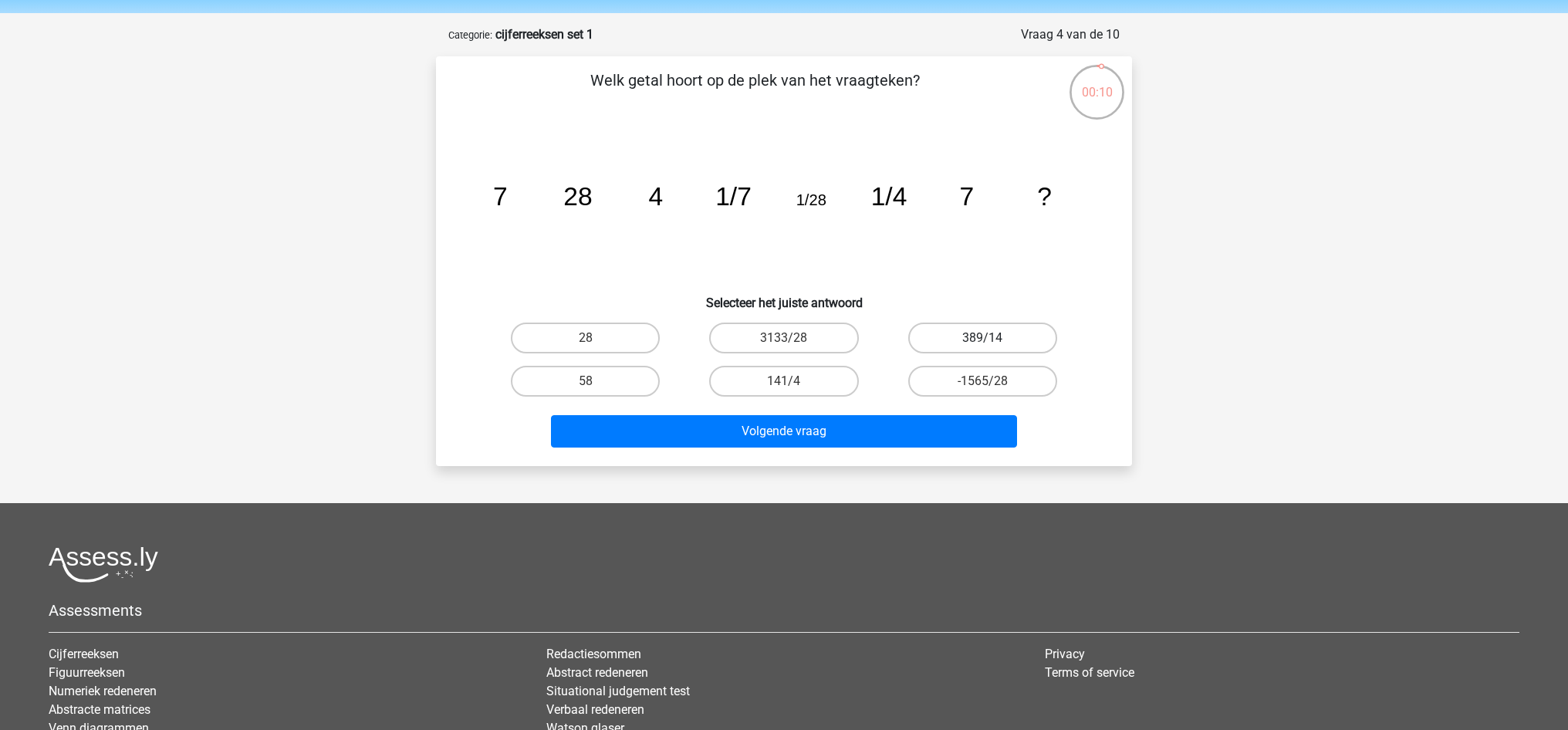
click at [963, 333] on label "389/14" at bounding box center [982, 338] width 149 height 31
click at [983, 338] on input "389/14" at bounding box center [988, 343] width 10 height 10
radio input "true"
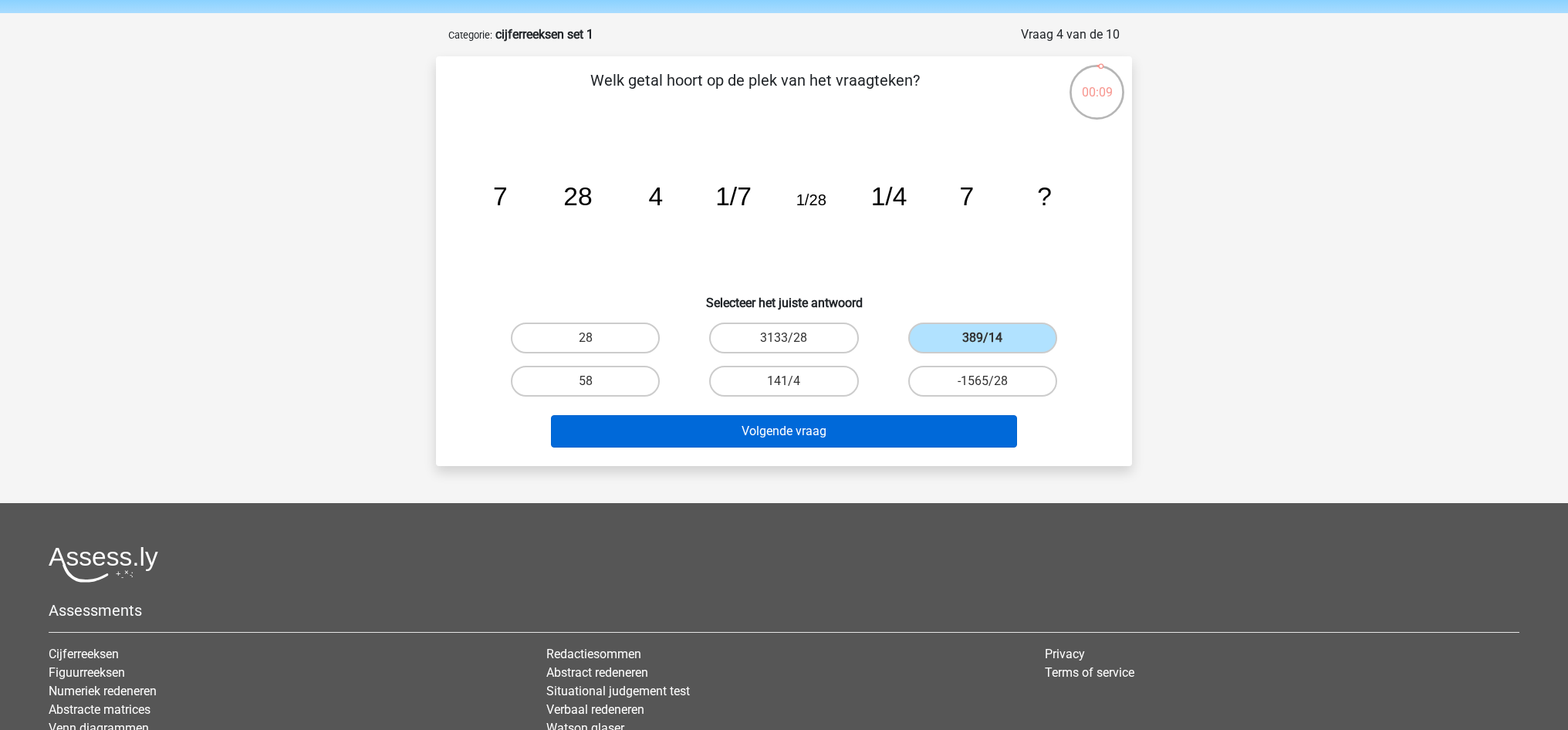
click at [953, 431] on button "Volgende vraag" at bounding box center [784, 431] width 467 height 33
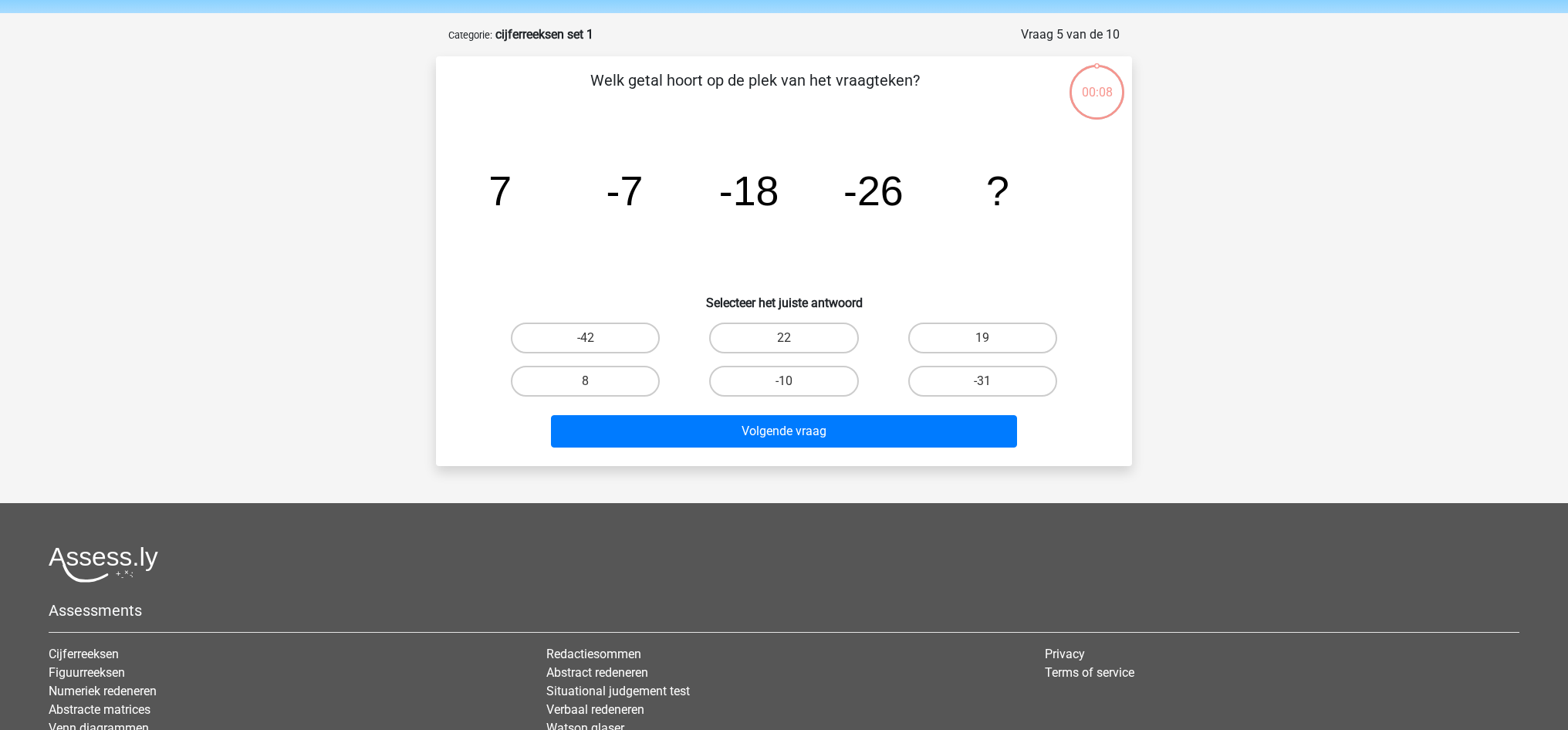
scroll to position [77, 0]
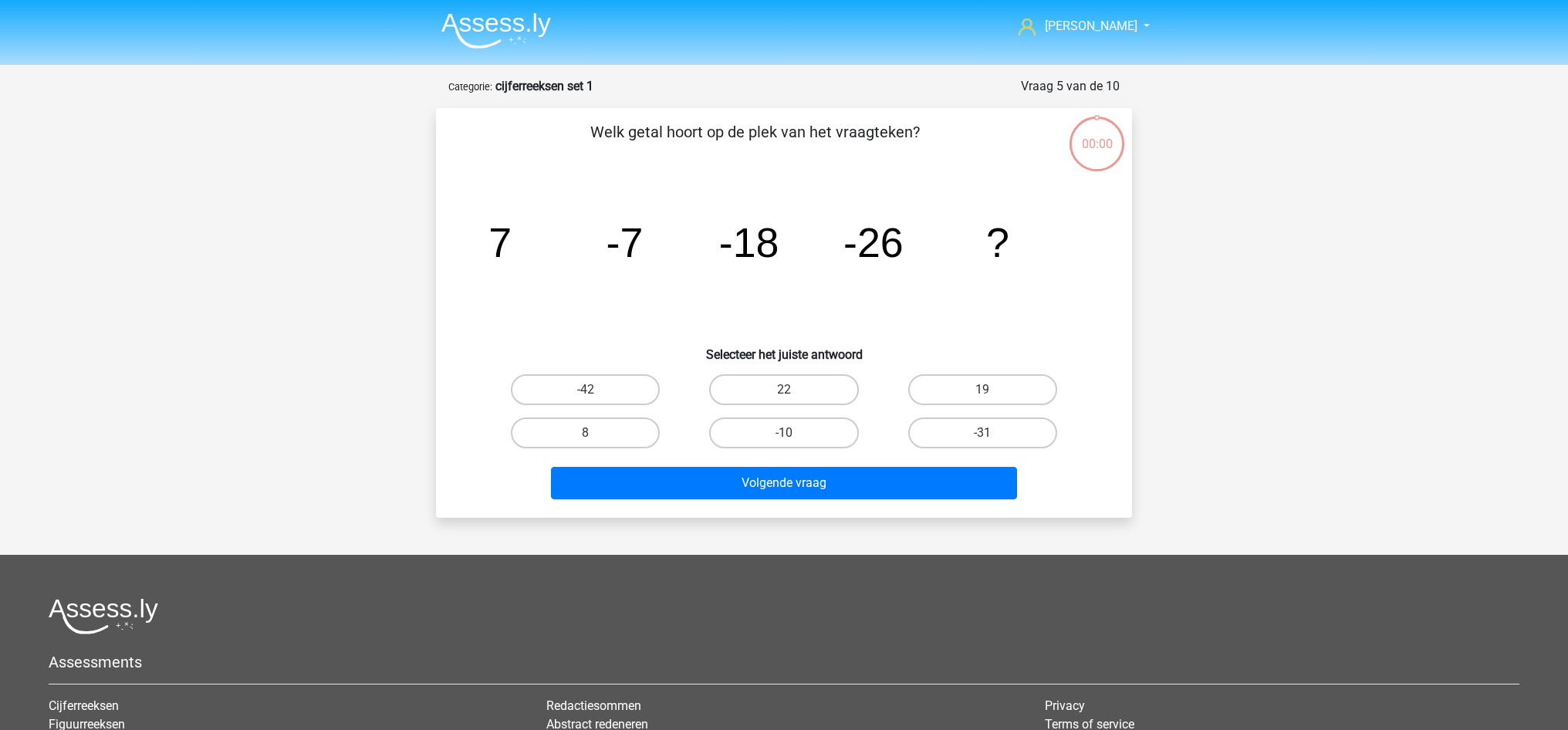
scroll to position [77, 0]
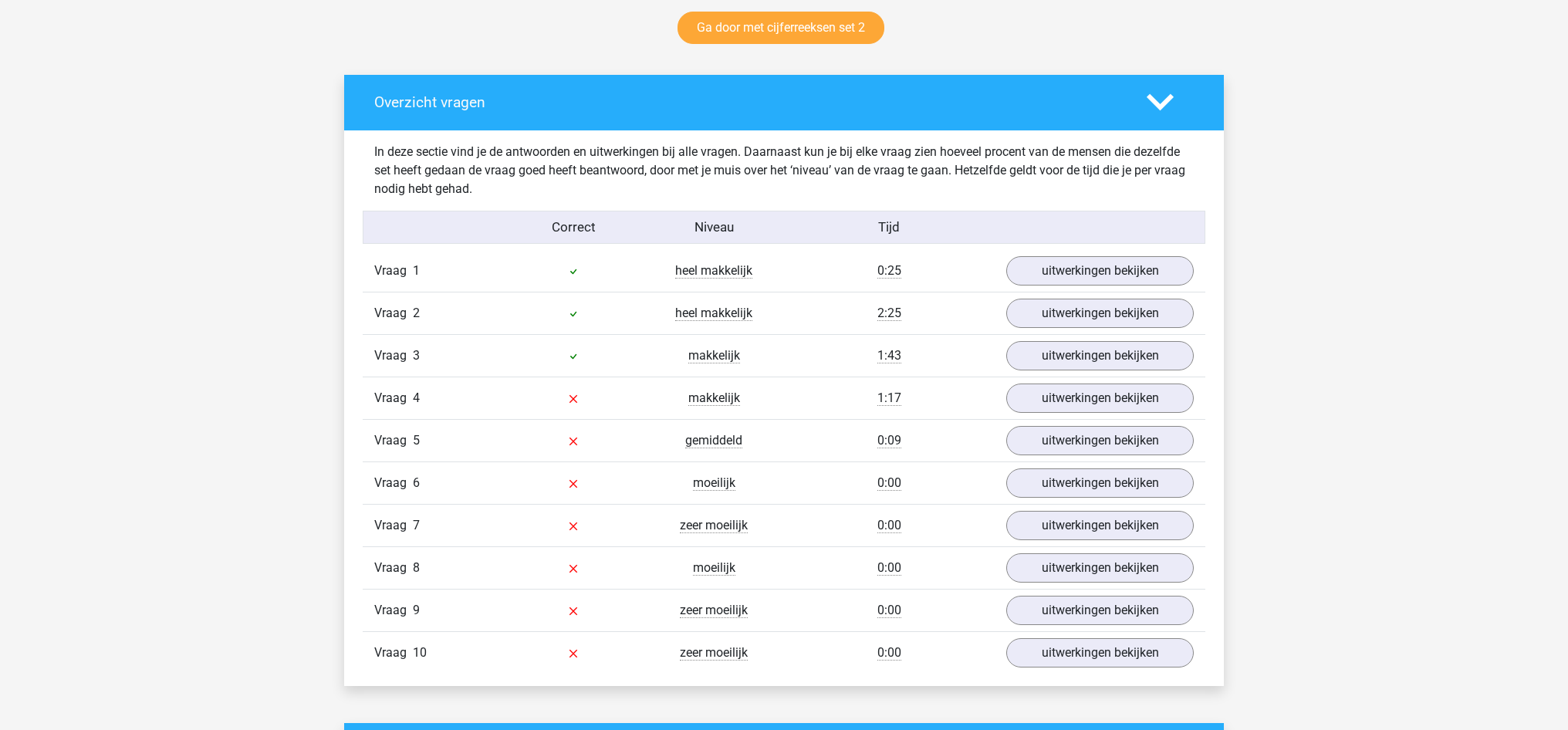
scroll to position [815, 0]
click at [1053, 399] on link "uitwerkingen bekijken" at bounding box center [1100, 398] width 215 height 34
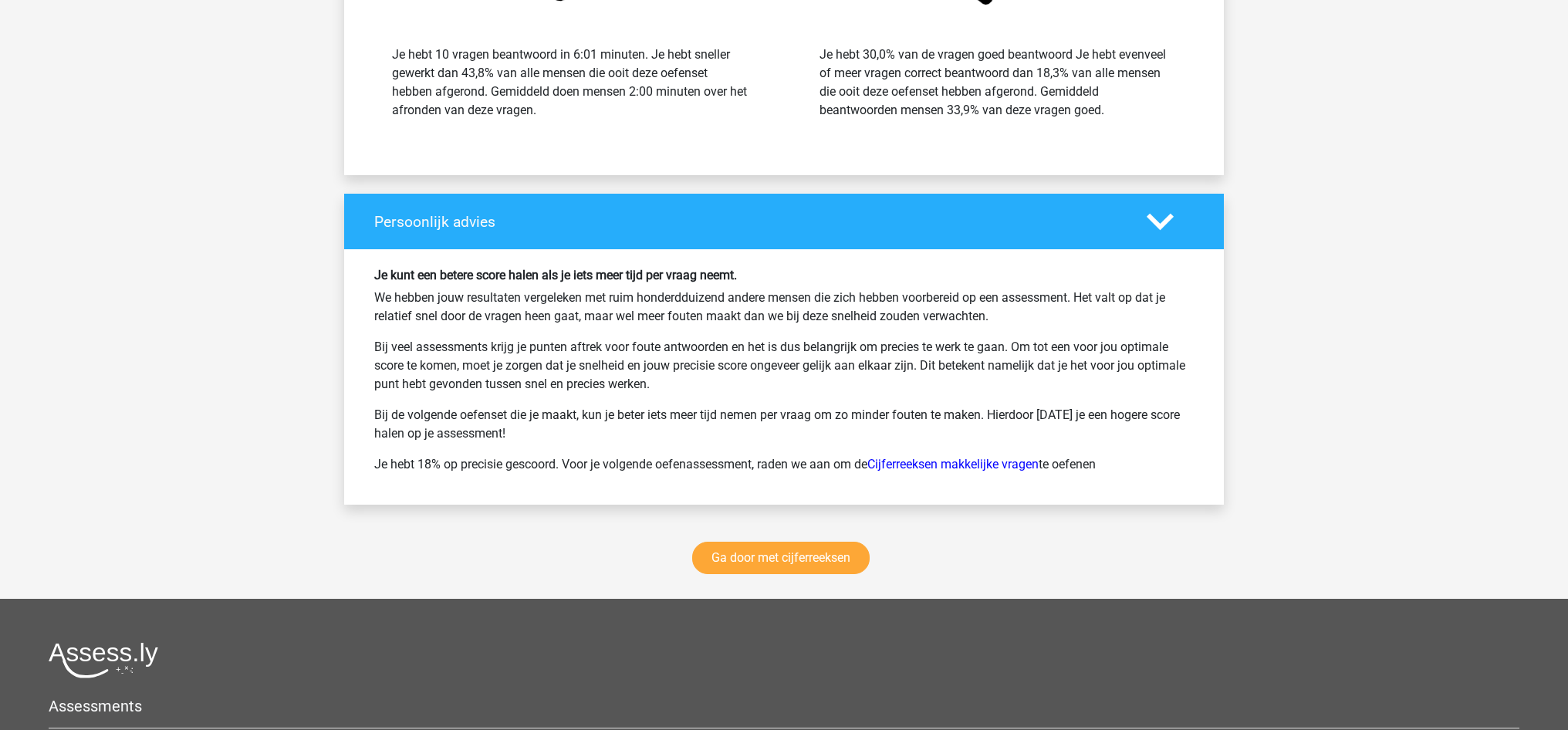
scroll to position [2673, 0]
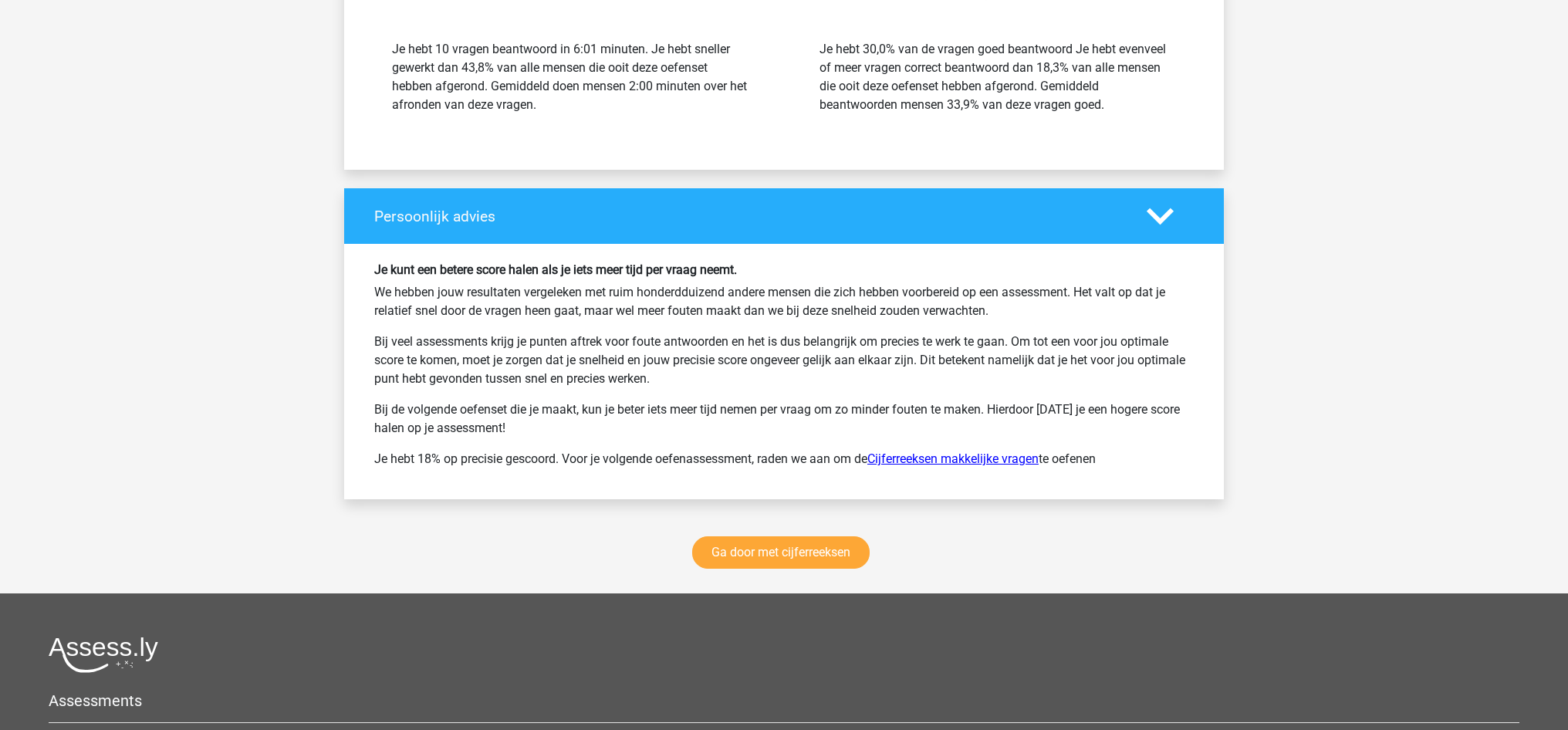
click at [947, 459] on link "Cijferreeksen makkelijke vragen" at bounding box center [953, 459] width 171 height 14
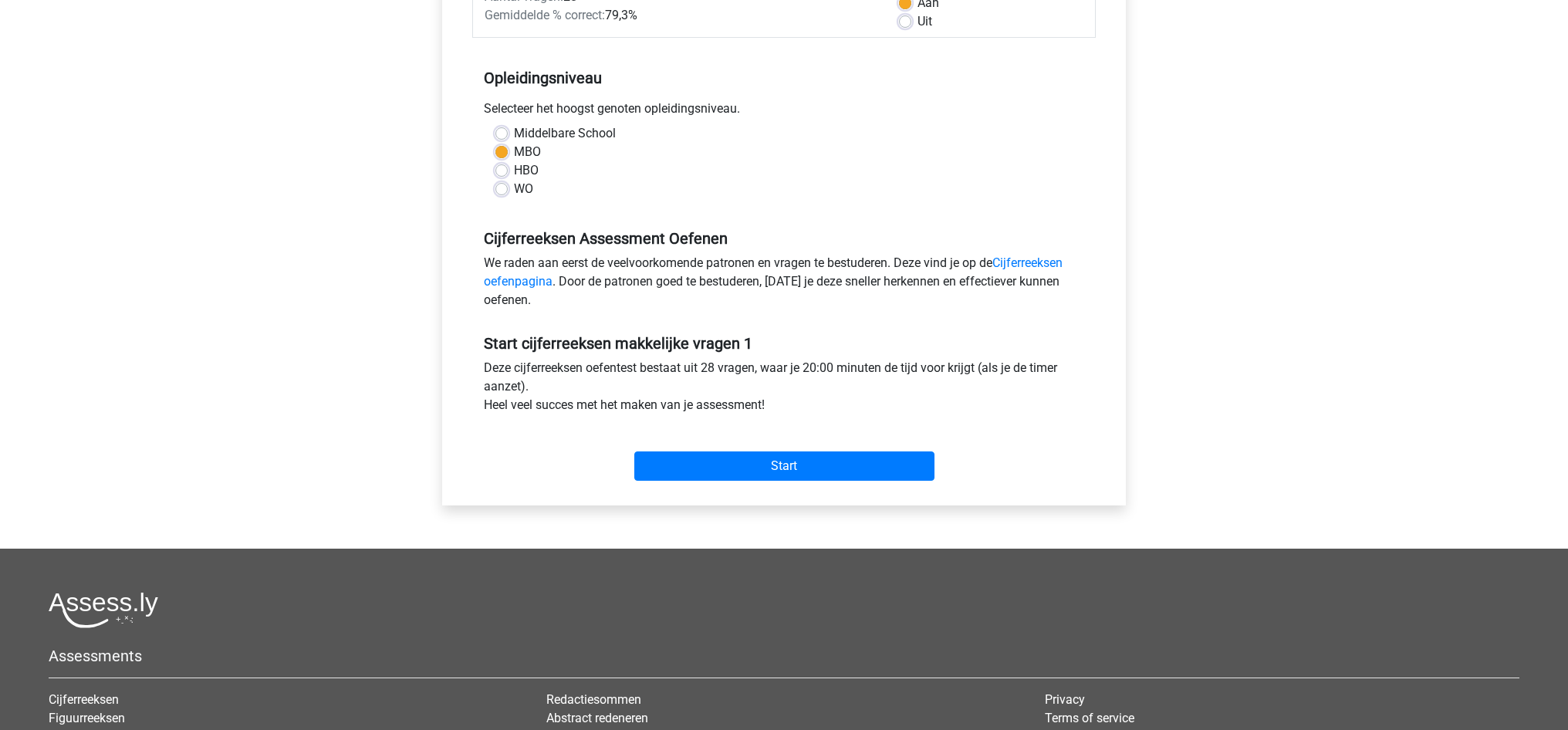
scroll to position [299, 0]
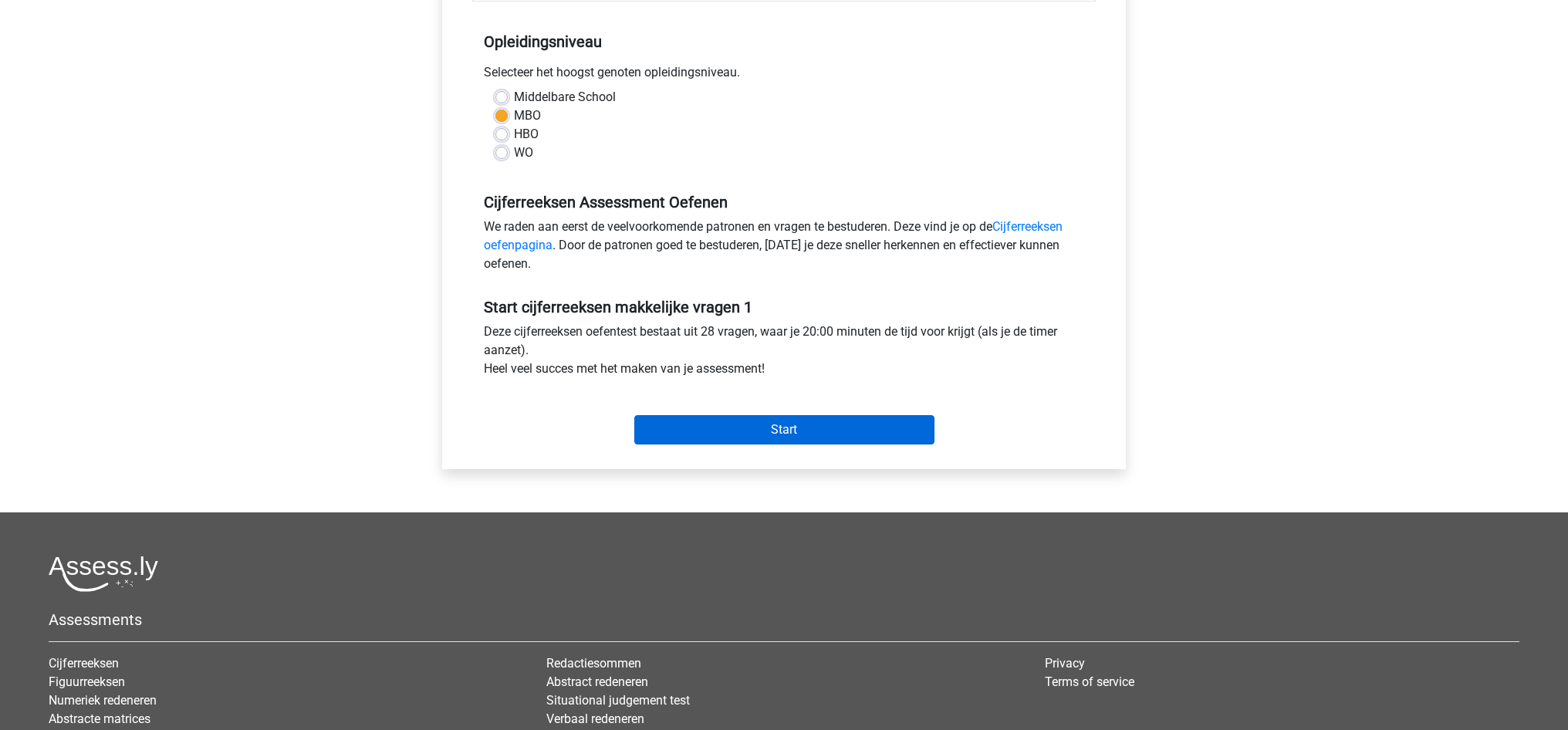
click at [818, 434] on input "Start" at bounding box center [784, 429] width 300 height 29
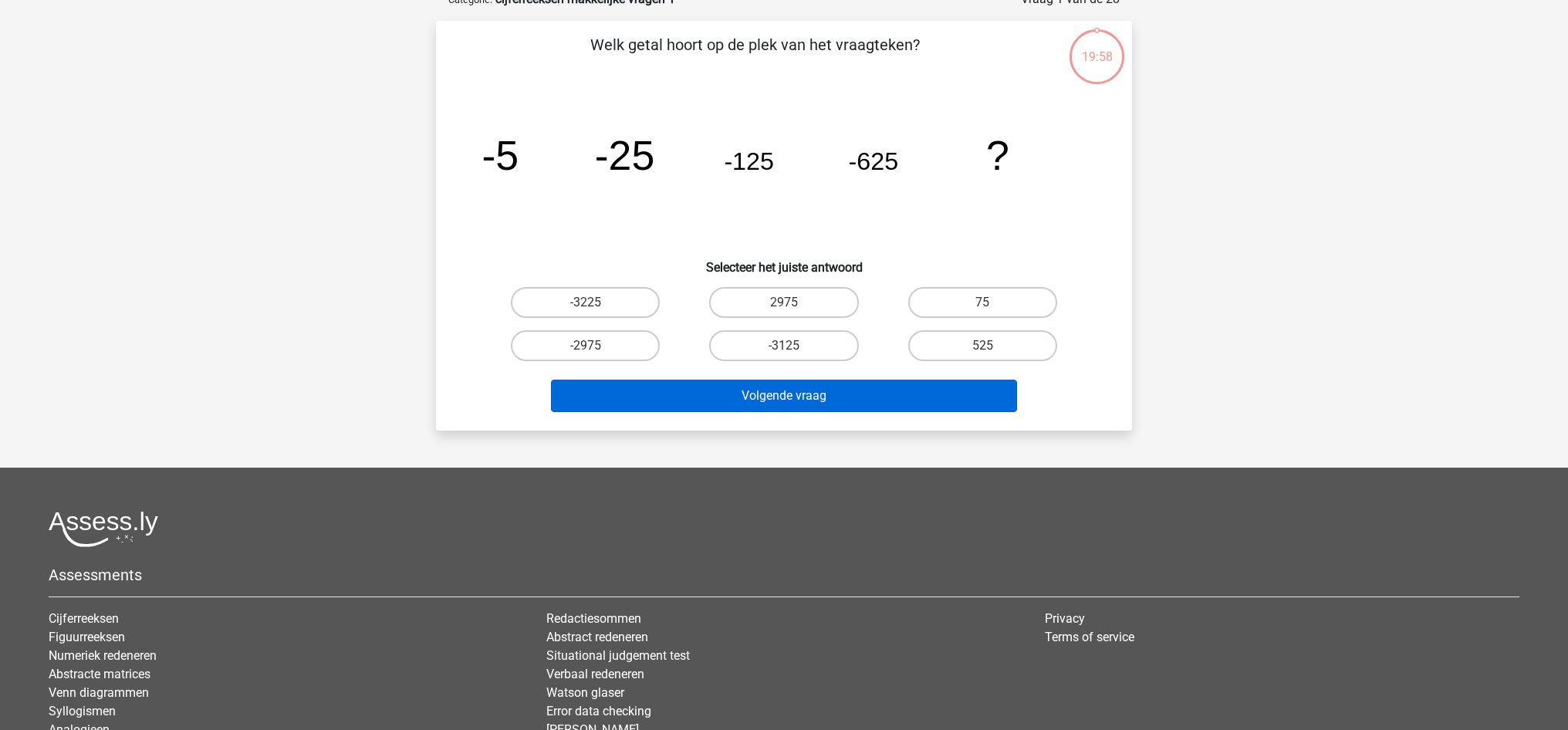
scroll to position [87, 0]
